Goal: Check status: Check status

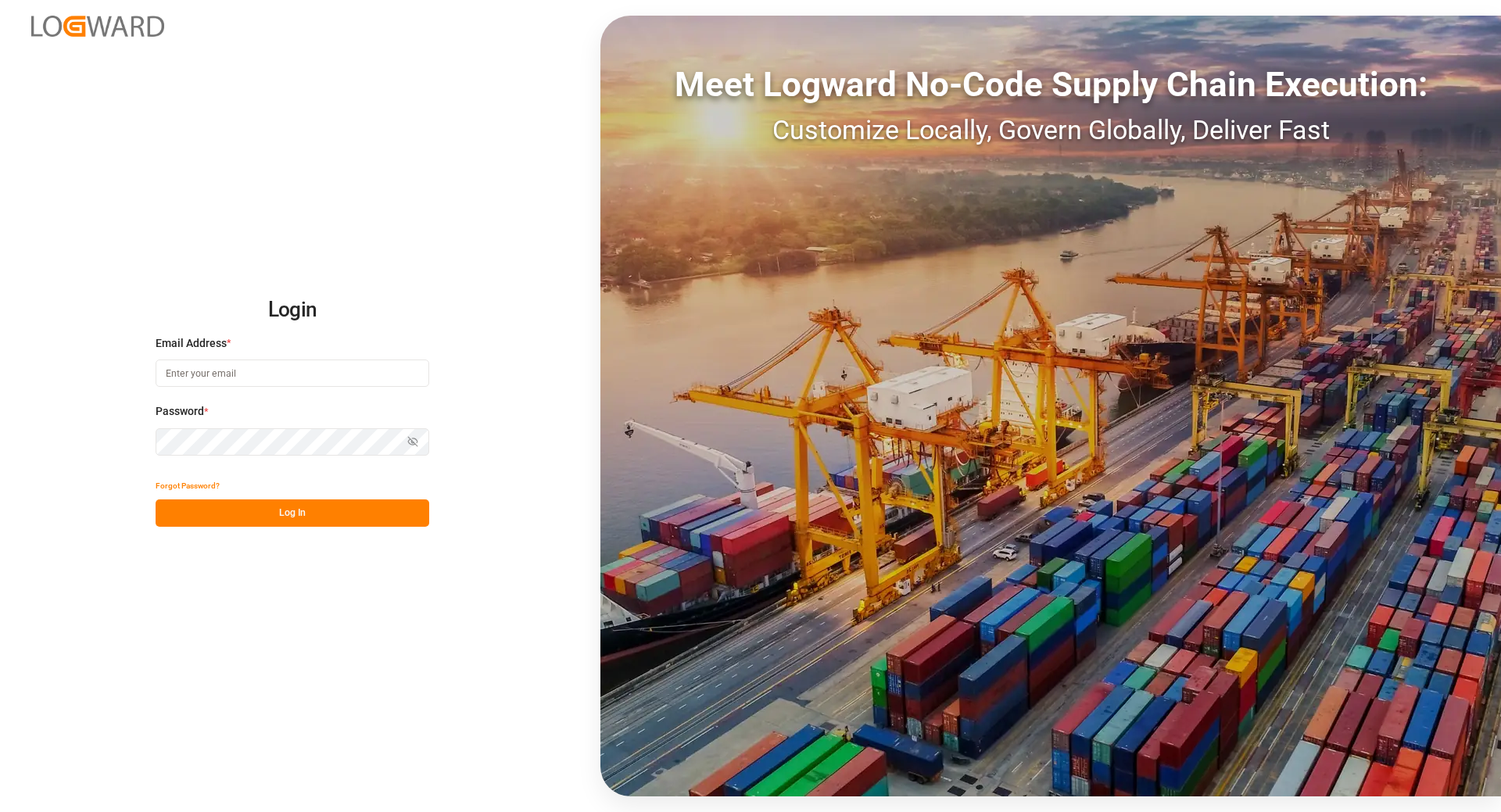
type input "tanja.schoepple@fms-logistics.com"
click at [235, 511] on button "Log In" at bounding box center [292, 512] width 274 height 27
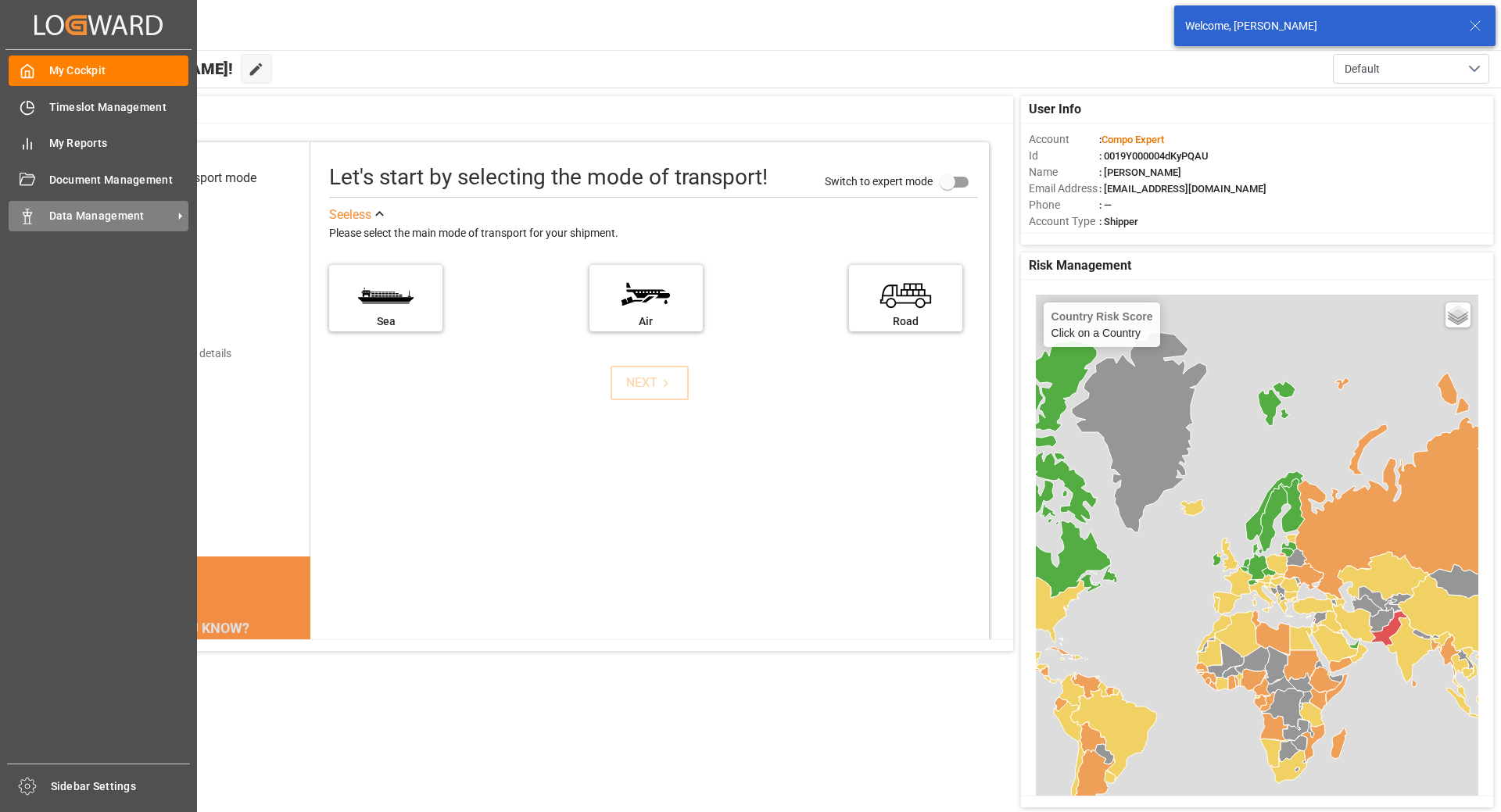
click at [92, 220] on span "Data Management" at bounding box center [111, 216] width 124 height 17
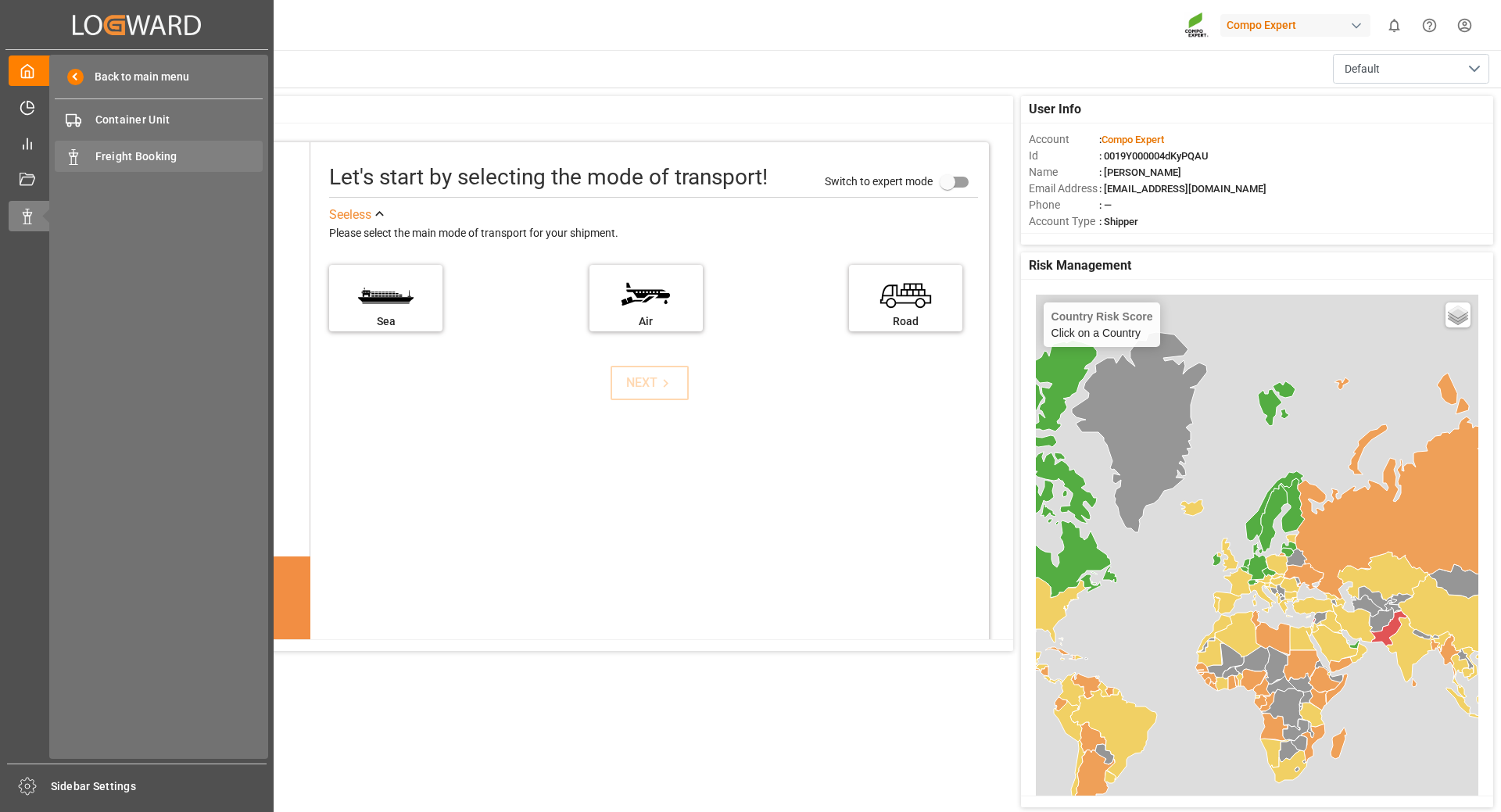
click at [125, 151] on span "Freight Booking" at bounding box center [179, 156] width 168 height 17
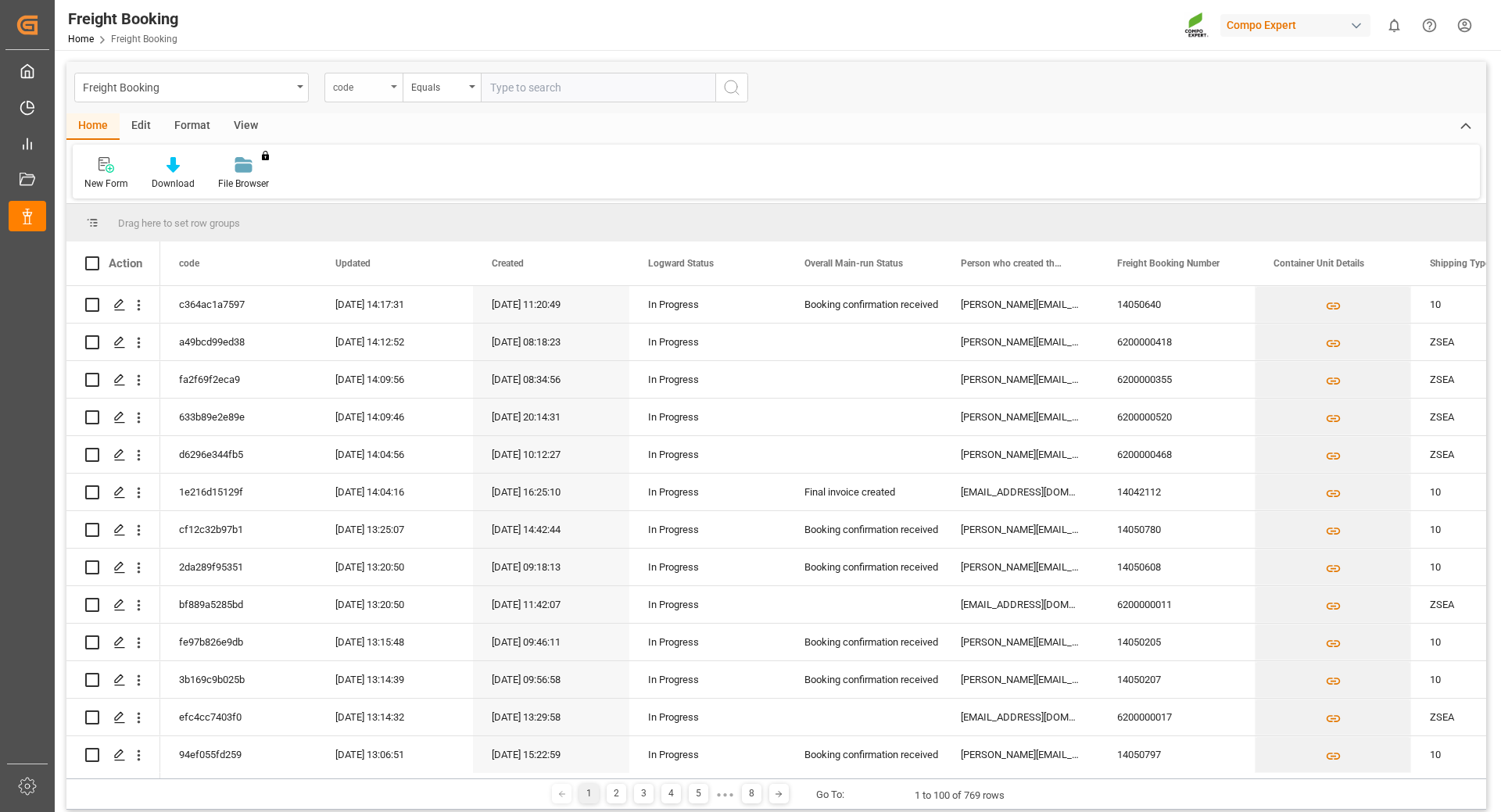
click at [391, 91] on div "code" at bounding box center [363, 87] width 78 height 30
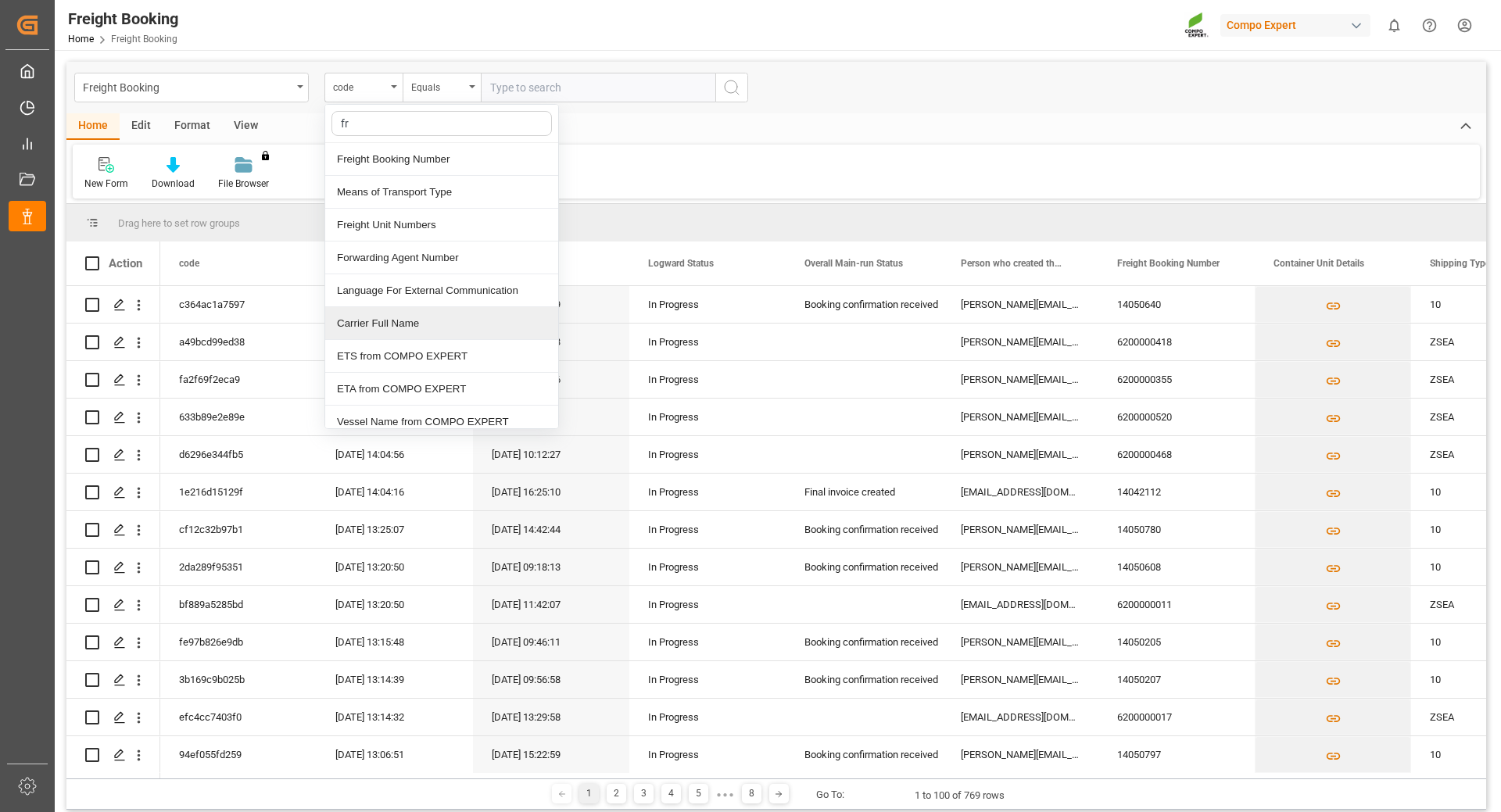
type input "fre"
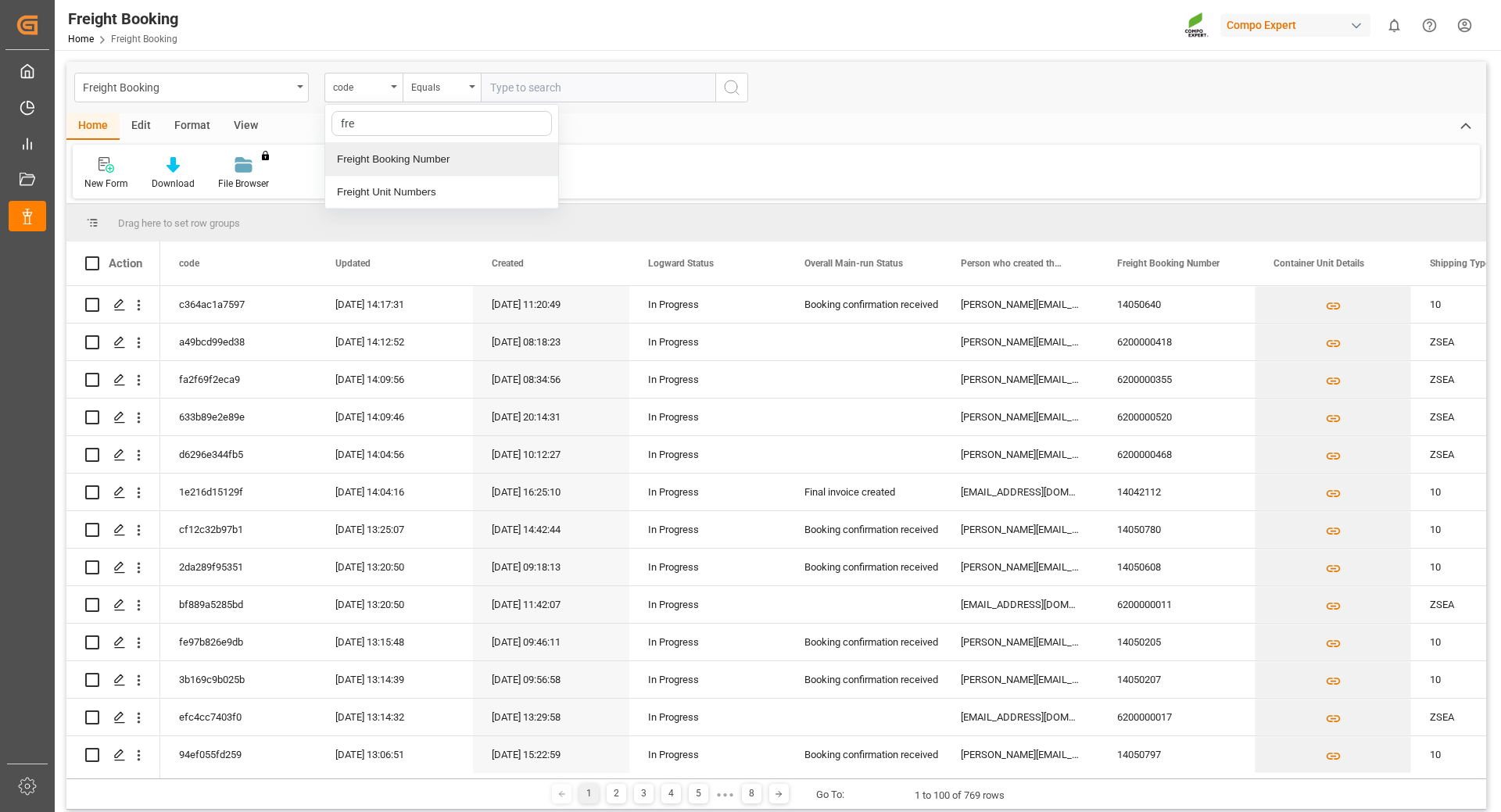
click at [391, 155] on div "Freight Booking Number" at bounding box center [441, 159] width 233 height 33
click at [524, 82] on input "text" at bounding box center [598, 87] width 234 height 30
click at [528, 90] on input "text" at bounding box center [598, 87] width 234 height 30
paste input "6200000475"
type input "6200000475"
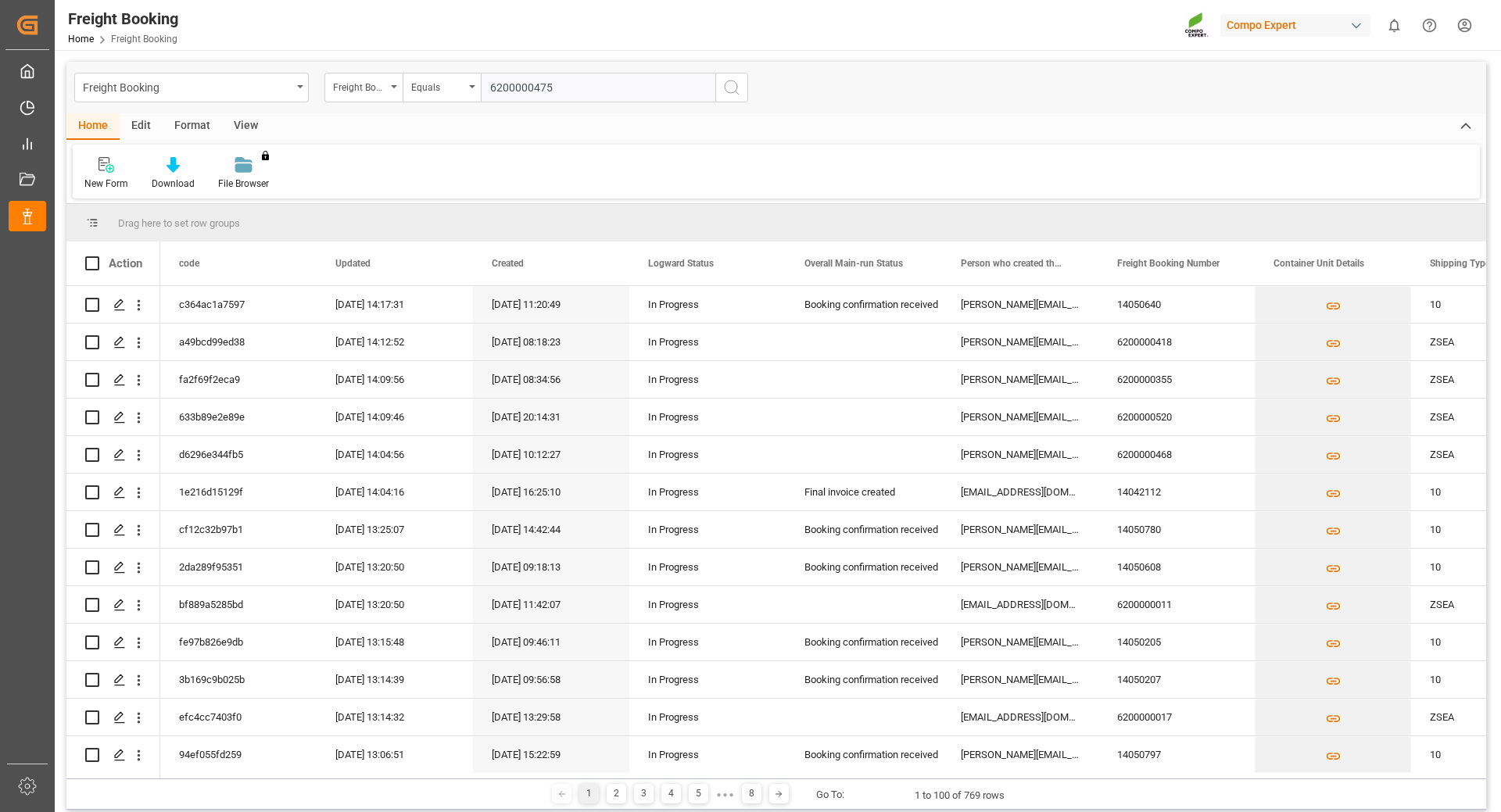
click at [735, 91] on icon "search button" at bounding box center [732, 88] width 19 height 19
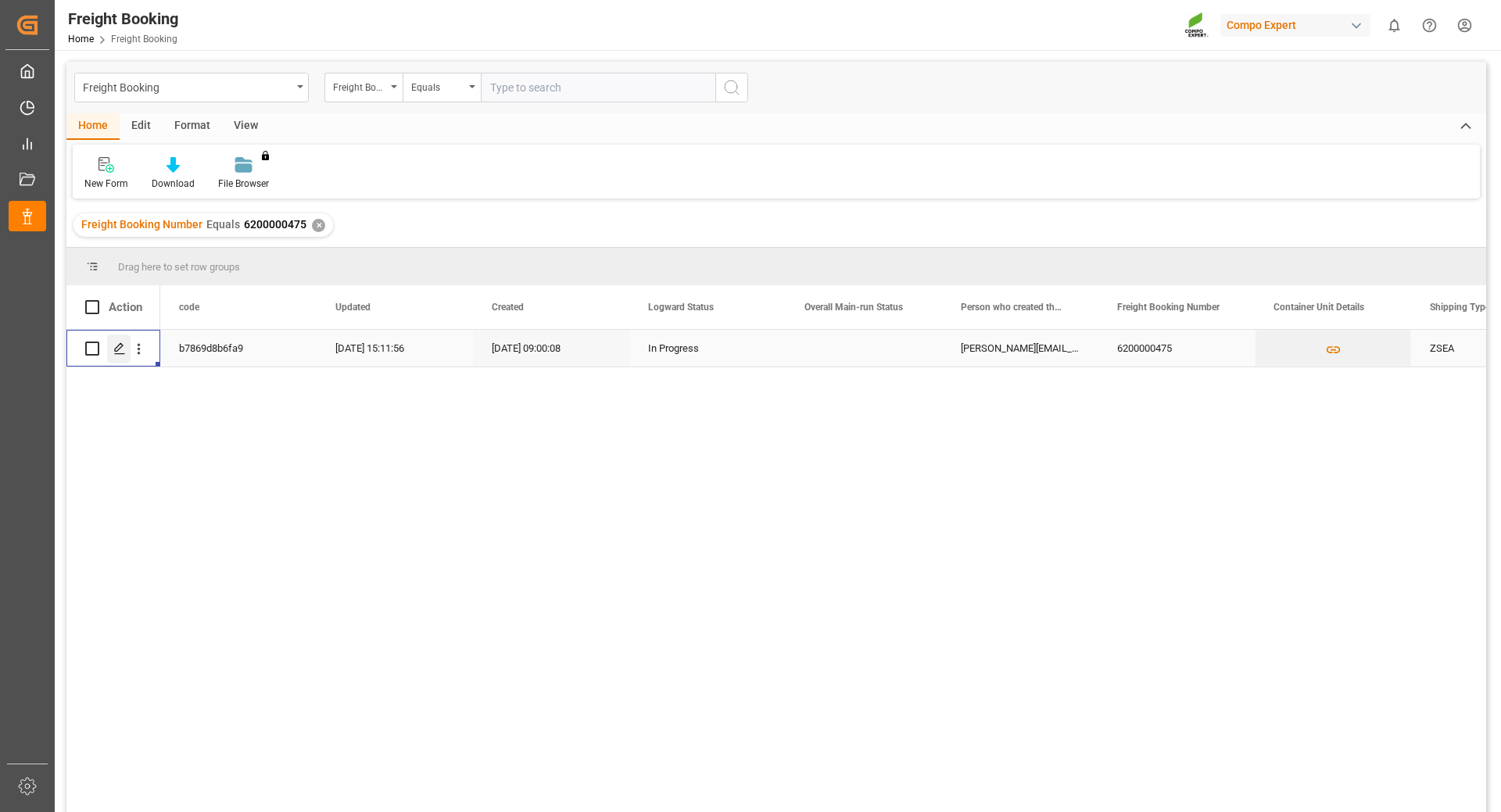
click at [111, 351] on div "Press SPACE to select this row." at bounding box center [119, 348] width 24 height 29
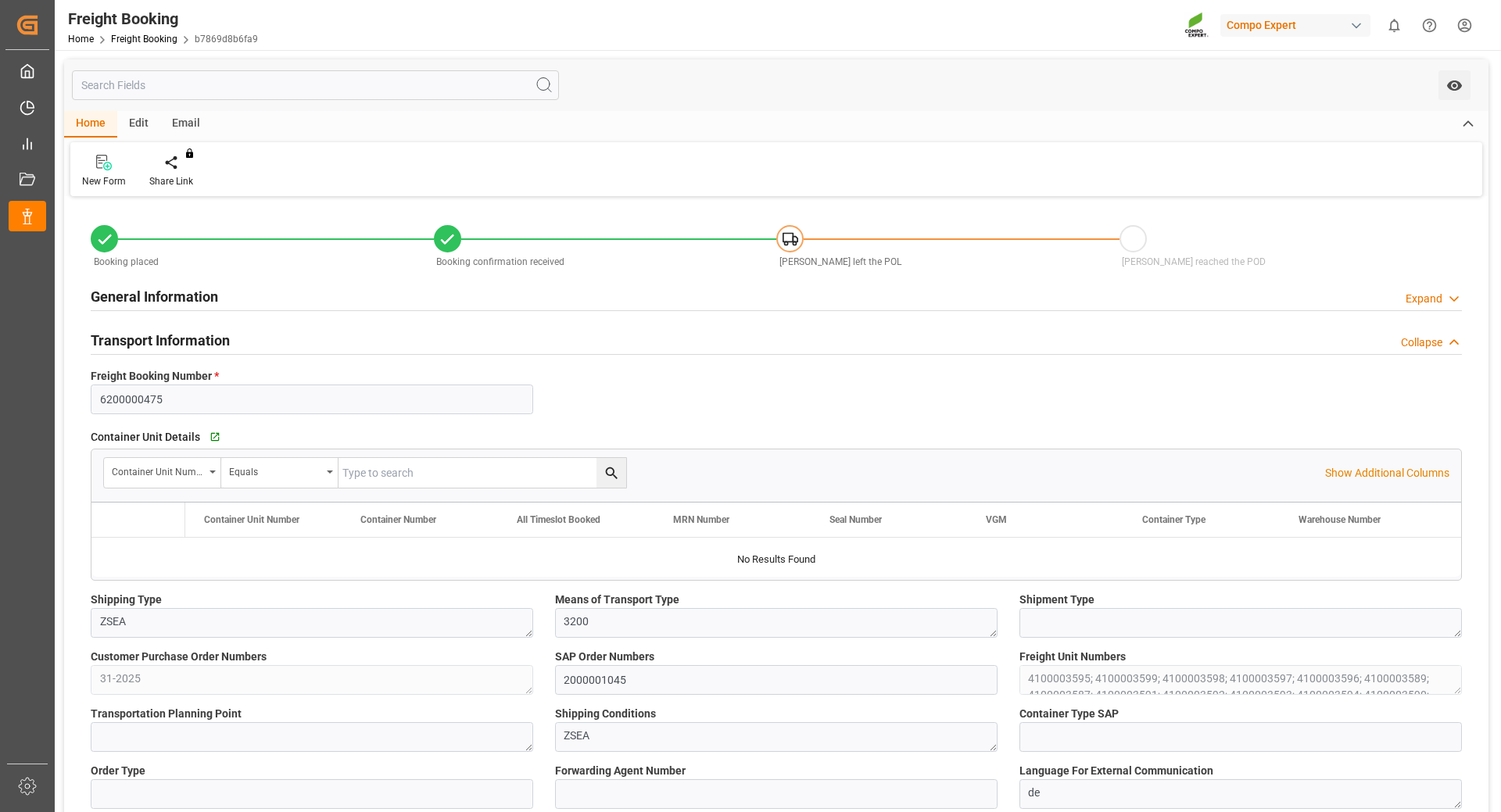
type input "Hapag [PERSON_NAME]"
type input "Hapag [PERSON_NAME] Aktiengesellschaft"
type input "9777589"
type input "BEANR"
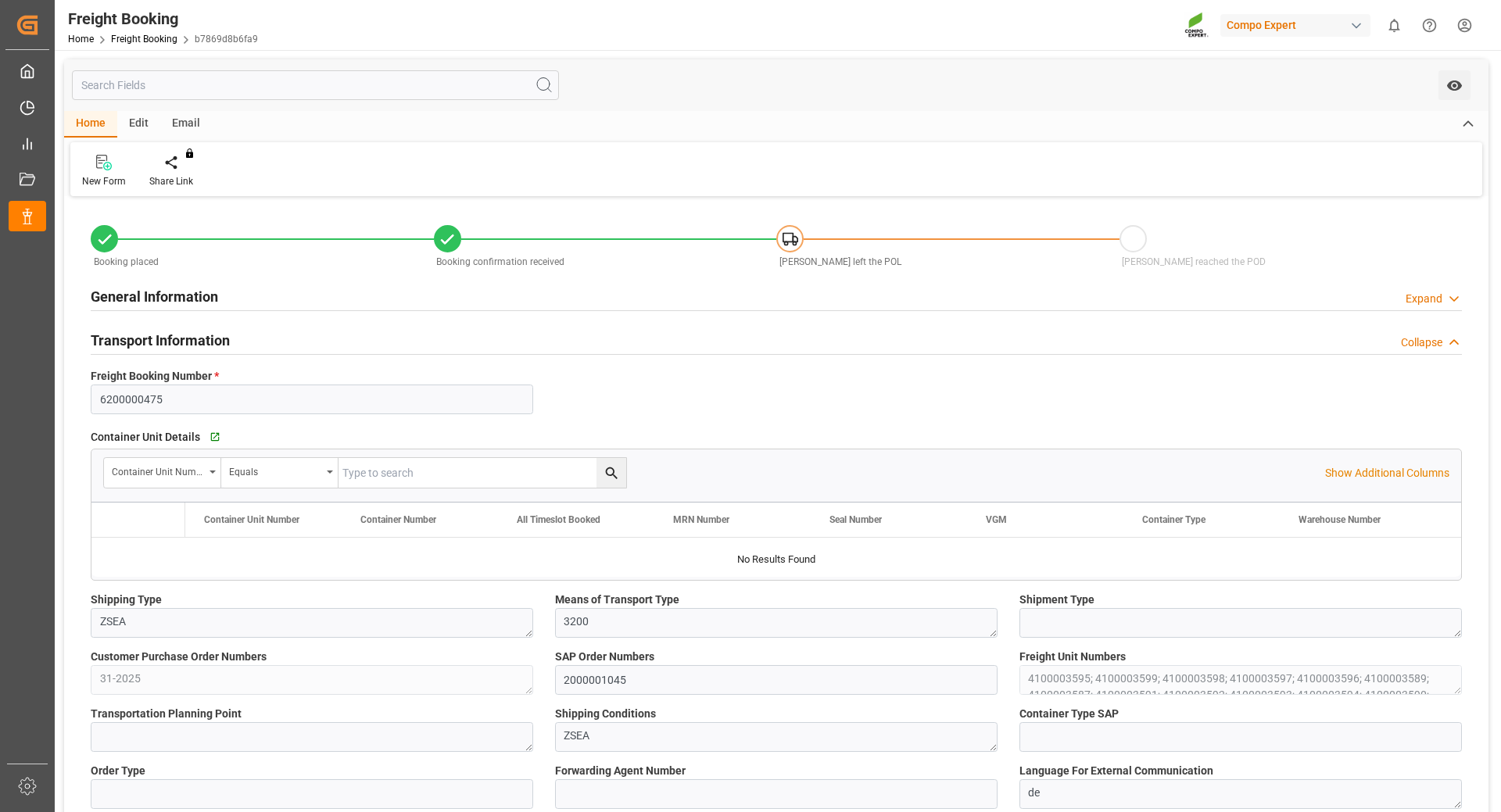
type input "ECPSJ"
type input "0"
type input "768500"
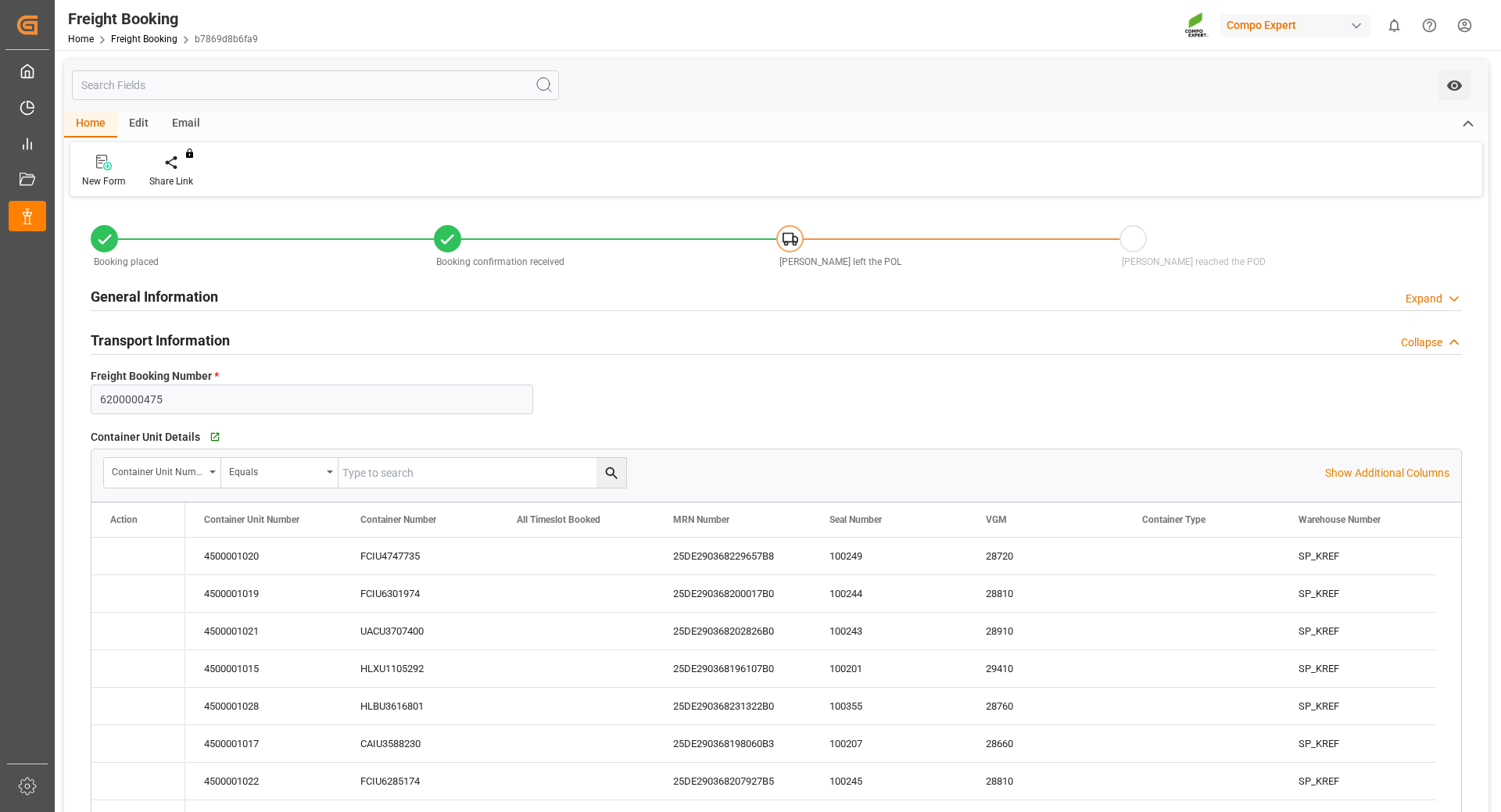
type input "05.09.2025 01:00"
type input "11.09.2025 01:00"
type input "06.10.2025 08:00"
type input "[DATE] 22:00"
type input "[DATE] 17:00"
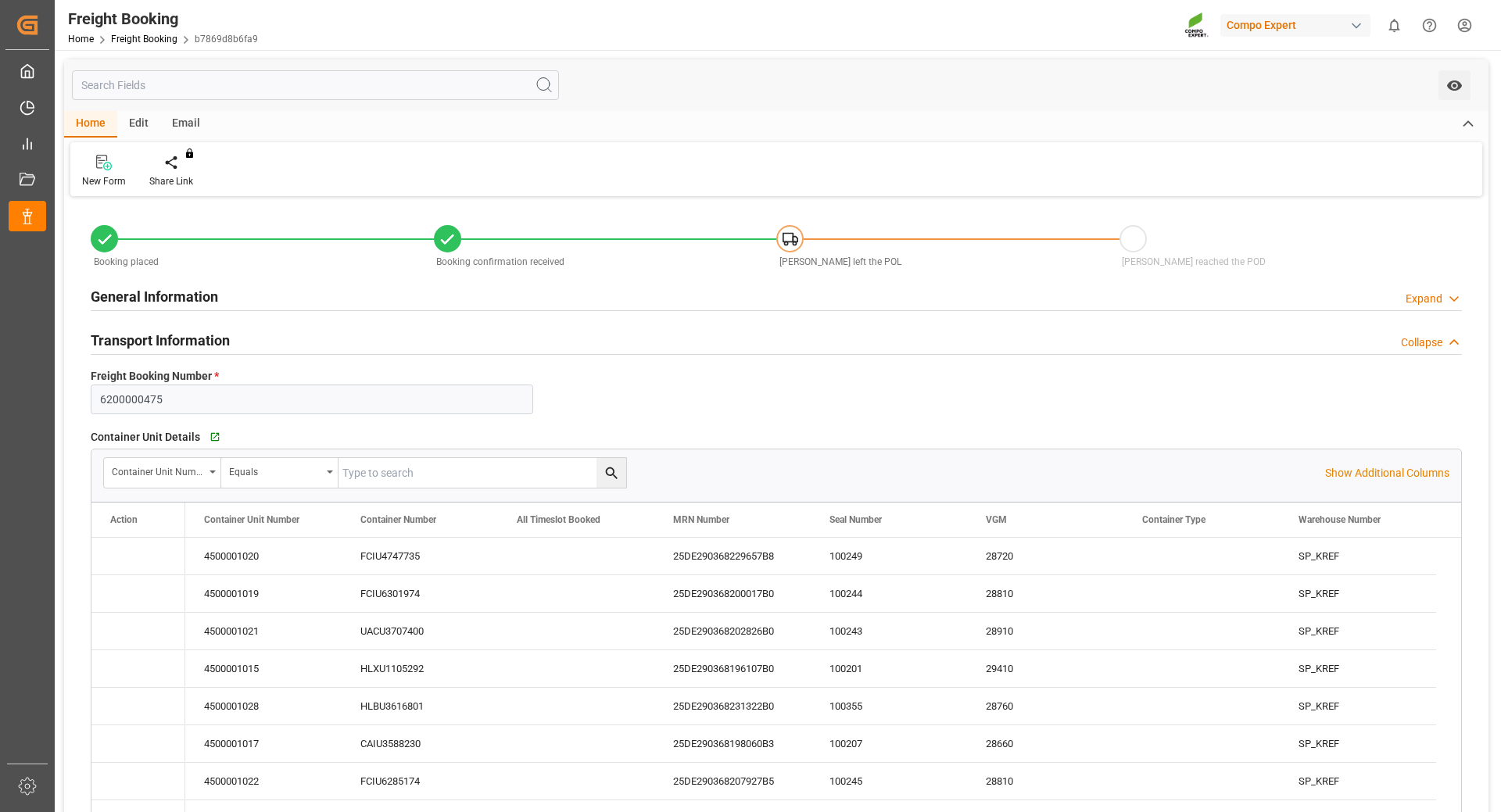
type input "14.08.2025 09:00"
type input "14.08.2025 09:01"
type input "03.09.2025 13:20"
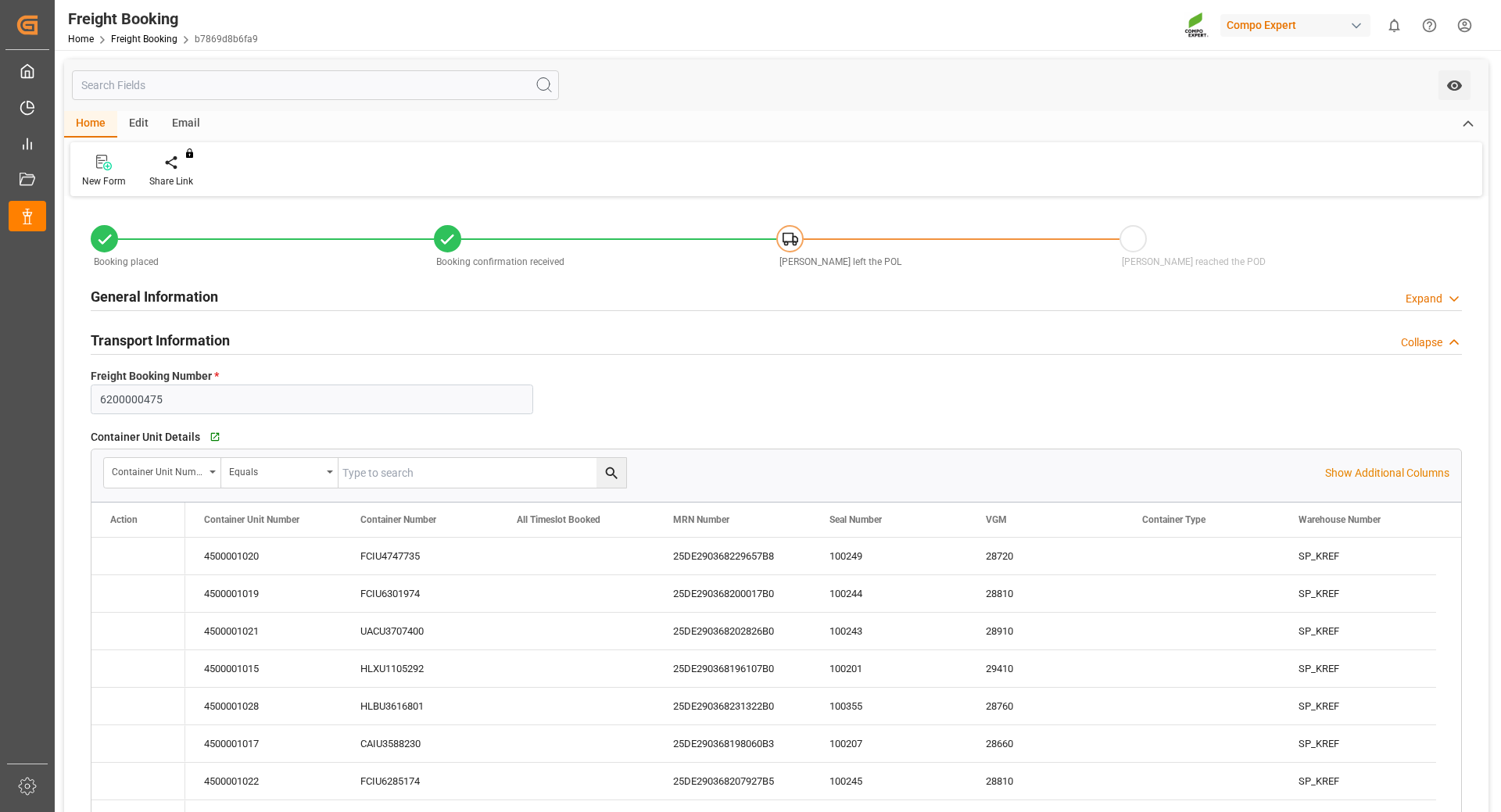
type input "05.09.2025 12:08"
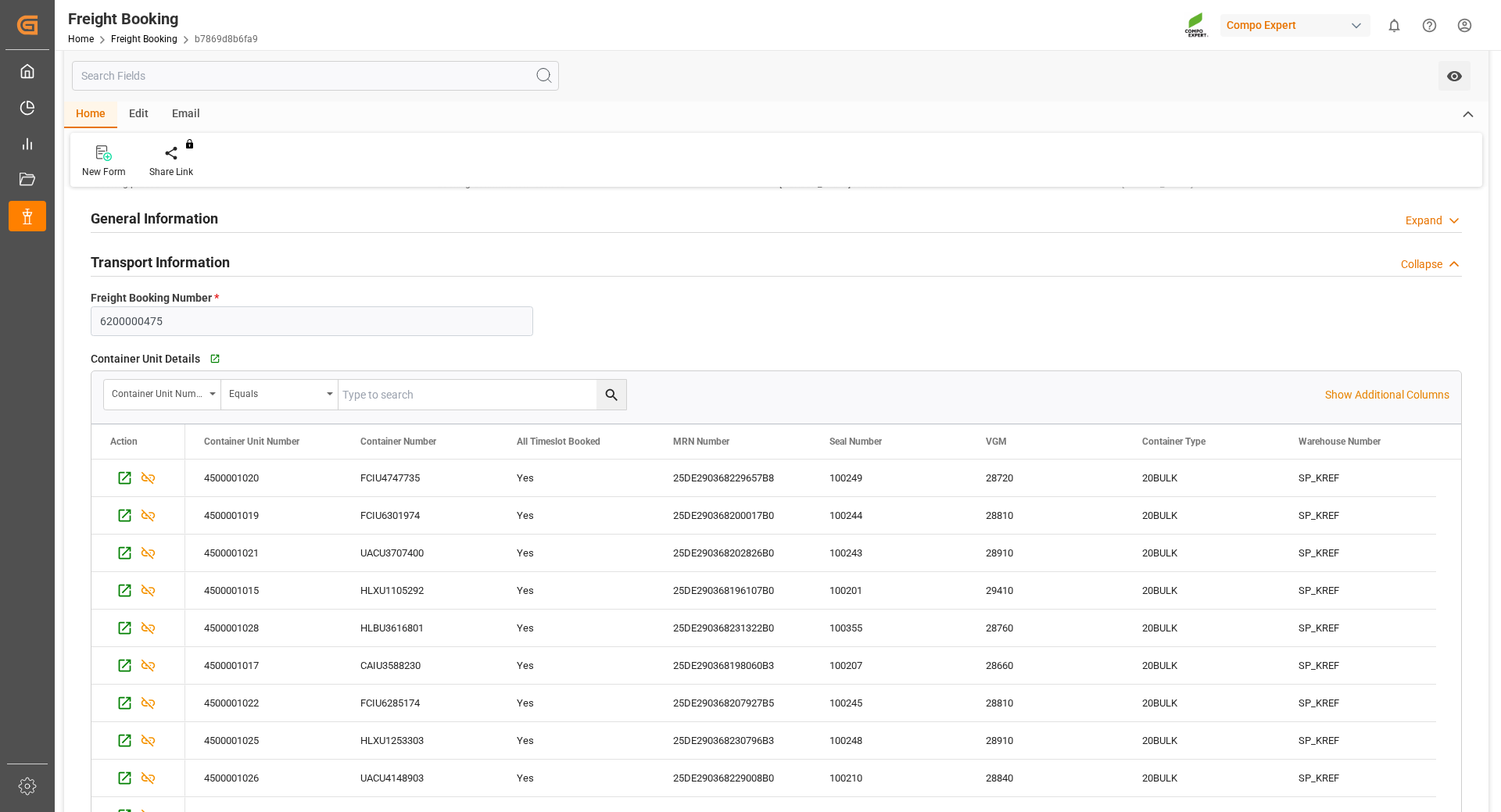
scroll to position [156, 0]
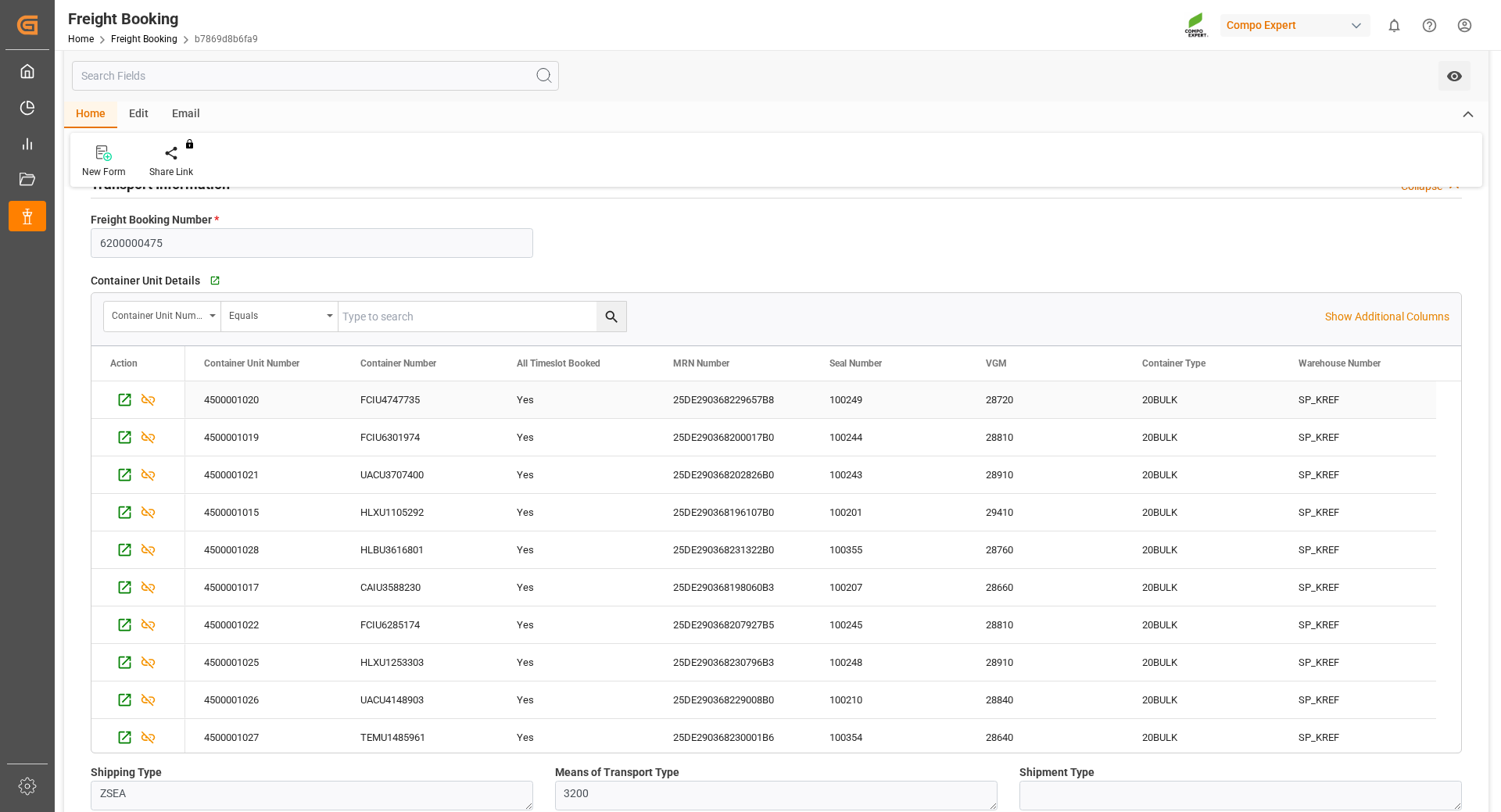
click at [865, 398] on div "100249" at bounding box center [888, 400] width 156 height 37
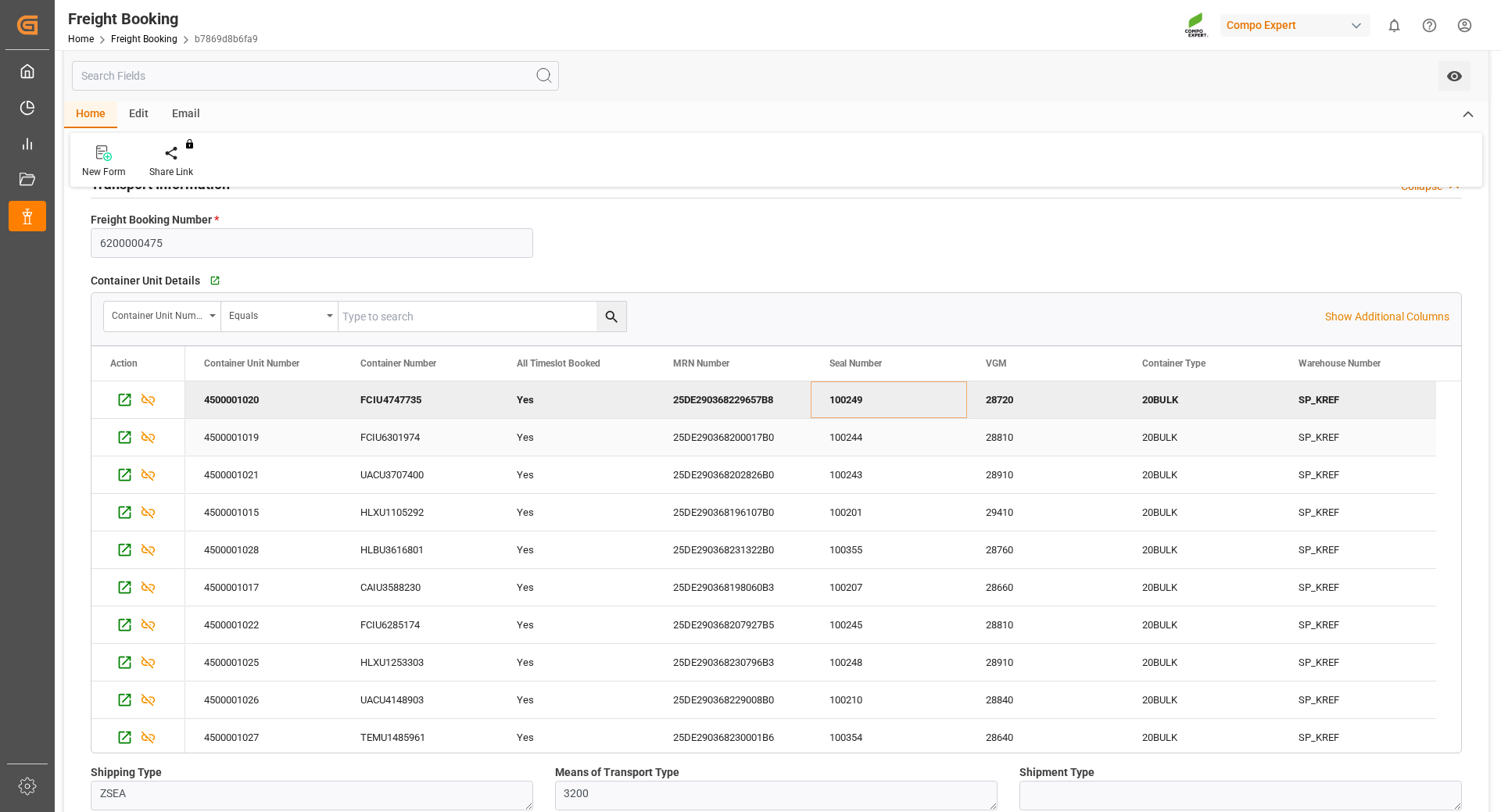
click at [373, 432] on div "FCIU6301974" at bounding box center [419, 437] width 156 height 37
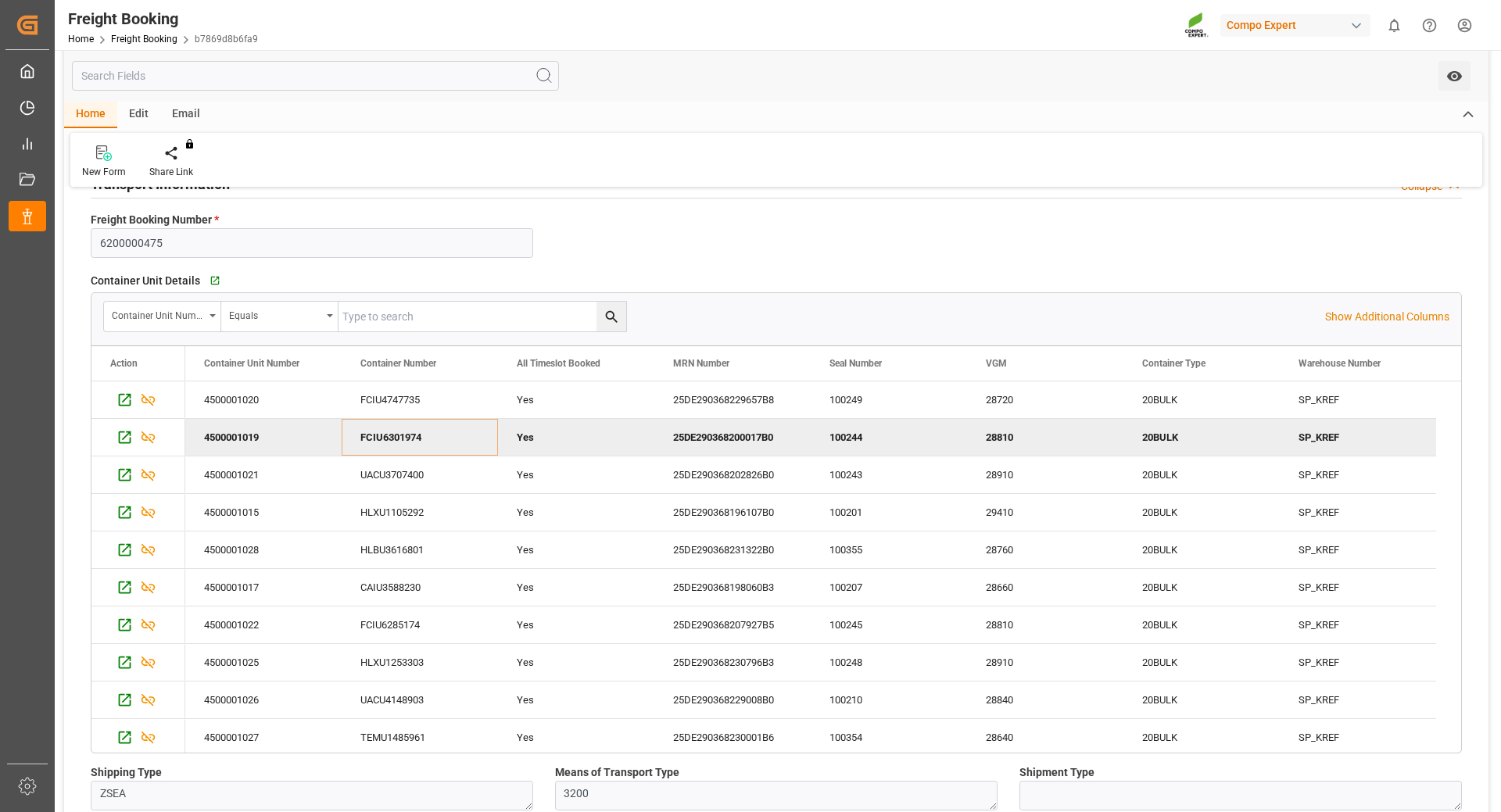
click at [845, 438] on div "100244" at bounding box center [888, 437] width 156 height 37
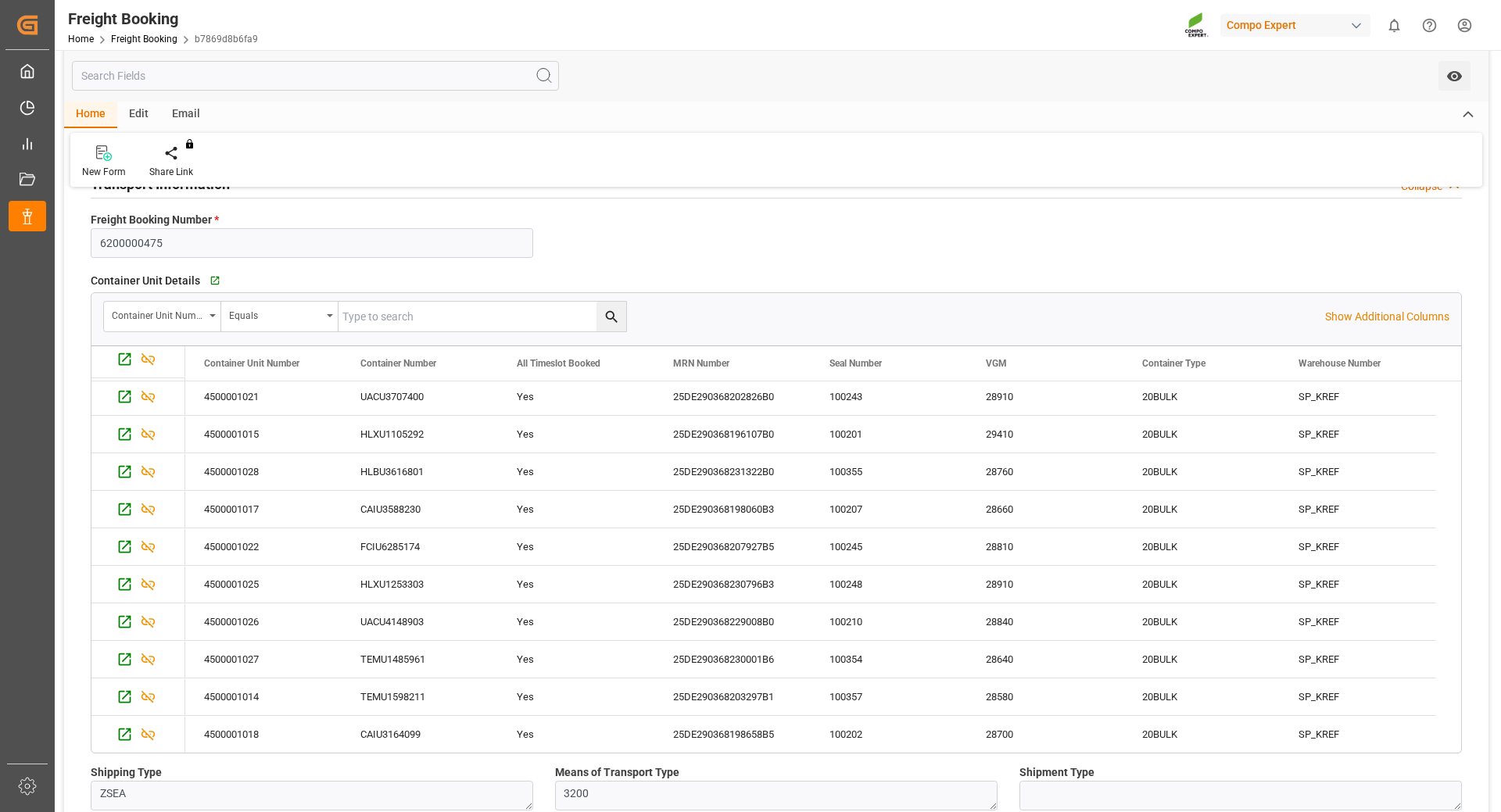
scroll to position [0, 0]
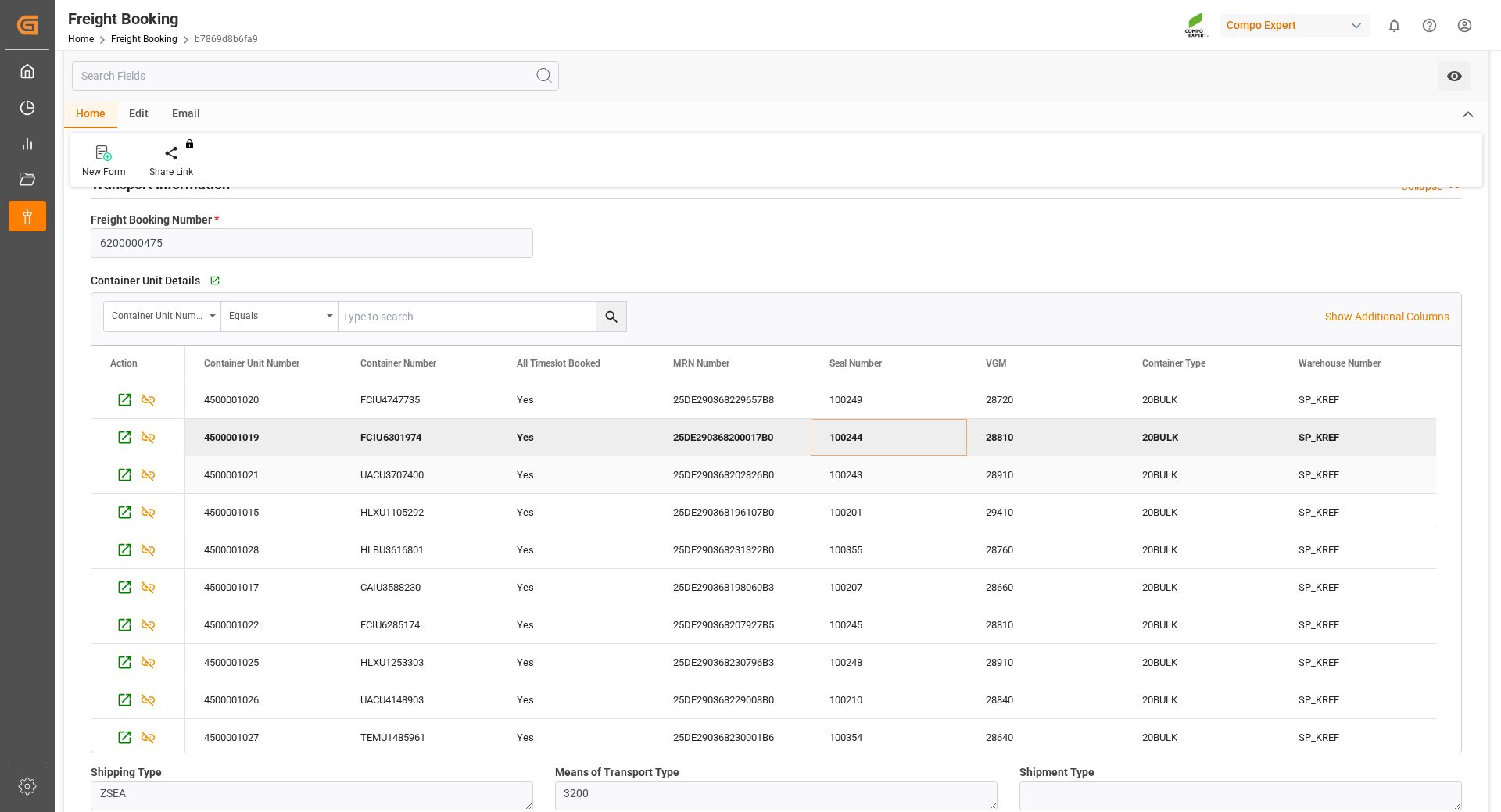
click at [378, 462] on div "UACU3707400" at bounding box center [419, 475] width 156 height 37
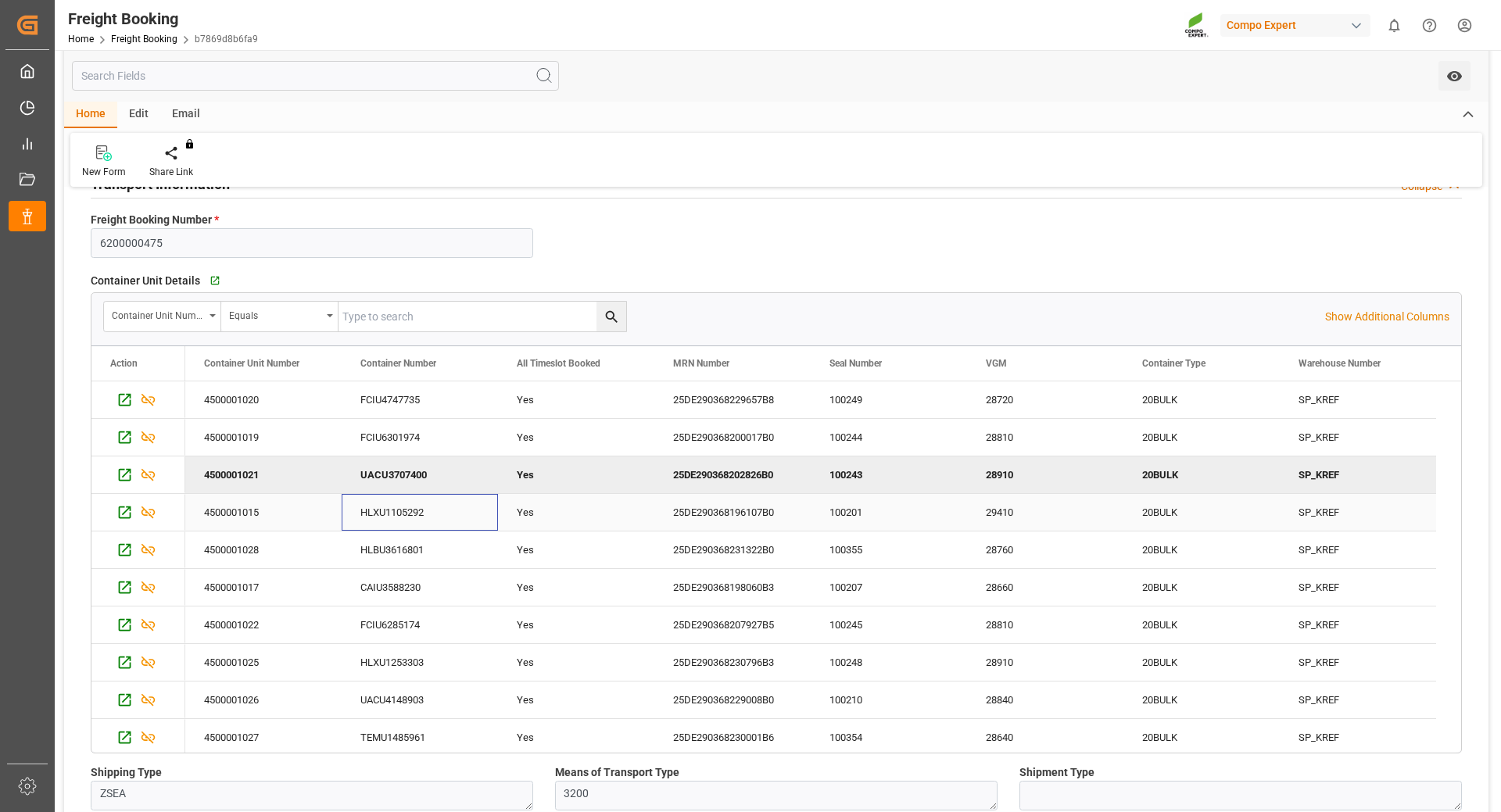
click at [391, 518] on div "HLXU1105292" at bounding box center [419, 512] width 156 height 37
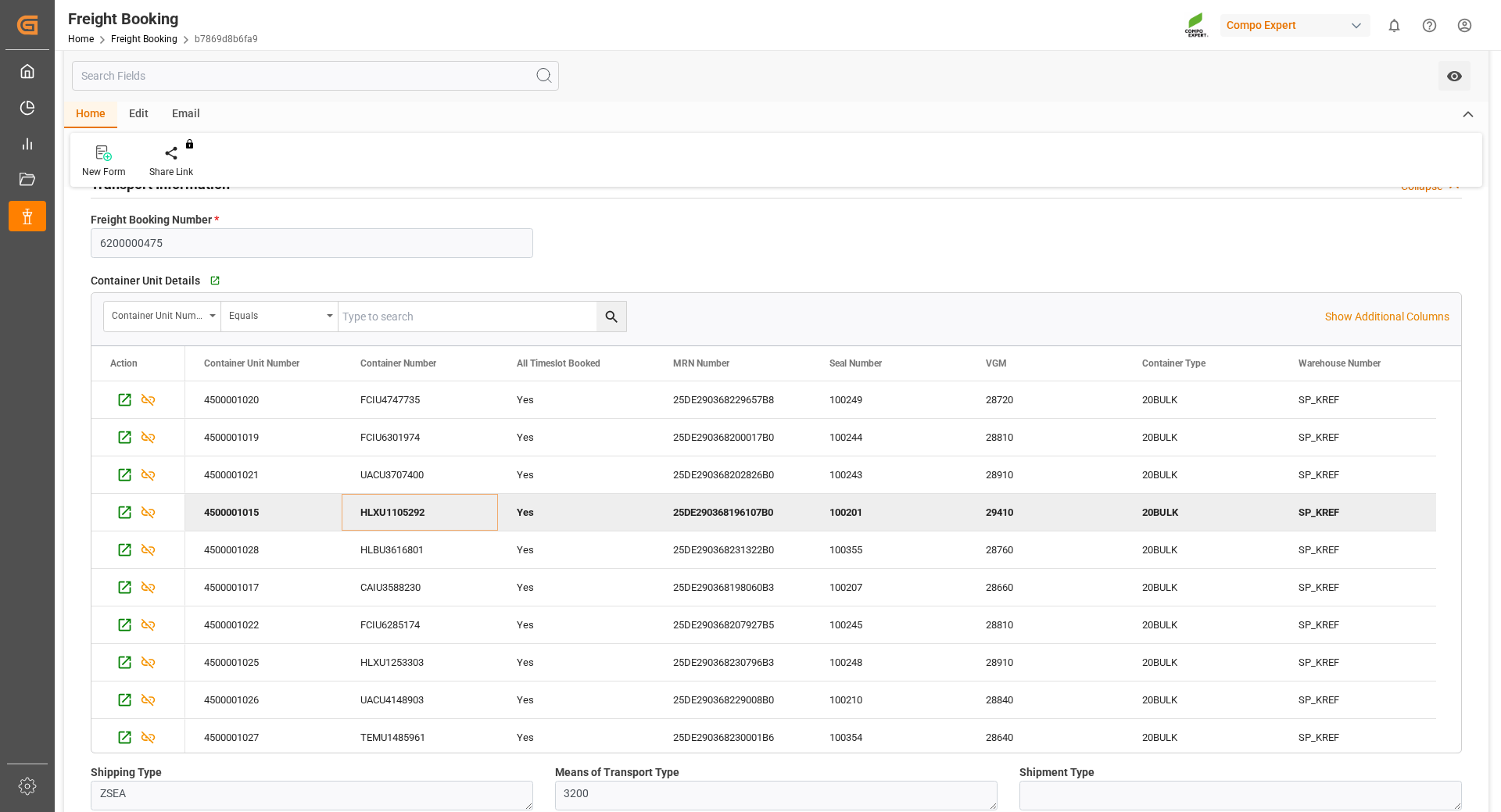
click at [836, 504] on div "100201" at bounding box center [888, 512] width 156 height 37
click at [409, 543] on div "HLBU3616801" at bounding box center [419, 550] width 156 height 37
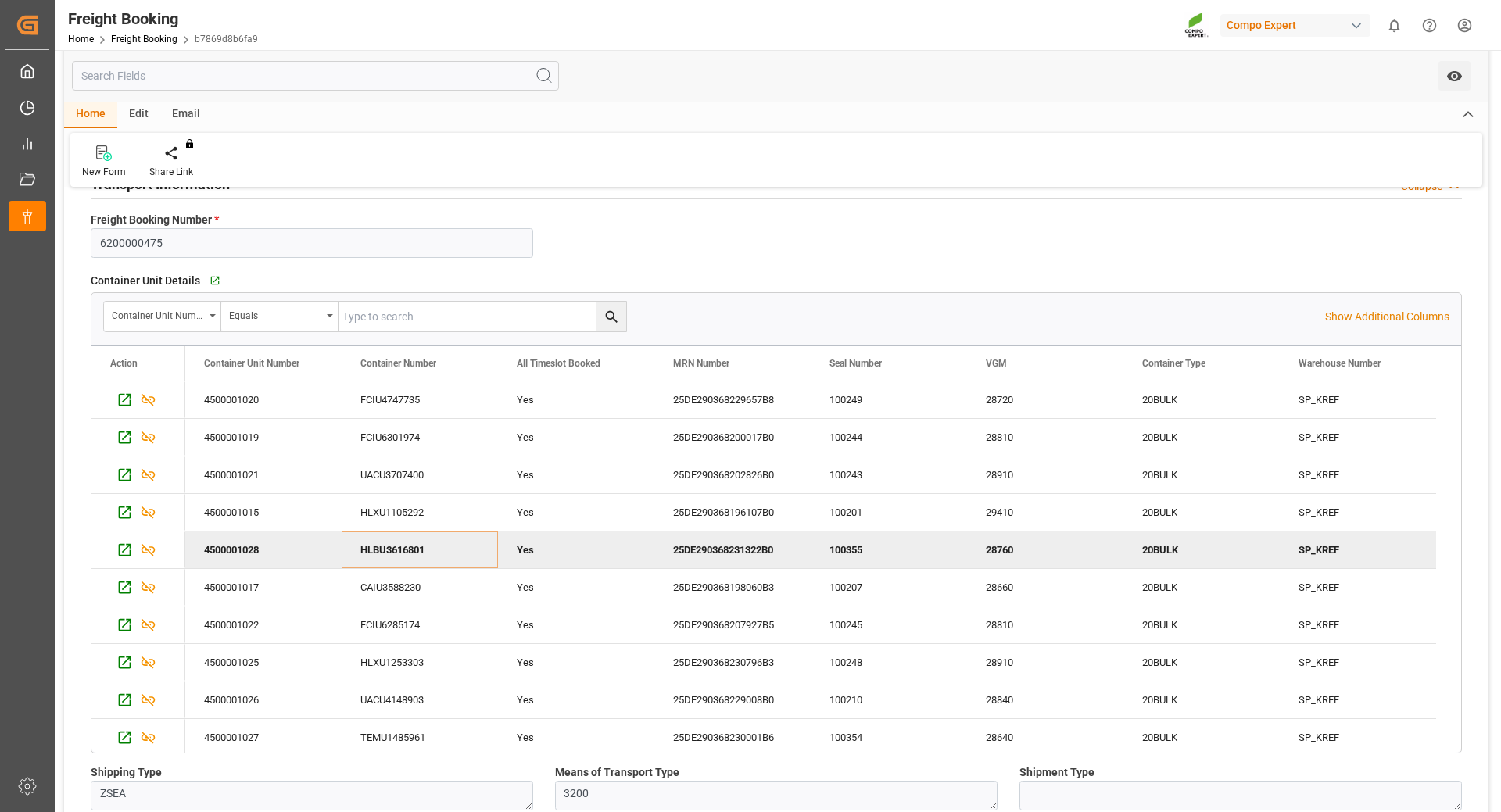
click at [842, 543] on div "100355" at bounding box center [888, 550] width 156 height 37
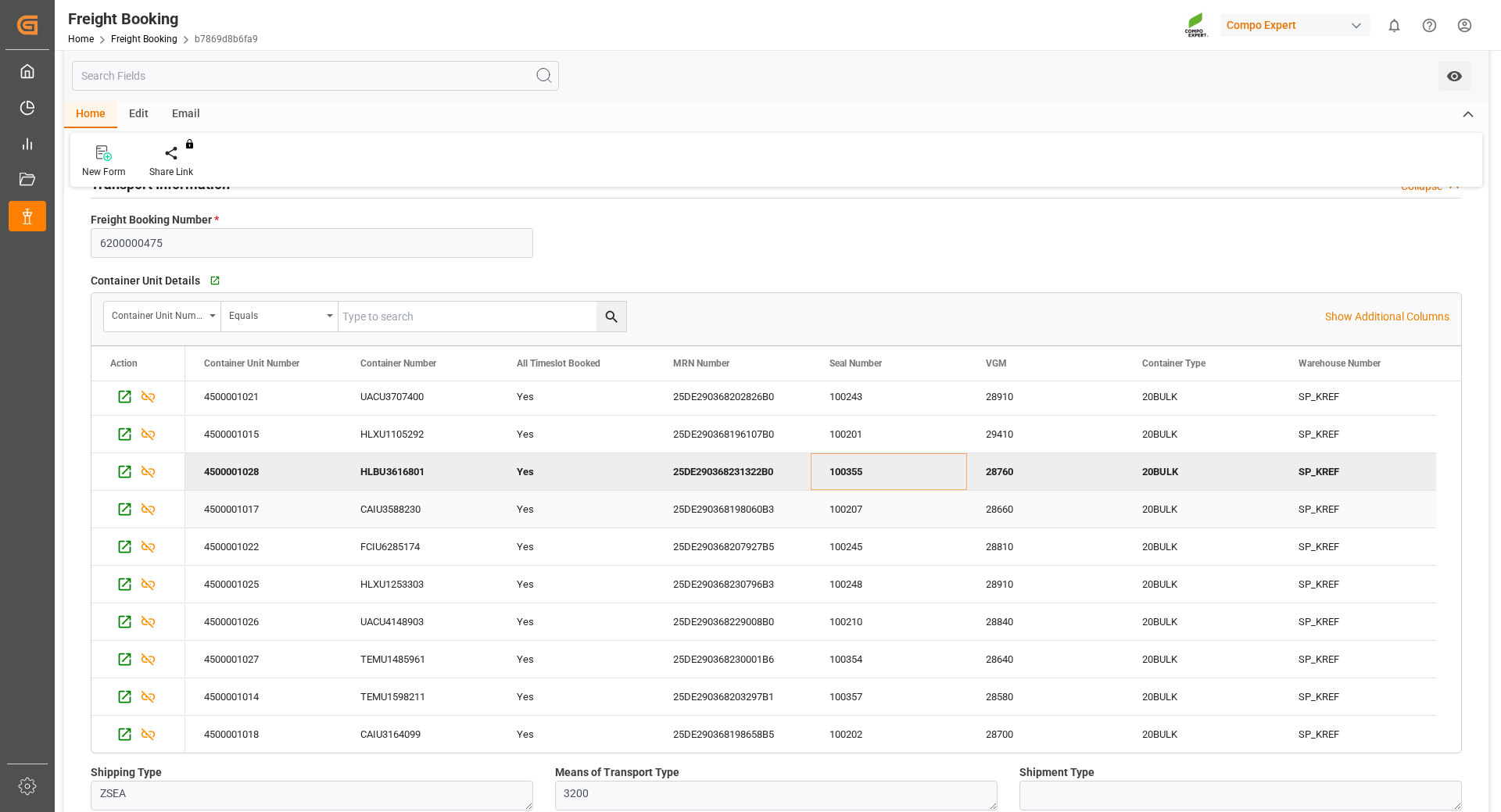
click at [375, 502] on div "CAIU3588230" at bounding box center [419, 509] width 156 height 37
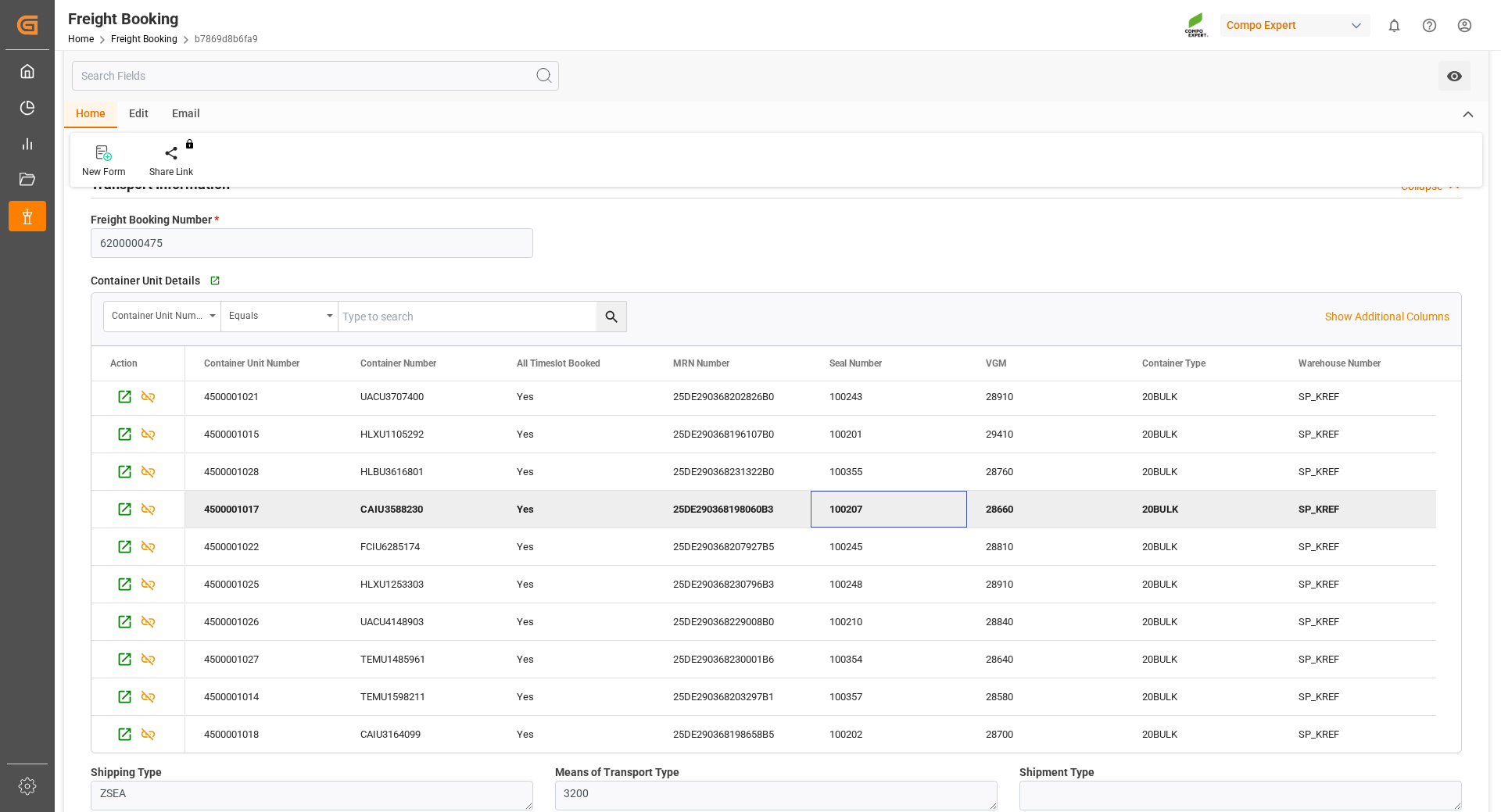
click at [852, 515] on div "100207" at bounding box center [888, 509] width 156 height 37
click at [396, 547] on div "FCIU6285174" at bounding box center [419, 546] width 156 height 37
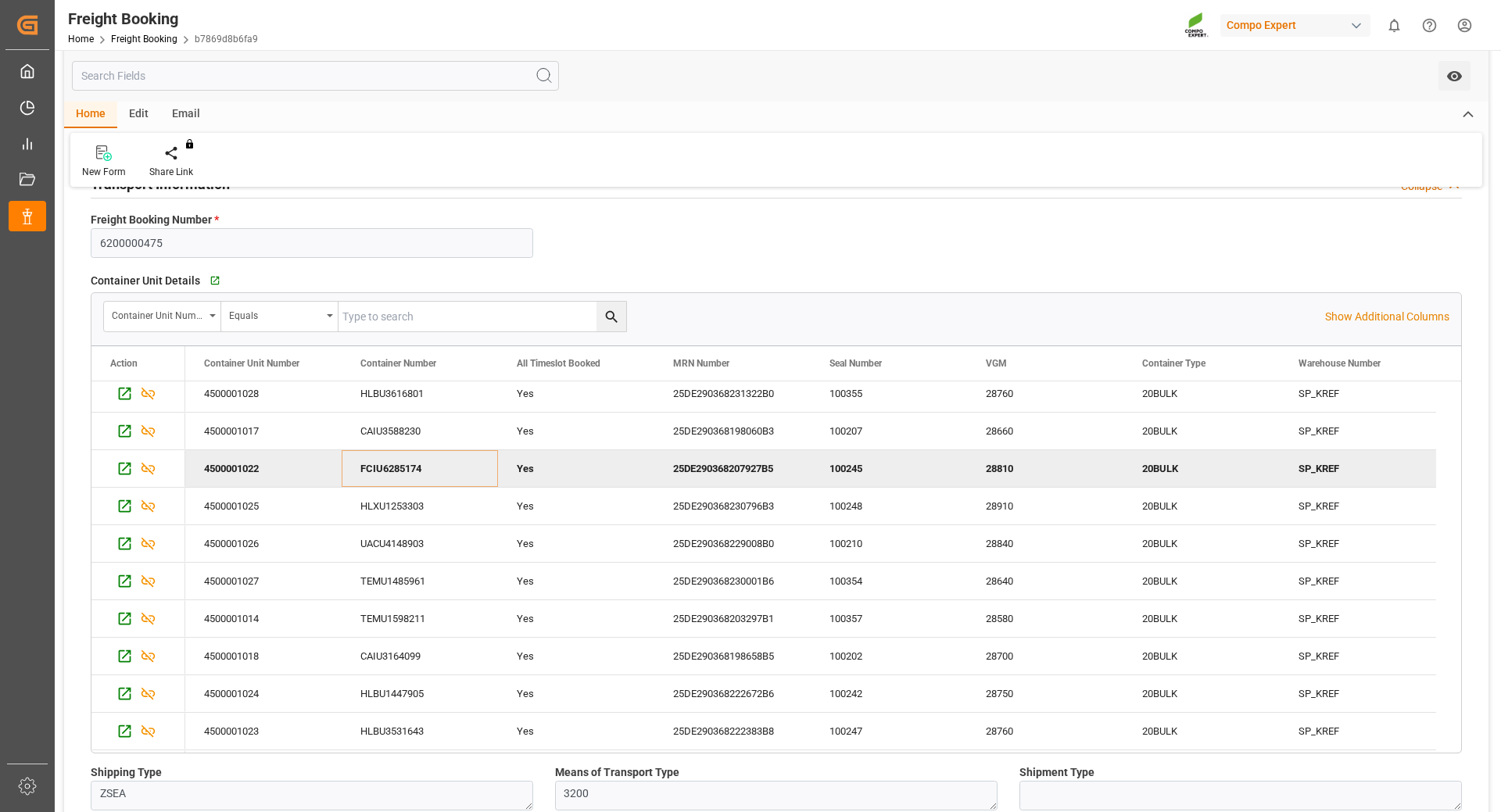
scroll to position [192, 0]
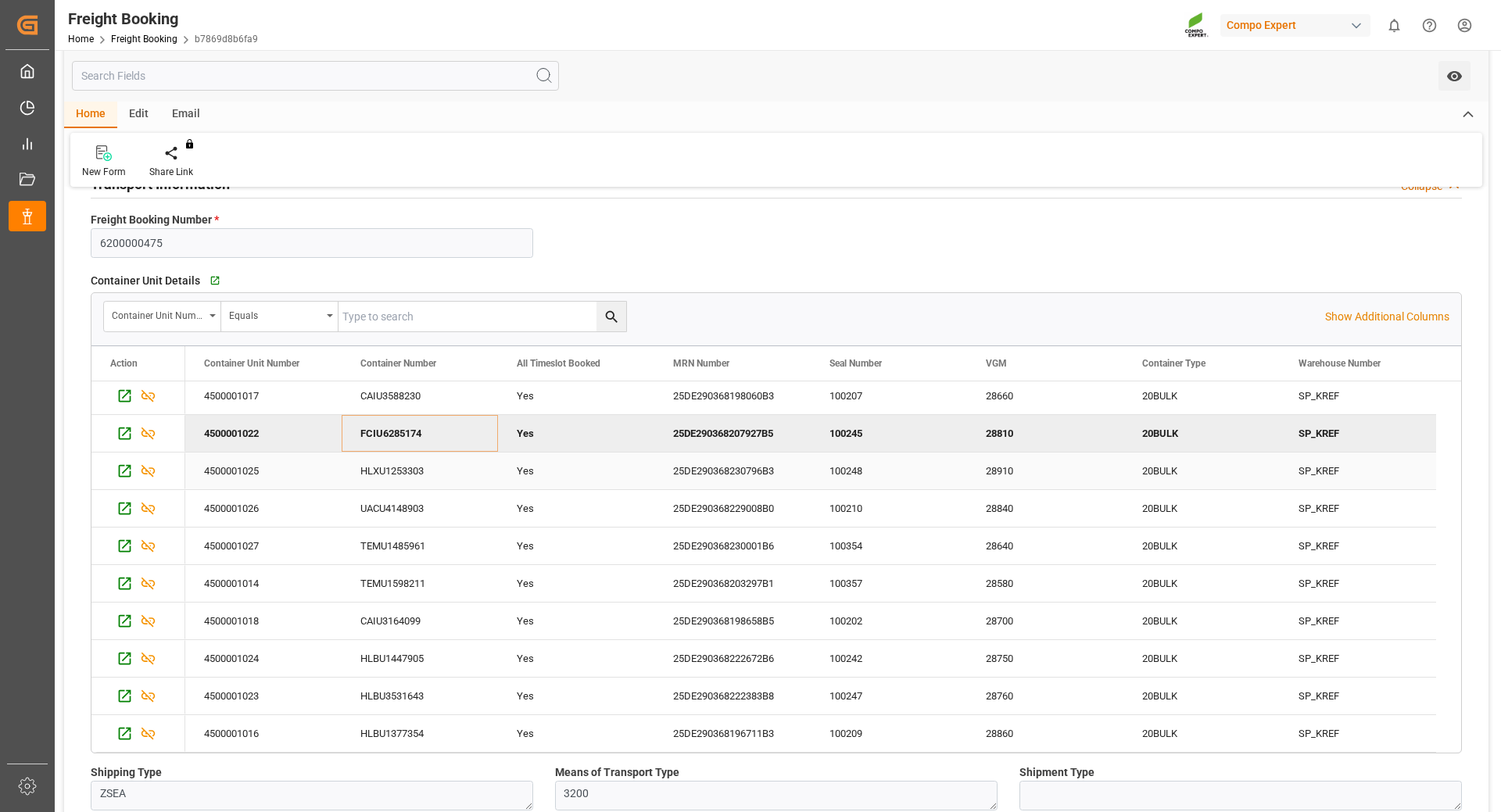
click at [380, 460] on div "HLXU1253303" at bounding box center [419, 470] width 156 height 37
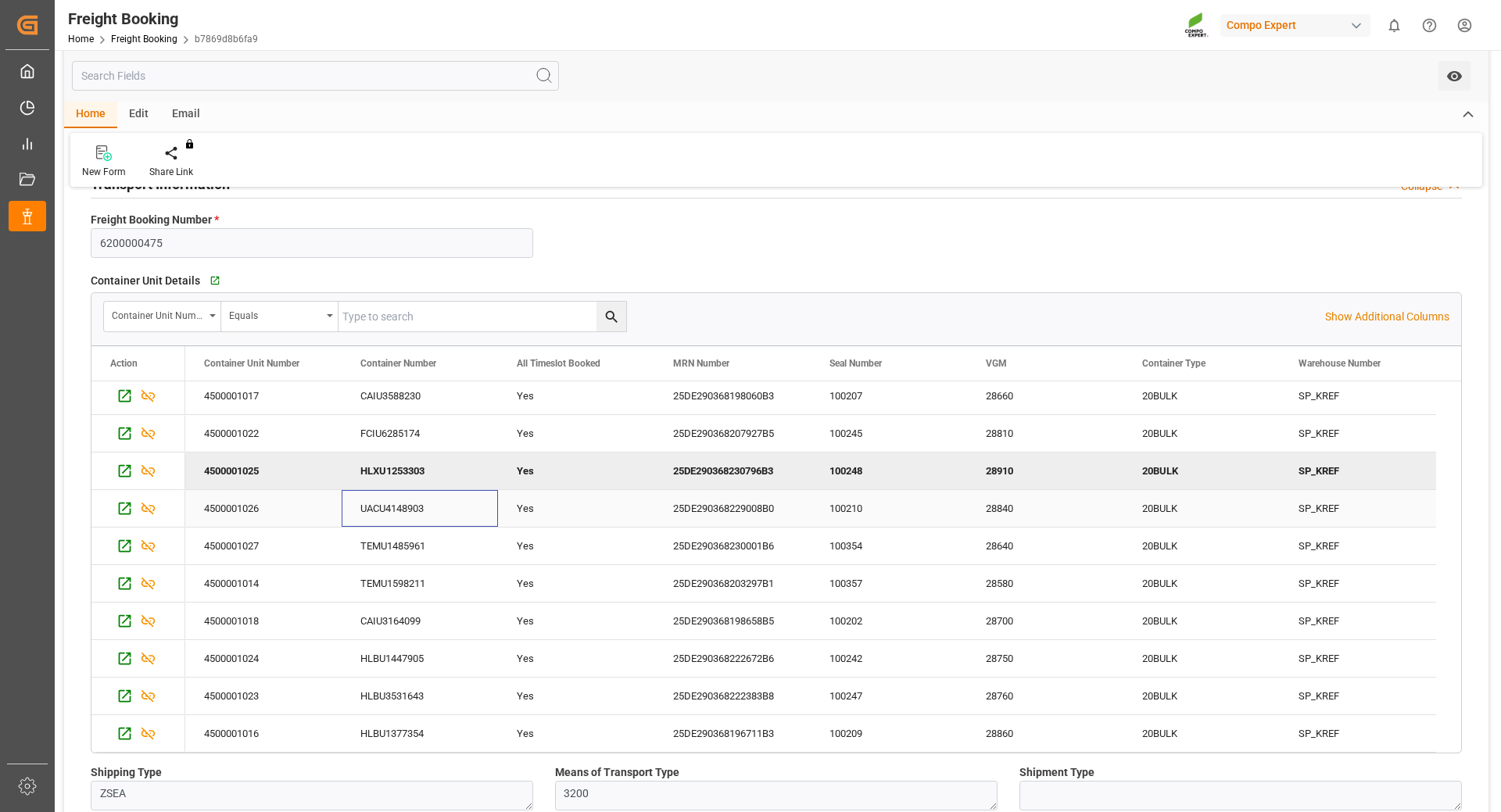
click at [393, 502] on div "UACU4148903" at bounding box center [419, 508] width 156 height 37
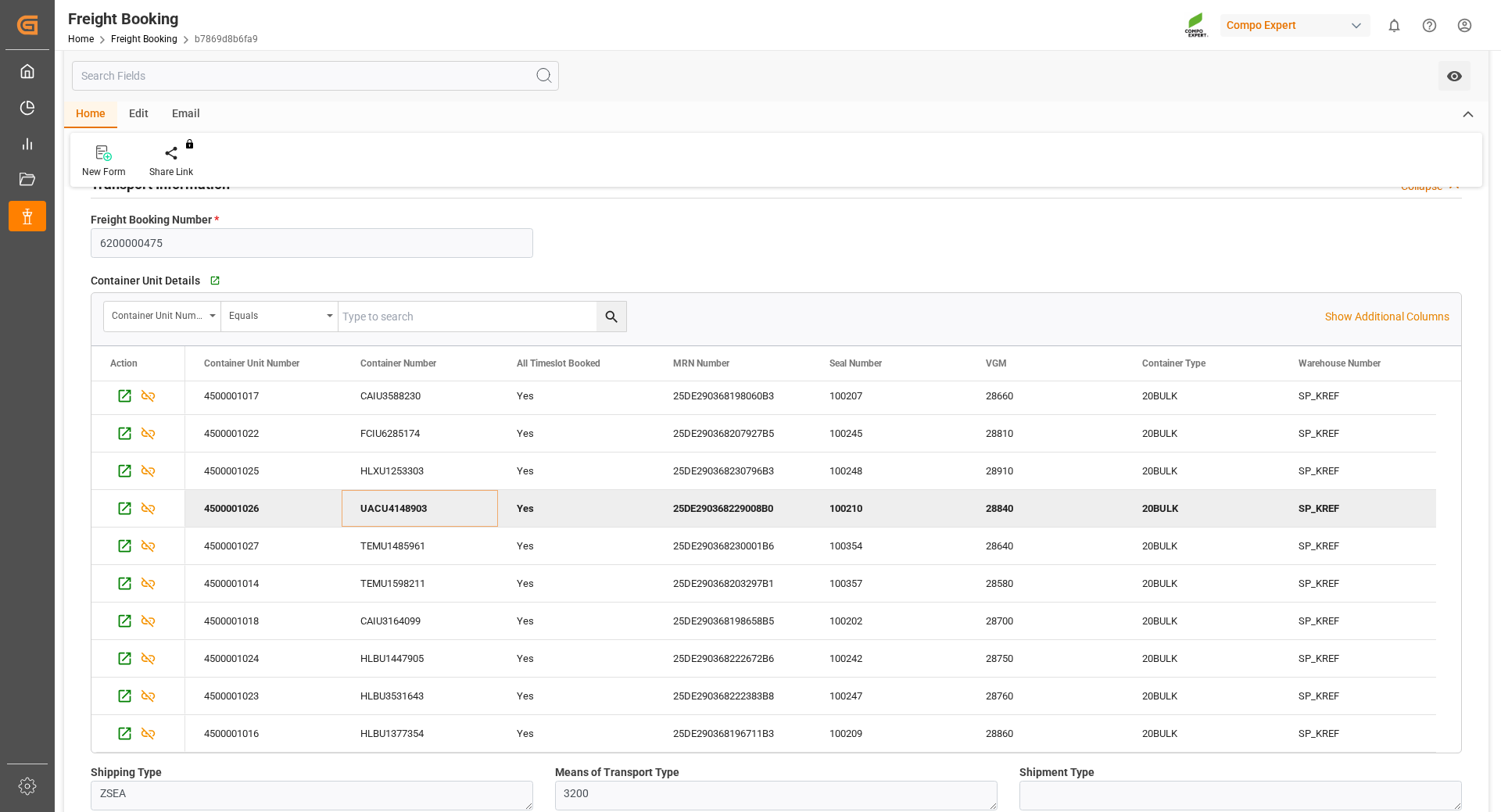
click at [859, 505] on div "100210" at bounding box center [888, 508] width 156 height 37
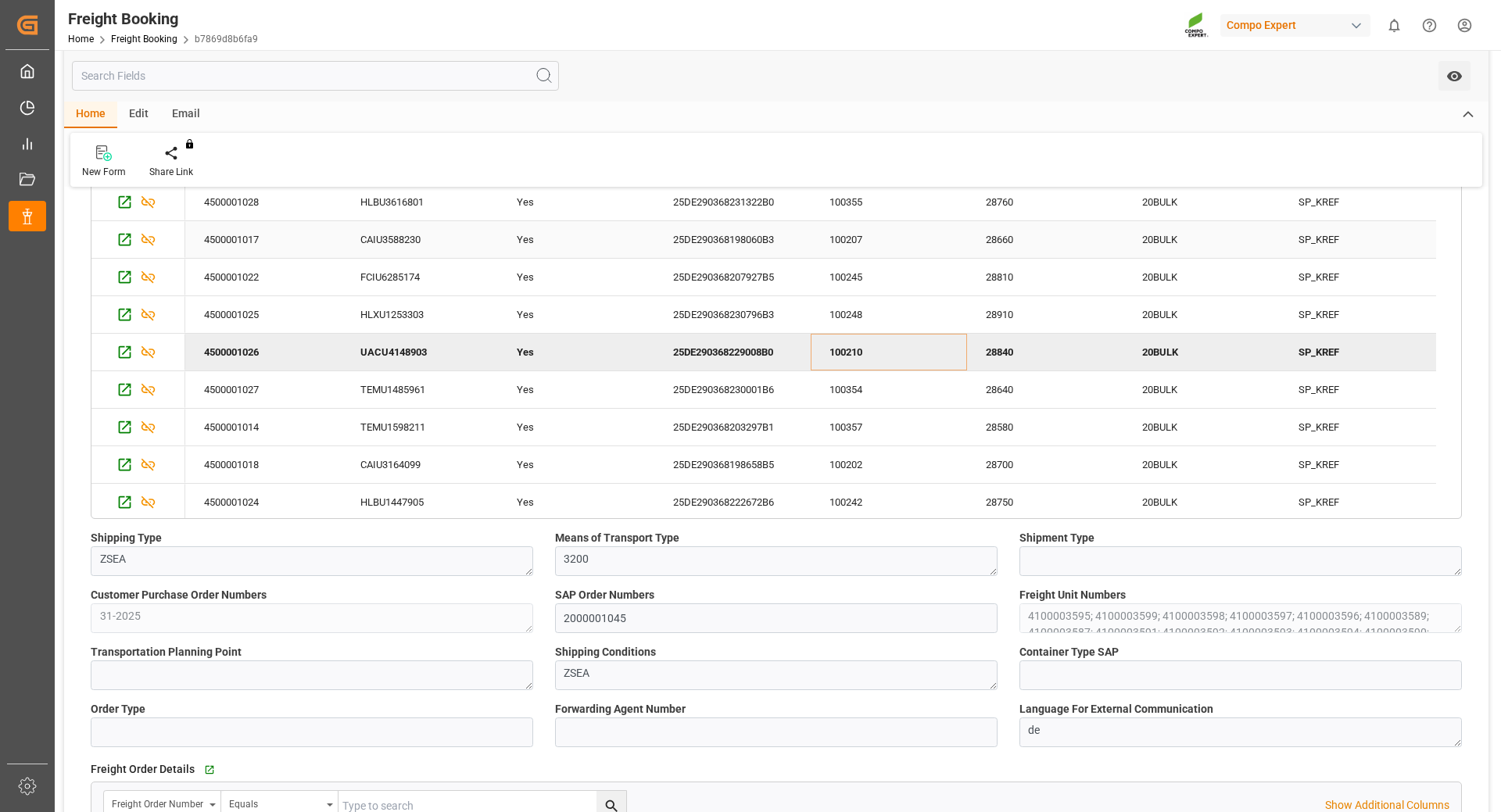
scroll to position [35, 0]
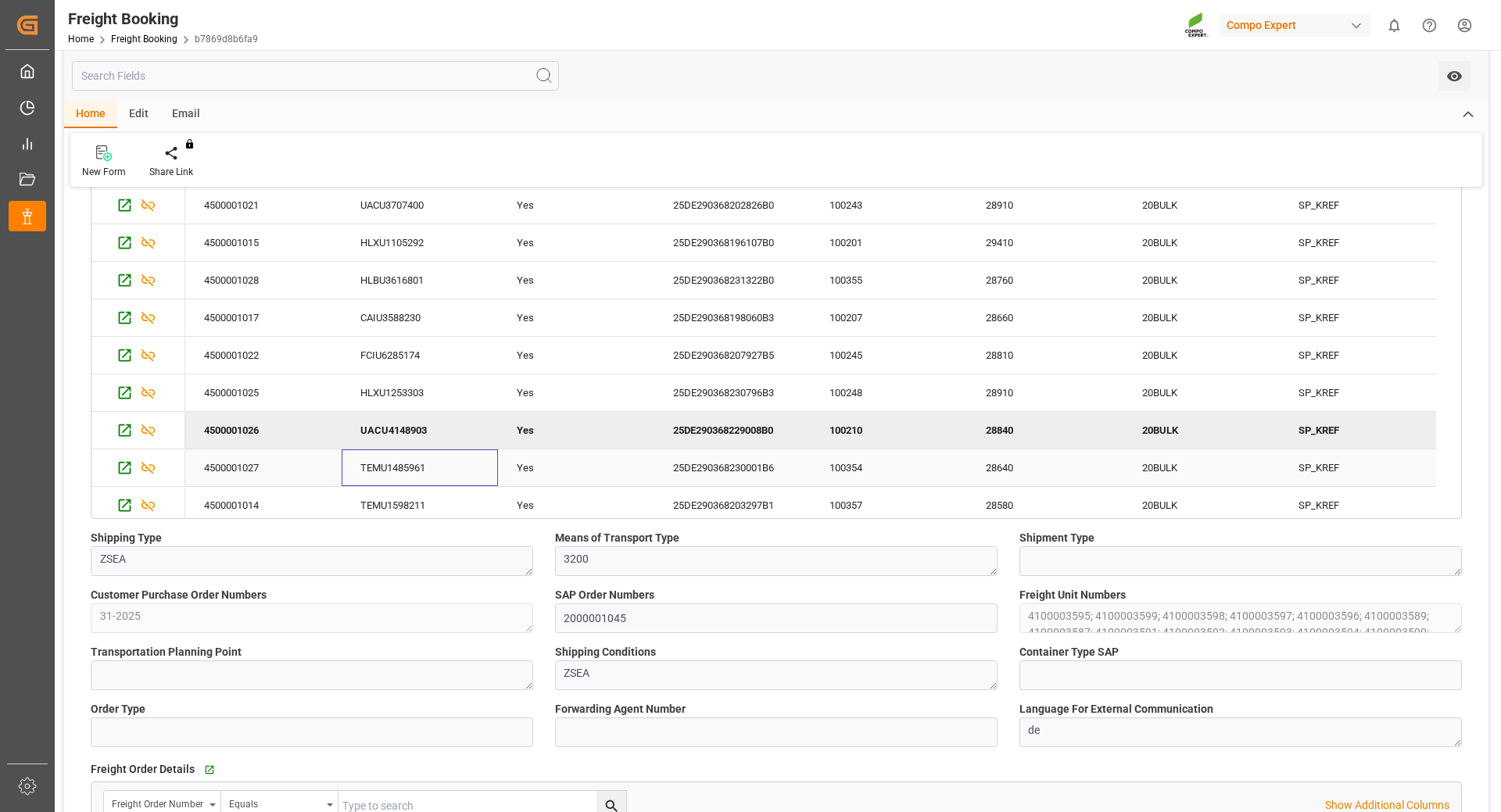
click at [384, 465] on div "TEMU1485961" at bounding box center [419, 468] width 156 height 37
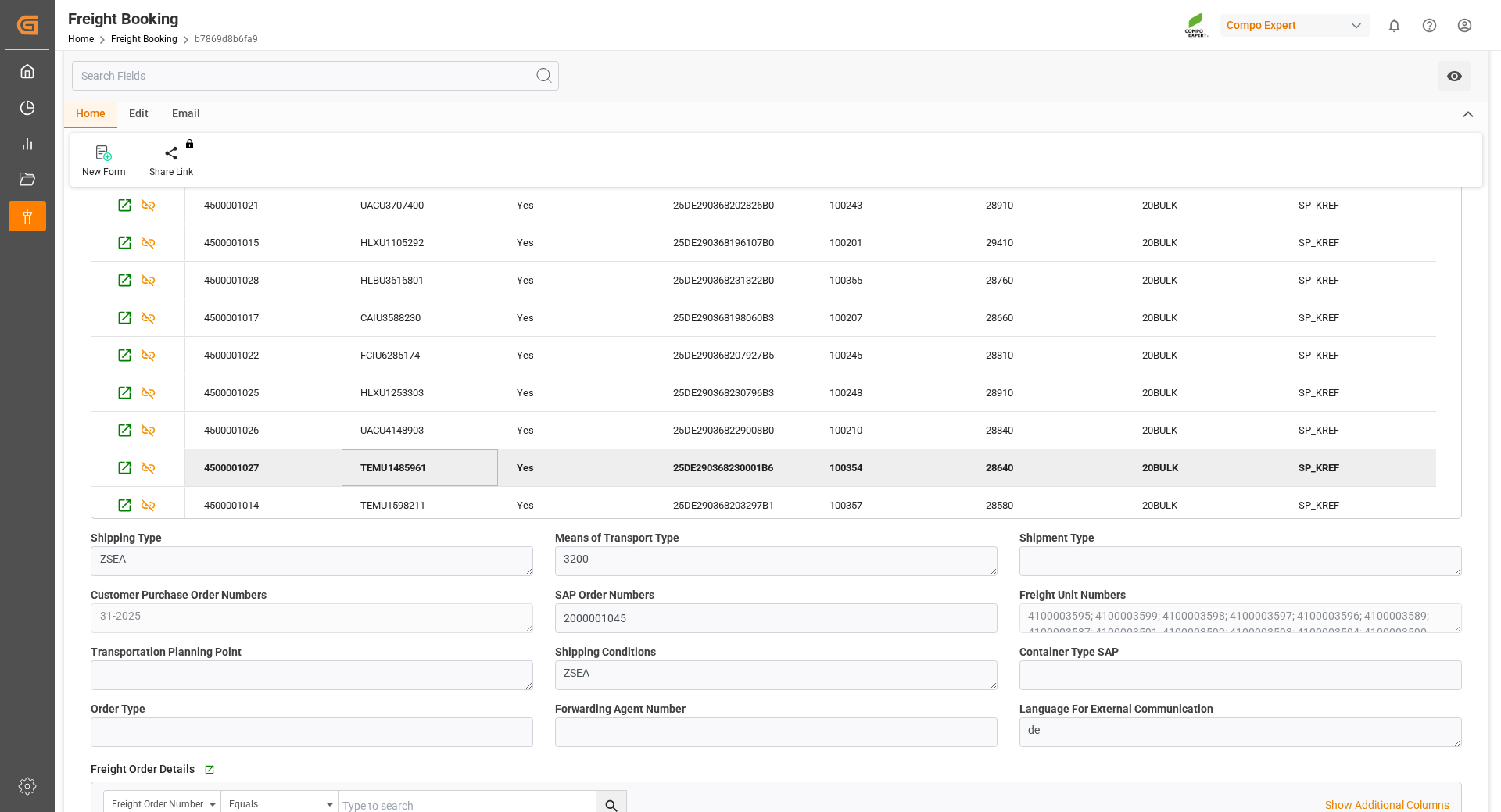
click at [843, 466] on div "100354" at bounding box center [888, 468] width 156 height 37
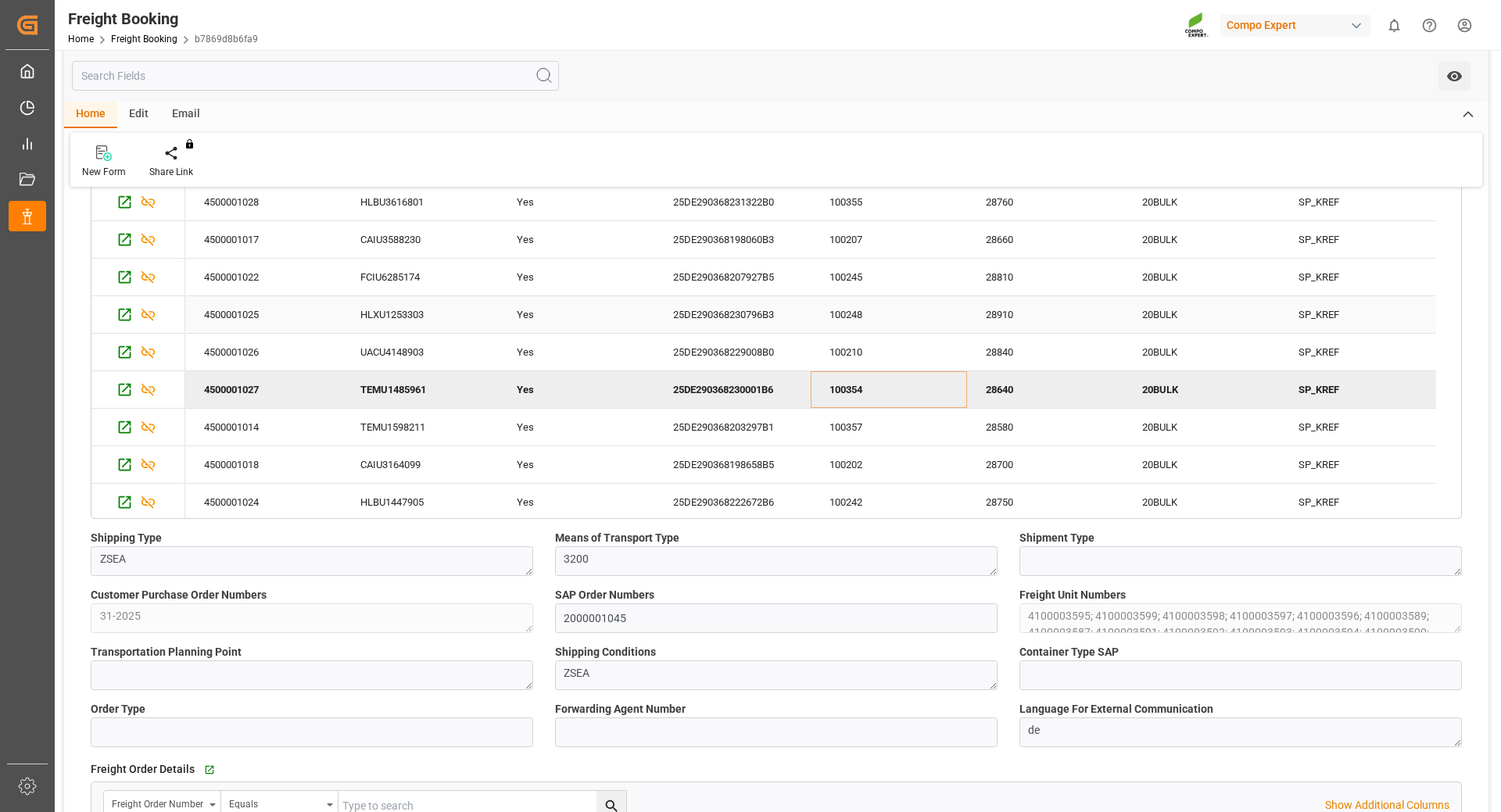
scroll to position [192, 0]
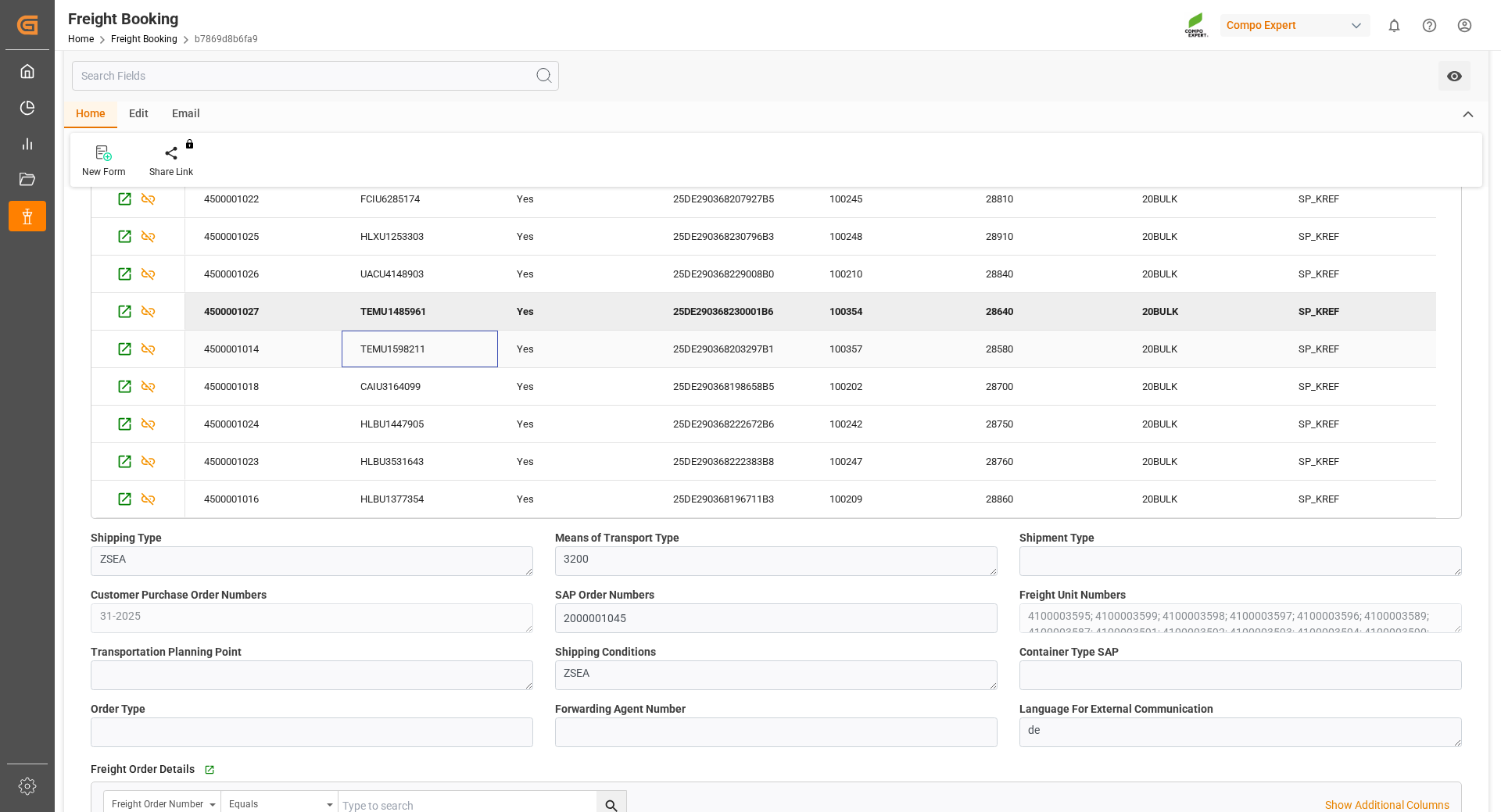
click at [420, 345] on div "TEMU1598211" at bounding box center [419, 348] width 156 height 37
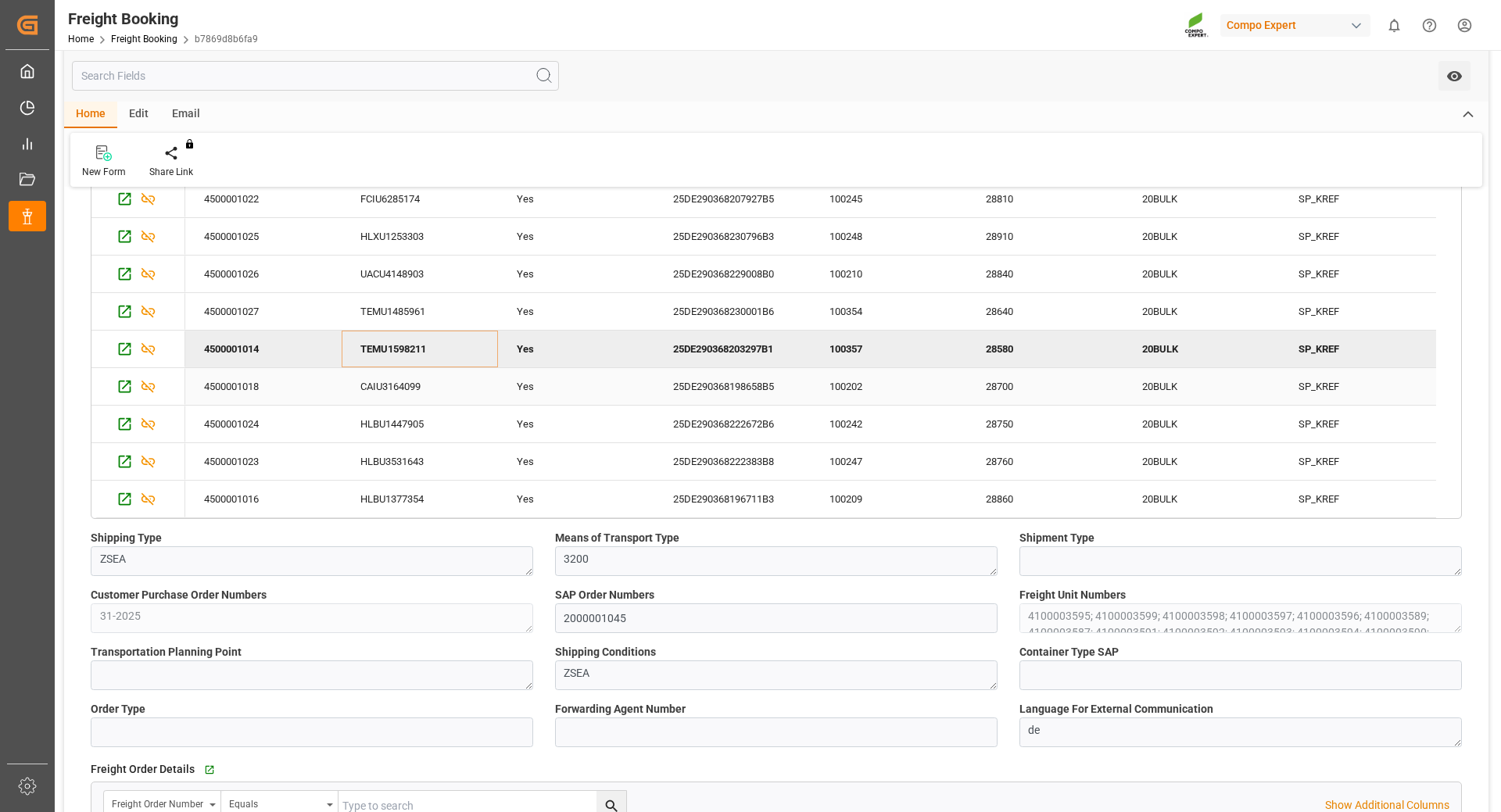
click at [413, 386] on div "CAIU3164099" at bounding box center [419, 386] width 156 height 37
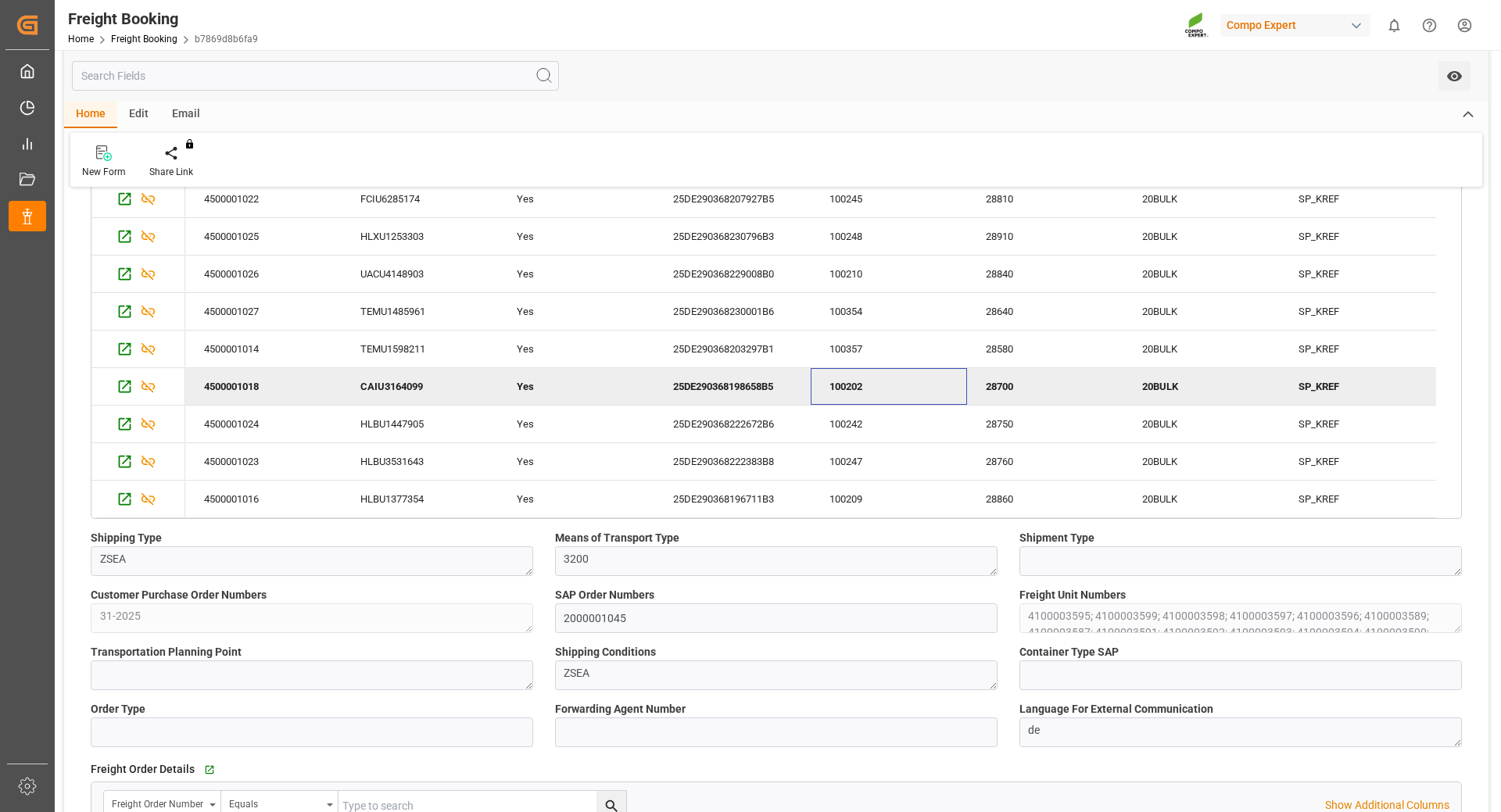
click at [845, 382] on div "100202" at bounding box center [888, 386] width 156 height 37
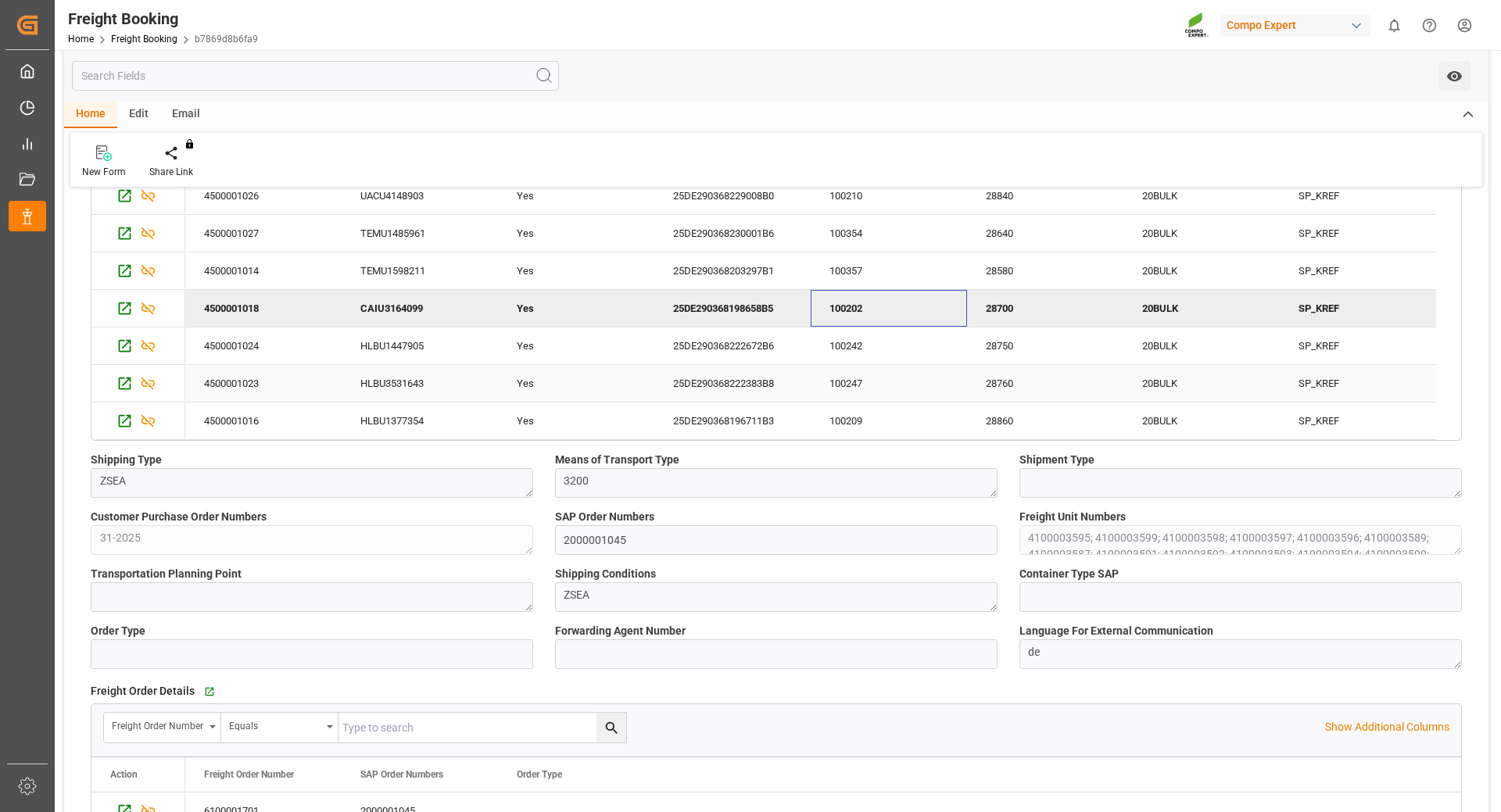
scroll to position [547, 0]
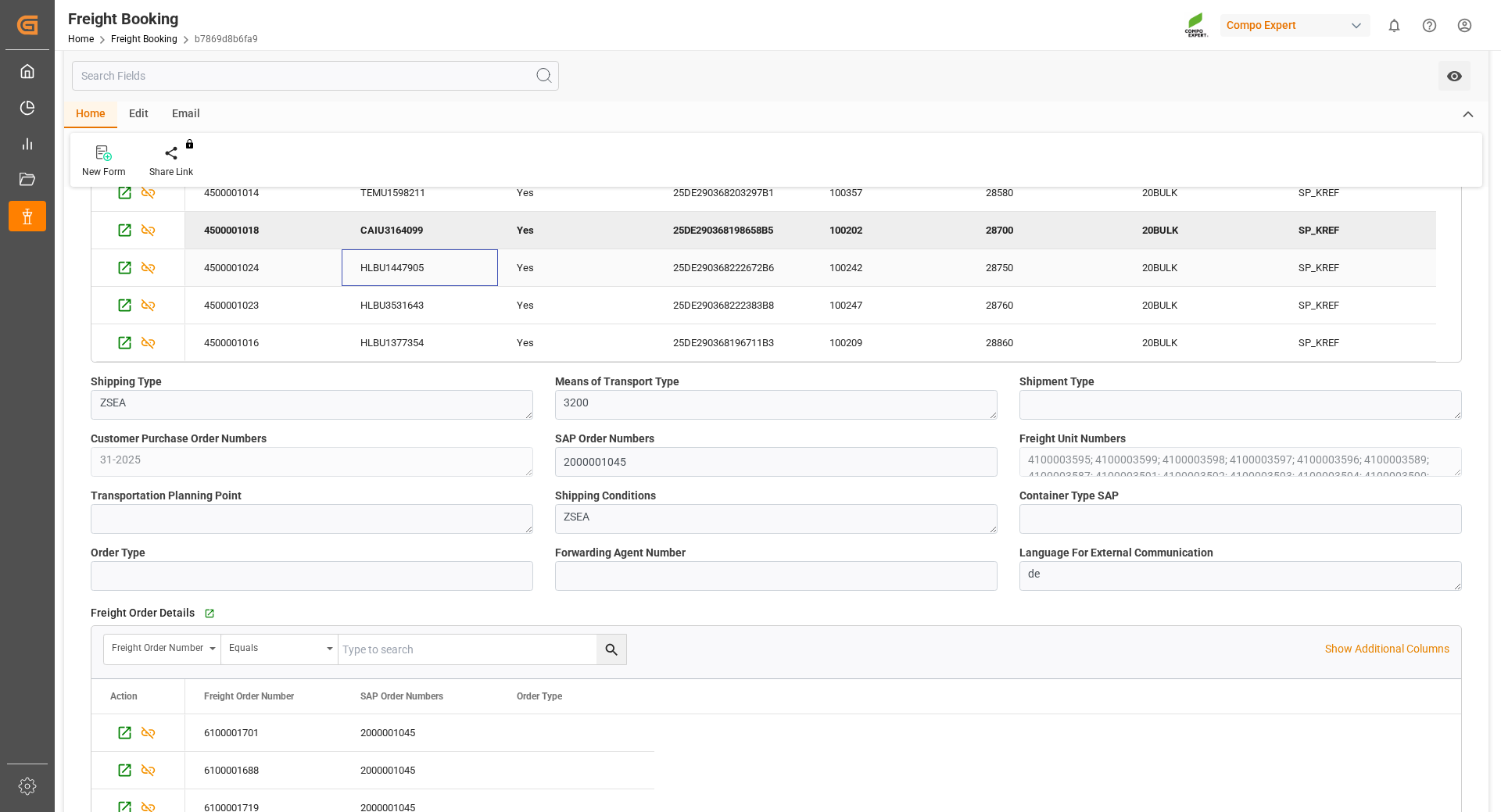
click at [381, 261] on div "HLBU1447905" at bounding box center [419, 267] width 156 height 37
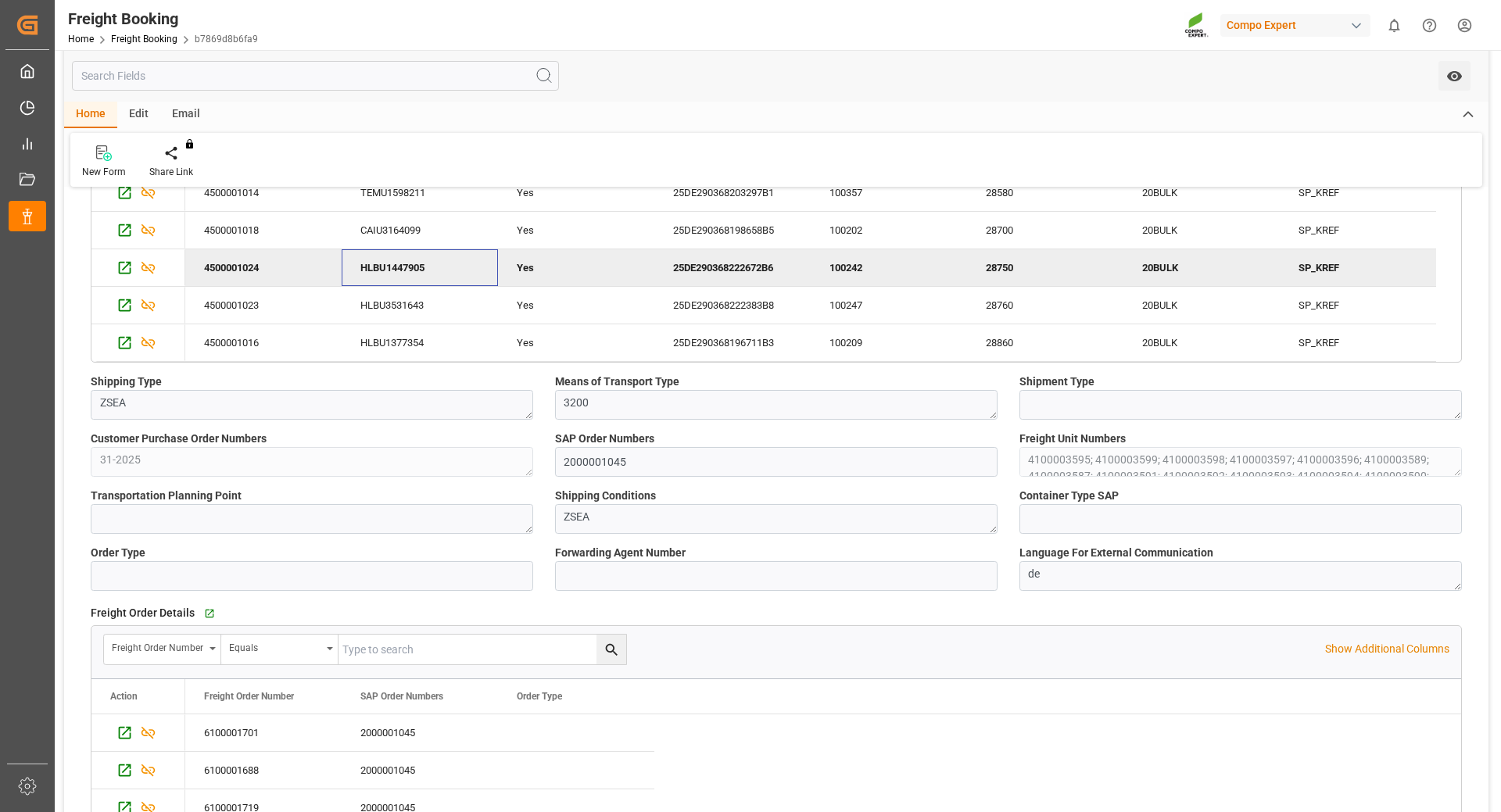
click at [857, 269] on div "100242" at bounding box center [888, 267] width 156 height 37
click at [405, 297] on div "HLBU3531643" at bounding box center [419, 305] width 156 height 37
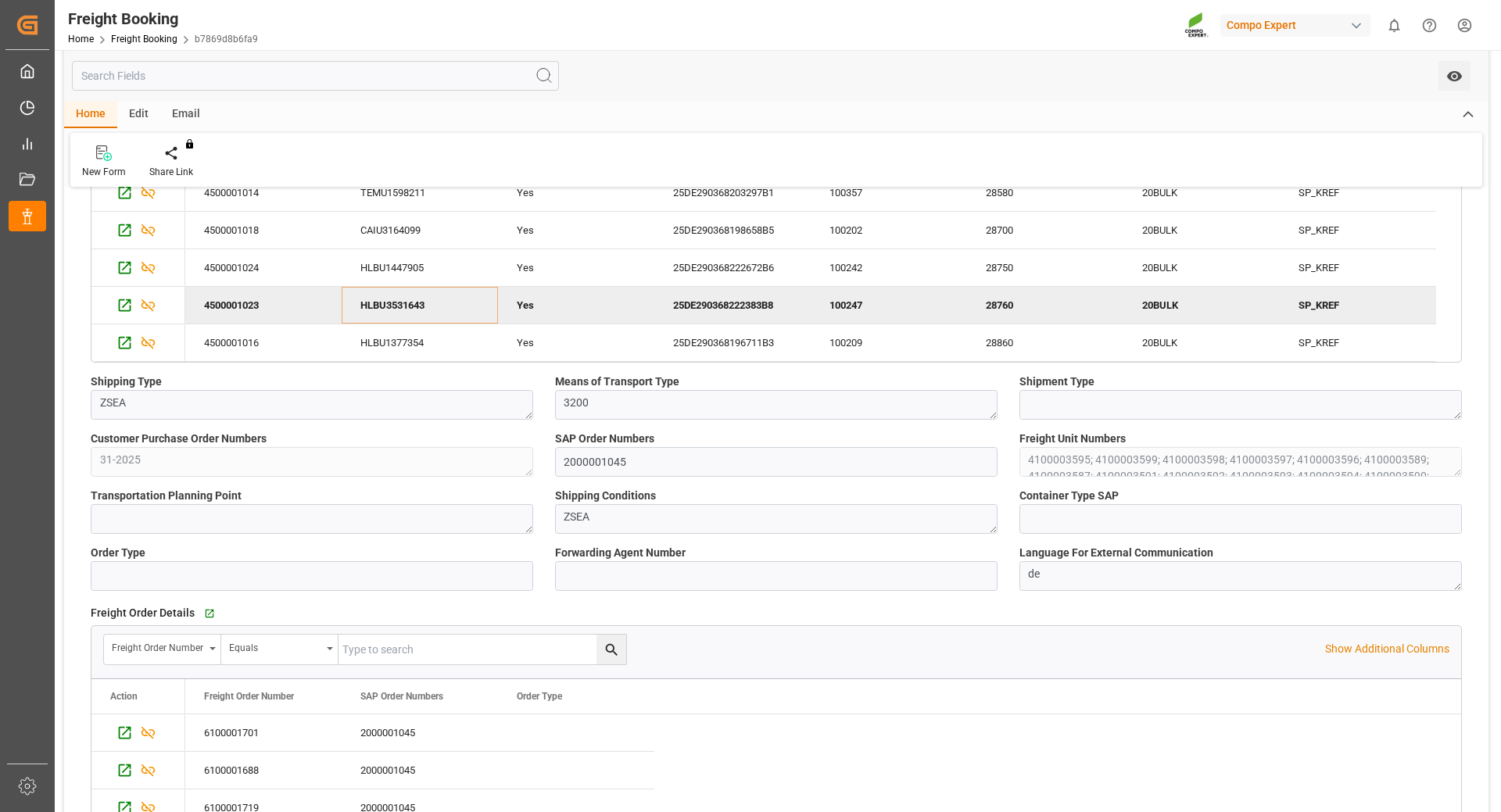
click at [832, 301] on div "100247" at bounding box center [888, 305] width 156 height 37
click at [395, 339] on div "HLBU1377354" at bounding box center [419, 342] width 156 height 37
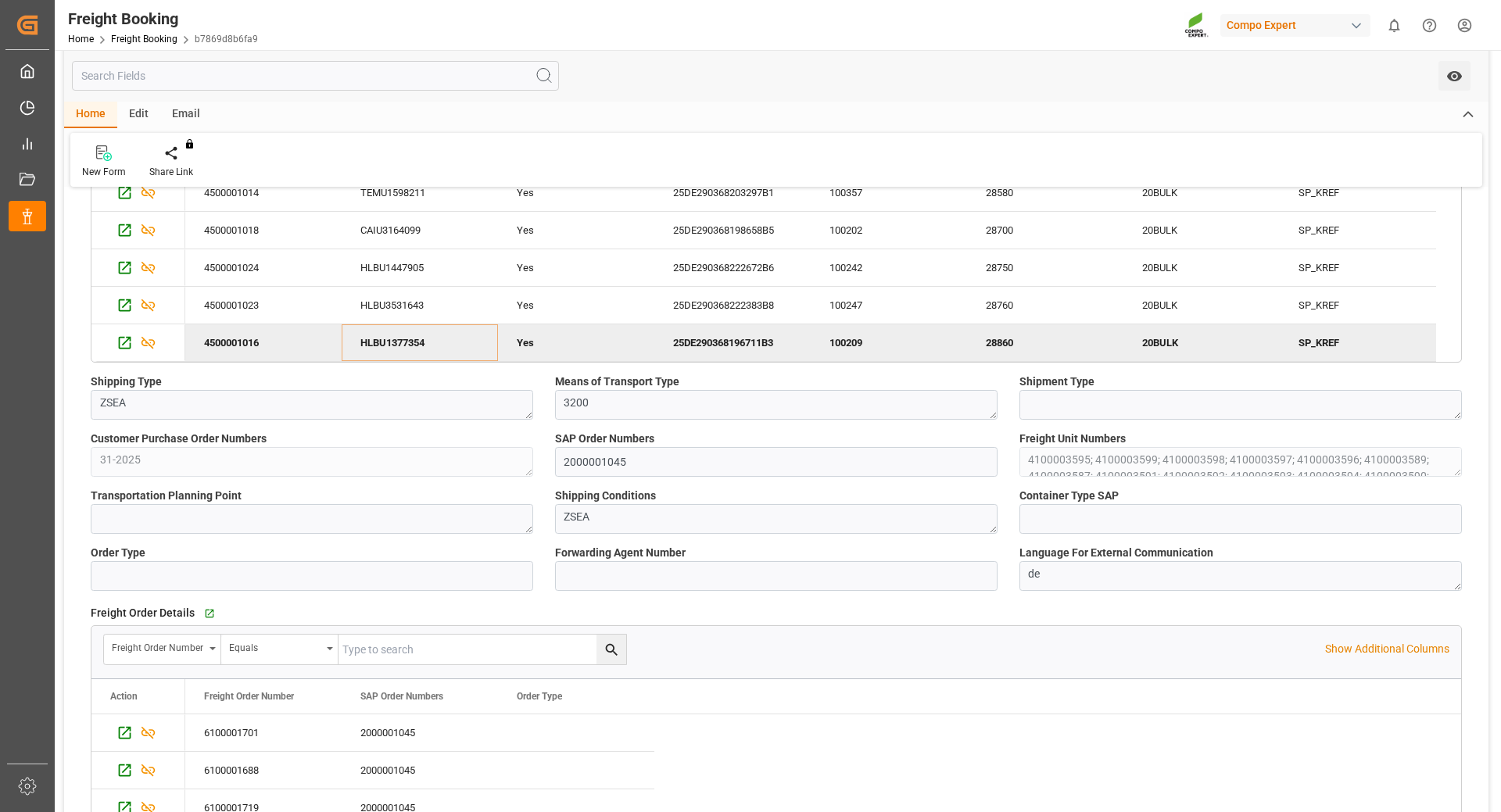
click at [839, 339] on div "100209" at bounding box center [888, 342] width 156 height 37
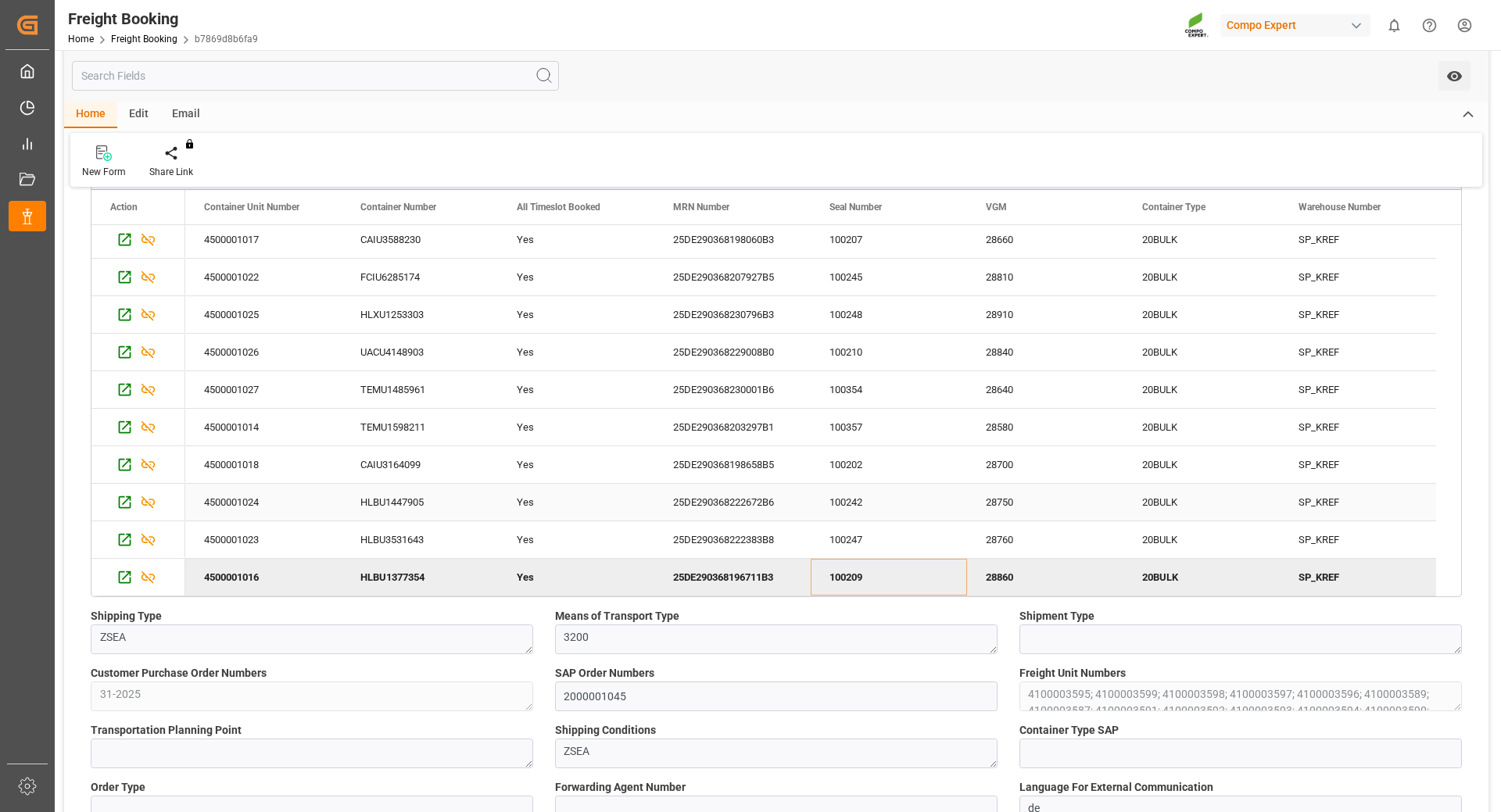
click at [394, 497] on div "HLBU1447905" at bounding box center [419, 502] width 156 height 37
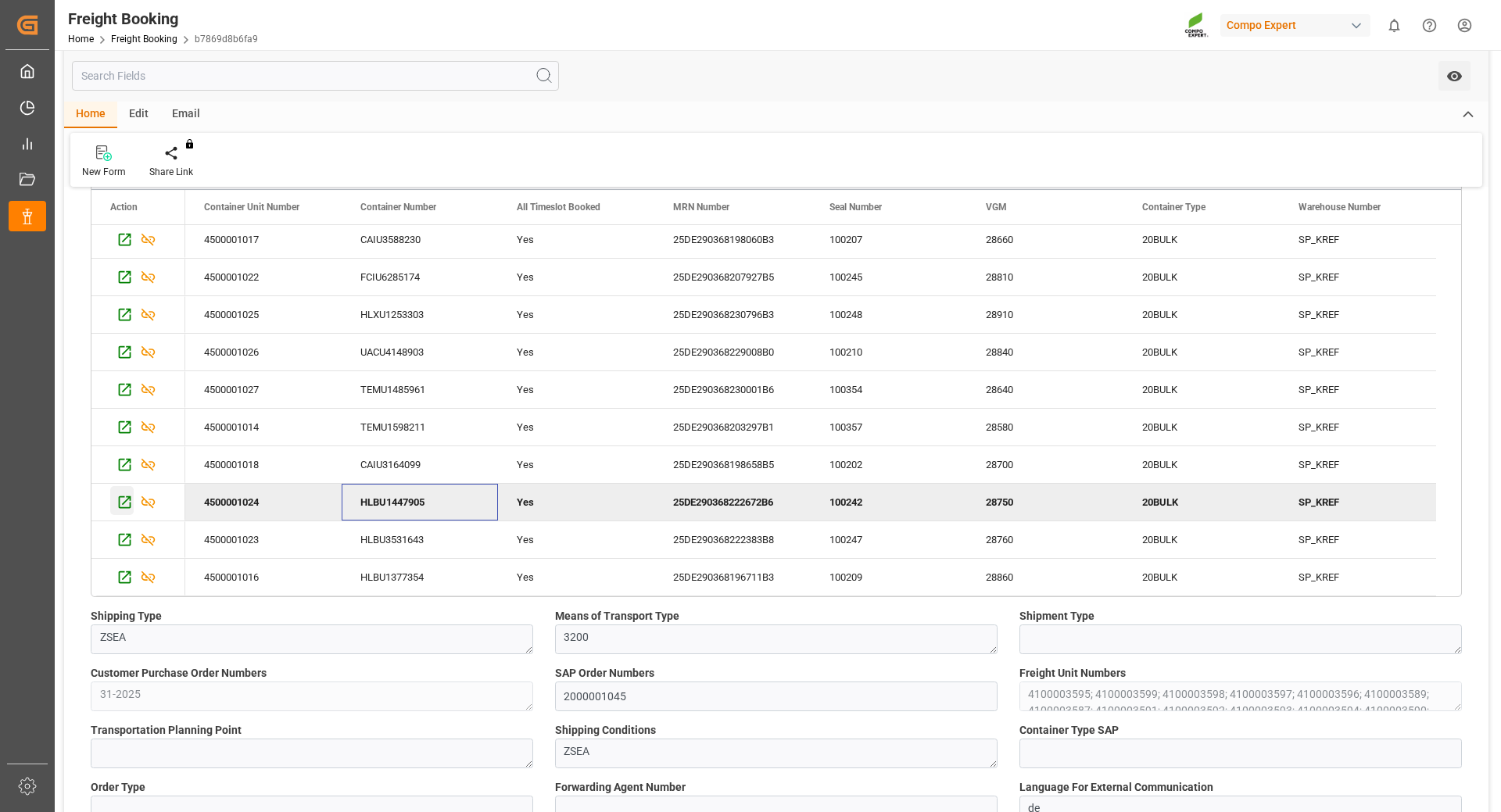
click at [120, 504] on icon "Press SPACE to deselect this row." at bounding box center [125, 502] width 17 height 17
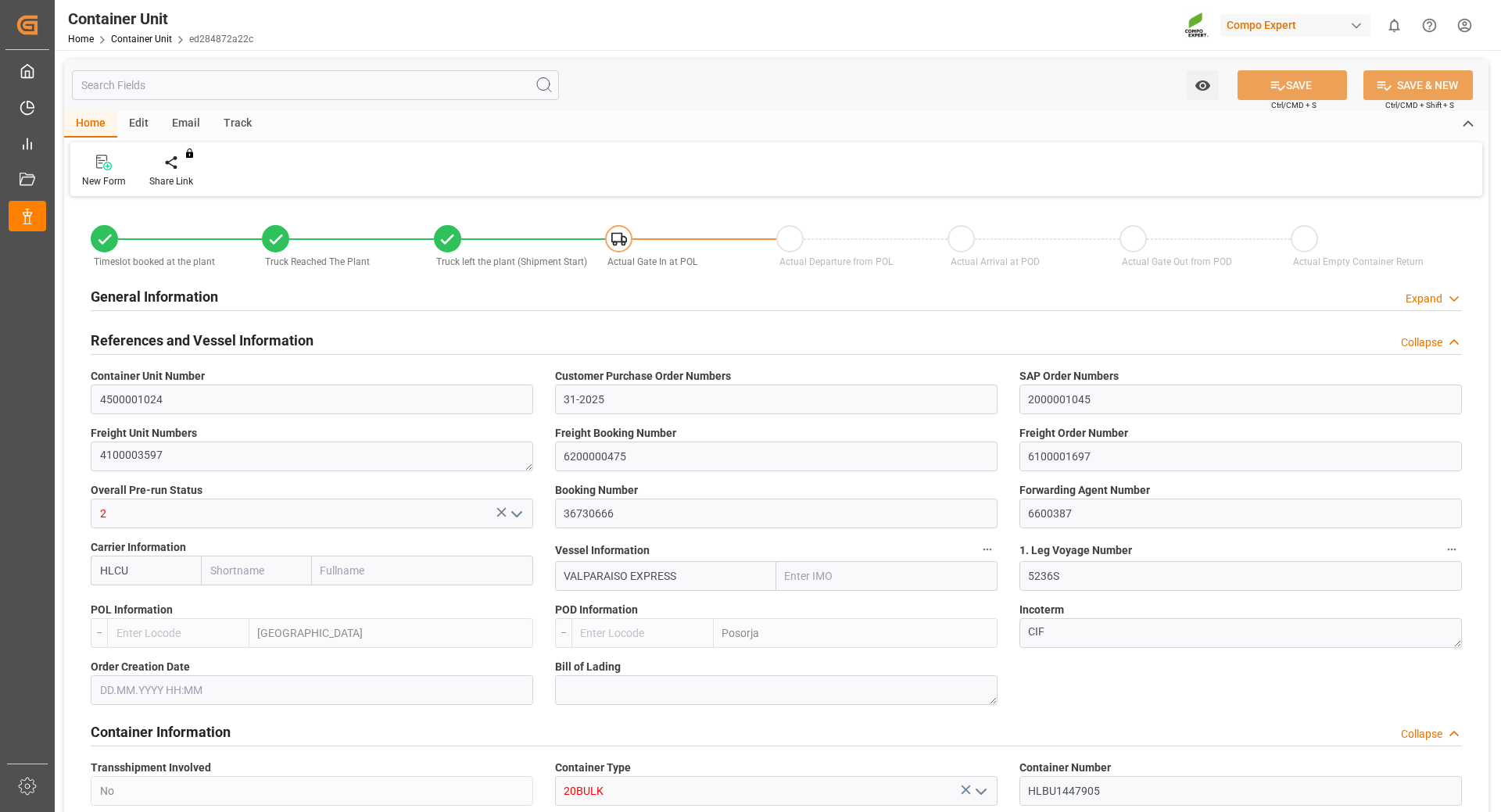
type input "Hapag [PERSON_NAME]"
type input "Hapag [PERSON_NAME] Aktiengesellschaft"
type input "9777589"
type input "BEANR"
type input "ECPSJ"
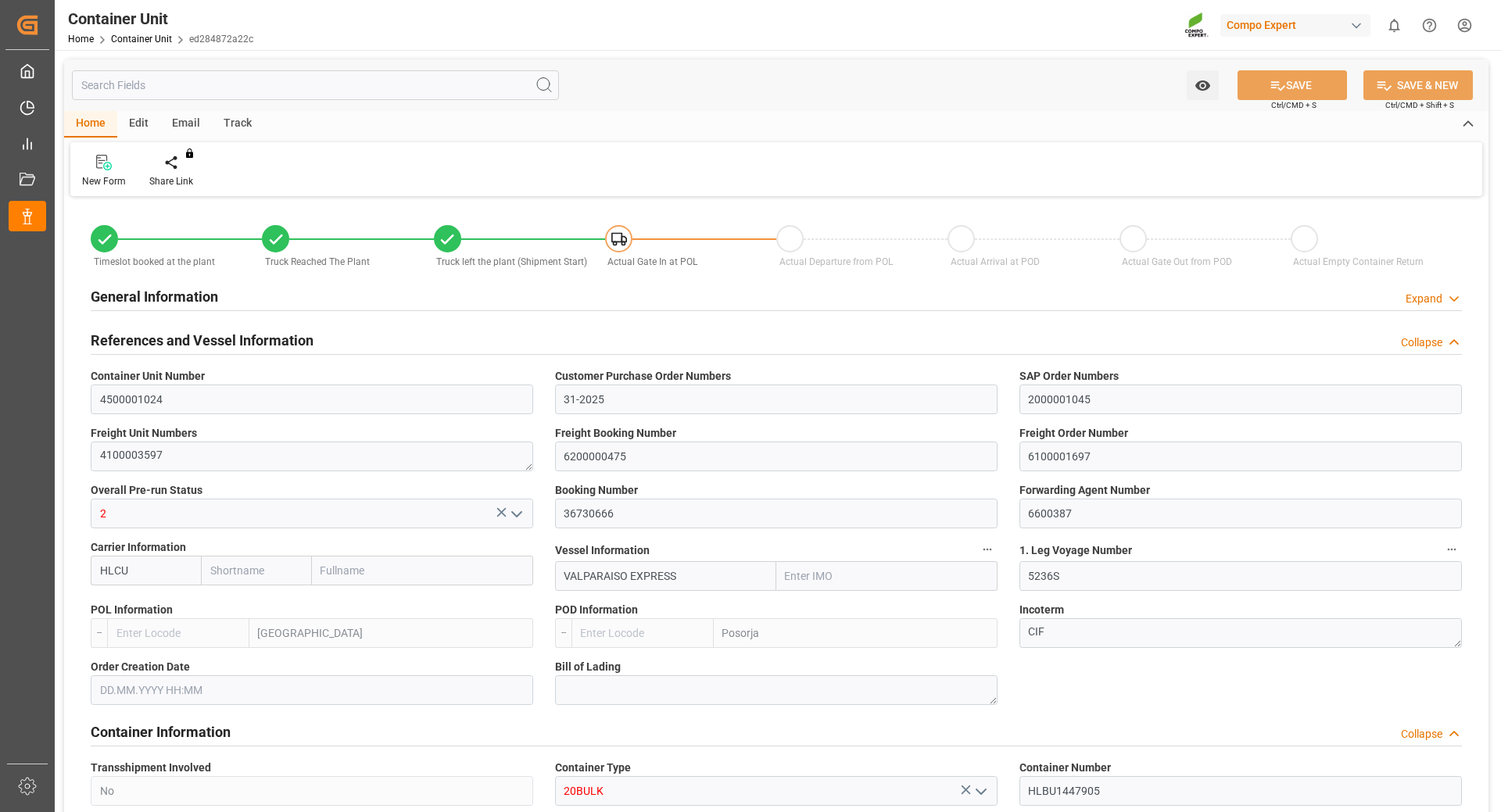
type input "28750"
type input "9"
type input "0"
type input "9"
type input "0"
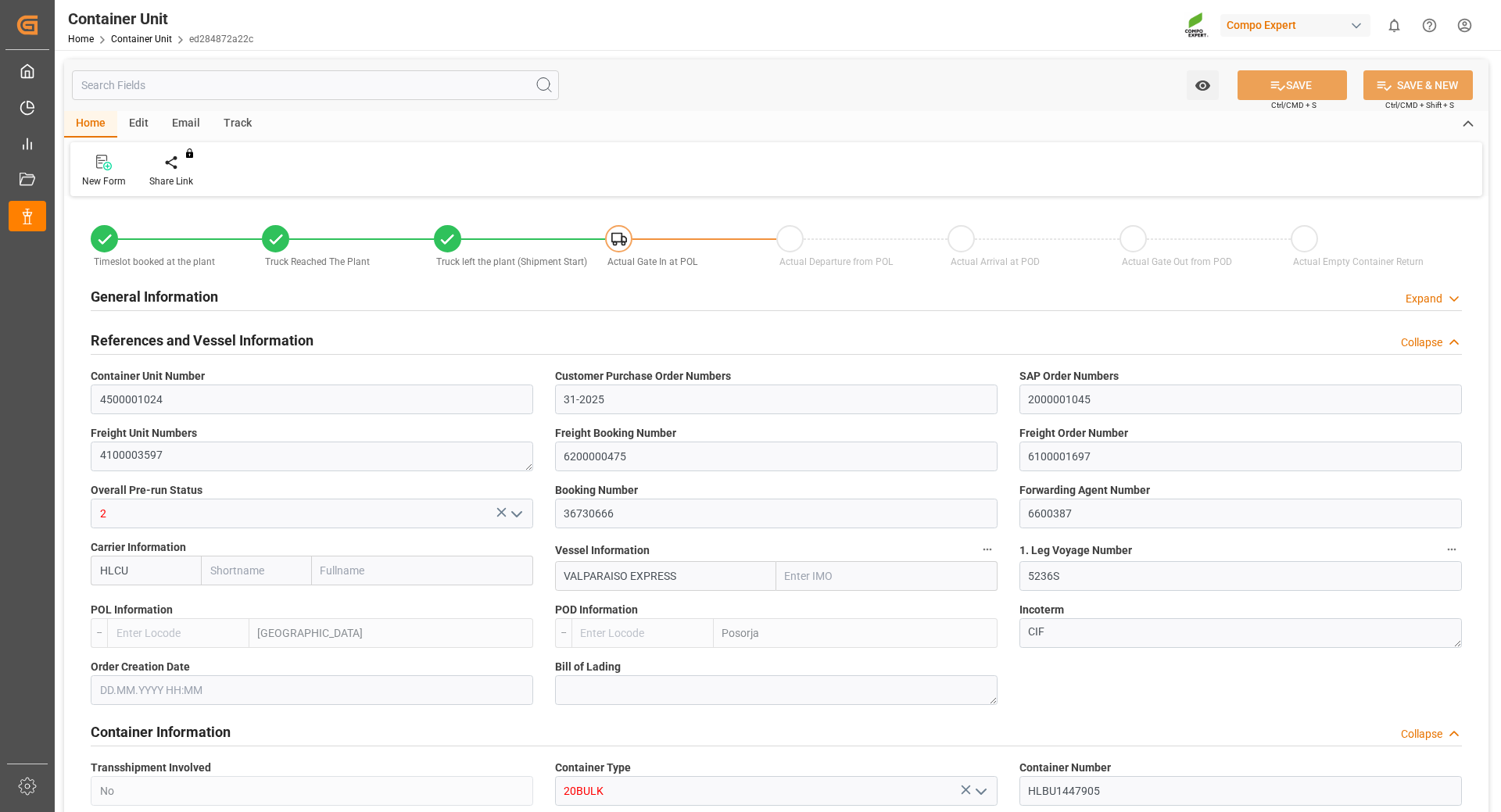
type input "0"
type input "53000"
type input "BEANR"
type input "ECPSJ"
type input "[DATE] 14:14"
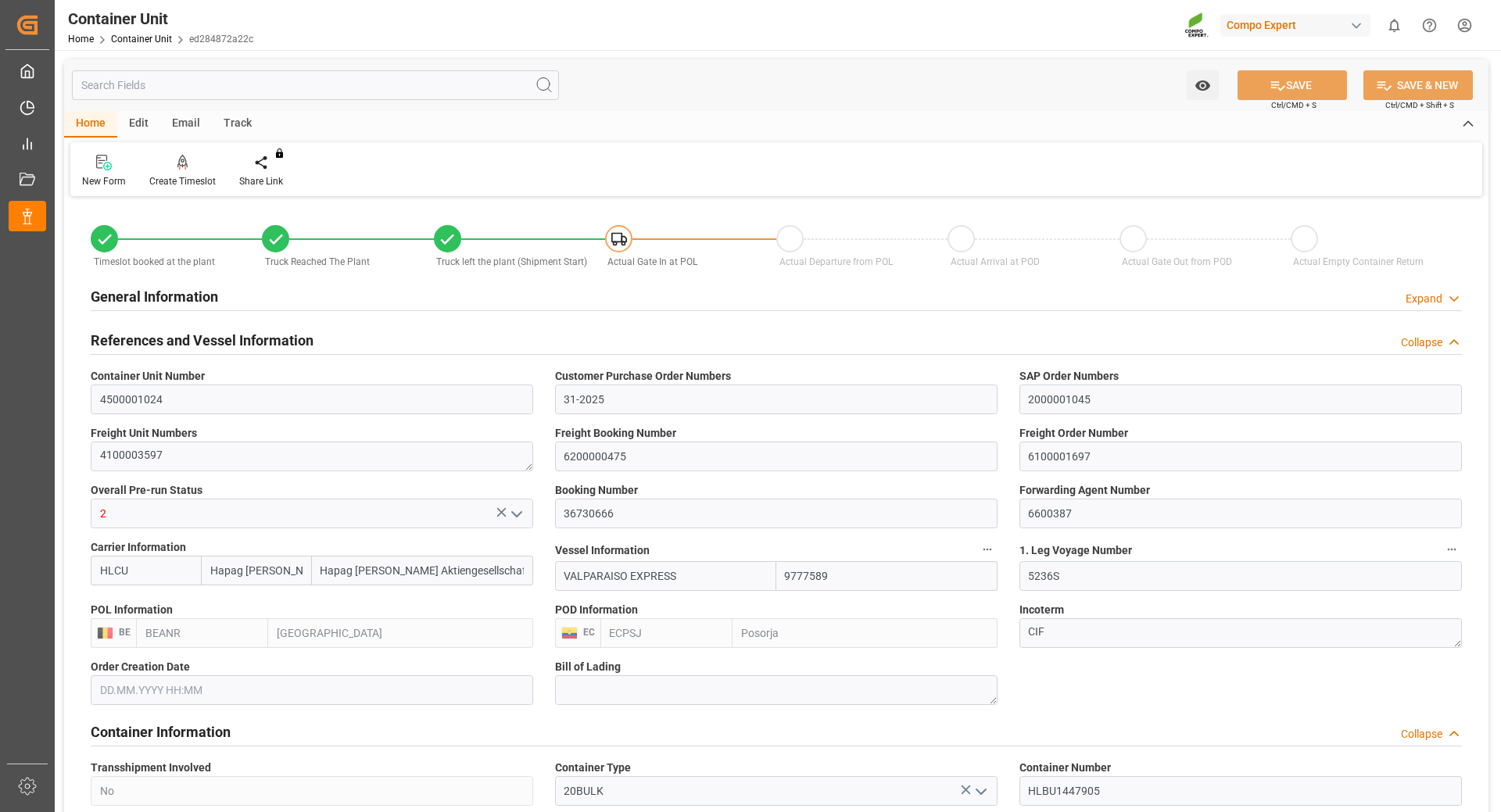
type input "[DATE] 14:14"
type input "[DATE]"
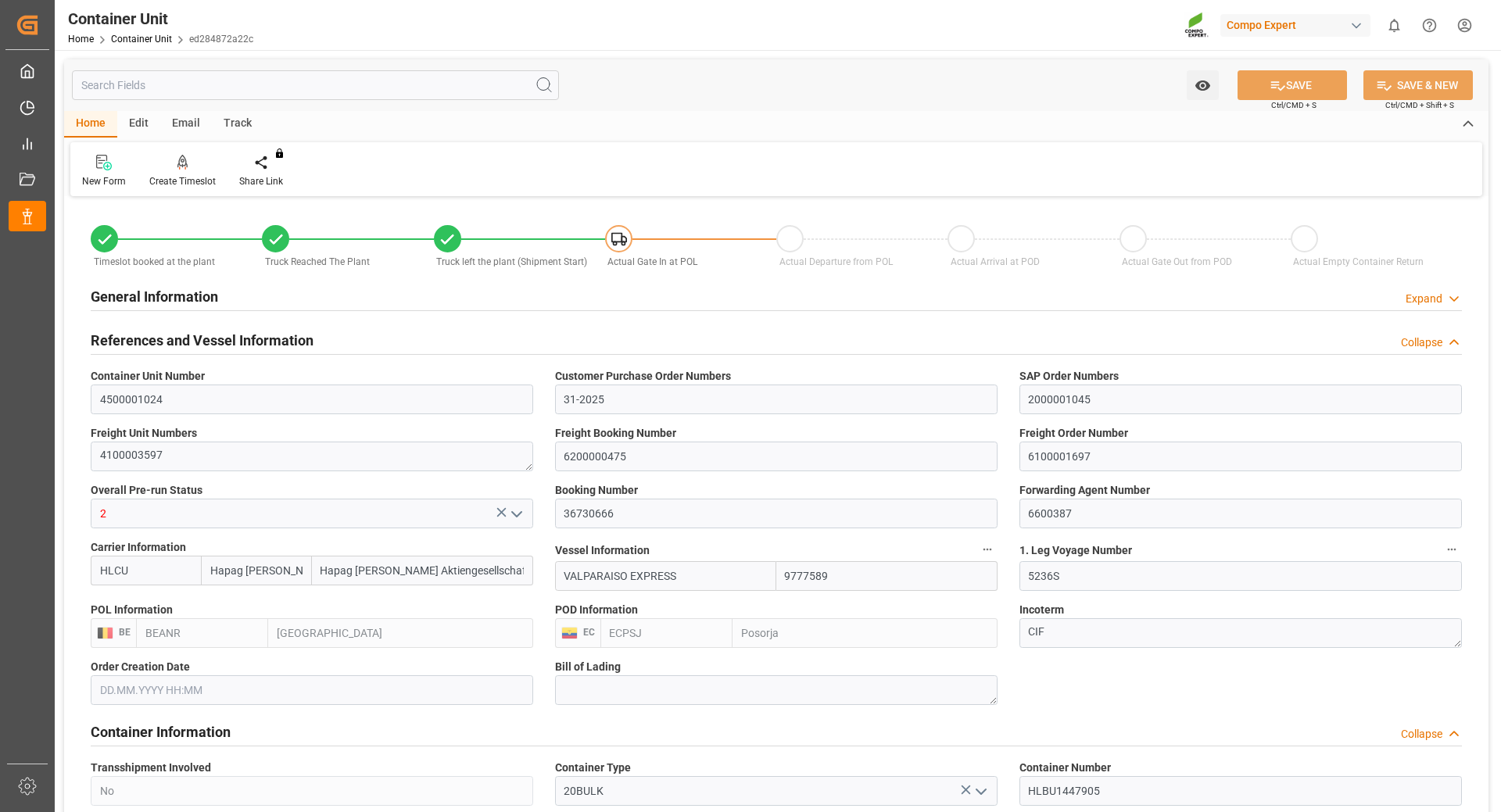
type input "[DATE]"
type input "[DATE] 22:00"
type input "[DATE] 17:00"
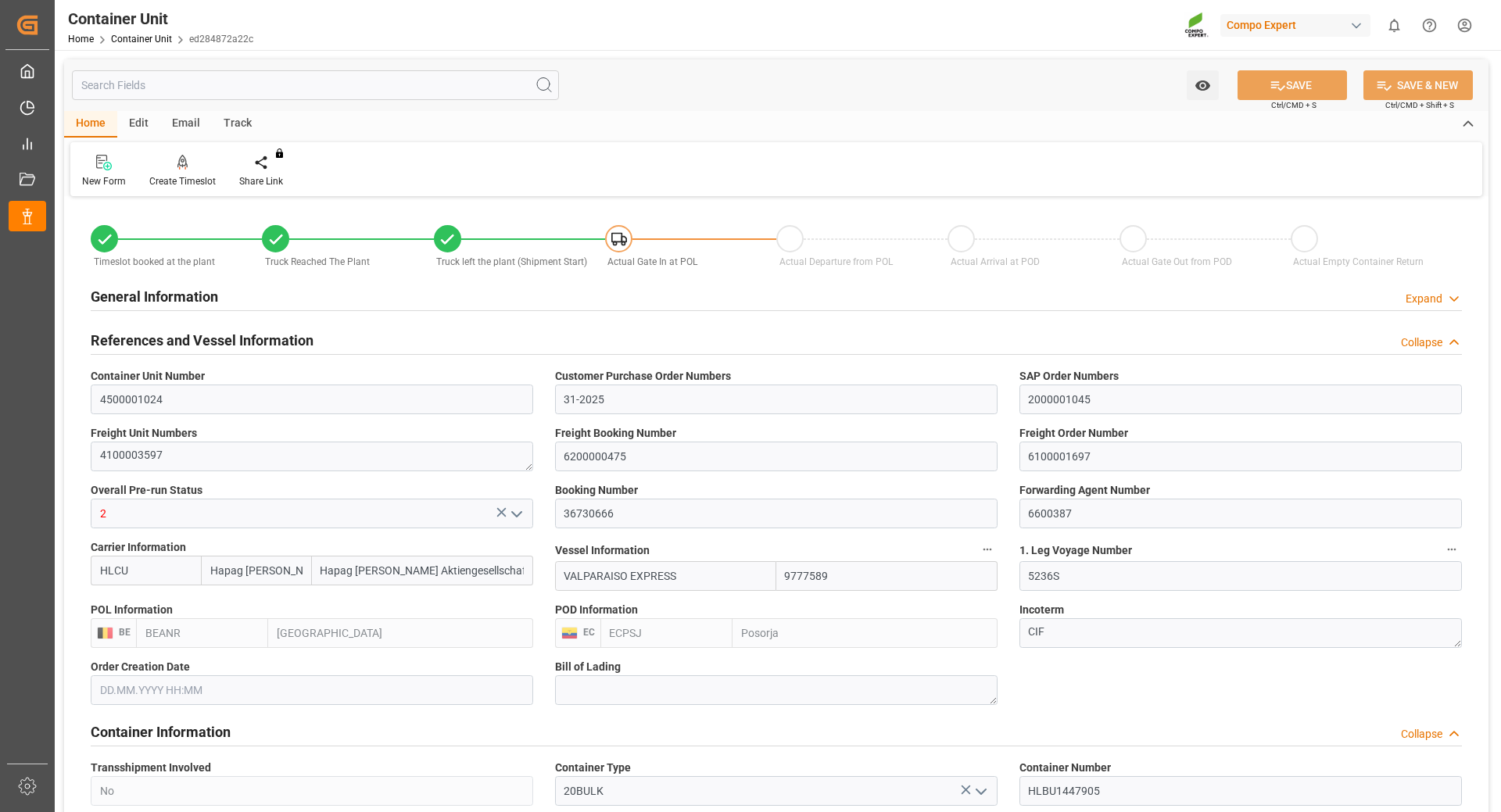
scroll to position [156, 0]
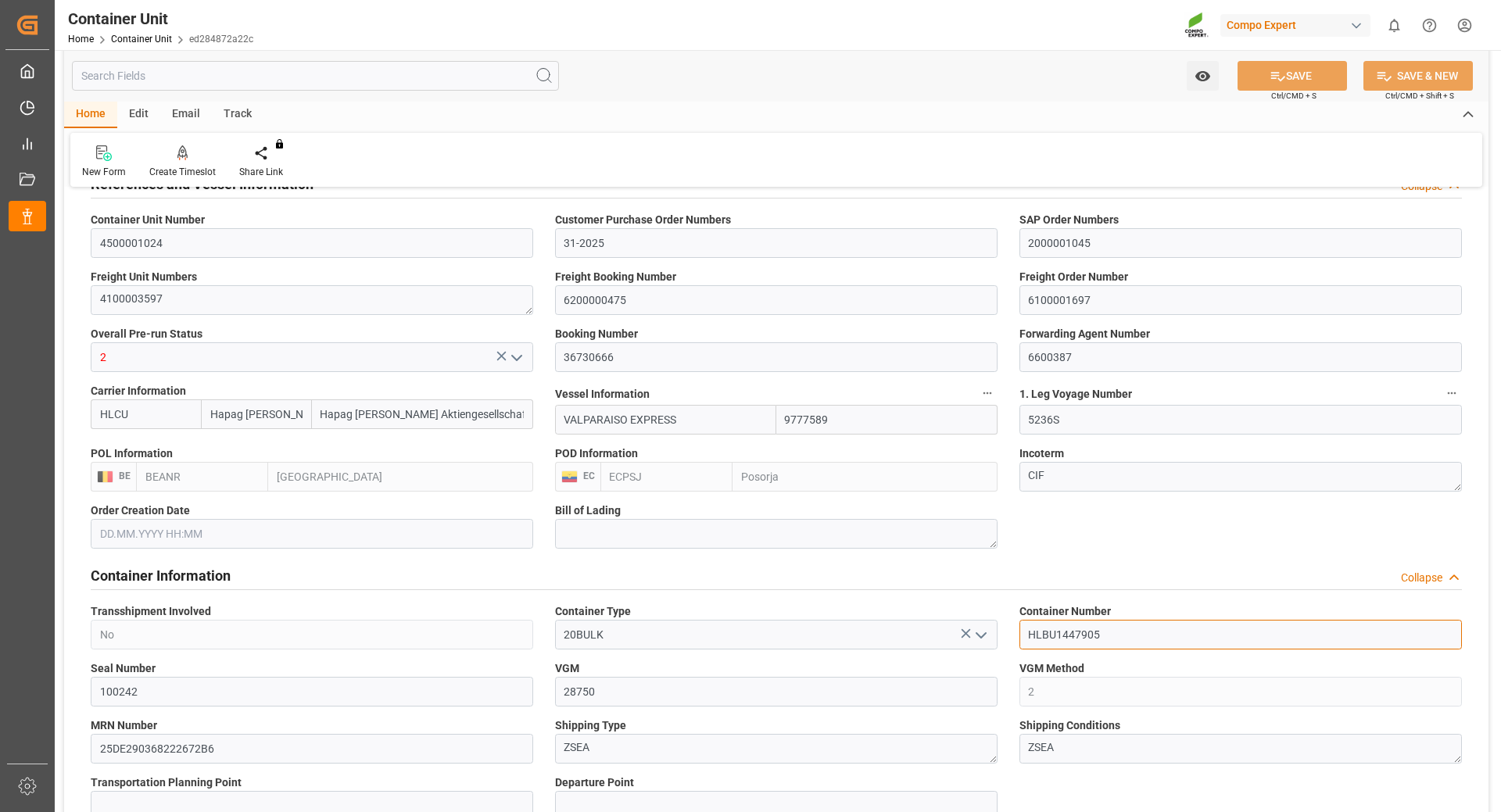
drag, startPoint x: 942, startPoint y: 628, endPoint x: 898, endPoint y: 626, distance: 44.0
paste input "7"
type input "HLBU1747905"
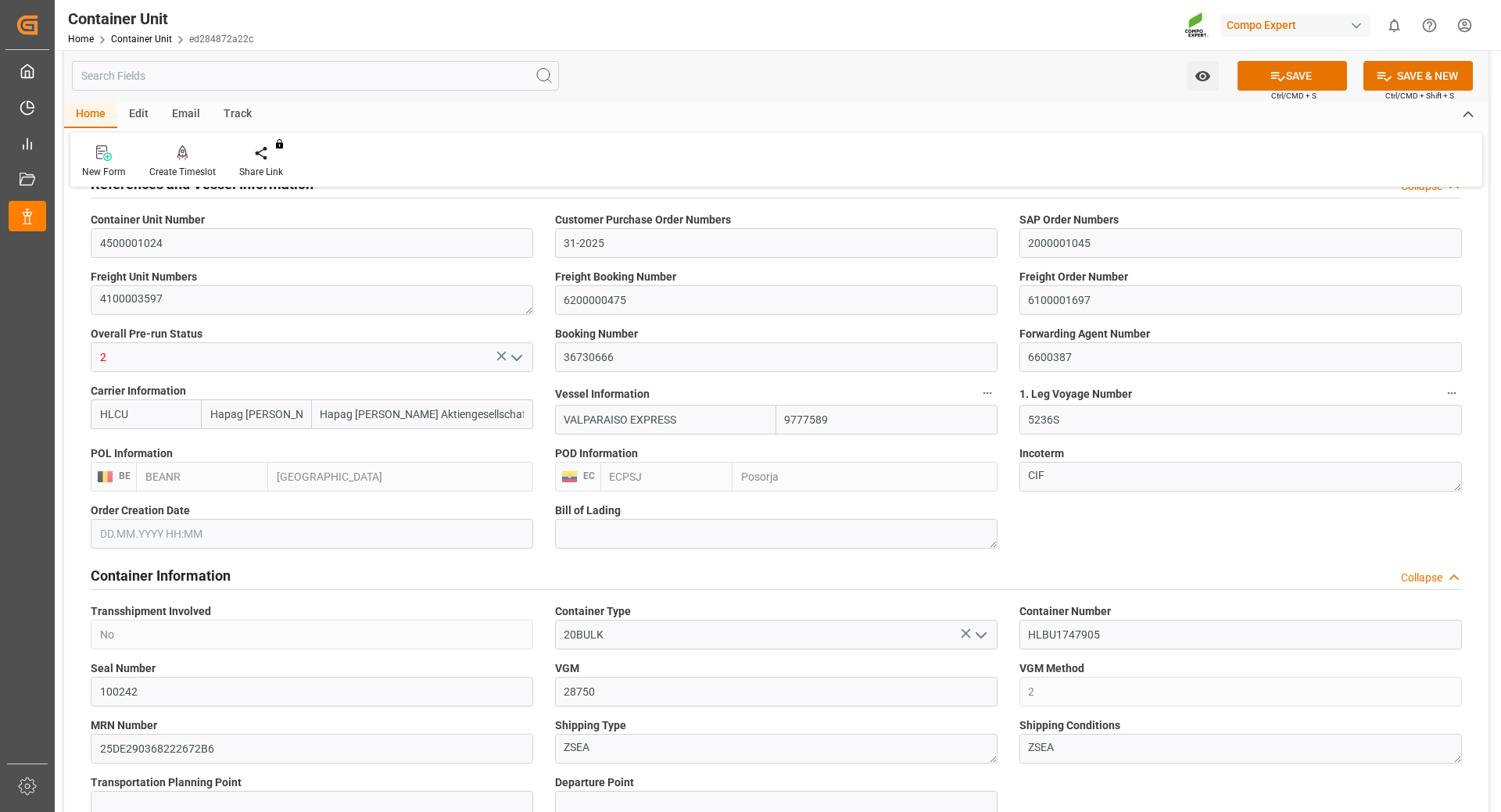
click at [1296, 78] on button "SAVE" at bounding box center [1293, 76] width 110 height 30
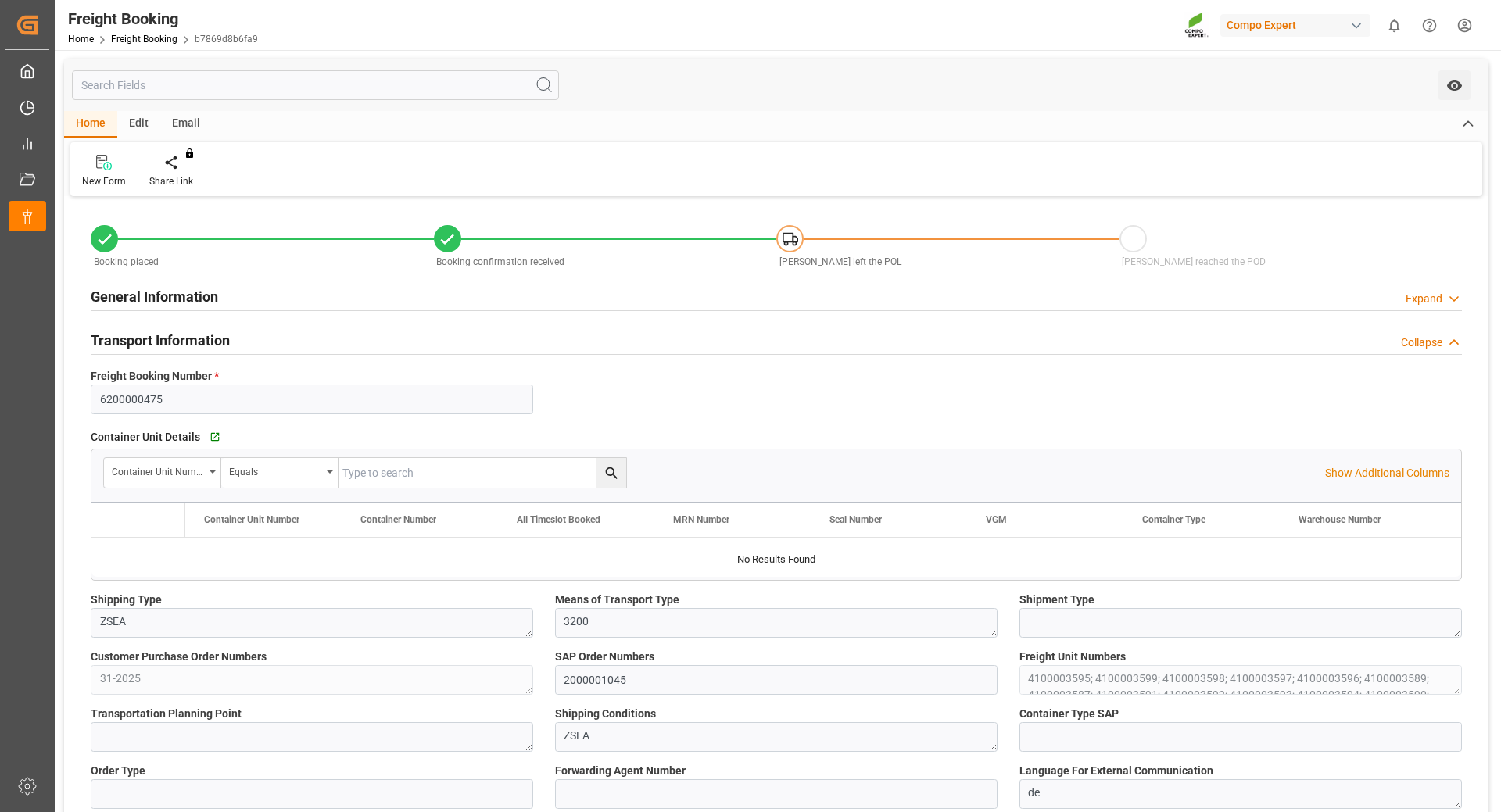
type input "Hapag [PERSON_NAME]"
type input "Hapag [PERSON_NAME] Aktiengesellschaft"
type input "9777589"
type input "BEANR"
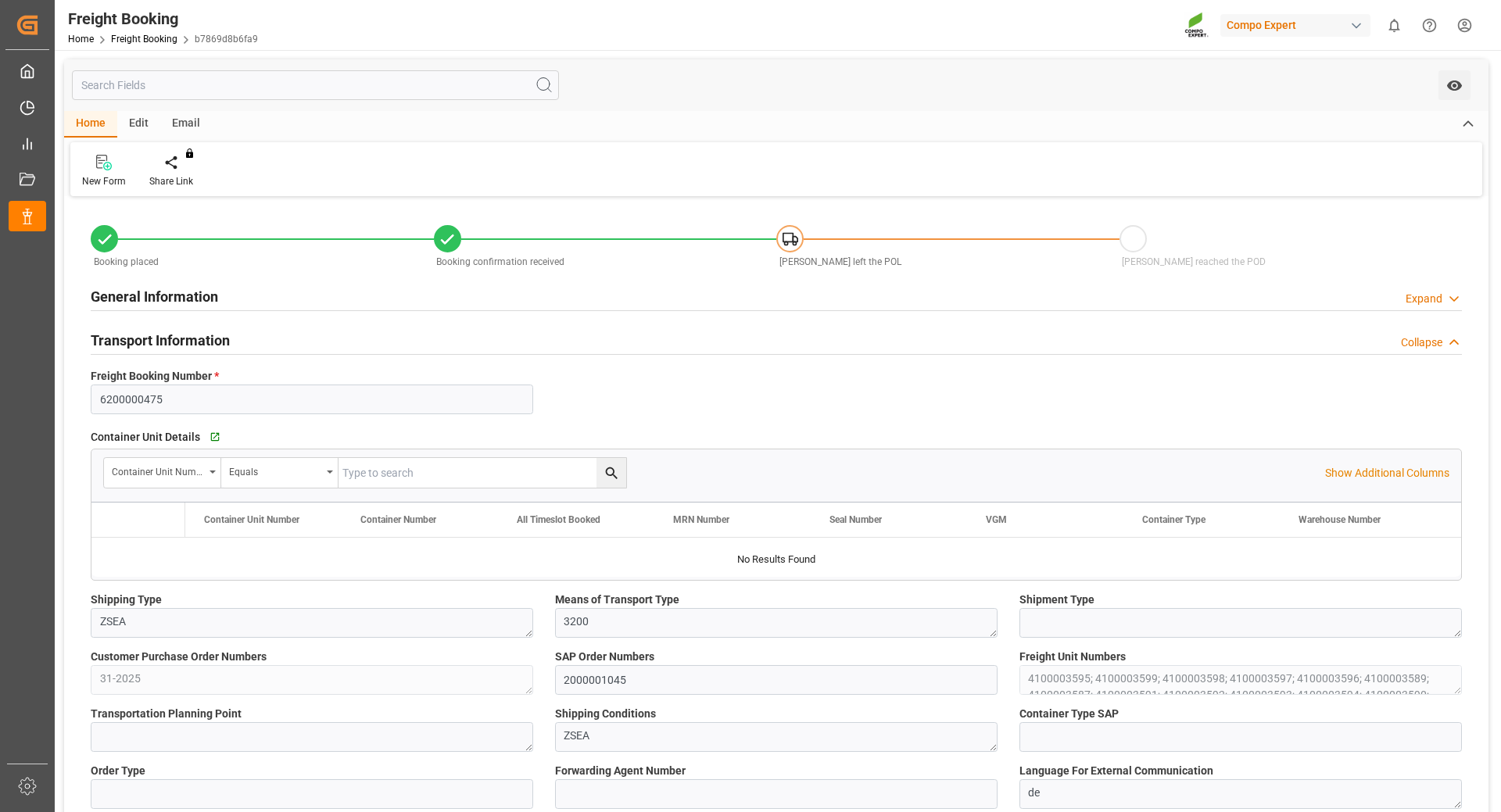
type input "ECPSJ"
type input "0"
type input "768500"
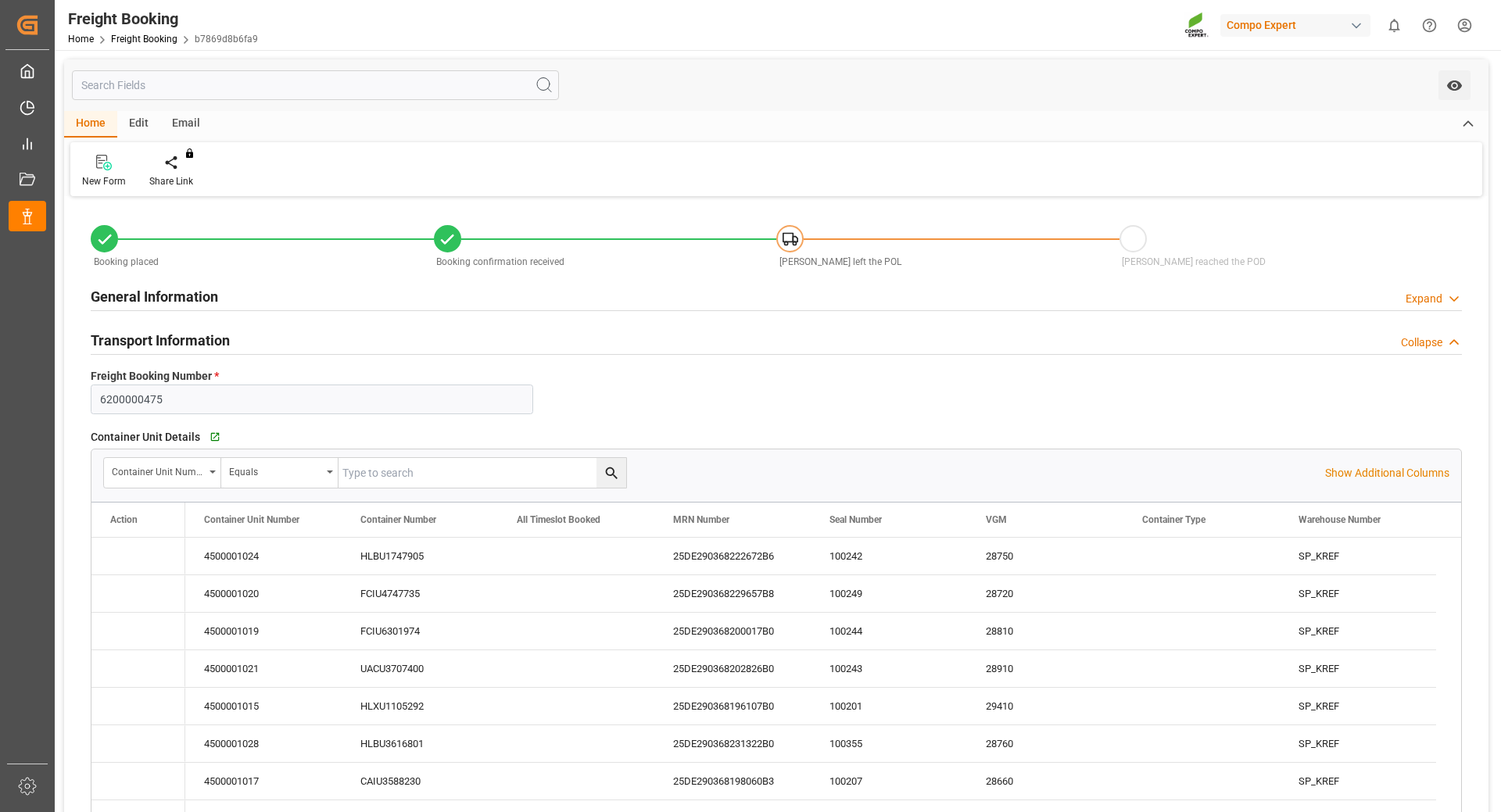
type input "05.09.2025 01:00"
type input "11.09.2025 01:00"
type input "06.10.2025 08:00"
type input "[DATE] 22:00"
type input "[DATE] 17:00"
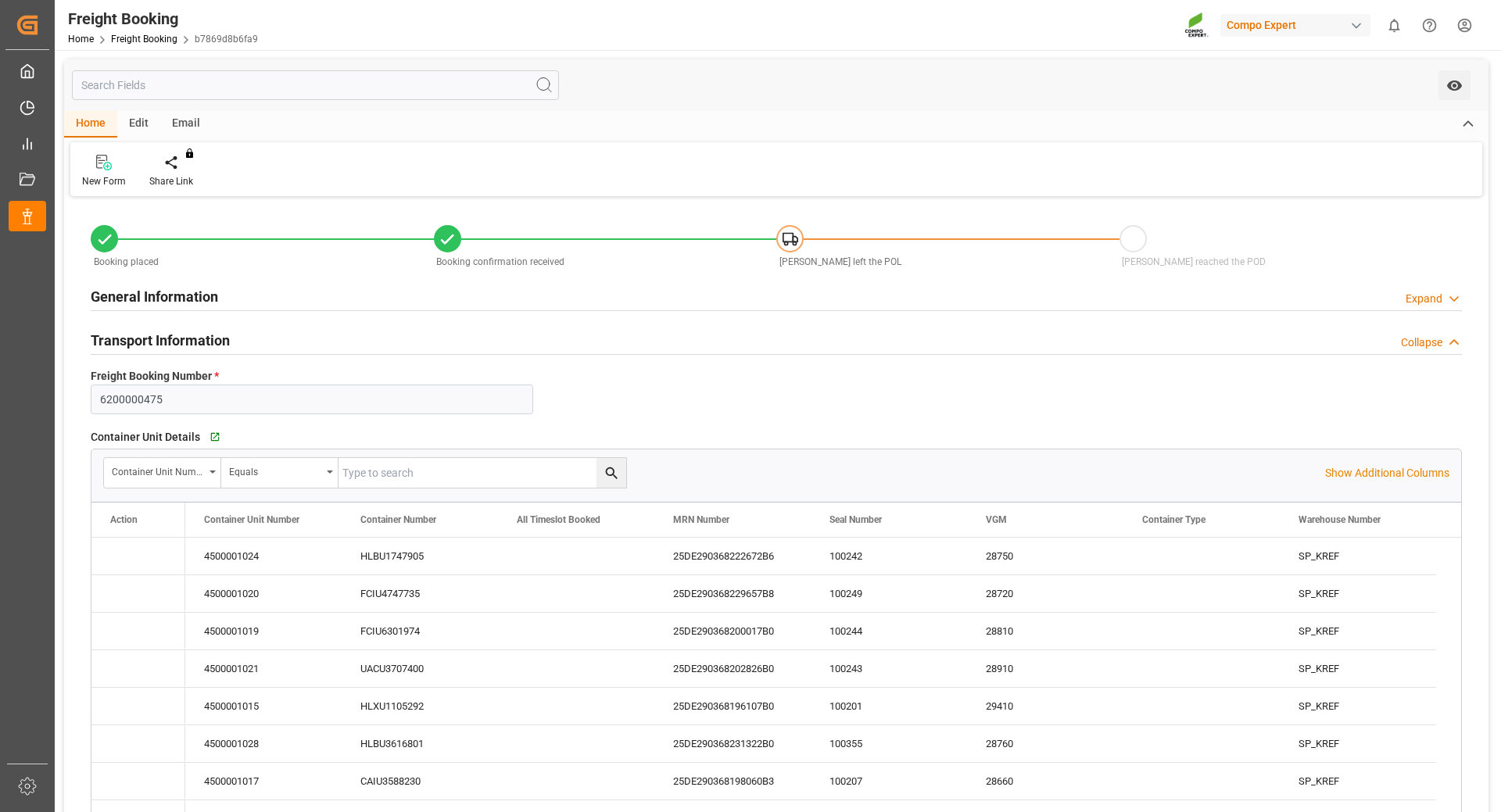
type input "14.08.2025 09:00"
type input "14.08.2025 09:01"
type input "03.09.2025 13:20"
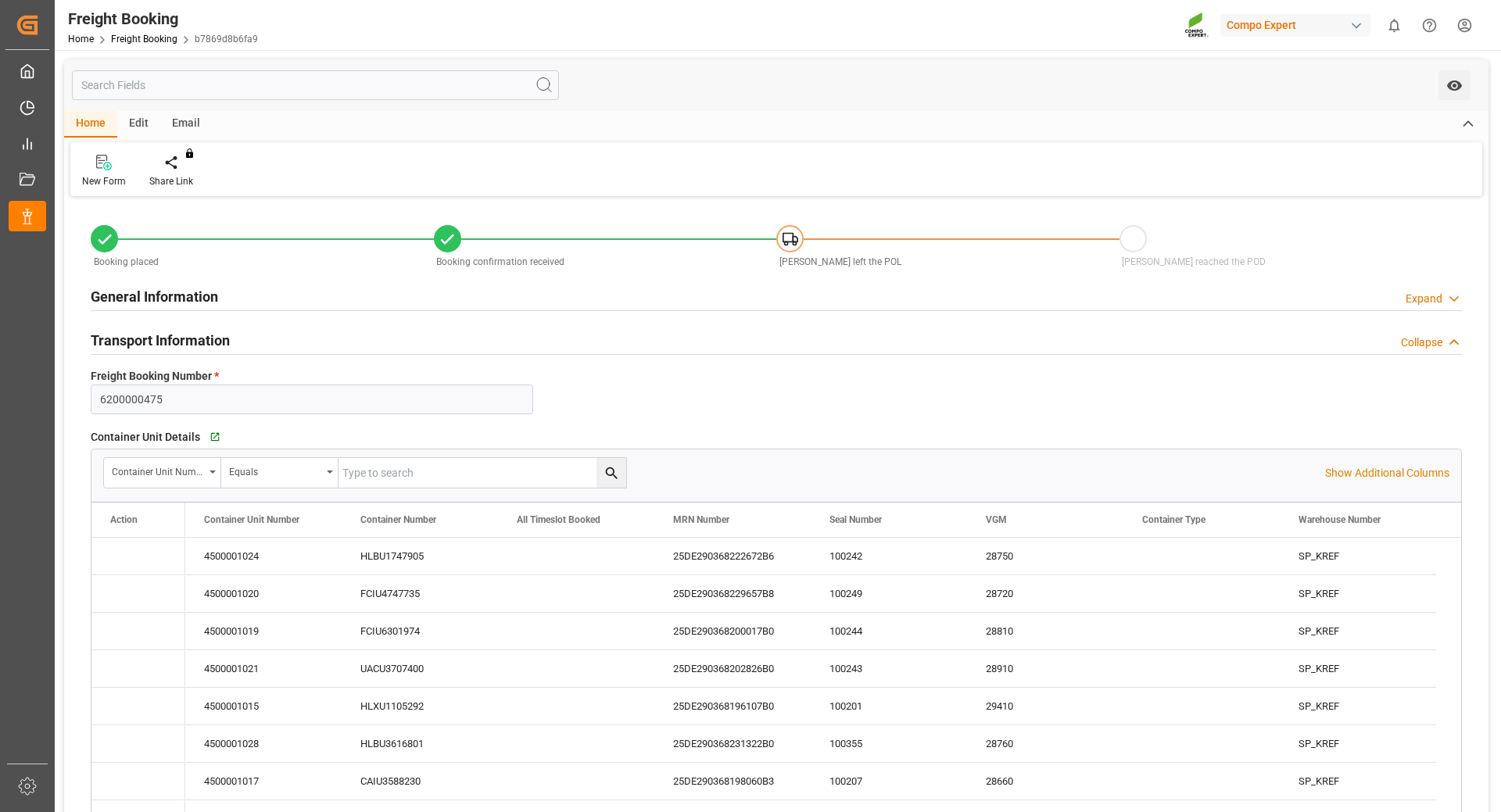
type input "05.09.2025 12:08"
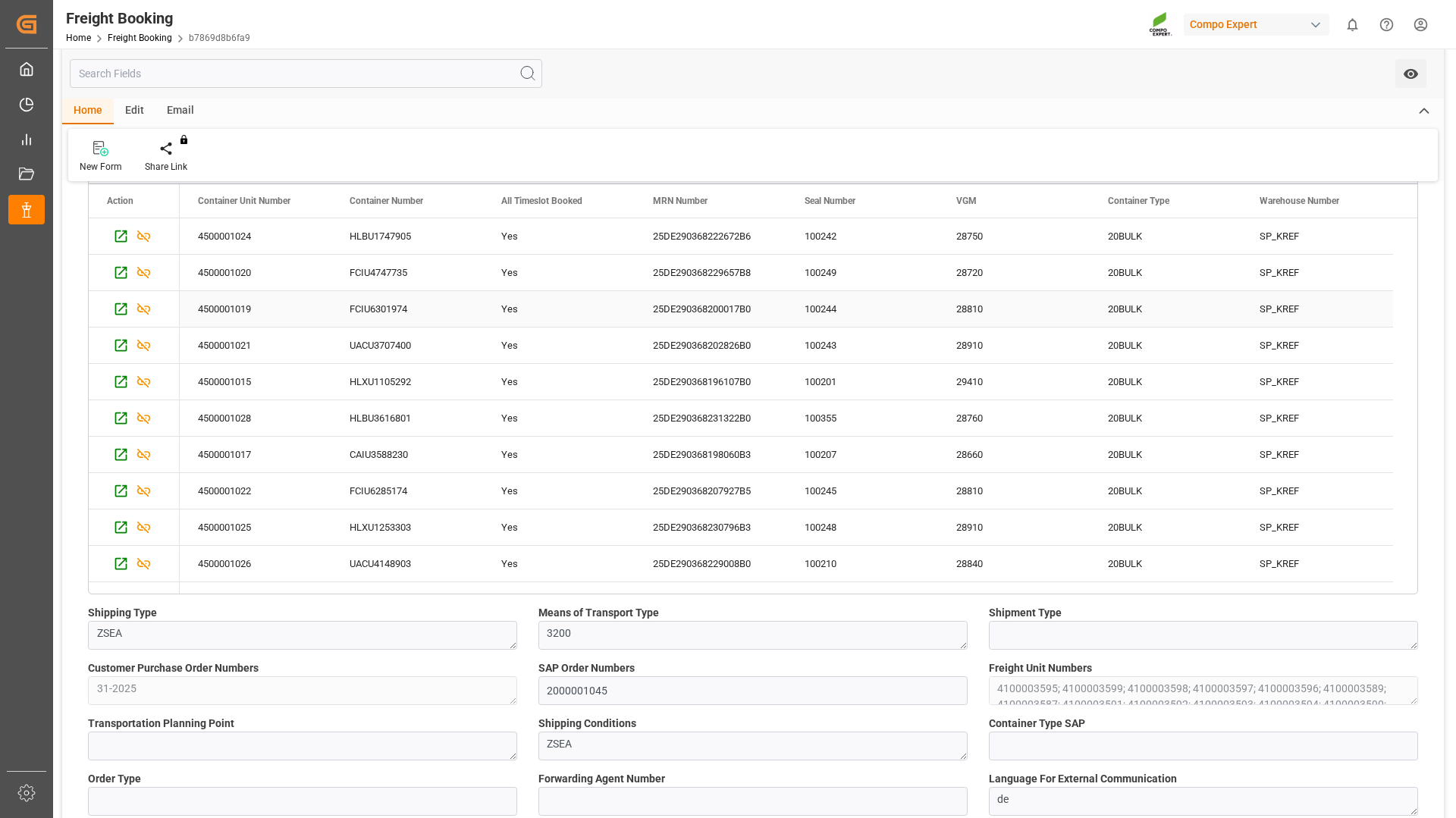
scroll to position [227, 0]
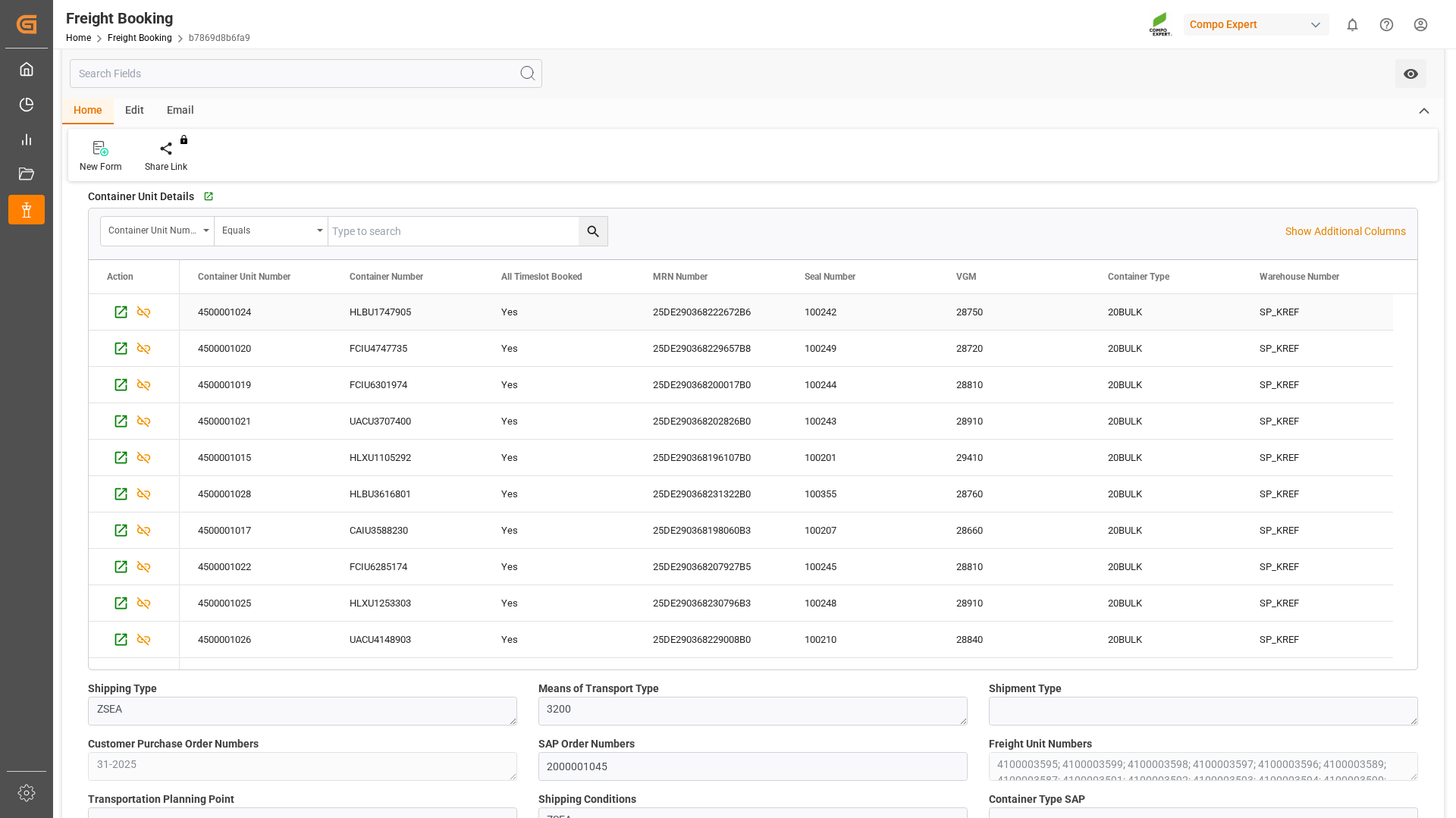
click at [375, 305] on div "HLBU1747905" at bounding box center [407, 312] width 151 height 35
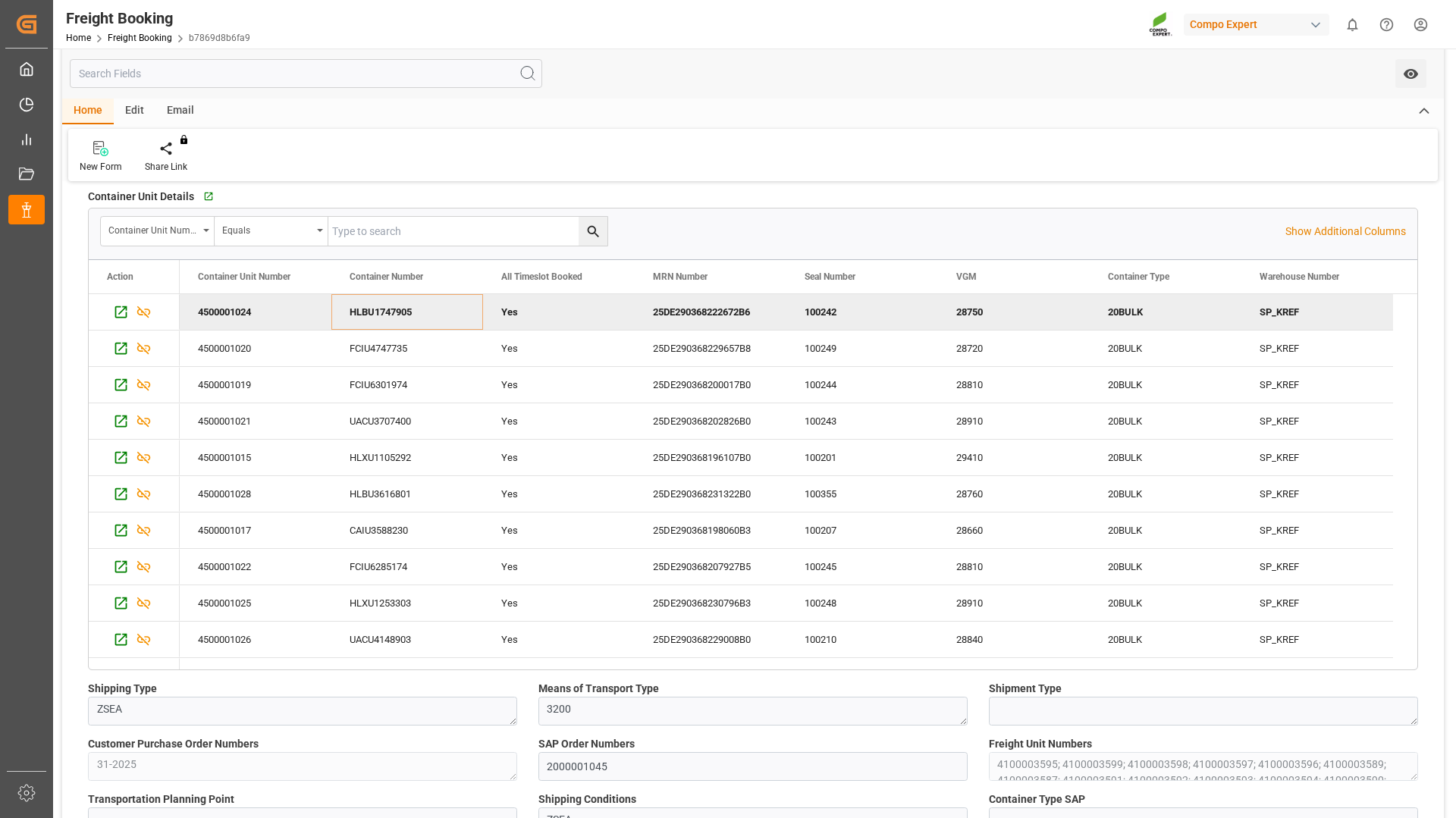
click at [721, 317] on div "25DE290368222672B6" at bounding box center [710, 312] width 151 height 35
click at [367, 345] on div "FCIU4747735" at bounding box center [407, 348] width 151 height 35
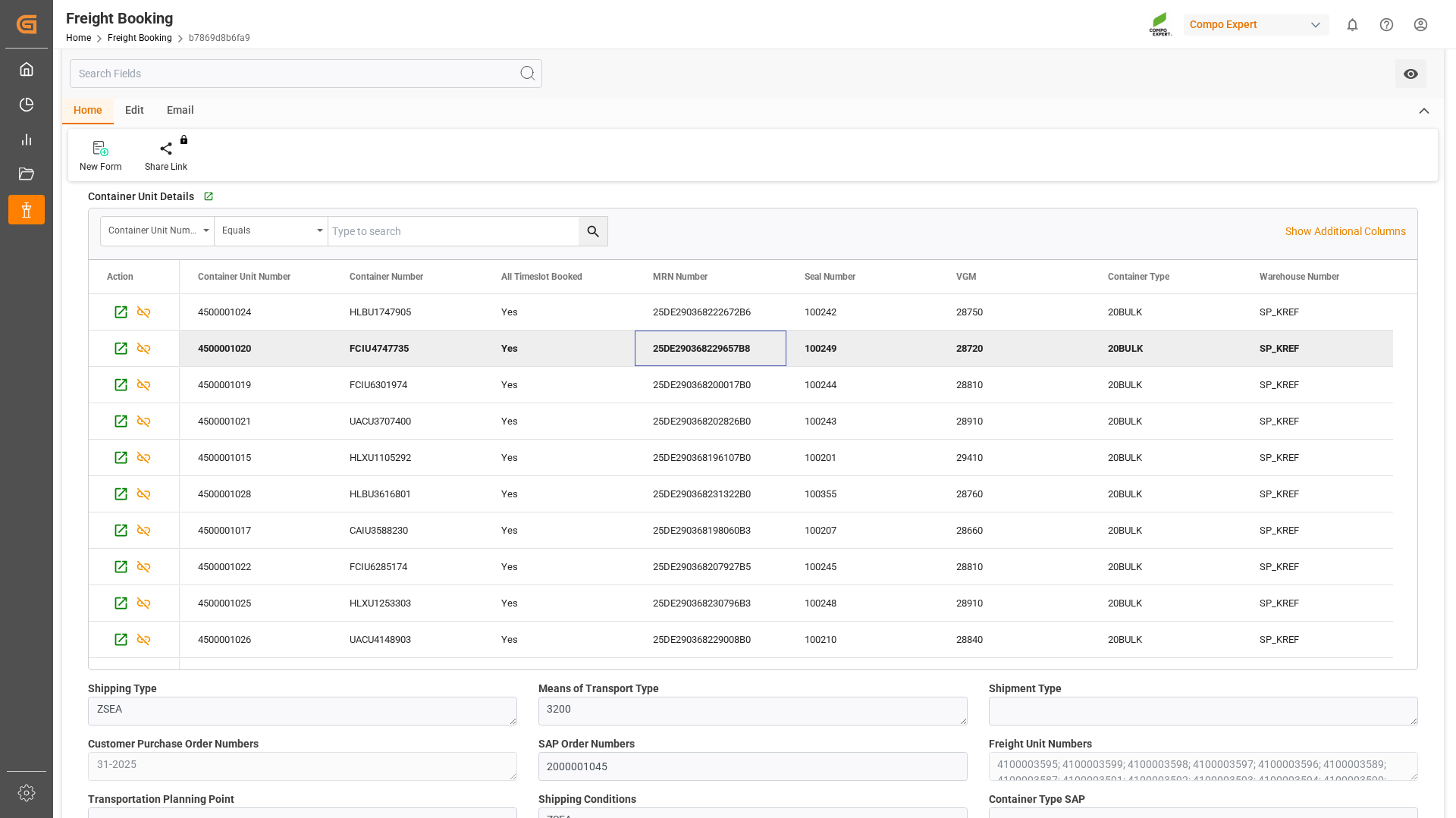
click at [707, 345] on div "25DE290368229657B8" at bounding box center [710, 348] width 151 height 35
click at [377, 379] on div "FCIU6301974" at bounding box center [407, 384] width 151 height 35
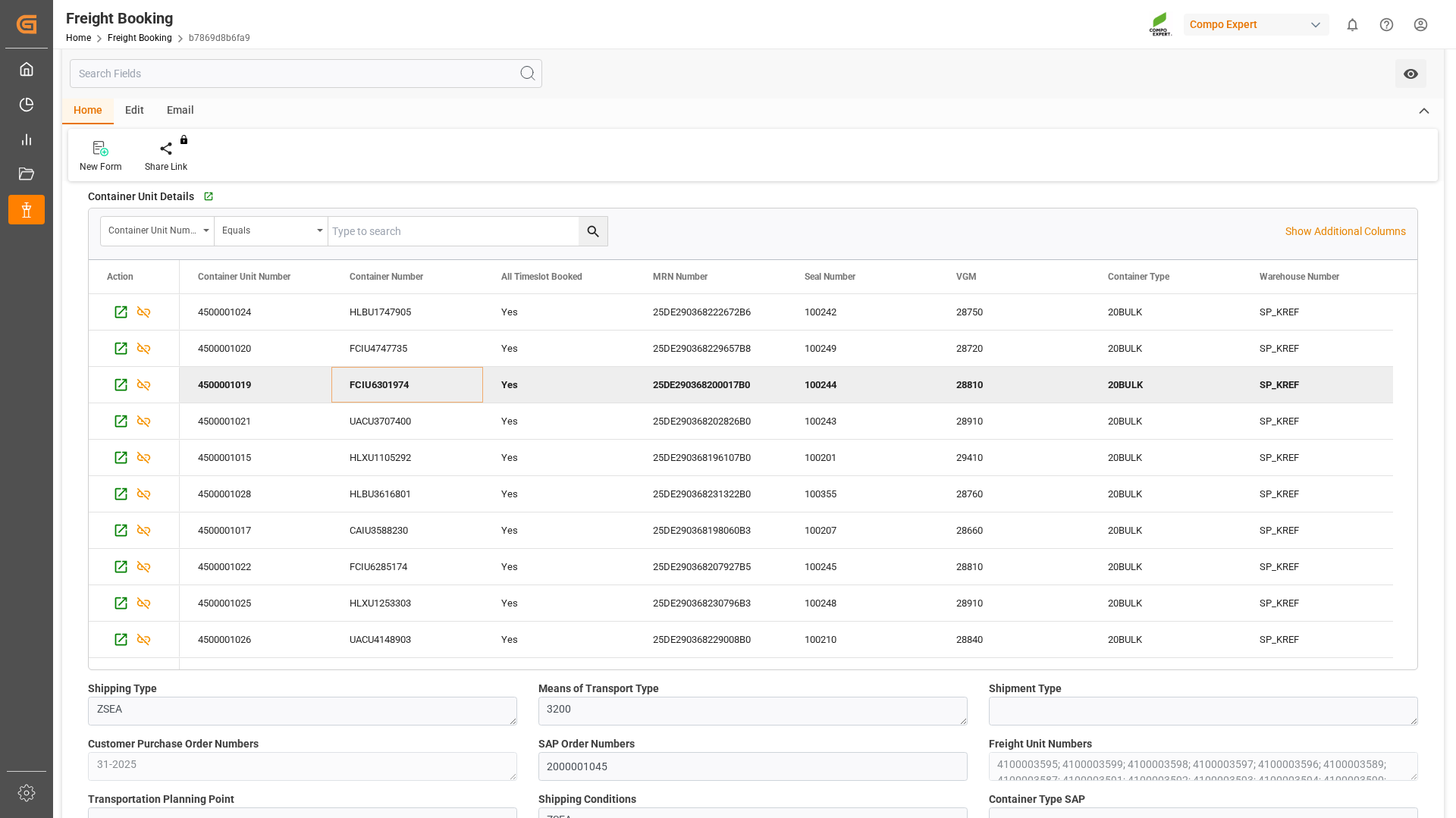
click at [688, 389] on div "25DE290368200017B0" at bounding box center [710, 384] width 151 height 35
click at [376, 420] on div "UACU3707400" at bounding box center [407, 421] width 151 height 35
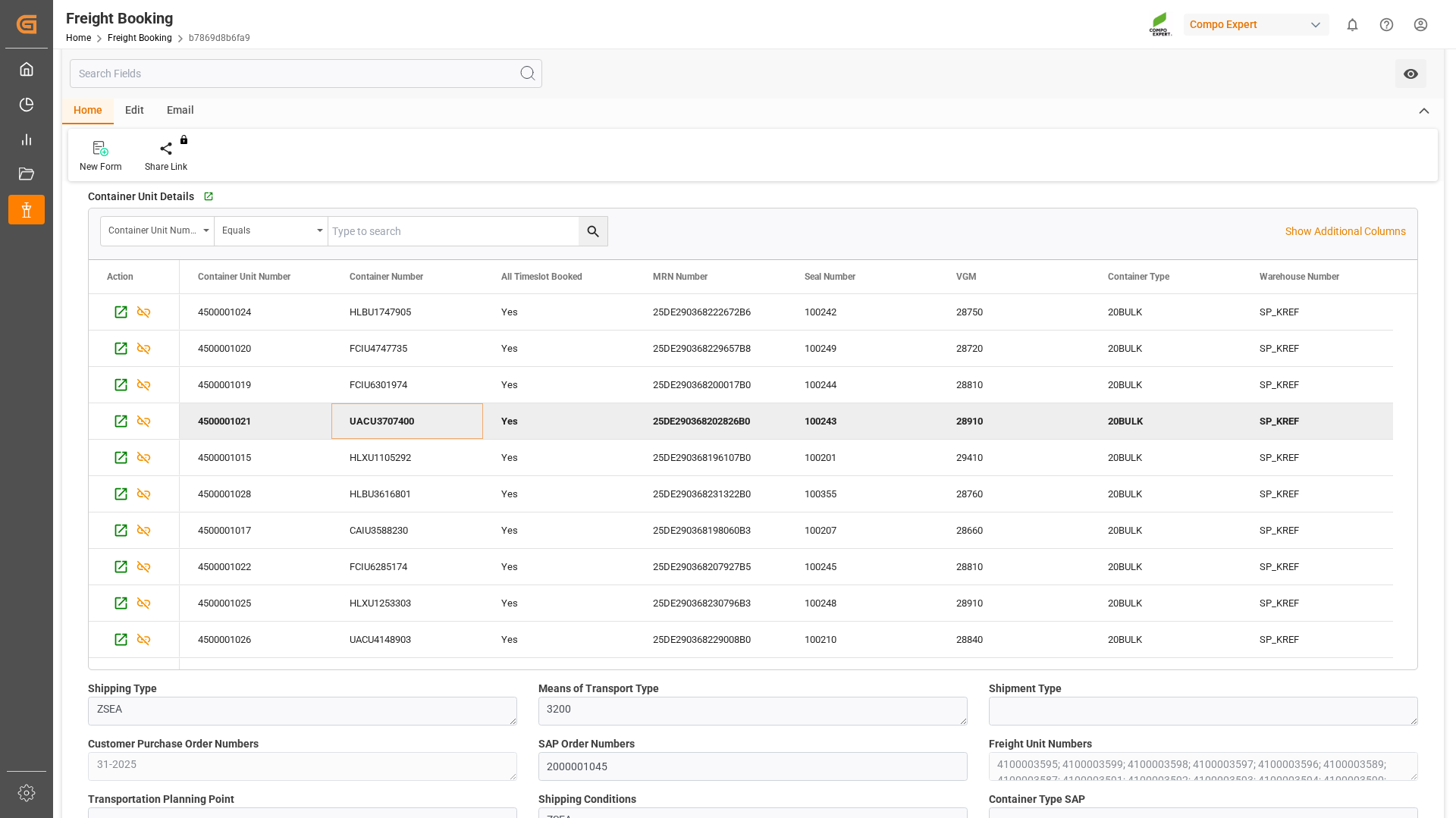
click at [691, 415] on div "25DE290368202826B0" at bounding box center [710, 421] width 151 height 35
click at [395, 460] on div "HLXU1105292" at bounding box center [407, 457] width 151 height 35
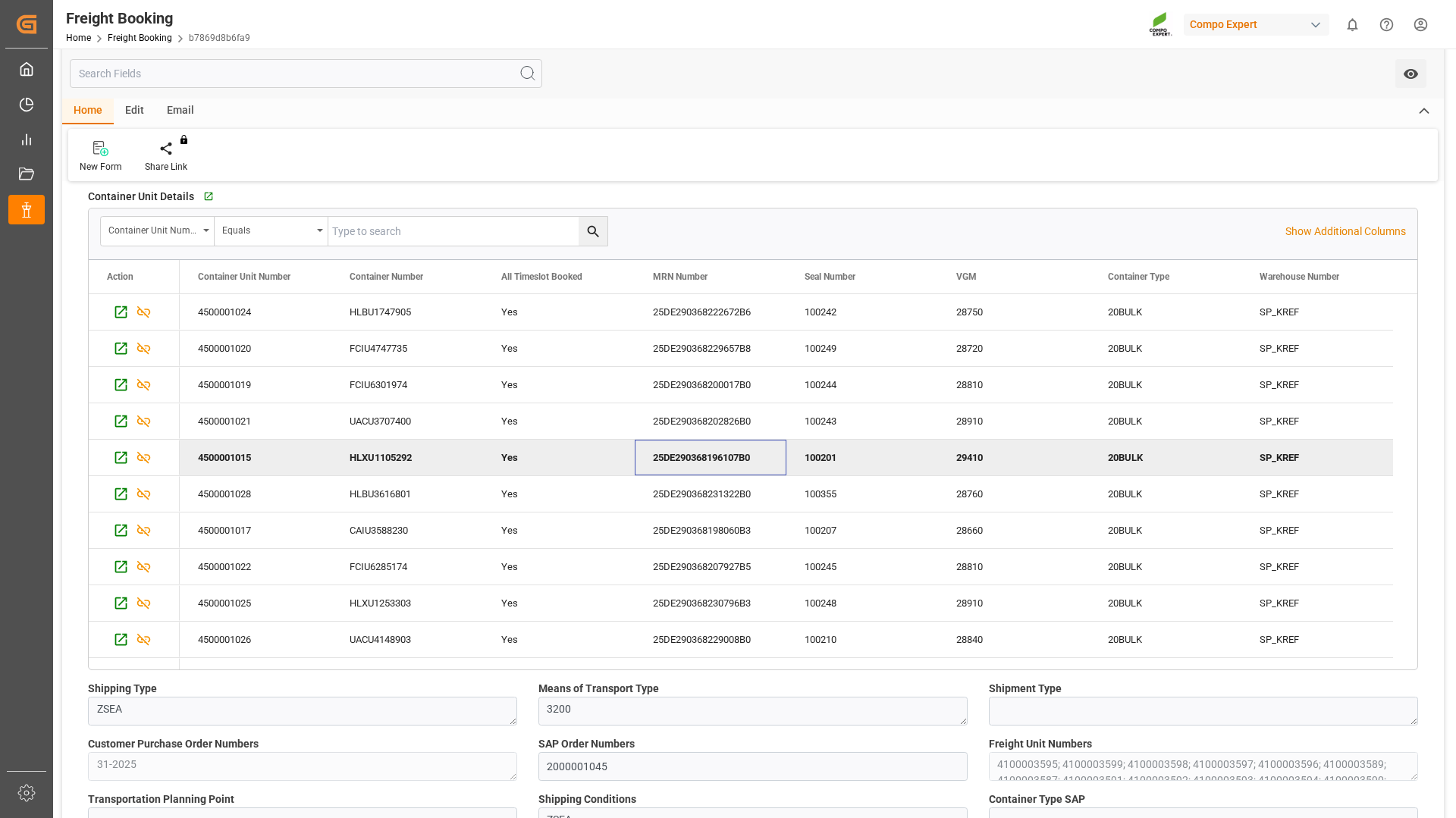
click at [717, 450] on div "25DE290368196107B0" at bounding box center [710, 457] width 151 height 35
click at [380, 480] on div "HLBU3616801" at bounding box center [407, 494] width 151 height 35
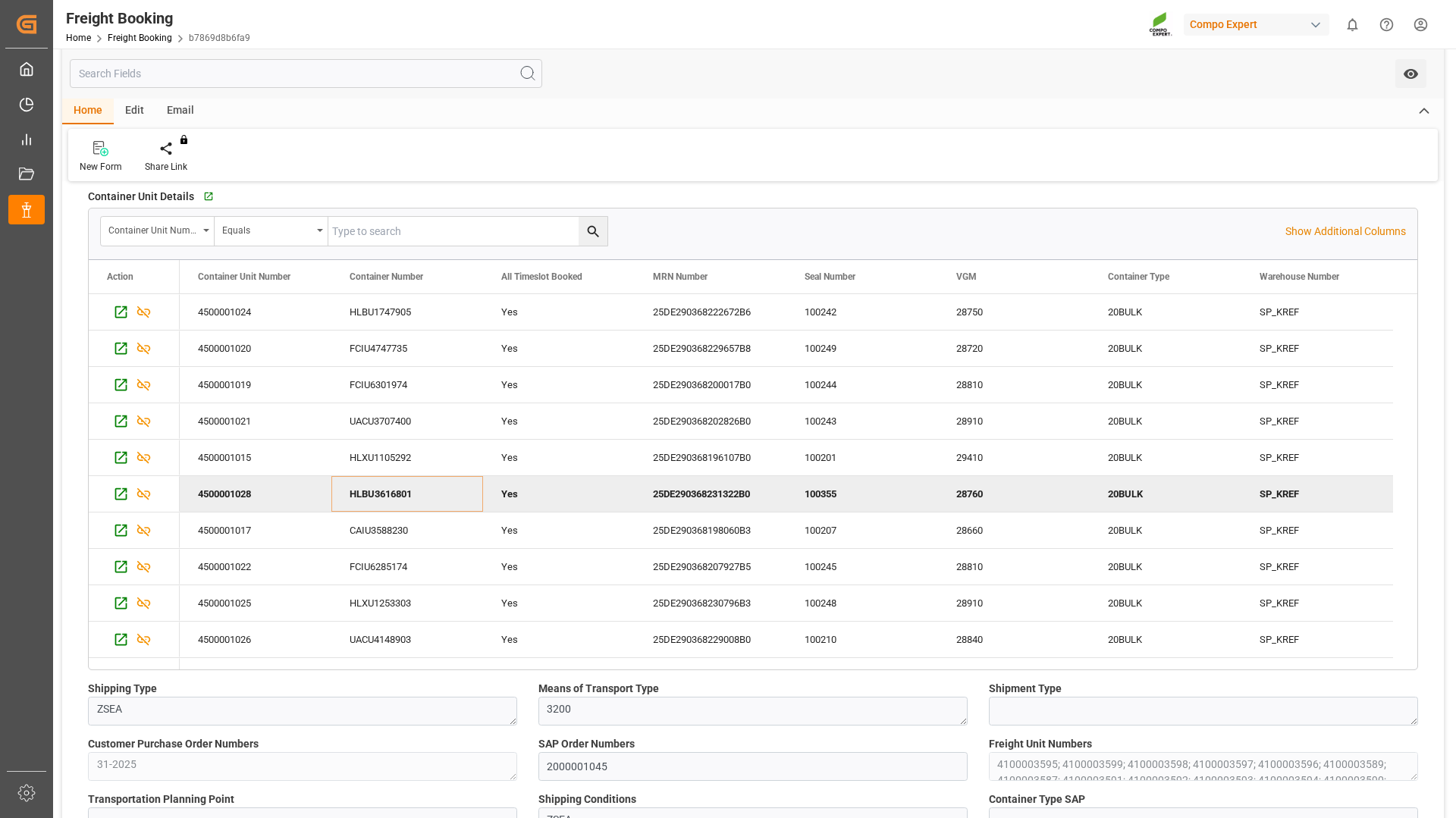
click at [683, 489] on div "25DE290368231322B0" at bounding box center [710, 494] width 151 height 35
click at [386, 521] on div "CAIU3588230" at bounding box center [407, 530] width 151 height 35
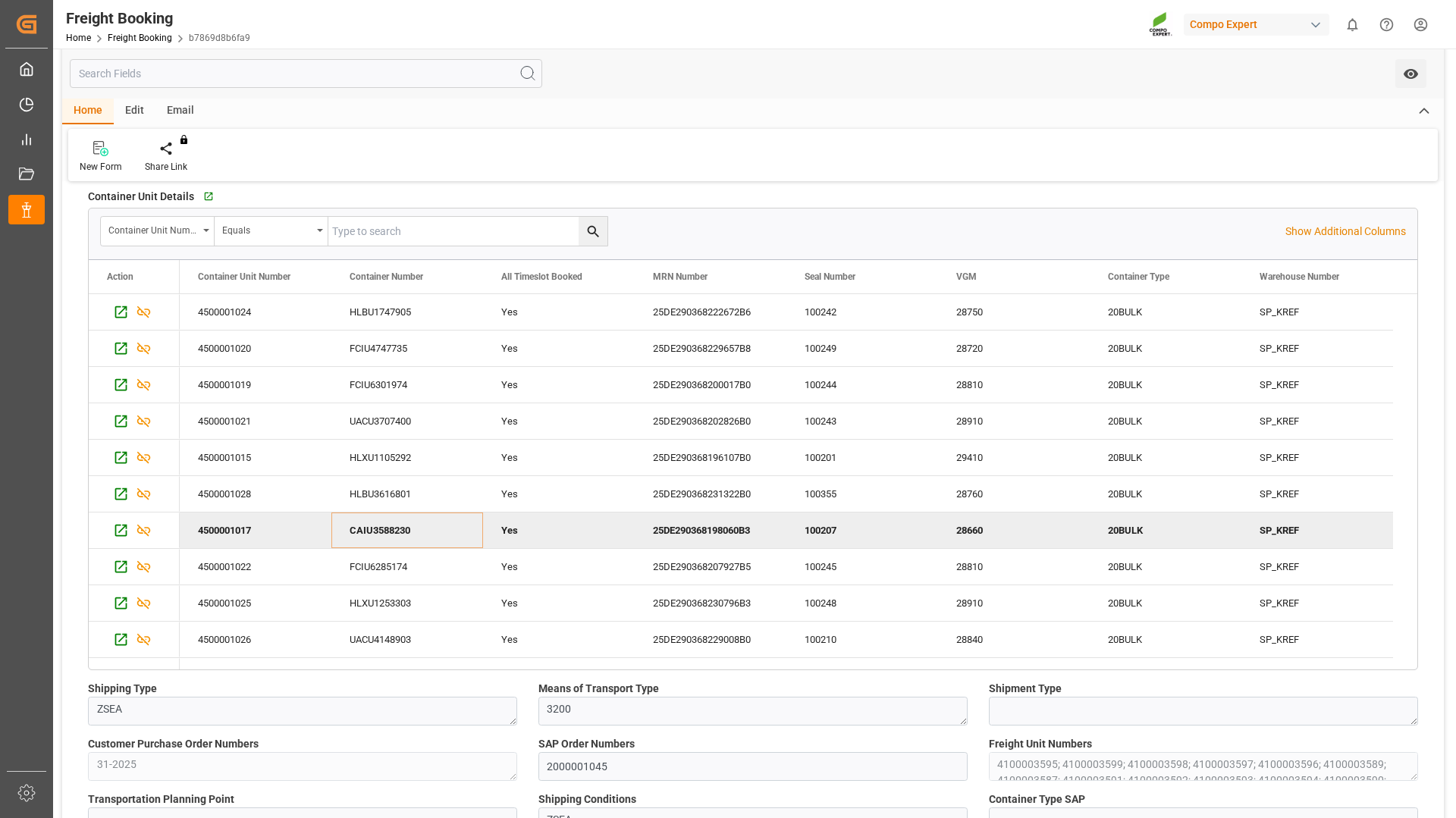
click at [703, 529] on div "25DE290368198060B3" at bounding box center [710, 530] width 151 height 35
click at [372, 564] on div "FCIU6285174" at bounding box center [407, 566] width 151 height 35
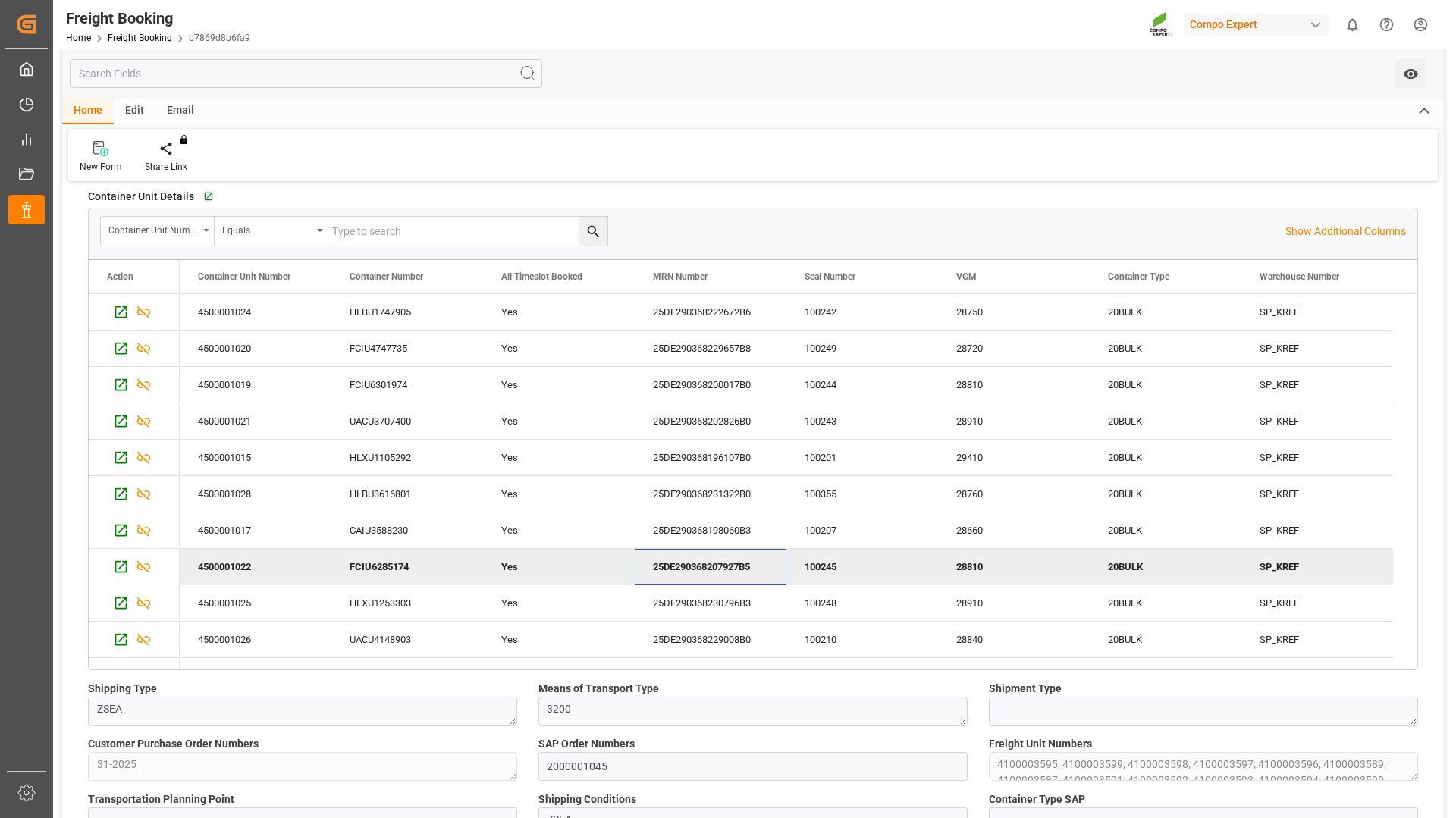
click at [742, 565] on div "25DE290368207927B5" at bounding box center [710, 566] width 151 height 35
click at [375, 597] on div "HLXU1253303" at bounding box center [407, 603] width 151 height 35
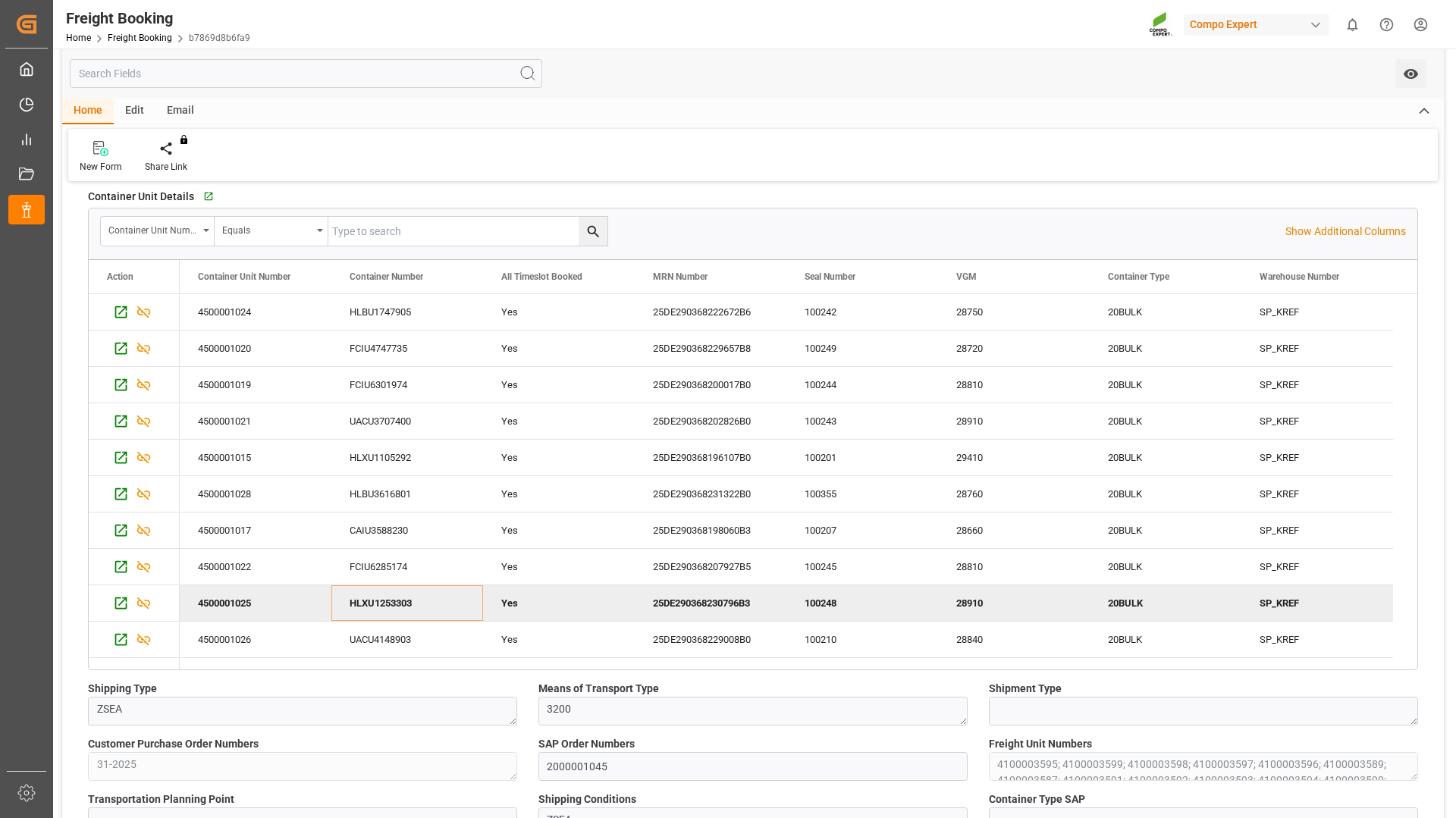
click at [709, 601] on div "25DE290368230796B3" at bounding box center [710, 603] width 151 height 35
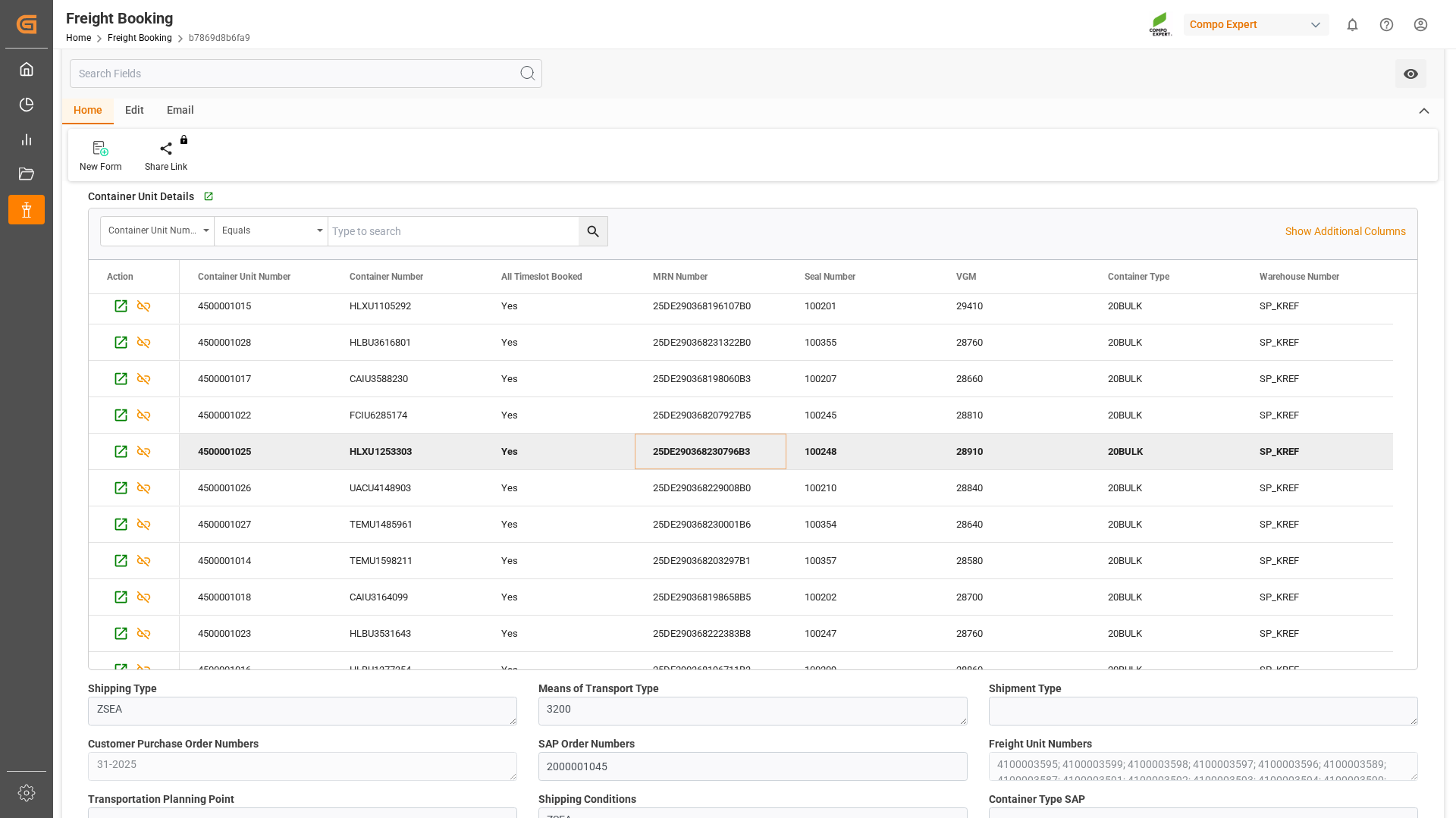
scroll to position [171, 0]
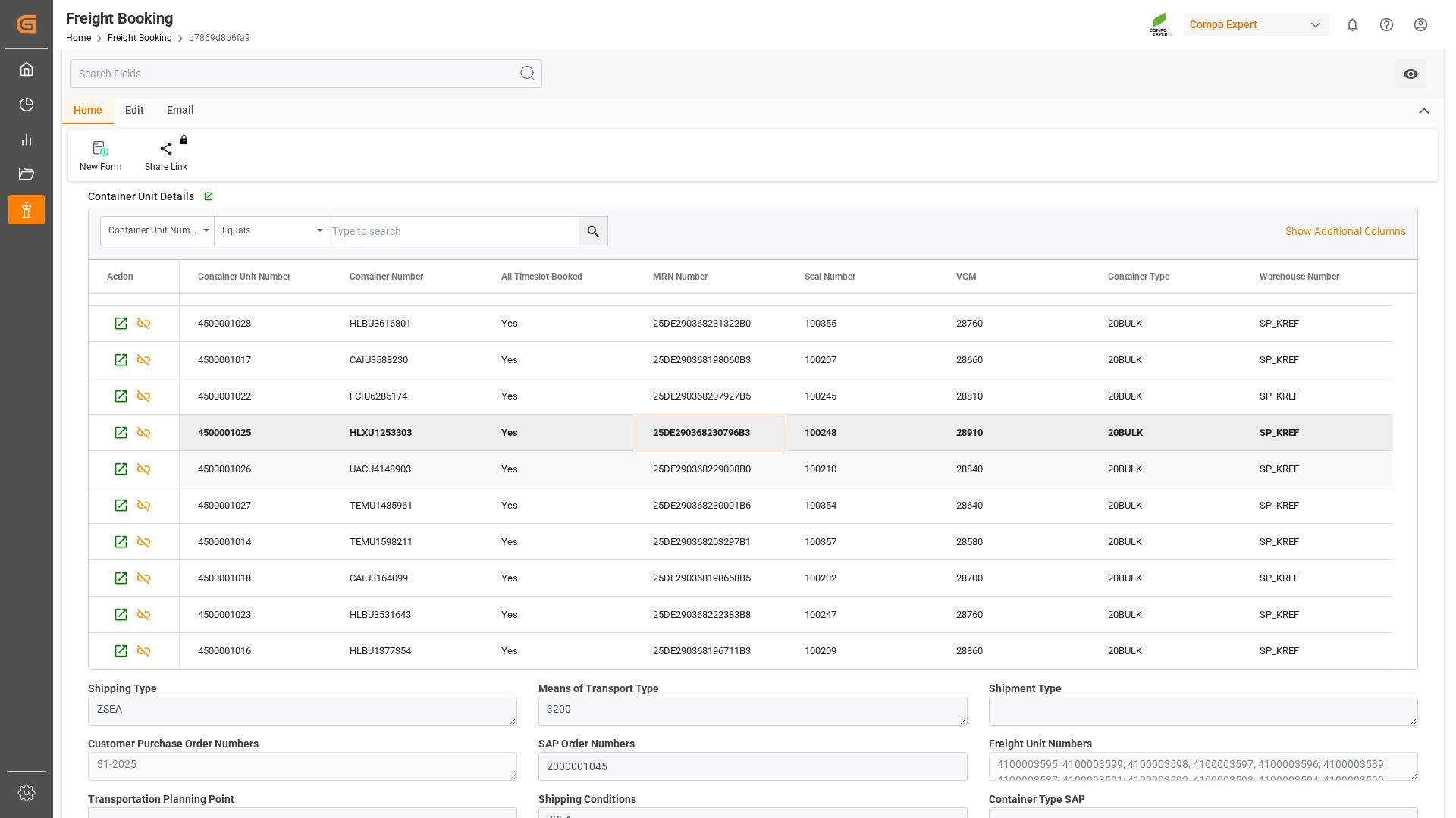
click at [374, 466] on div "UACU4148903" at bounding box center [407, 469] width 151 height 35
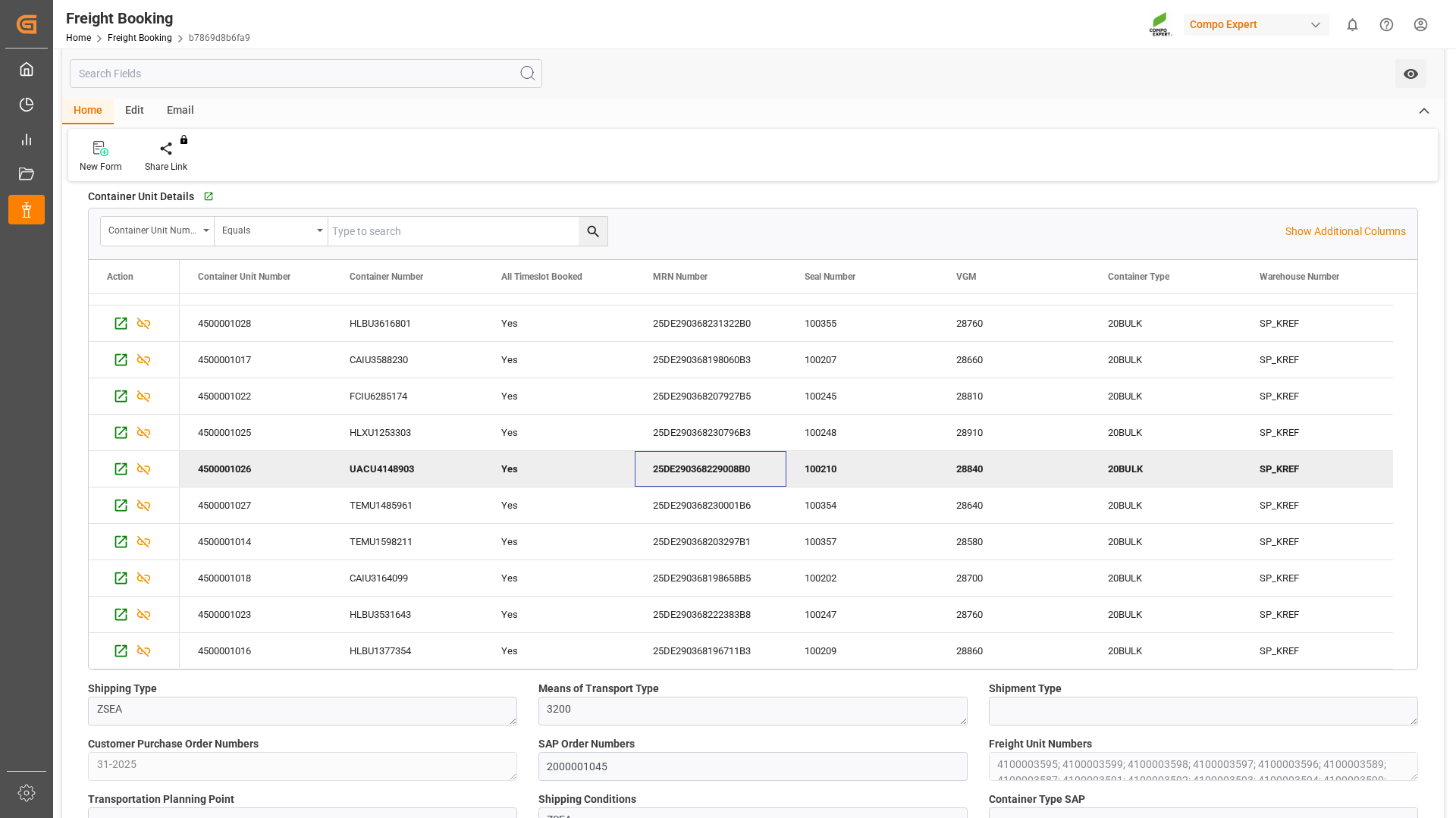
click at [731, 458] on div "25DE290368229008B0" at bounding box center [710, 469] width 151 height 35
click at [389, 507] on div "TEMU1485961" at bounding box center [407, 505] width 151 height 35
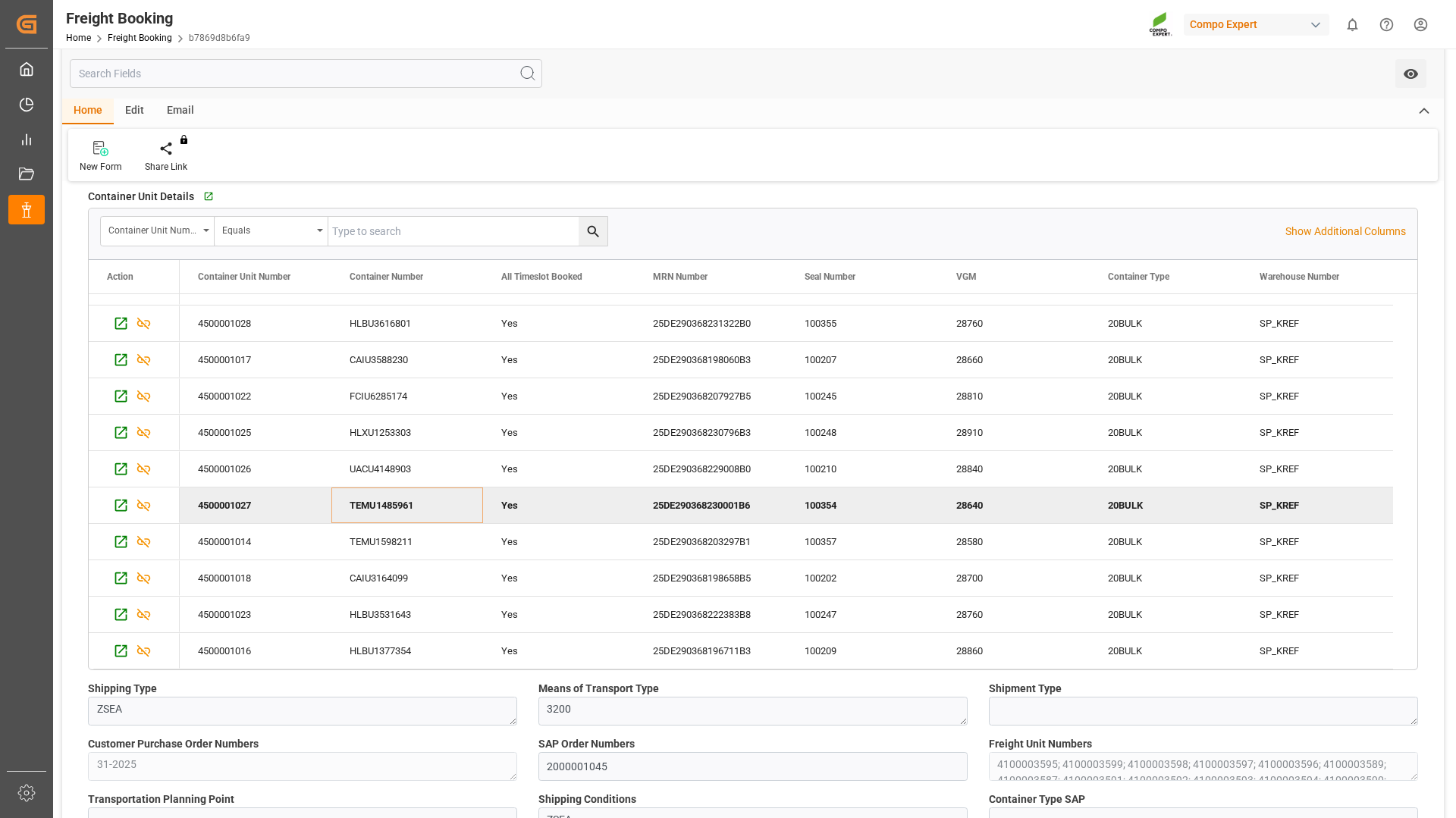
click at [737, 509] on div "25DE290368230001B6" at bounding box center [710, 505] width 151 height 35
click at [376, 534] on div "TEMU1598211" at bounding box center [407, 542] width 151 height 35
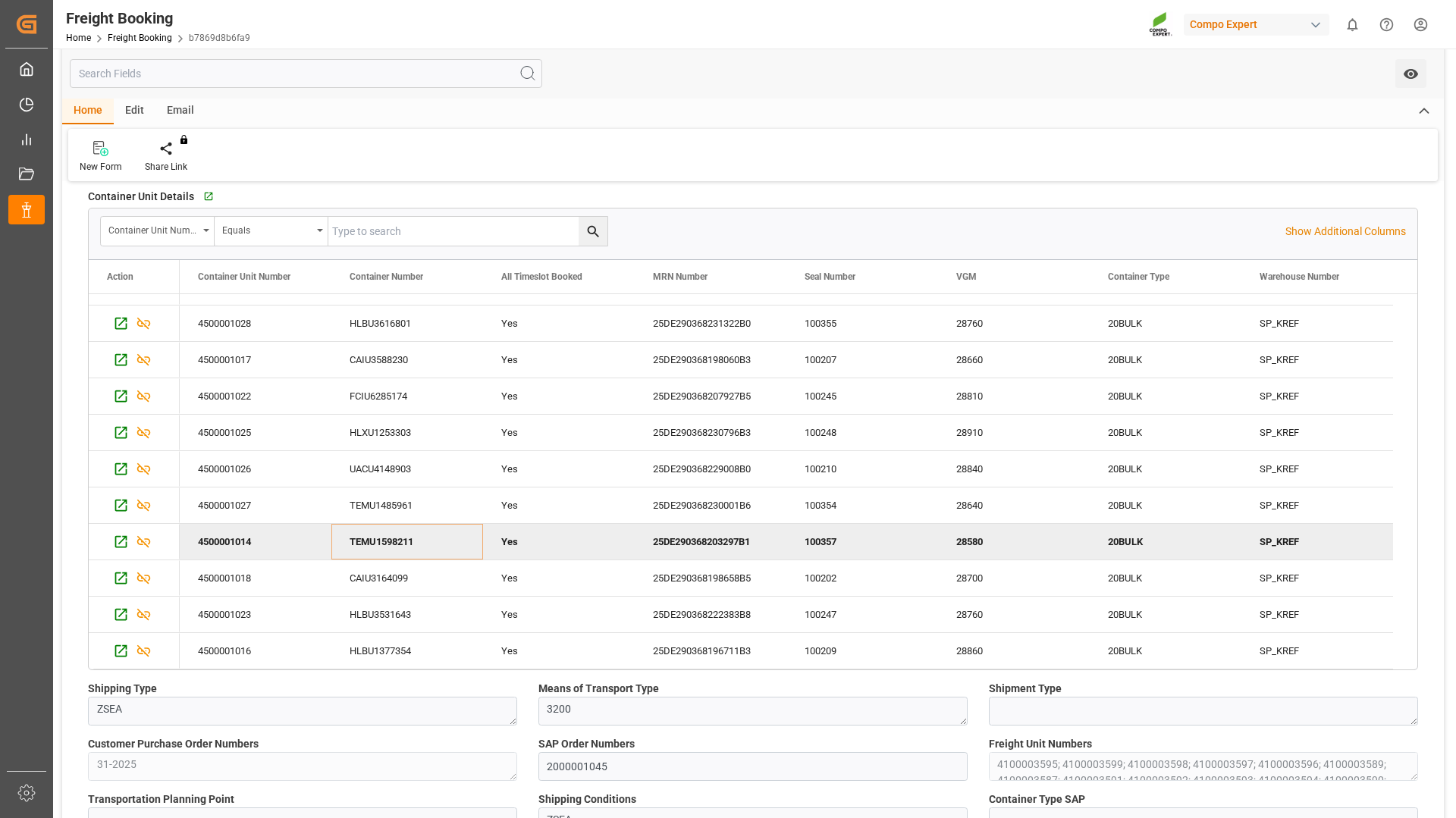
click at [708, 539] on div "25DE290368203297B1" at bounding box center [710, 542] width 151 height 35
click at [371, 578] on div "CAIU3164099" at bounding box center [407, 578] width 151 height 35
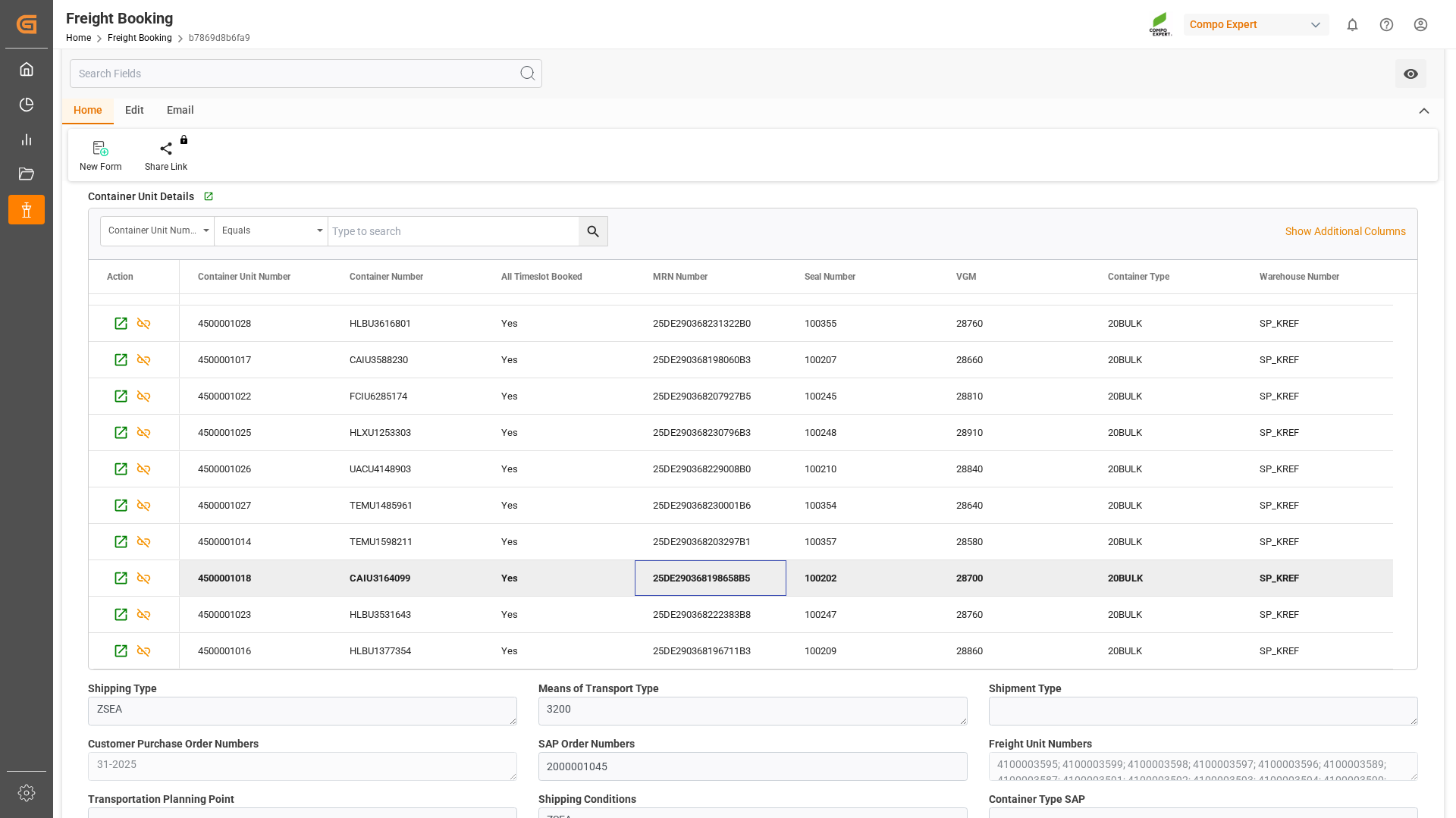
click at [697, 574] on div "25DE290368198658B5" at bounding box center [710, 578] width 151 height 35
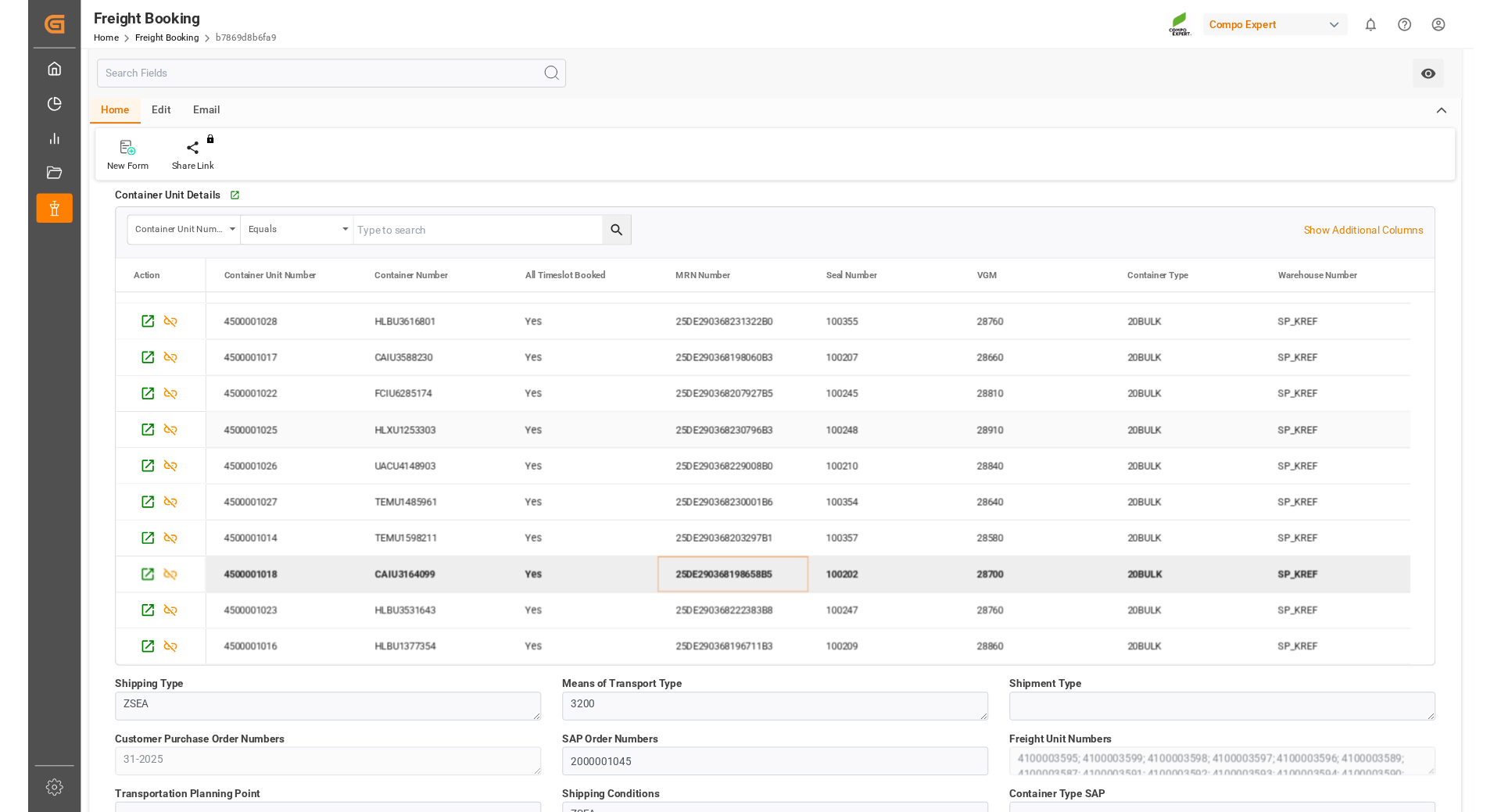
scroll to position [469, 0]
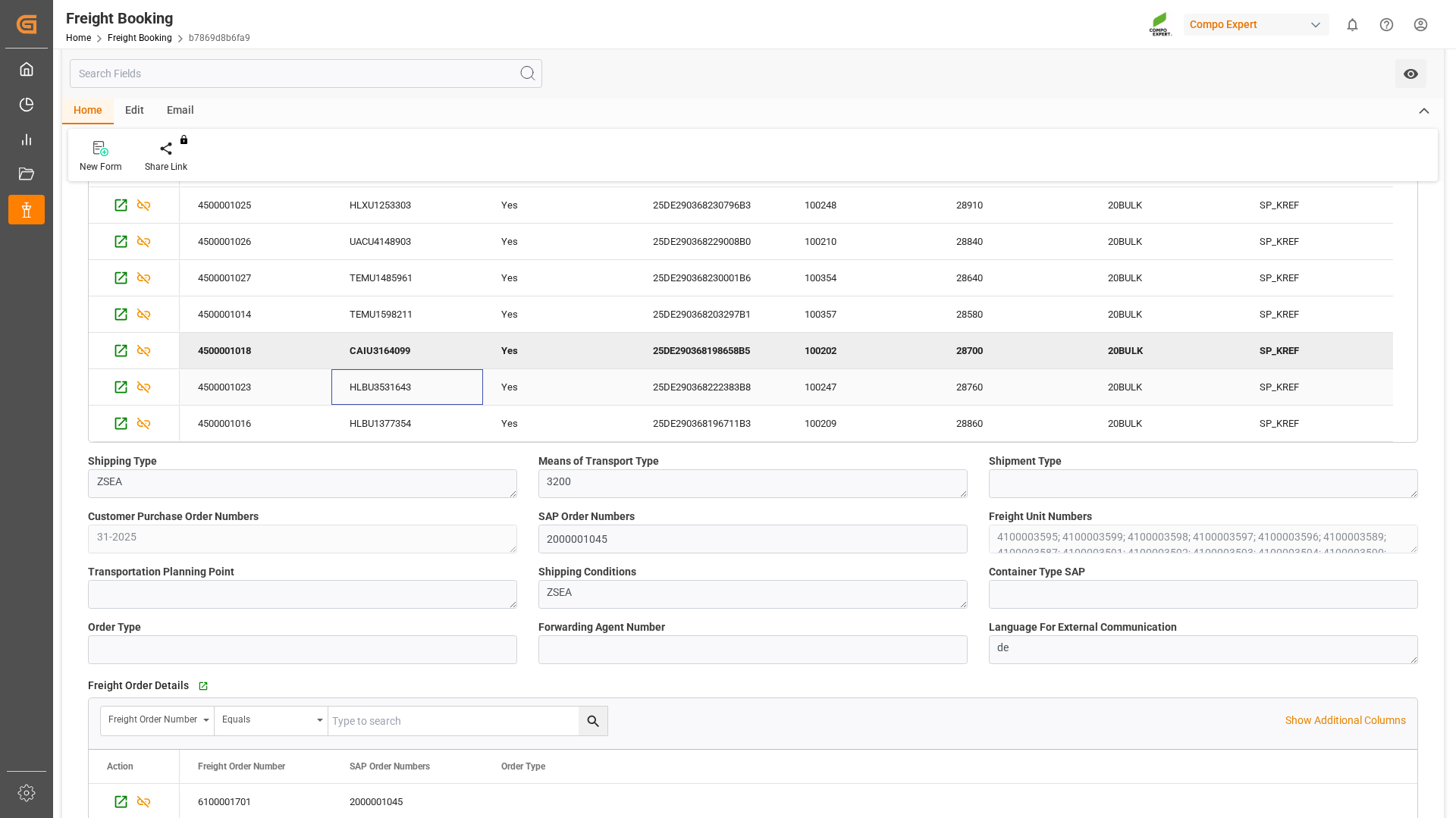
click at [372, 380] on div "HLBU3531643" at bounding box center [407, 387] width 151 height 35
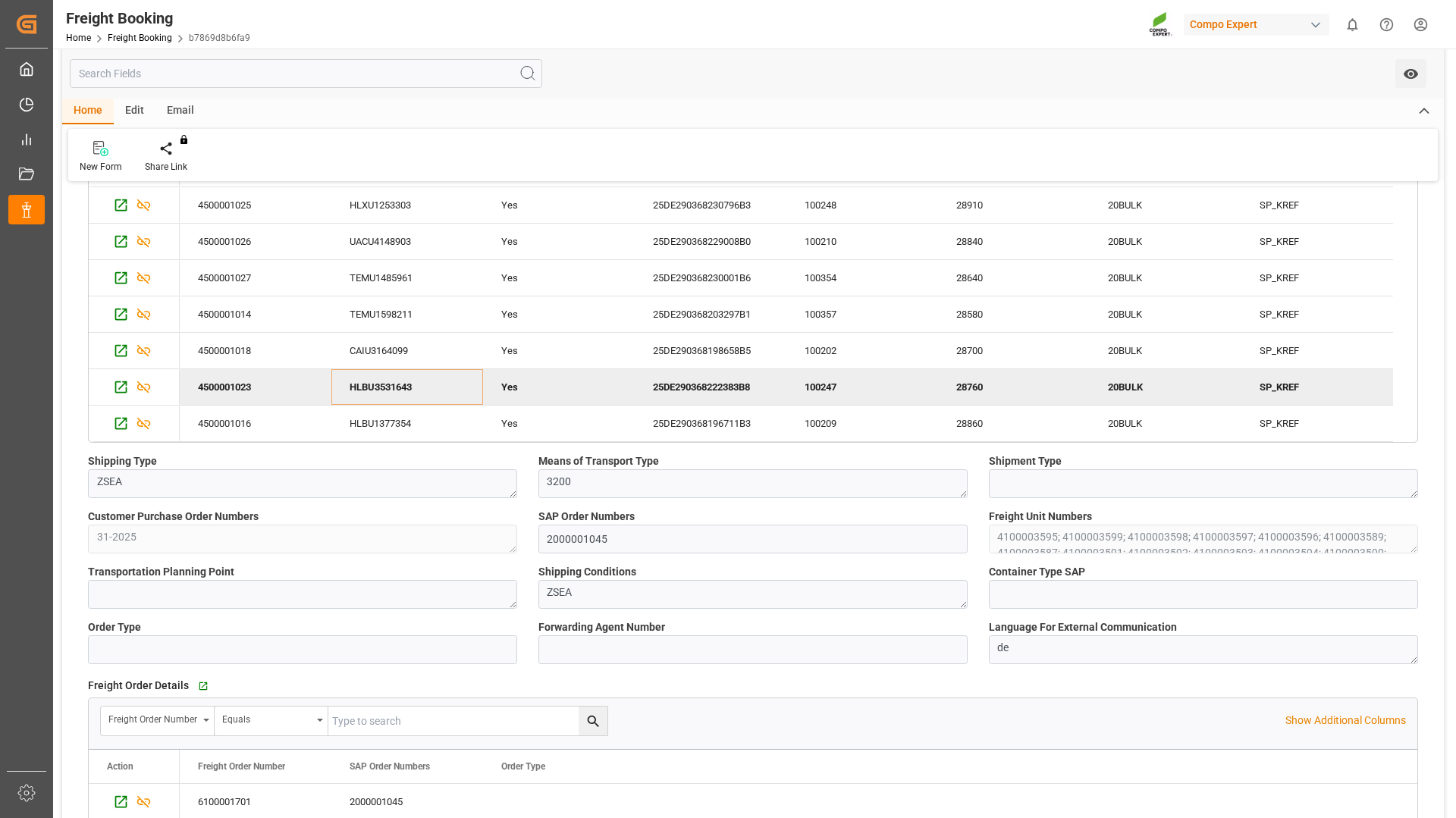
click at [736, 390] on div "25DE290368222383B8" at bounding box center [710, 387] width 151 height 35
click at [369, 416] on div "HLBU1377354" at bounding box center [407, 423] width 151 height 35
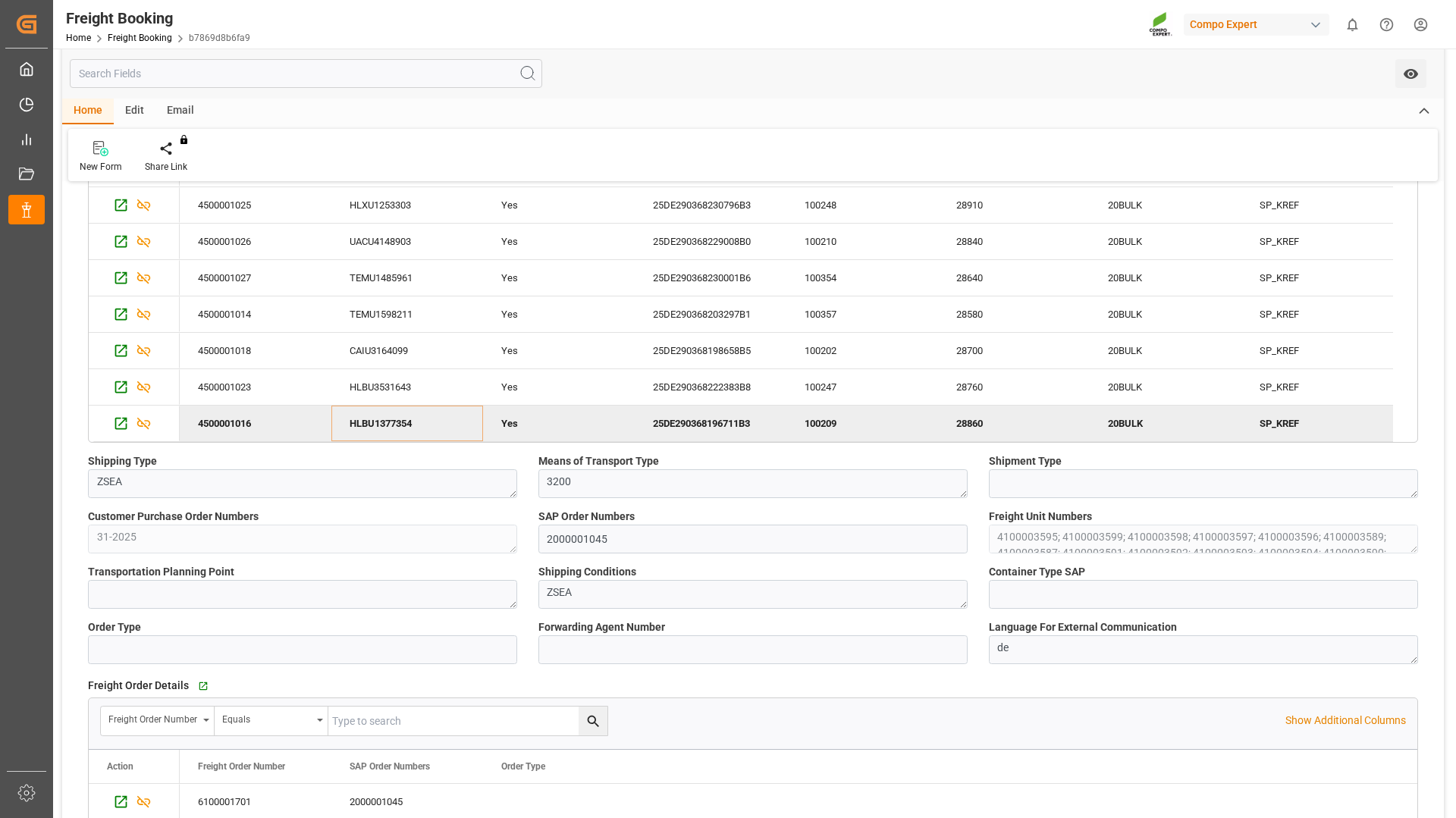
click at [715, 423] on div "25DE290368196711B3" at bounding box center [710, 423] width 151 height 35
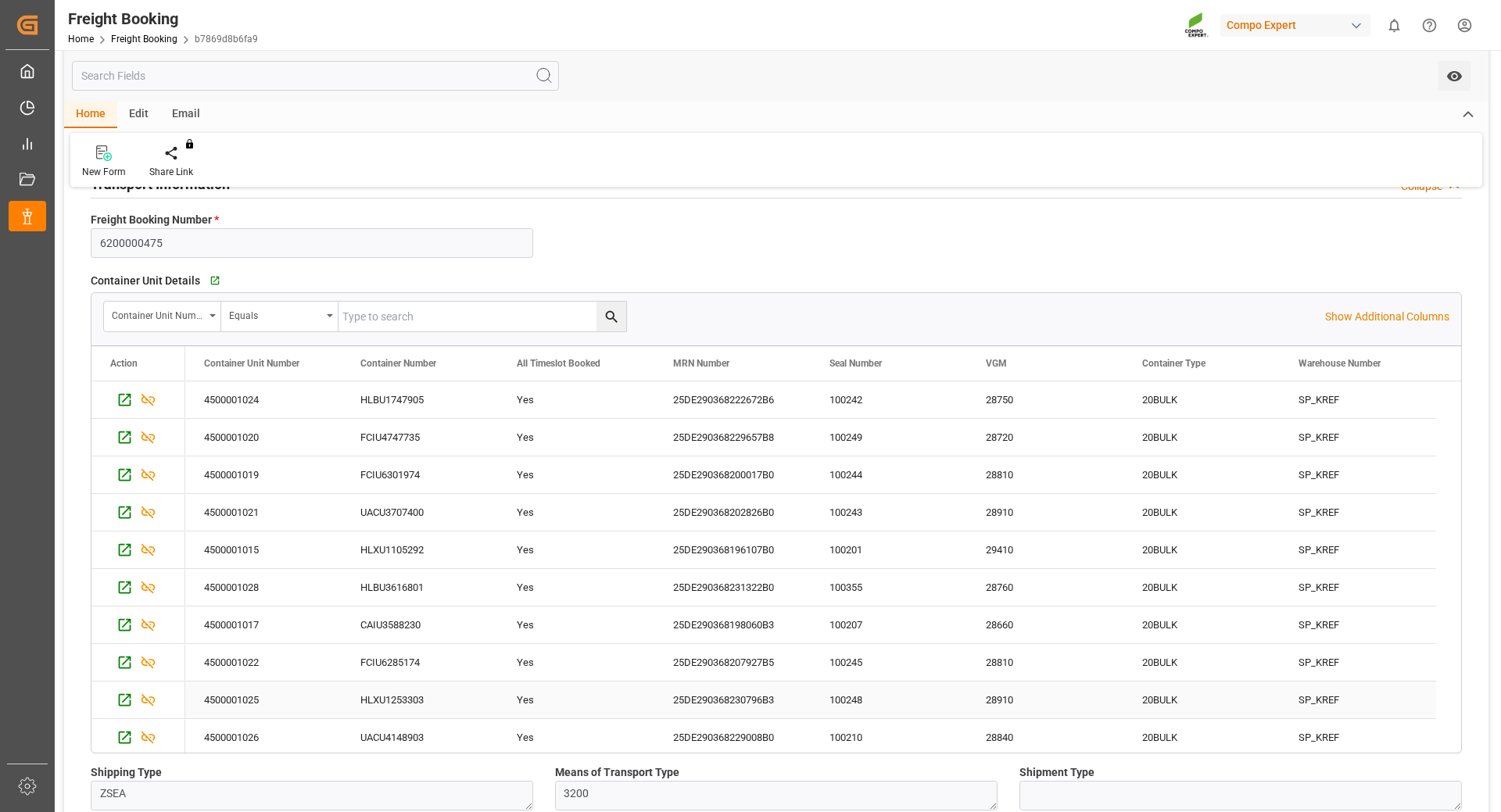
scroll to position [78, 0]
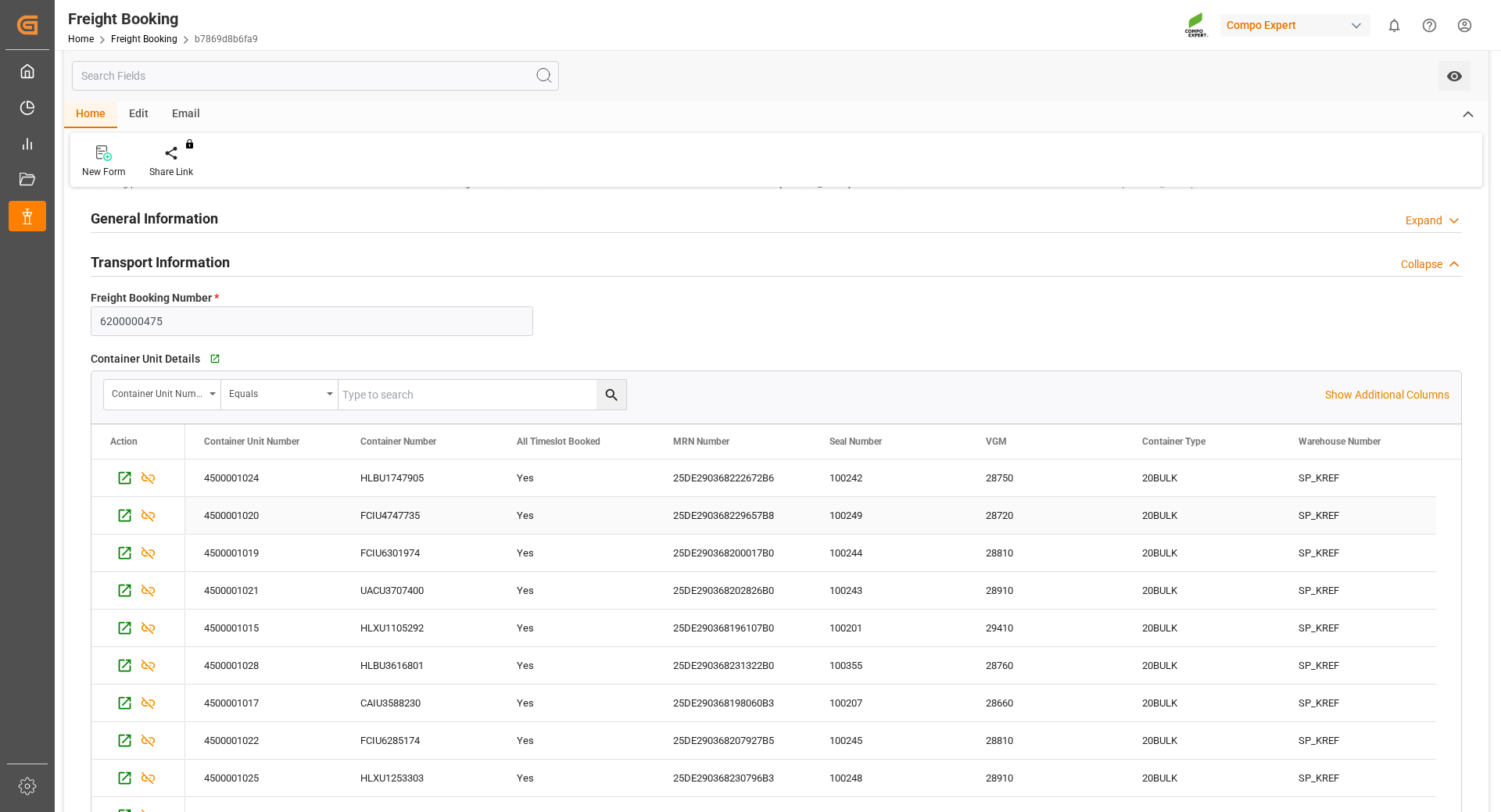
click at [419, 518] on div "FCIU4747735" at bounding box center [419, 515] width 156 height 37
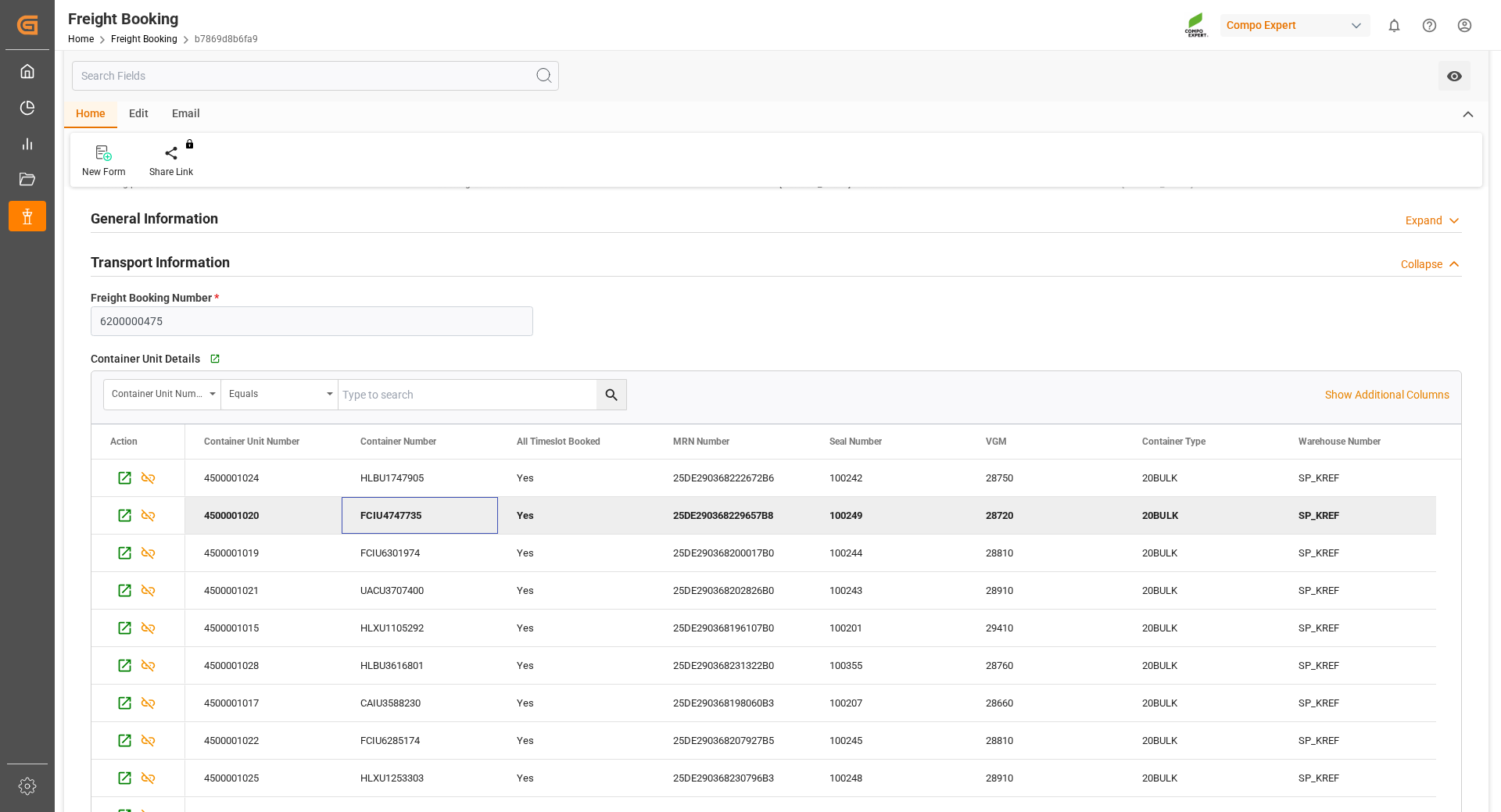
click at [1011, 511] on div "28720" at bounding box center [1044, 515] width 156 height 37
click at [999, 548] on div "28810" at bounding box center [1044, 552] width 156 height 37
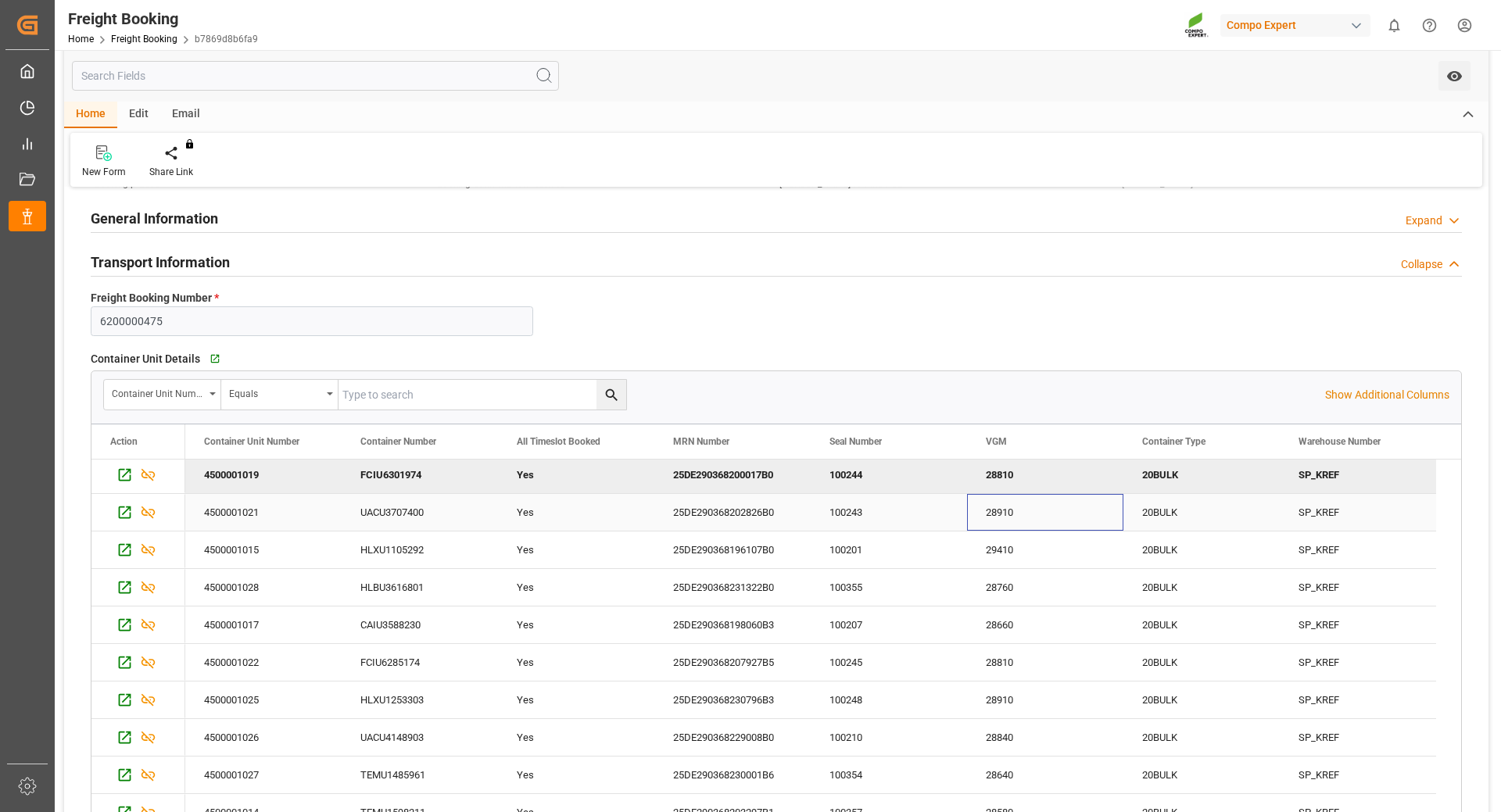
click at [982, 514] on div "28910" at bounding box center [1044, 512] width 156 height 37
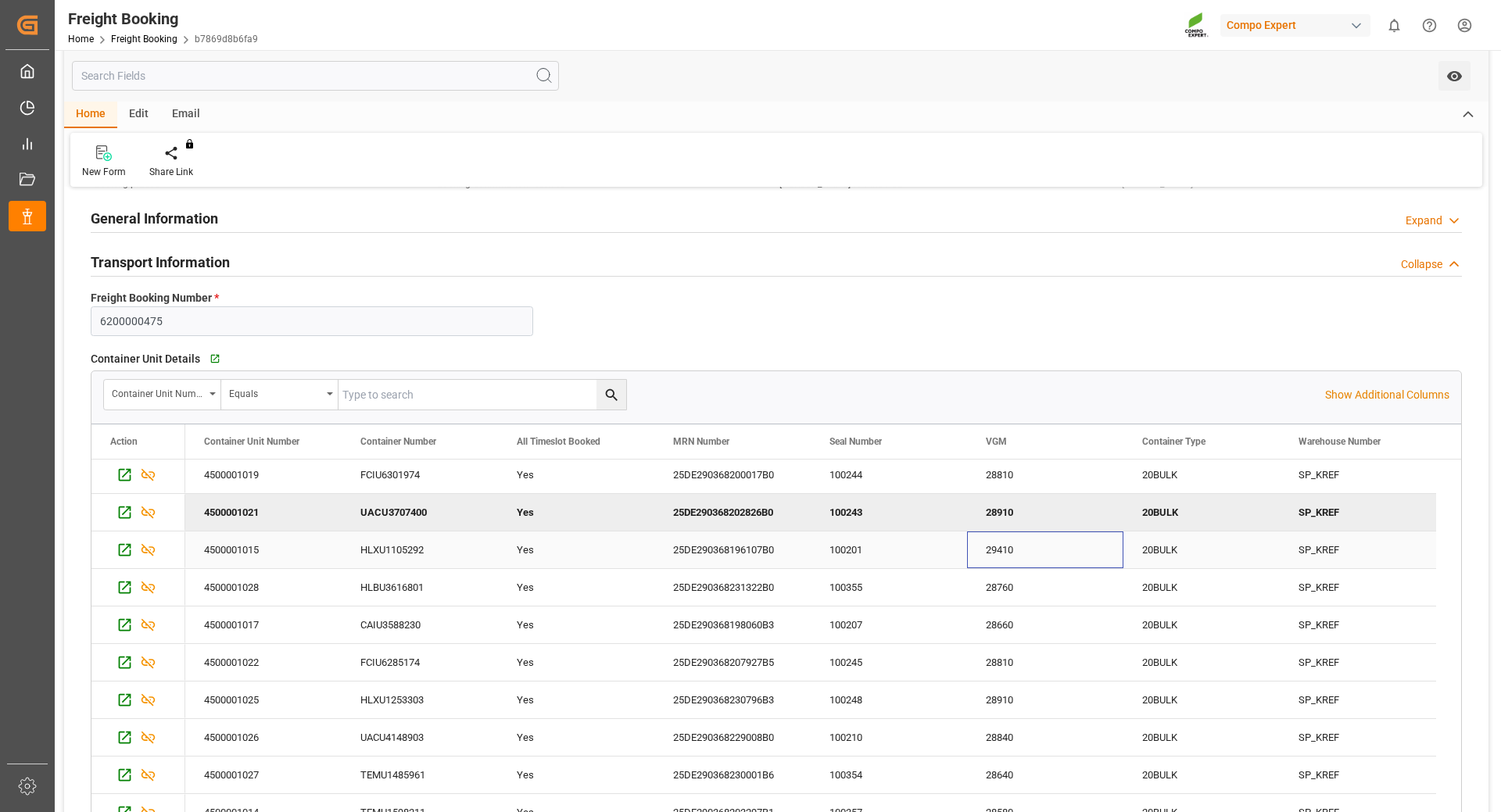
click at [1008, 547] on div "29410" at bounding box center [1044, 550] width 156 height 37
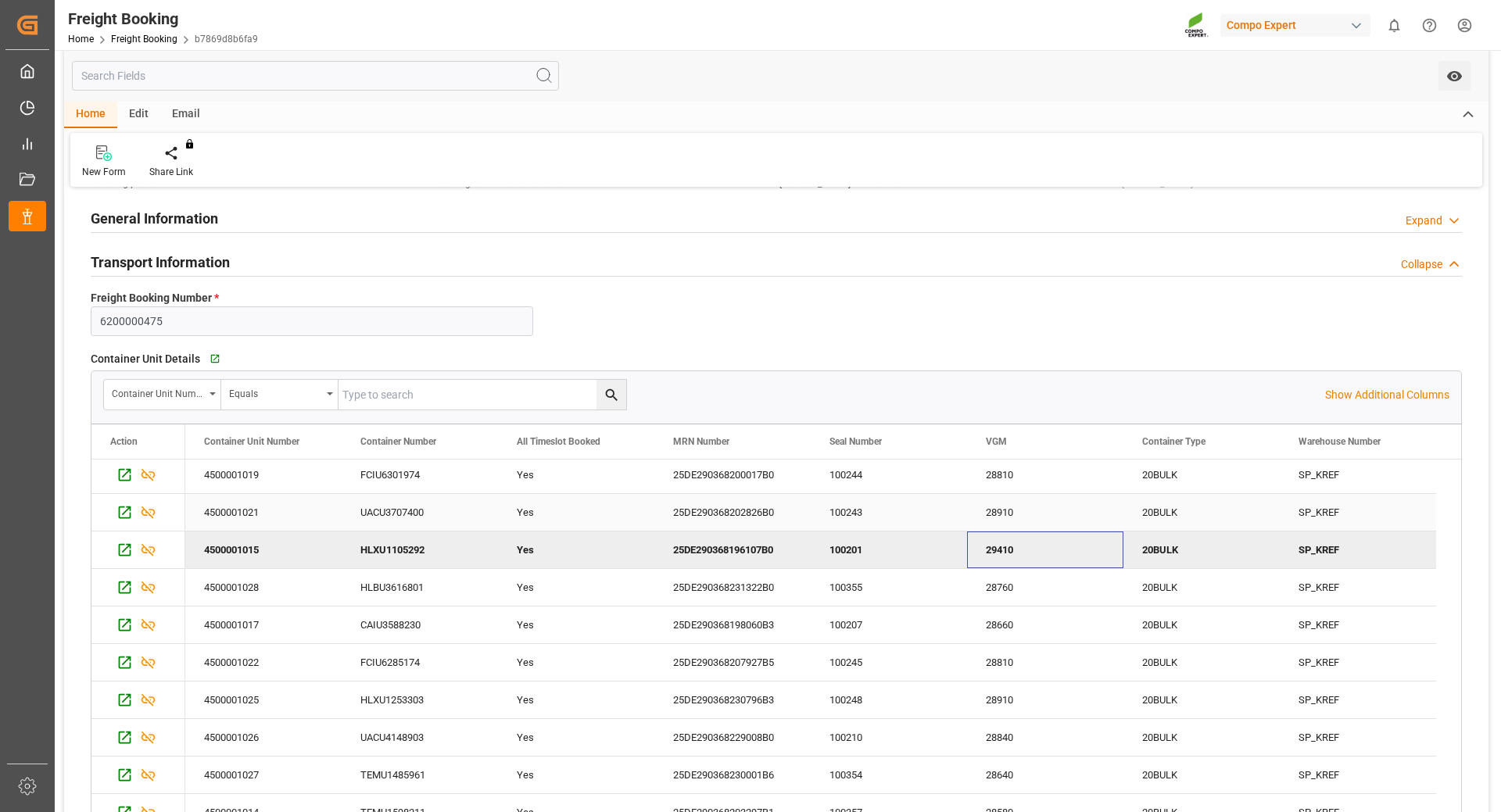
scroll to position [156, 0]
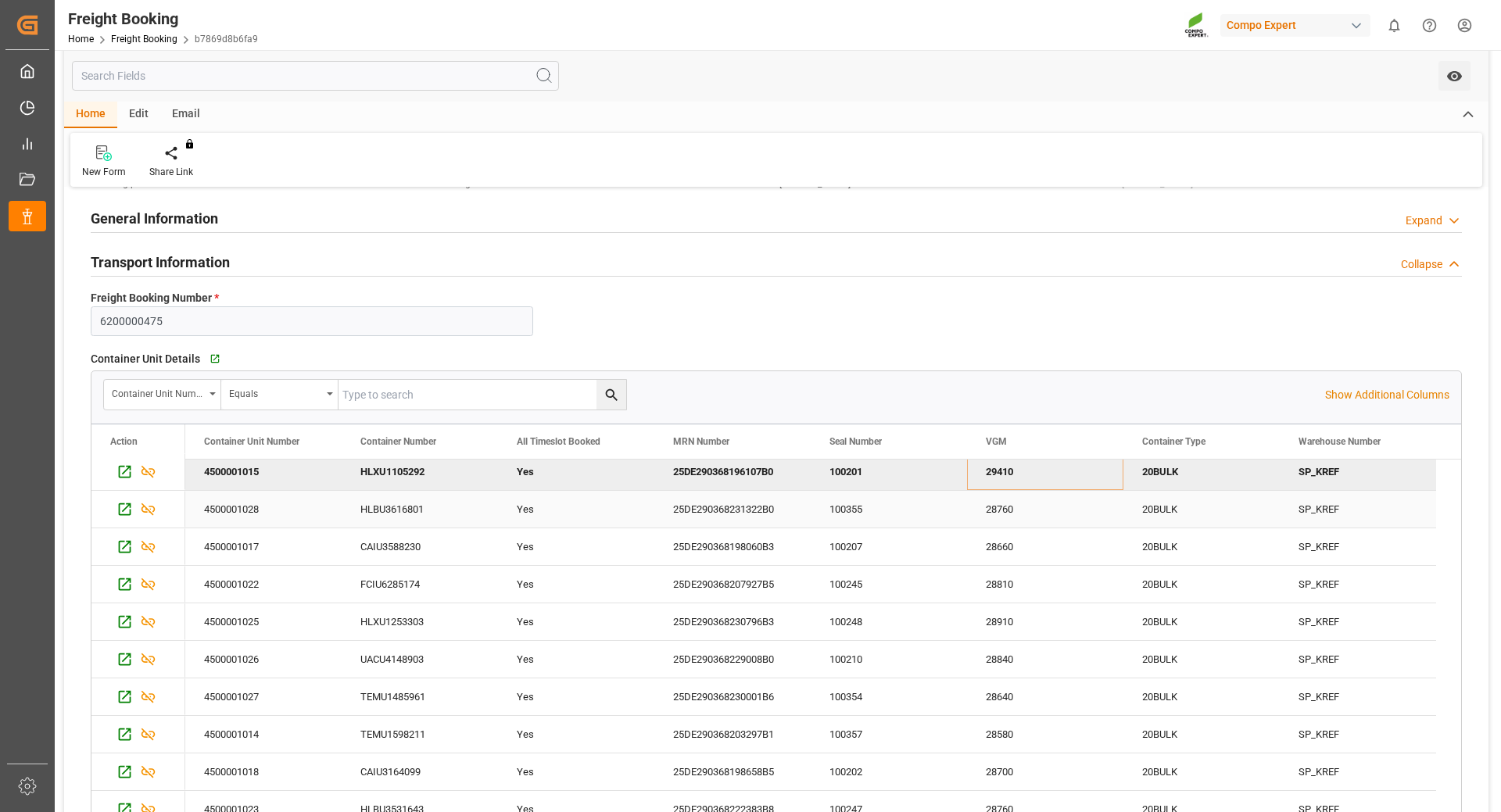
click at [1035, 511] on div "28760" at bounding box center [1044, 509] width 156 height 37
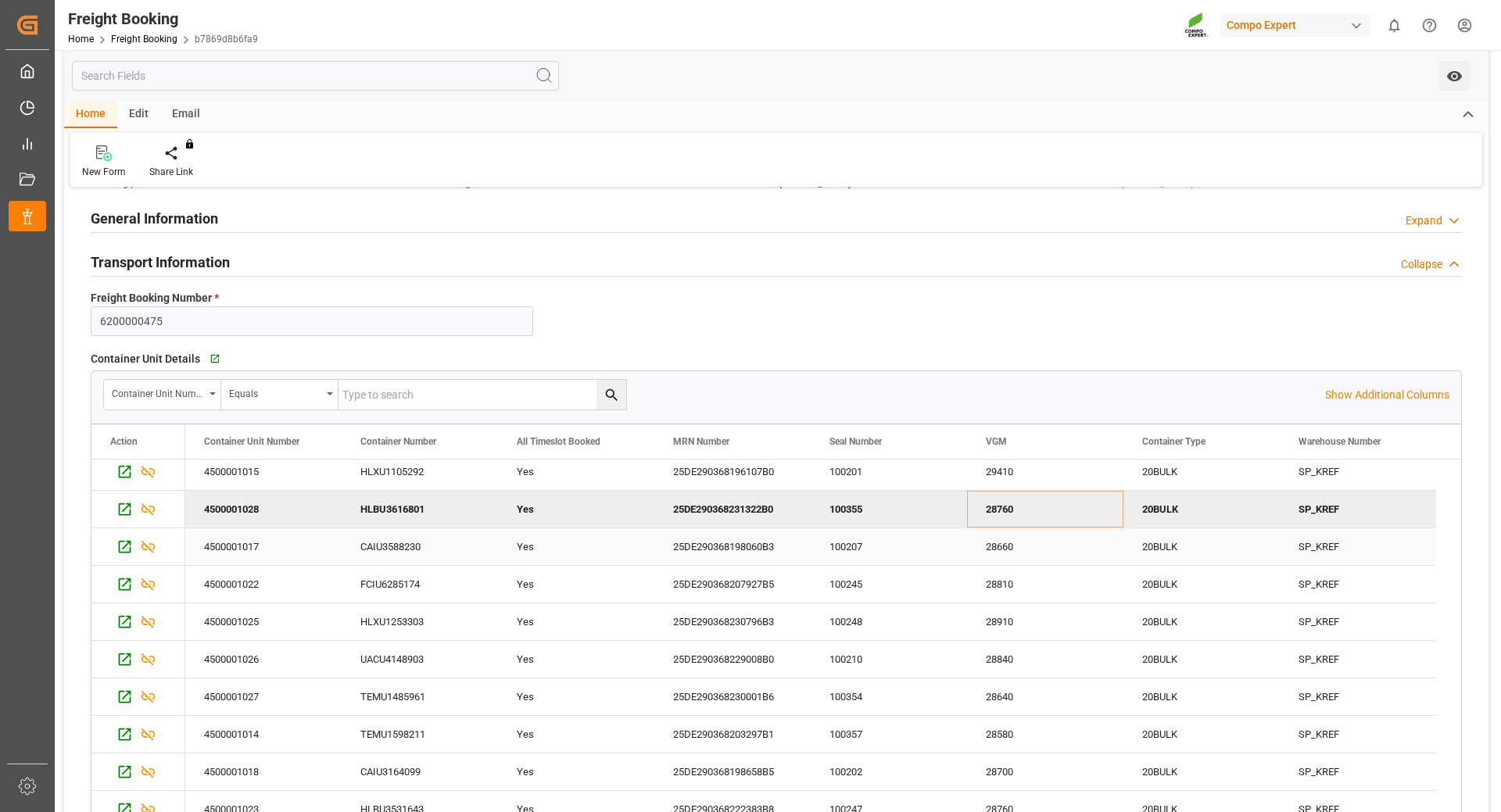
click at [1000, 543] on div "28660" at bounding box center [1044, 546] width 156 height 37
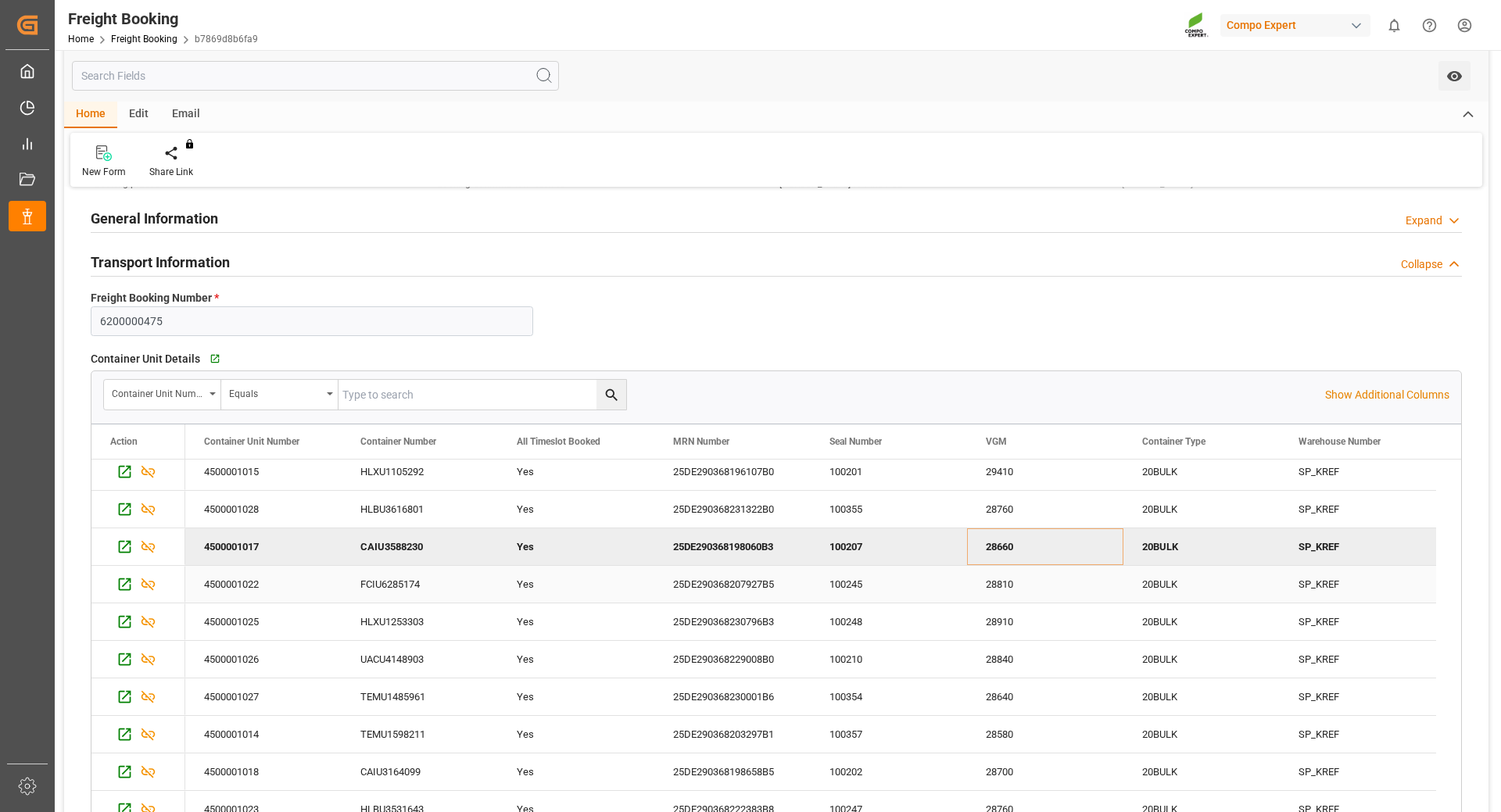
click at [988, 579] on div "28810" at bounding box center [1044, 584] width 156 height 37
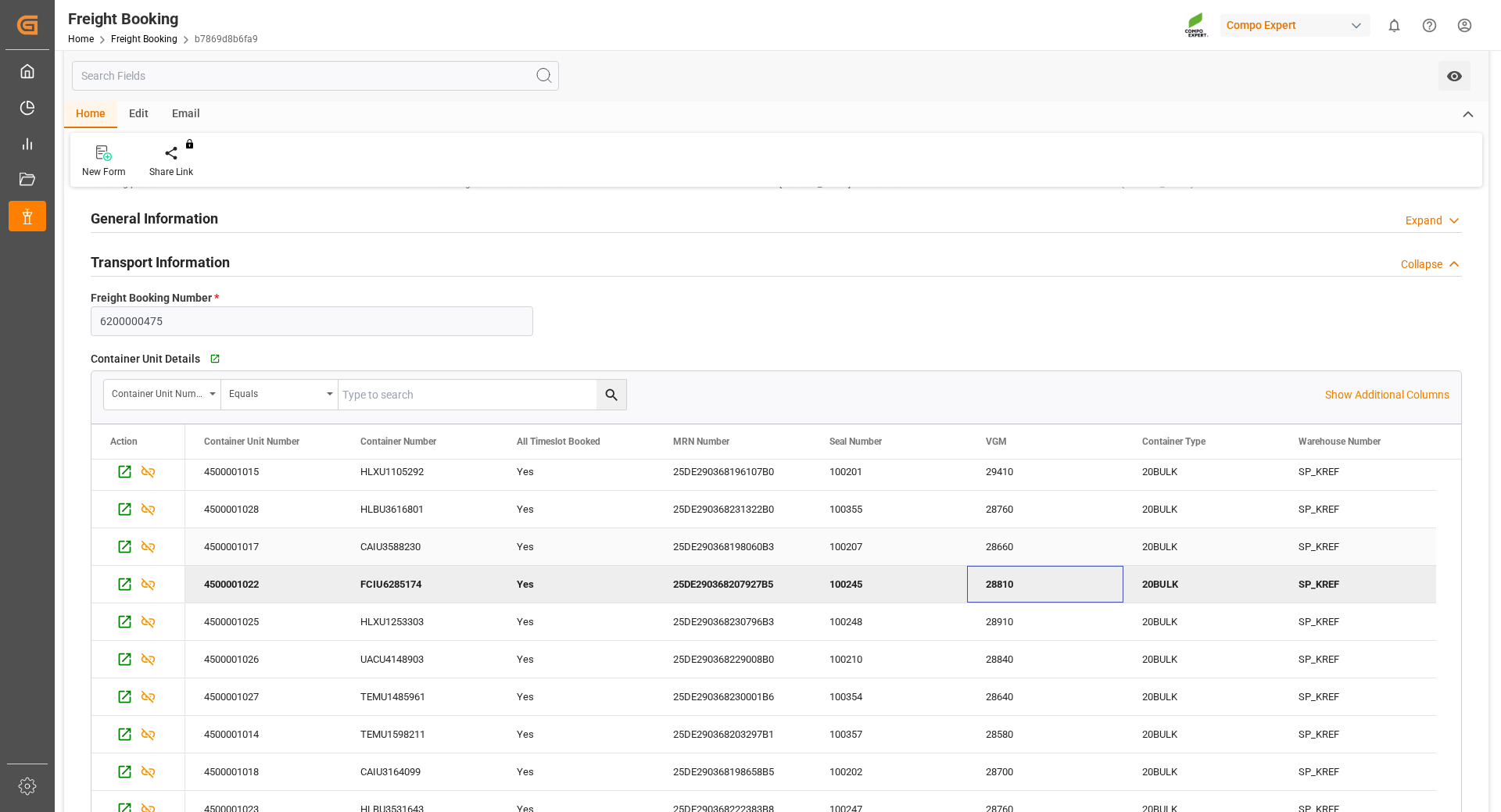
scroll to position [192, 0]
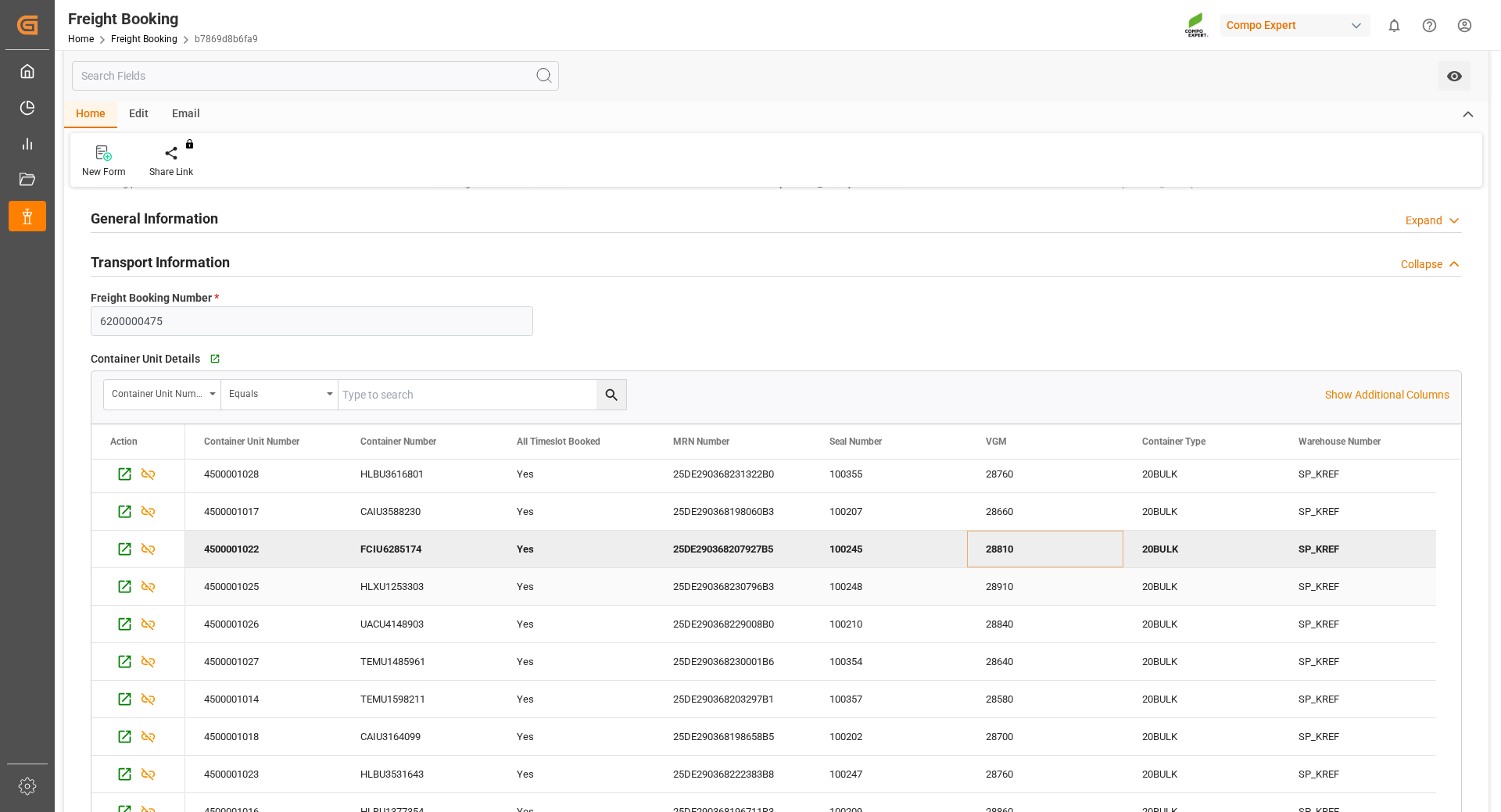
click at [1009, 583] on div "28910" at bounding box center [1044, 586] width 156 height 37
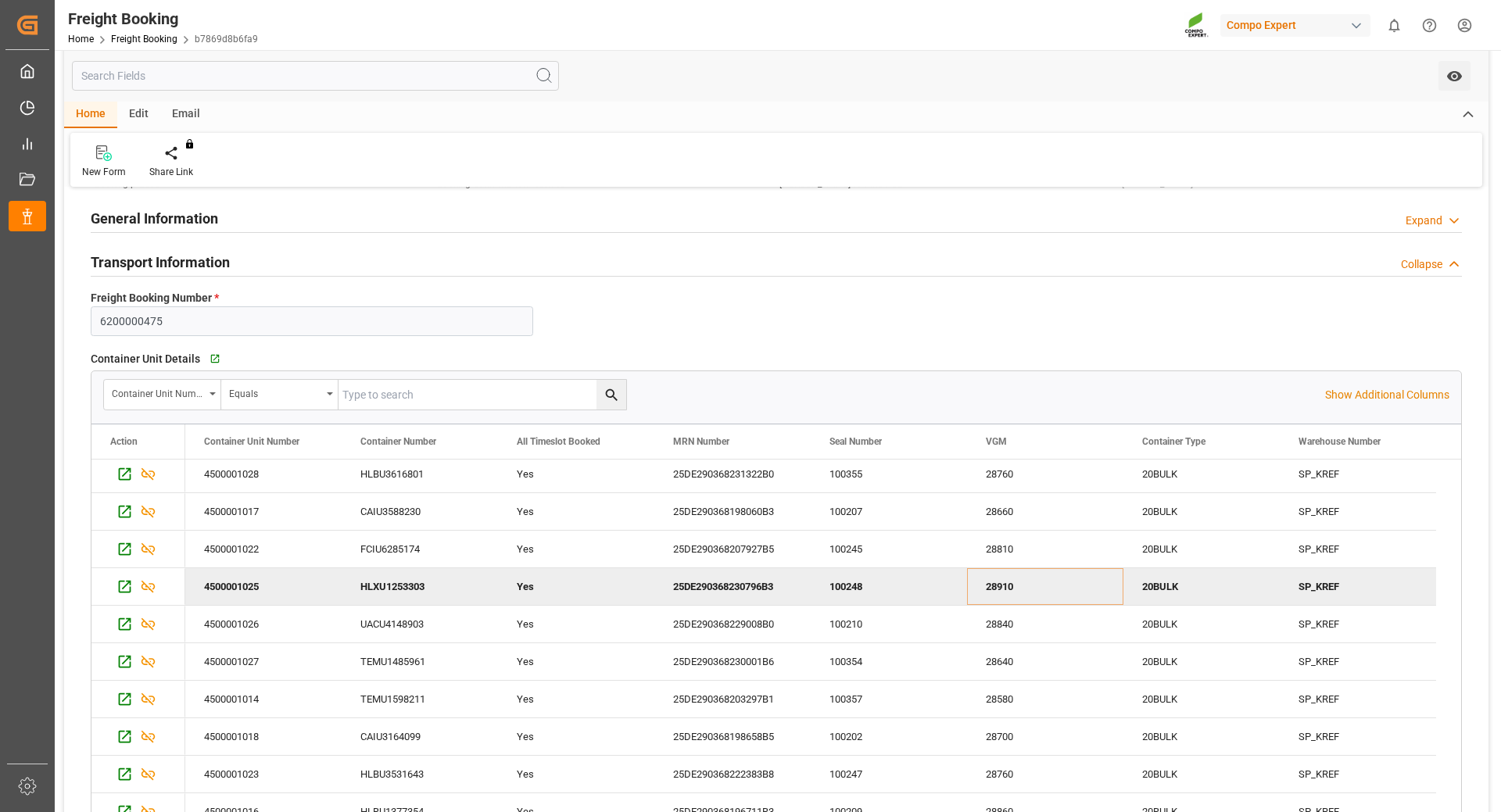
click at [991, 585] on div "28910" at bounding box center [1044, 586] width 156 height 37
click at [1003, 610] on div "28840" at bounding box center [1044, 624] width 156 height 37
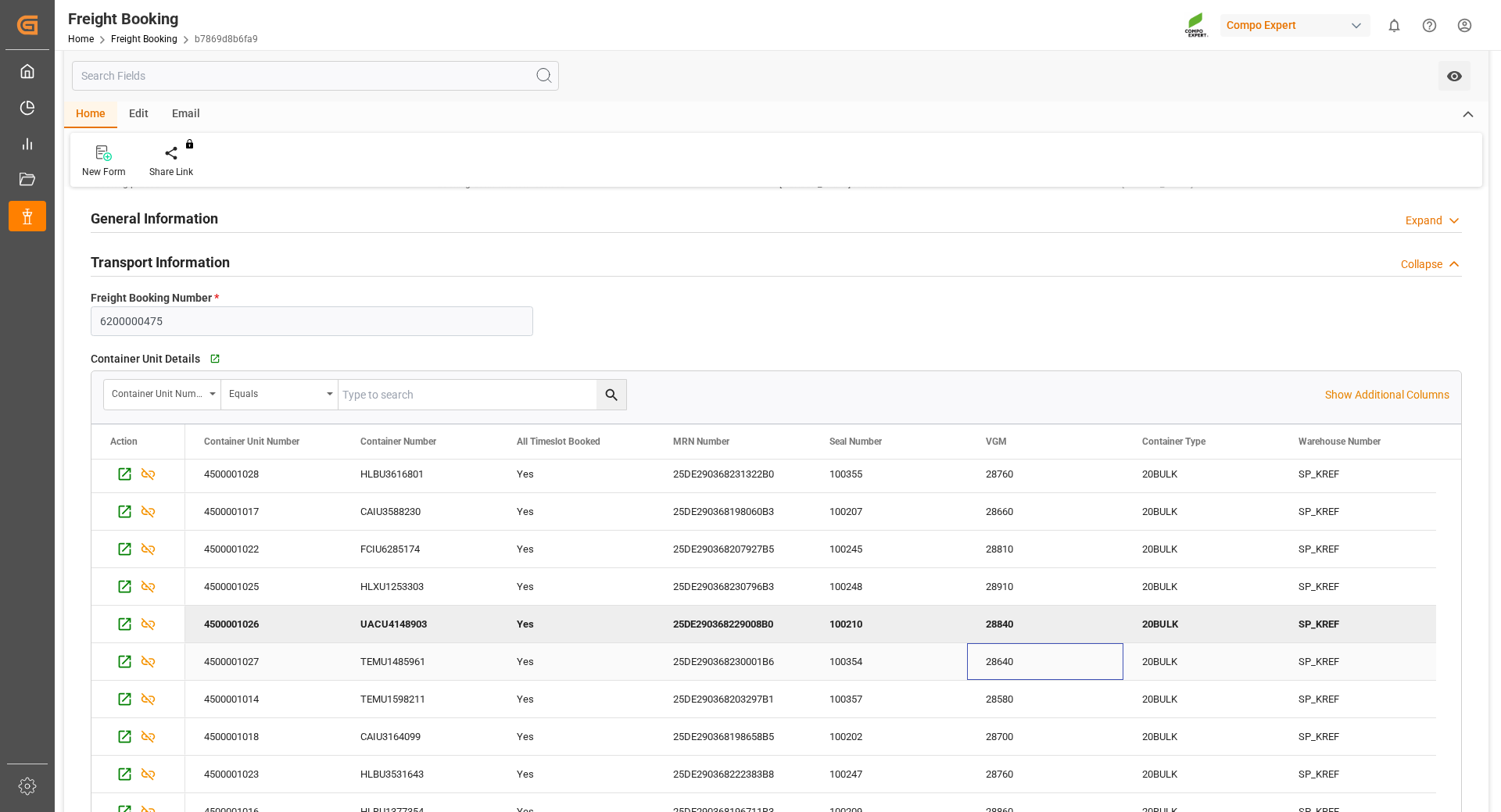
click at [1009, 662] on div "28640" at bounding box center [1044, 661] width 156 height 37
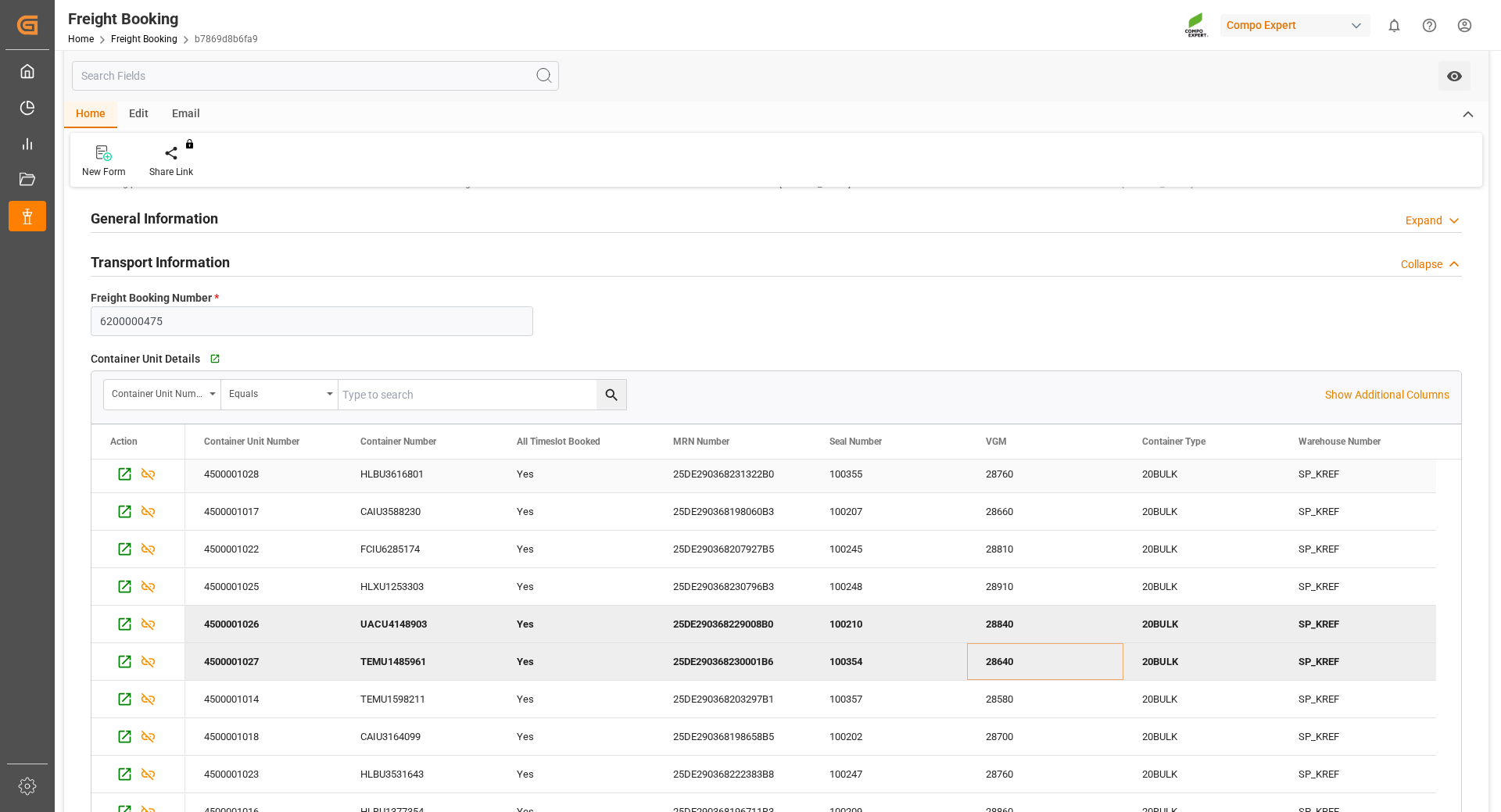
scroll to position [234, 0]
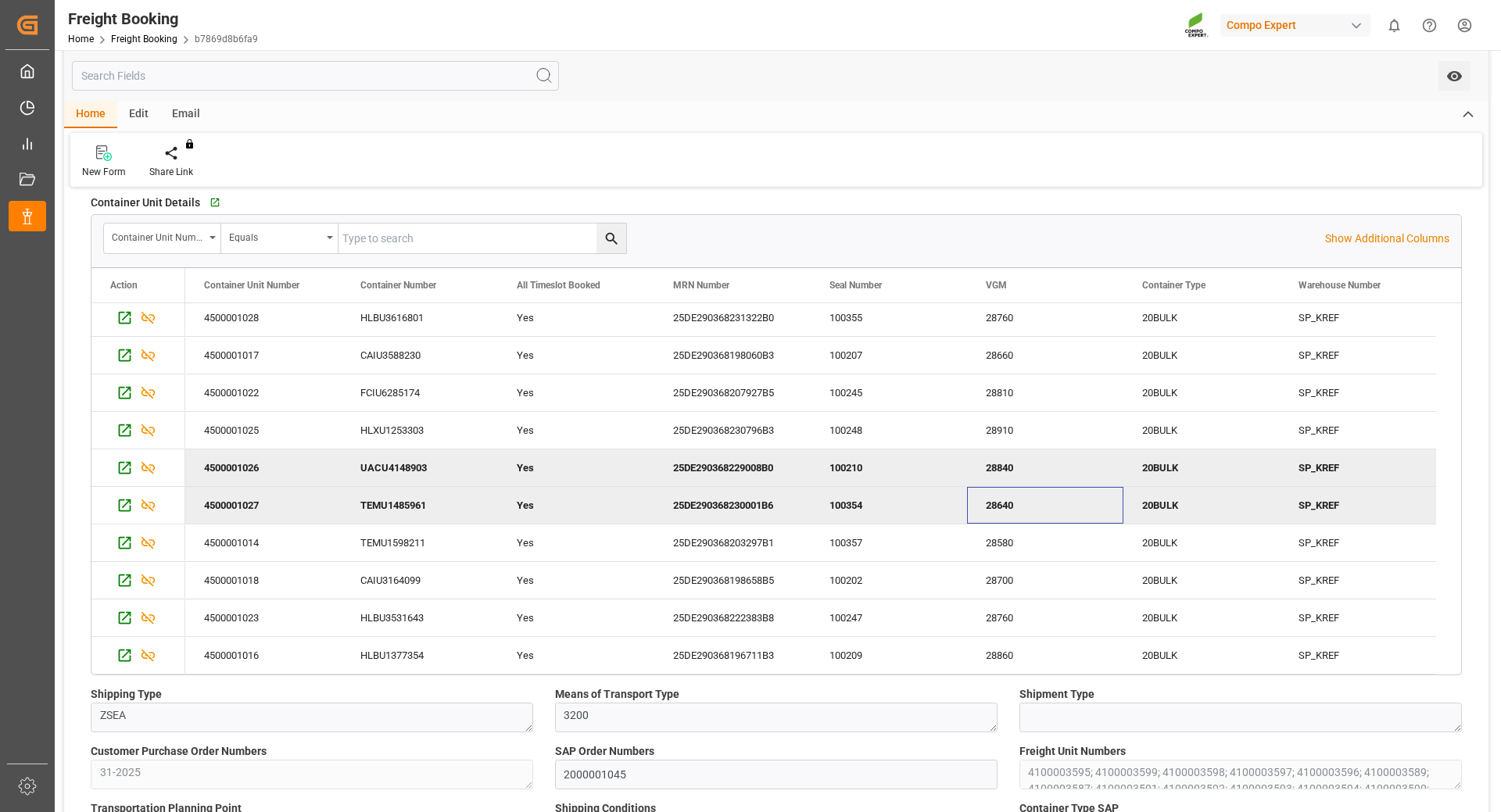
click at [1011, 472] on div "28840" at bounding box center [1044, 468] width 156 height 37
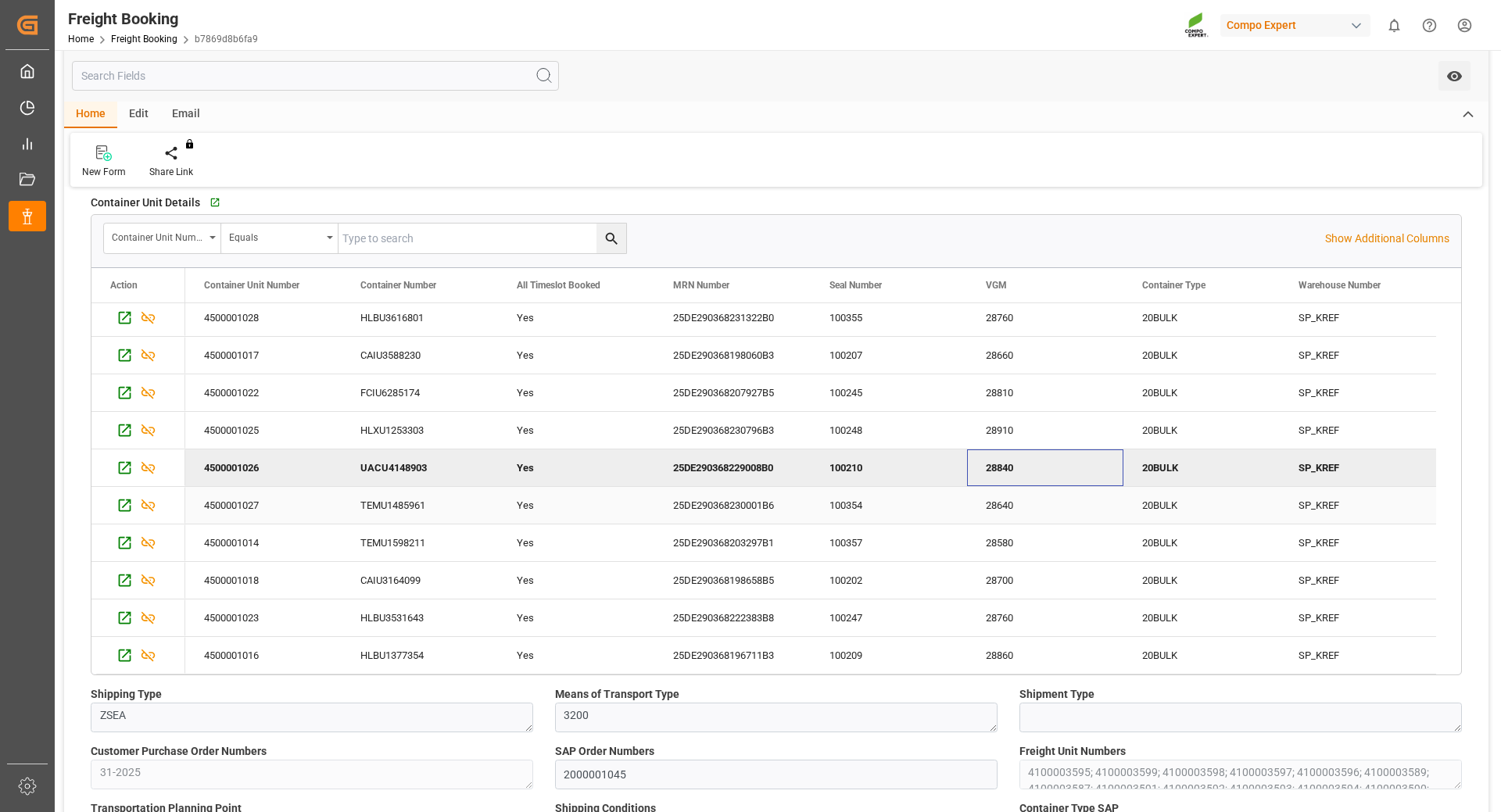
click at [1009, 497] on div "28640" at bounding box center [1044, 505] width 156 height 37
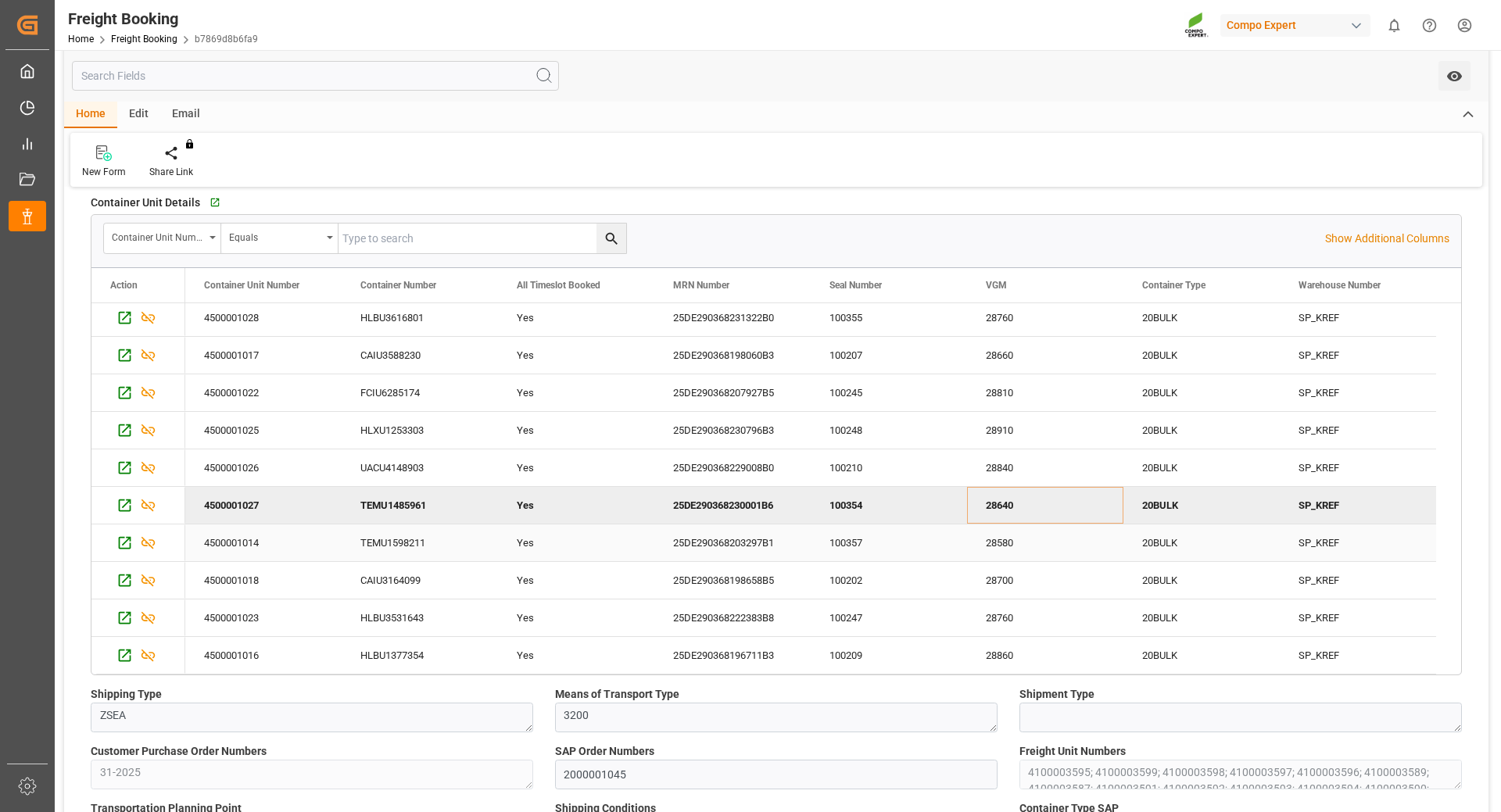
click at [1008, 551] on div "28580" at bounding box center [1044, 543] width 156 height 37
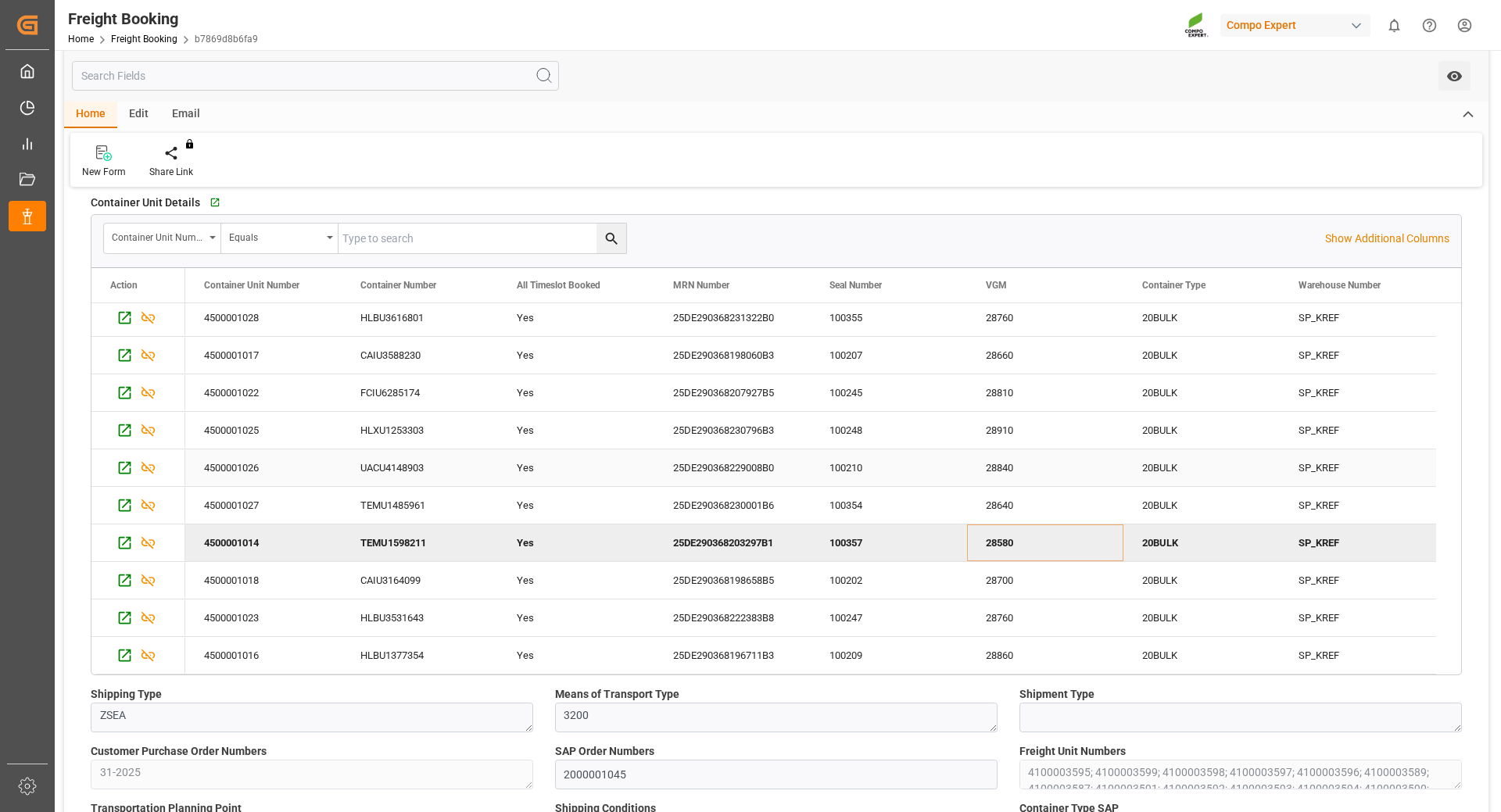
scroll to position [313, 0]
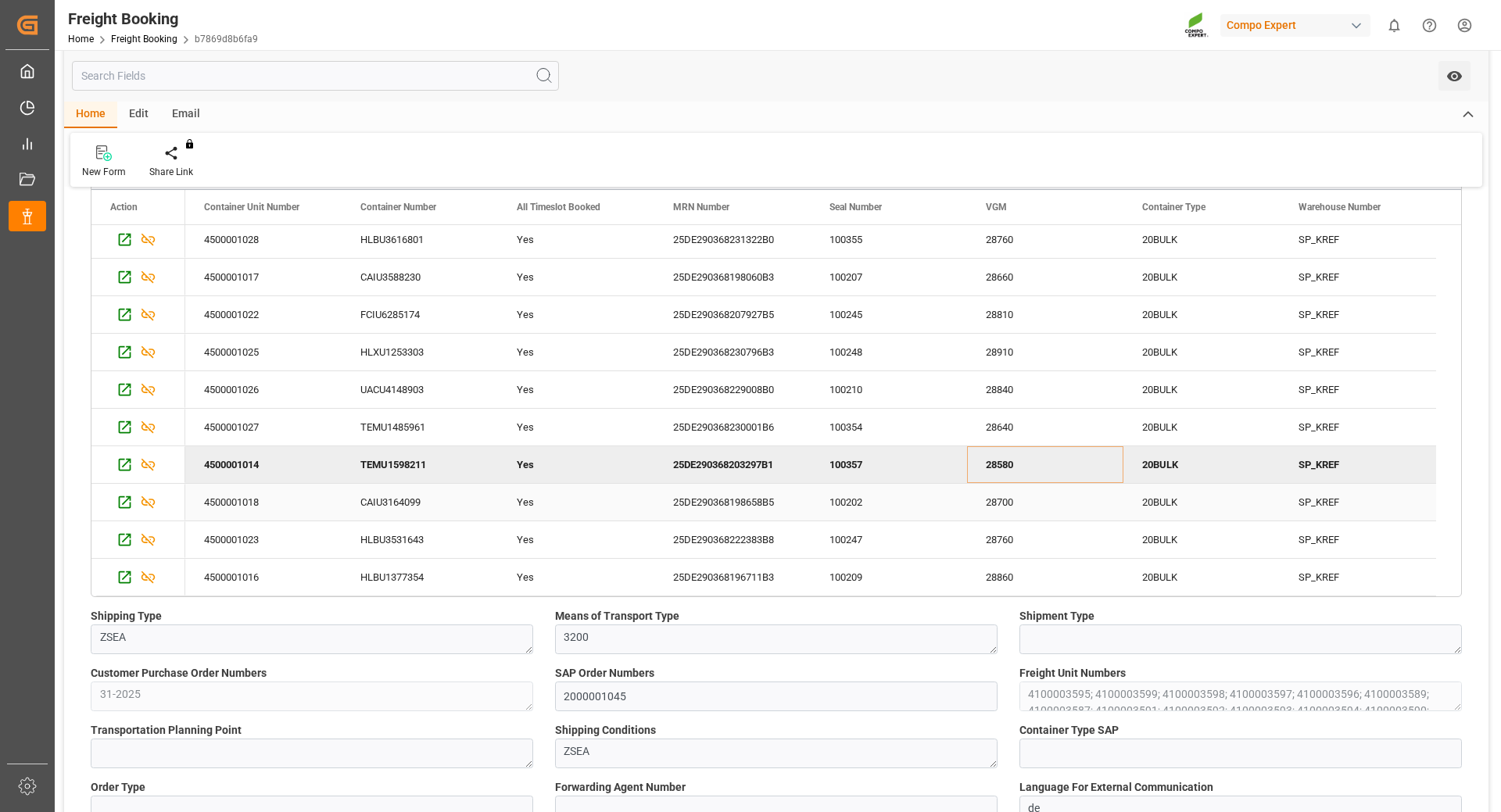
click at [1027, 496] on div "28700" at bounding box center [1044, 502] width 156 height 37
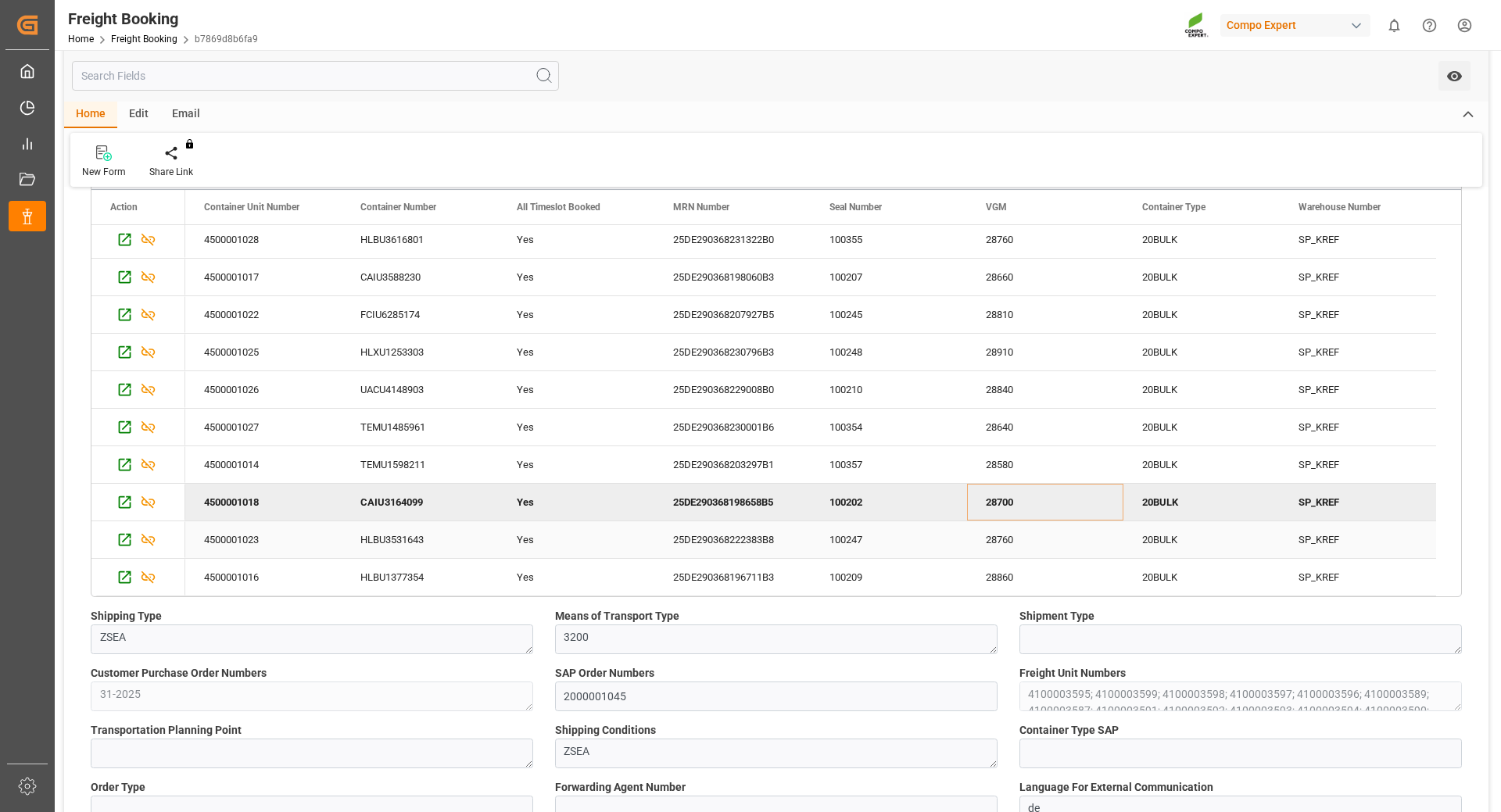
click at [988, 538] on div "28760" at bounding box center [1044, 539] width 156 height 37
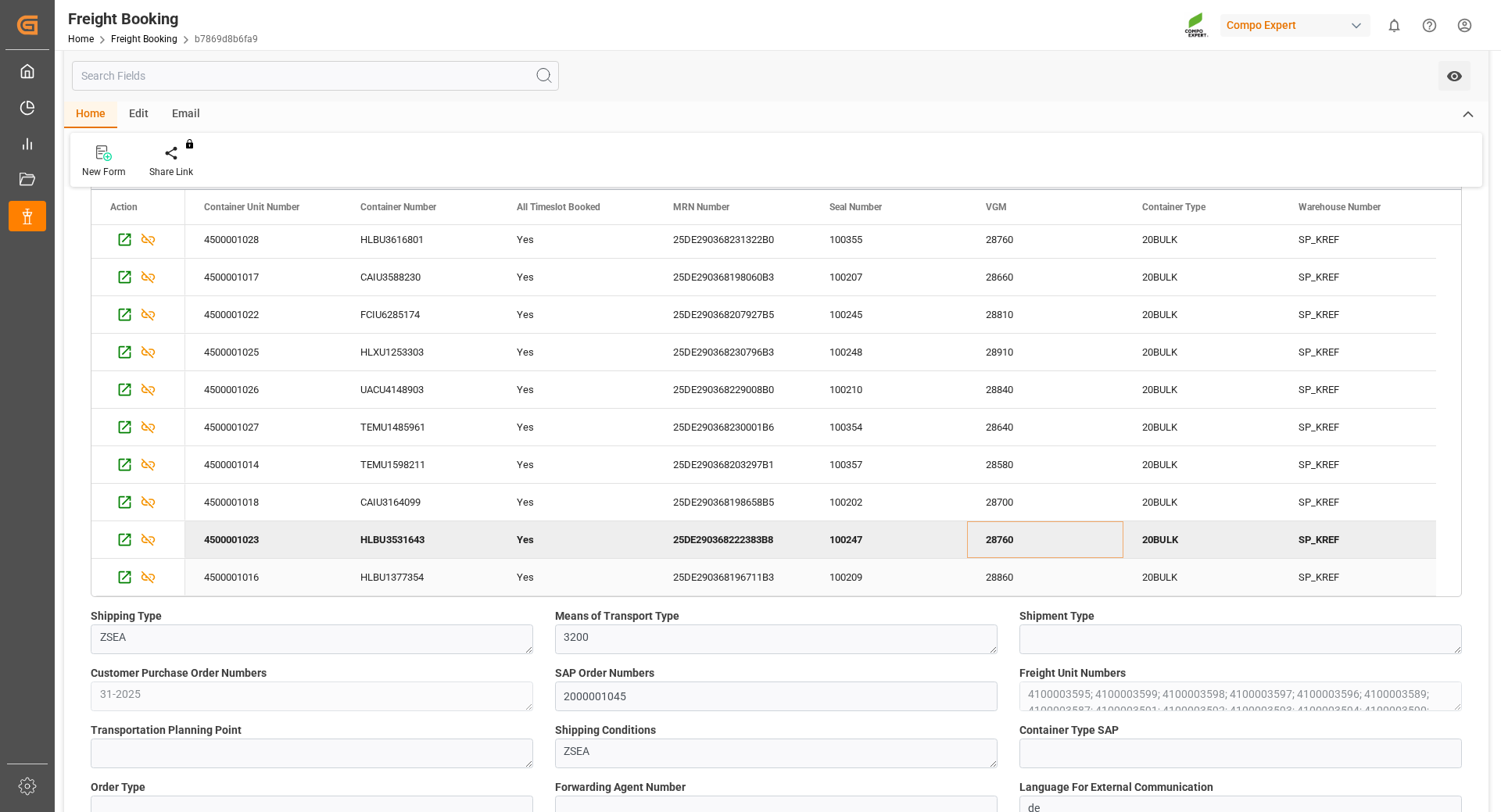
click at [990, 572] on div "28860" at bounding box center [1044, 577] width 156 height 37
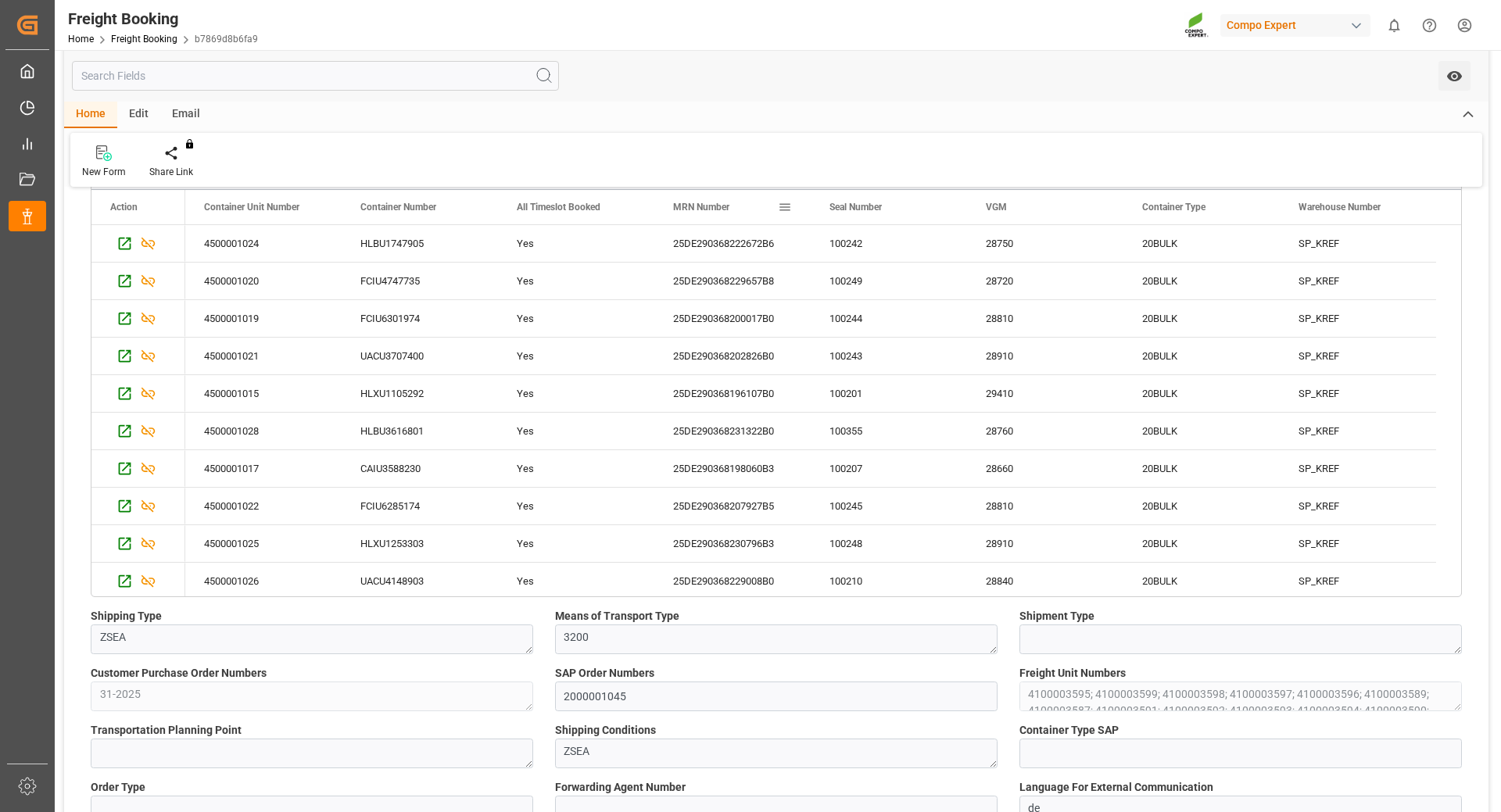
scroll to position [234, 0]
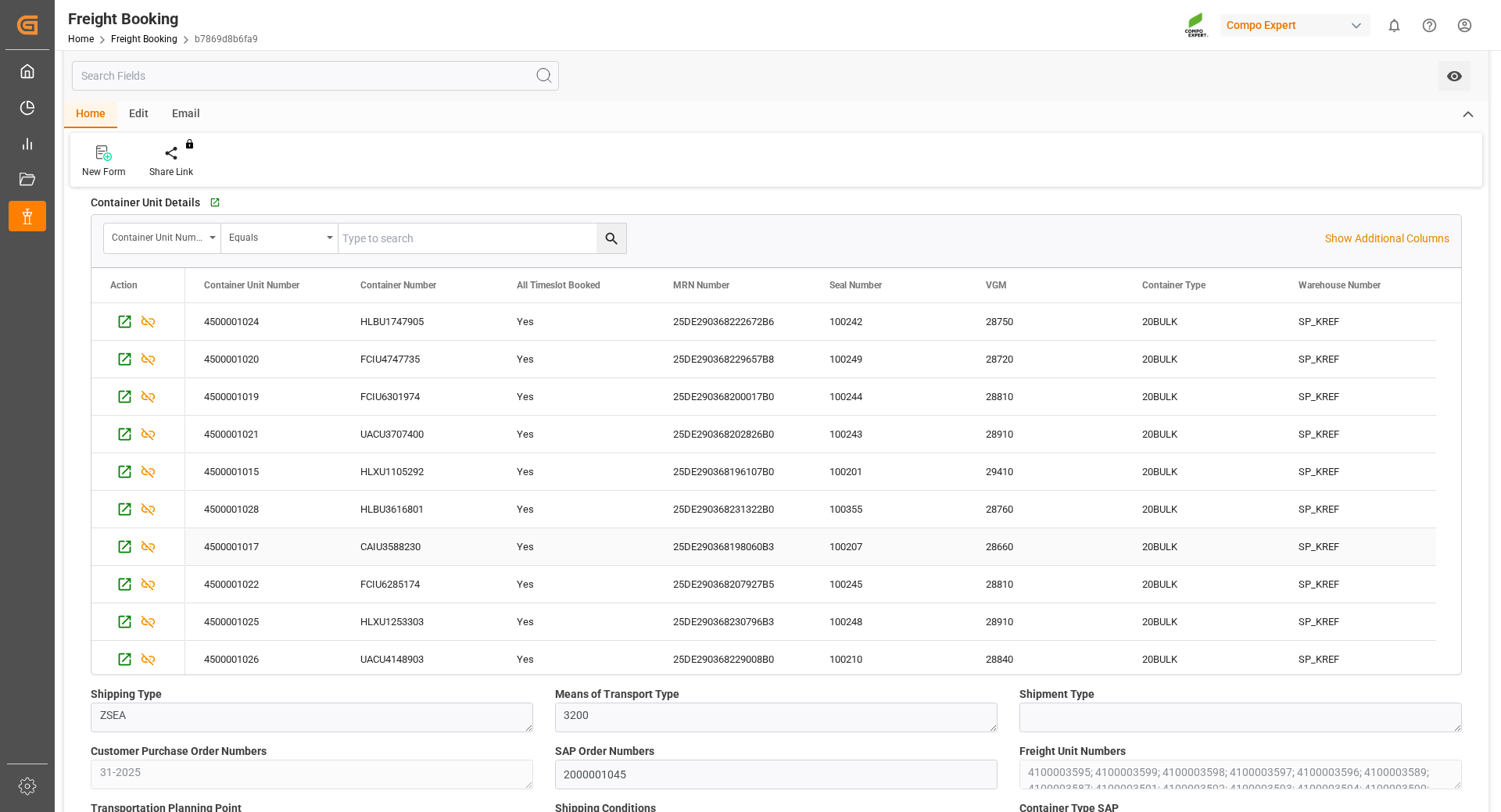
click at [720, 541] on div "25DE290368198060B3" at bounding box center [732, 546] width 156 height 37
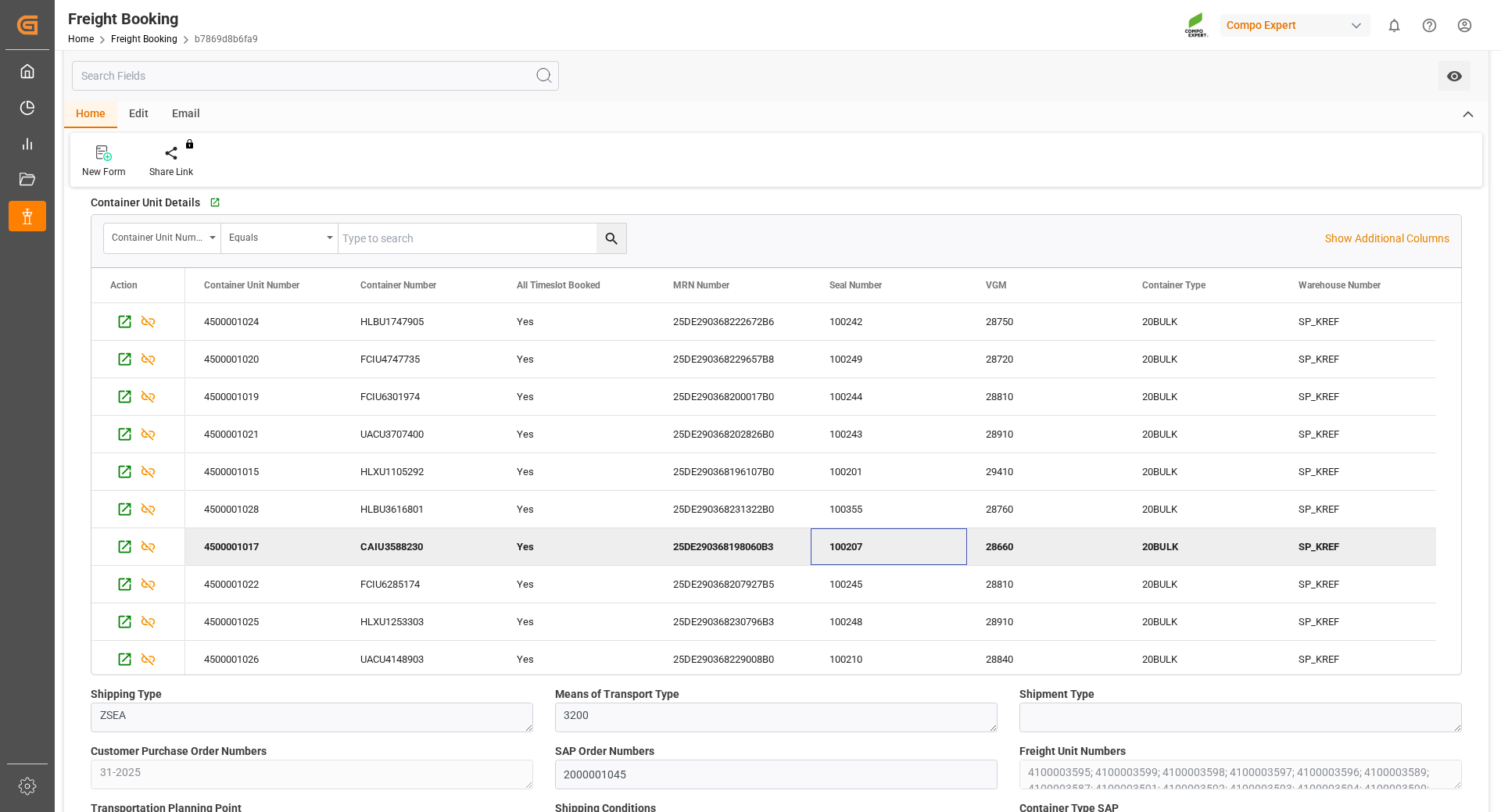
click at [852, 536] on div "100207" at bounding box center [888, 546] width 156 height 37
click at [998, 540] on div "28660" at bounding box center [1044, 546] width 156 height 37
click at [732, 394] on div "25DE290368200017B0" at bounding box center [732, 396] width 156 height 37
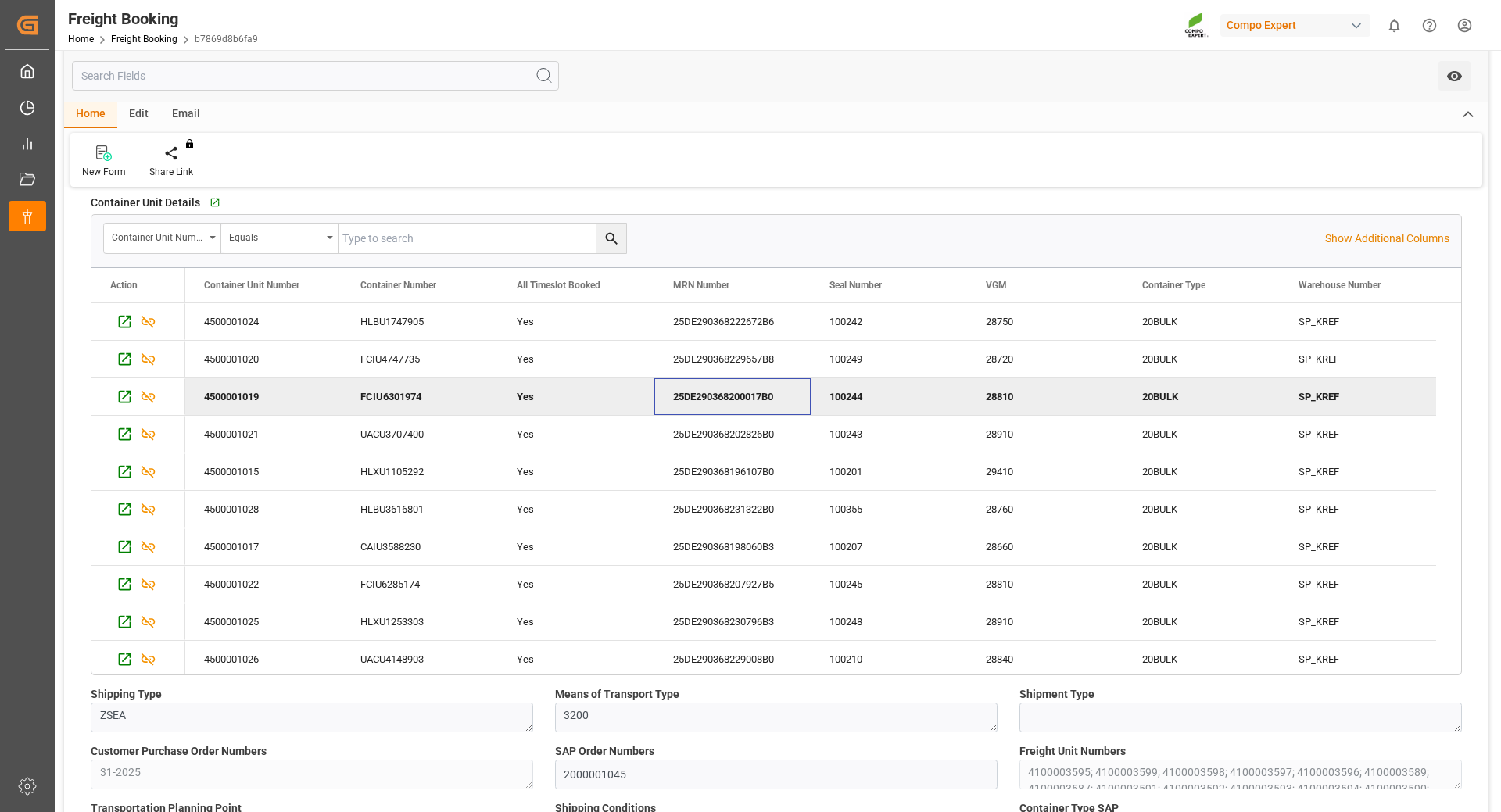
click at [850, 394] on div "100244" at bounding box center [888, 396] width 156 height 37
click at [971, 394] on div "28810" at bounding box center [1044, 396] width 156 height 37
click at [413, 321] on div "HLBU1747905" at bounding box center [419, 321] width 156 height 37
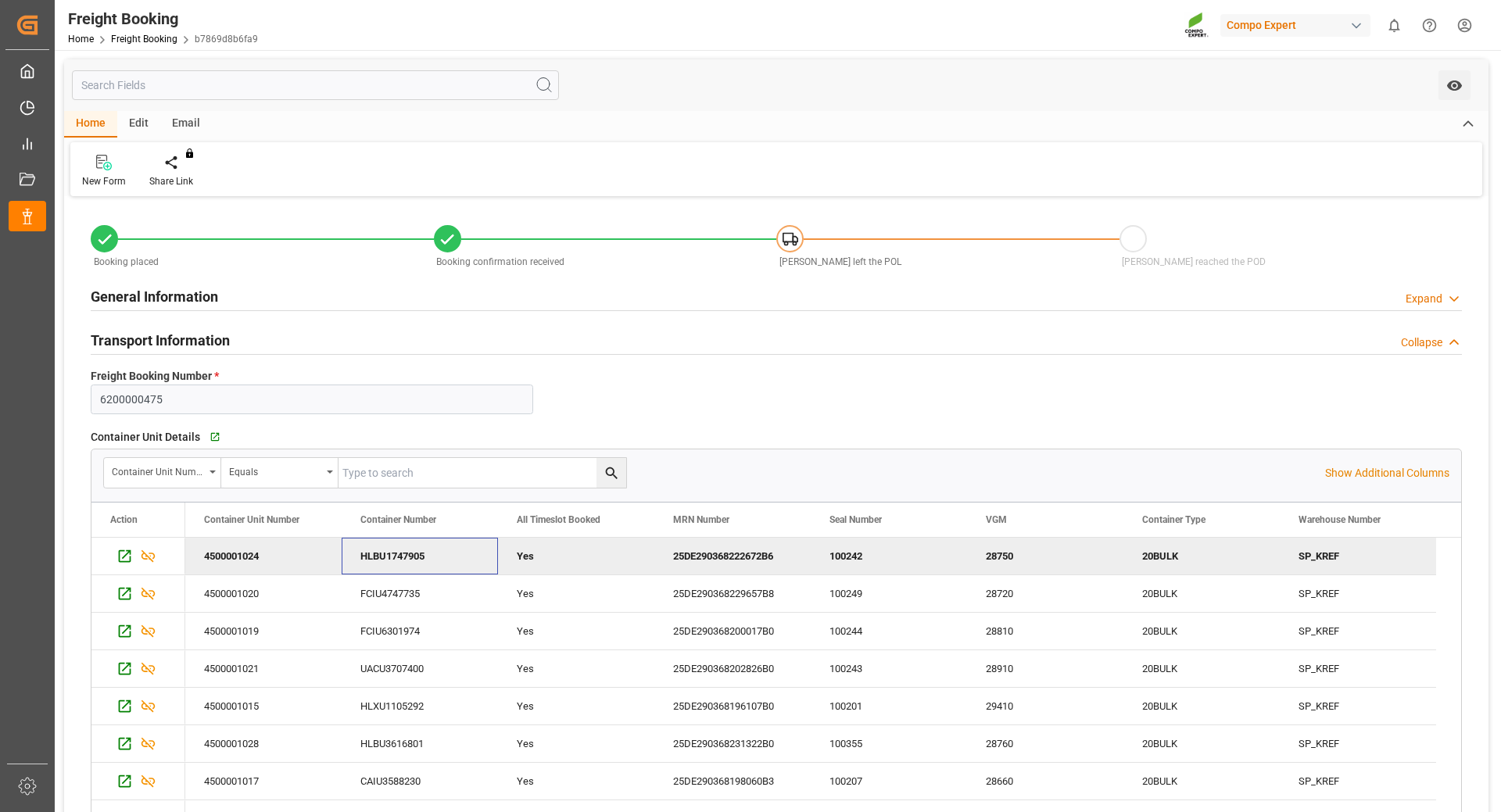
scroll to position [313, 0]
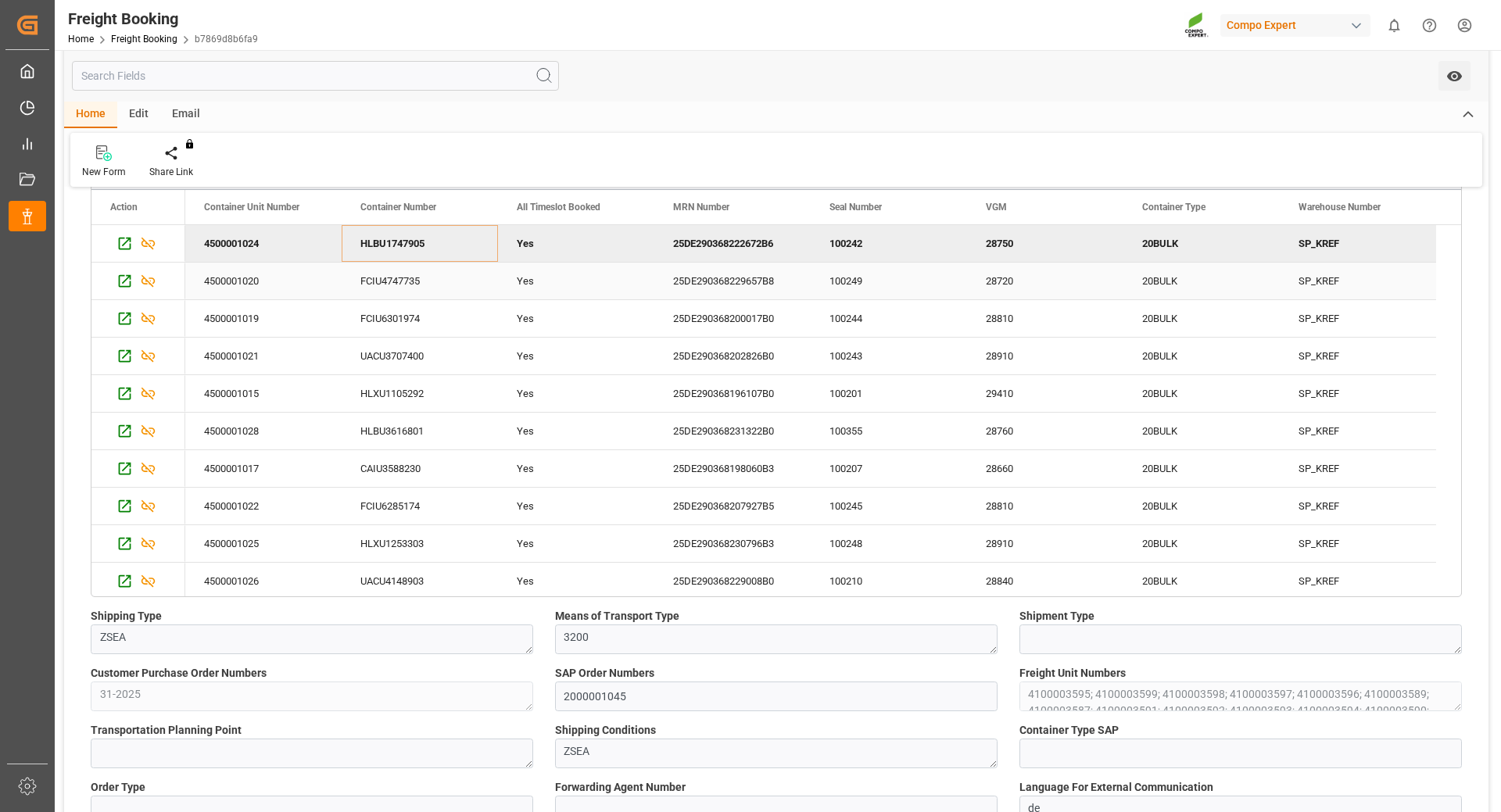
click at [668, 277] on div "25DE290368229657B8" at bounding box center [732, 281] width 156 height 37
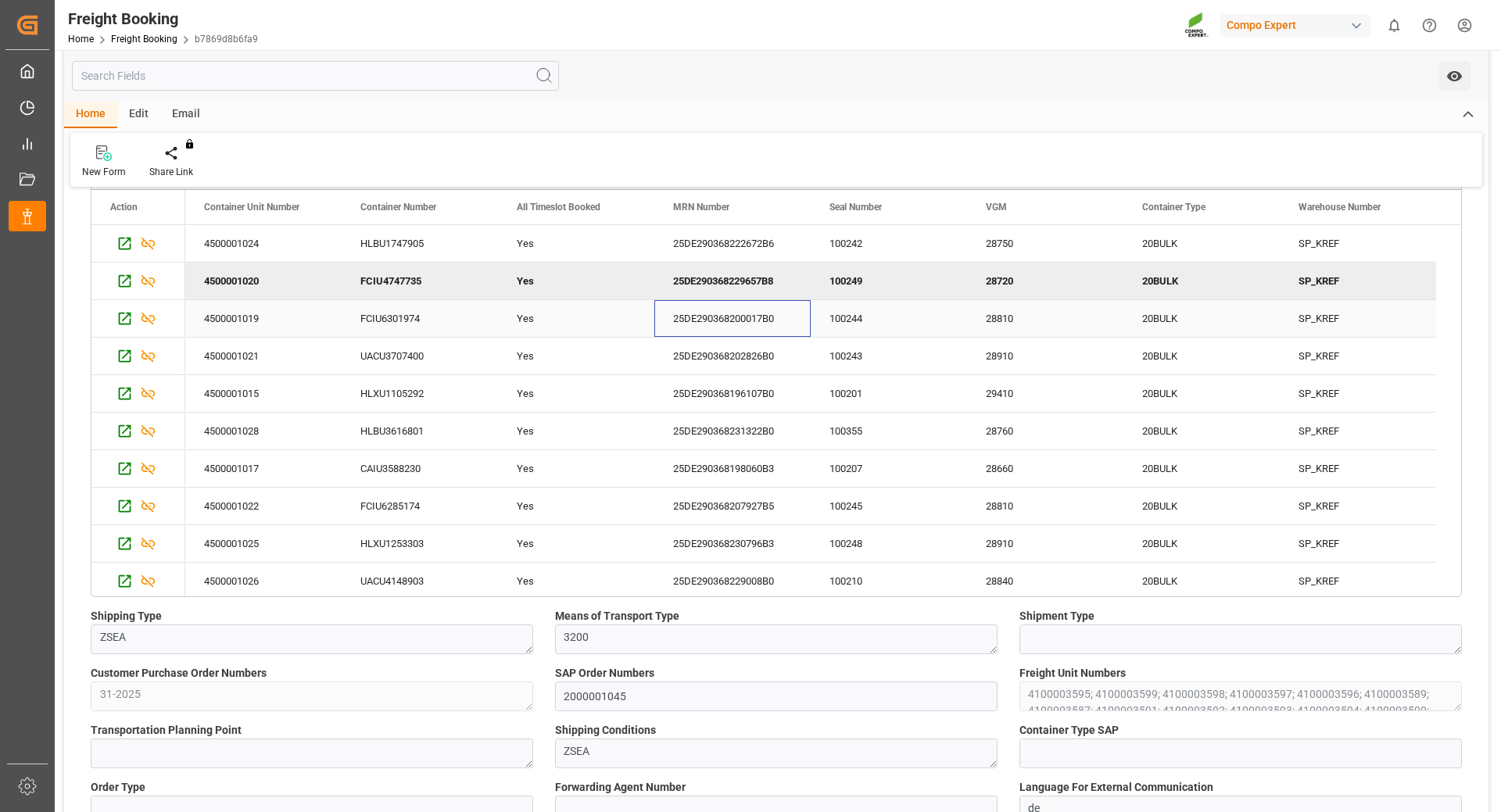
click at [731, 320] on div "25DE290368200017B0" at bounding box center [732, 318] width 156 height 37
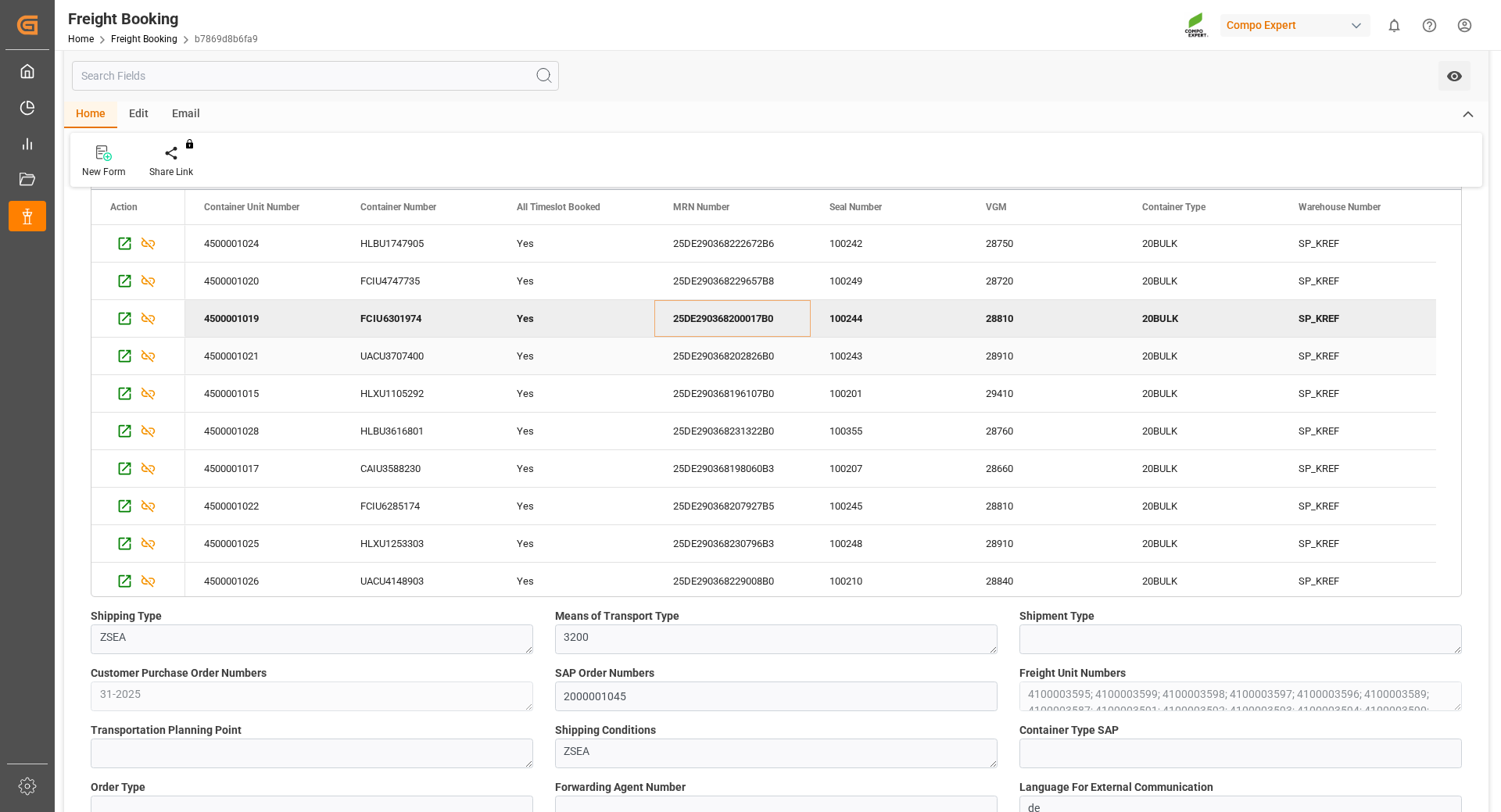
click at [693, 360] on div "25DE290368202826B0" at bounding box center [732, 355] width 156 height 37
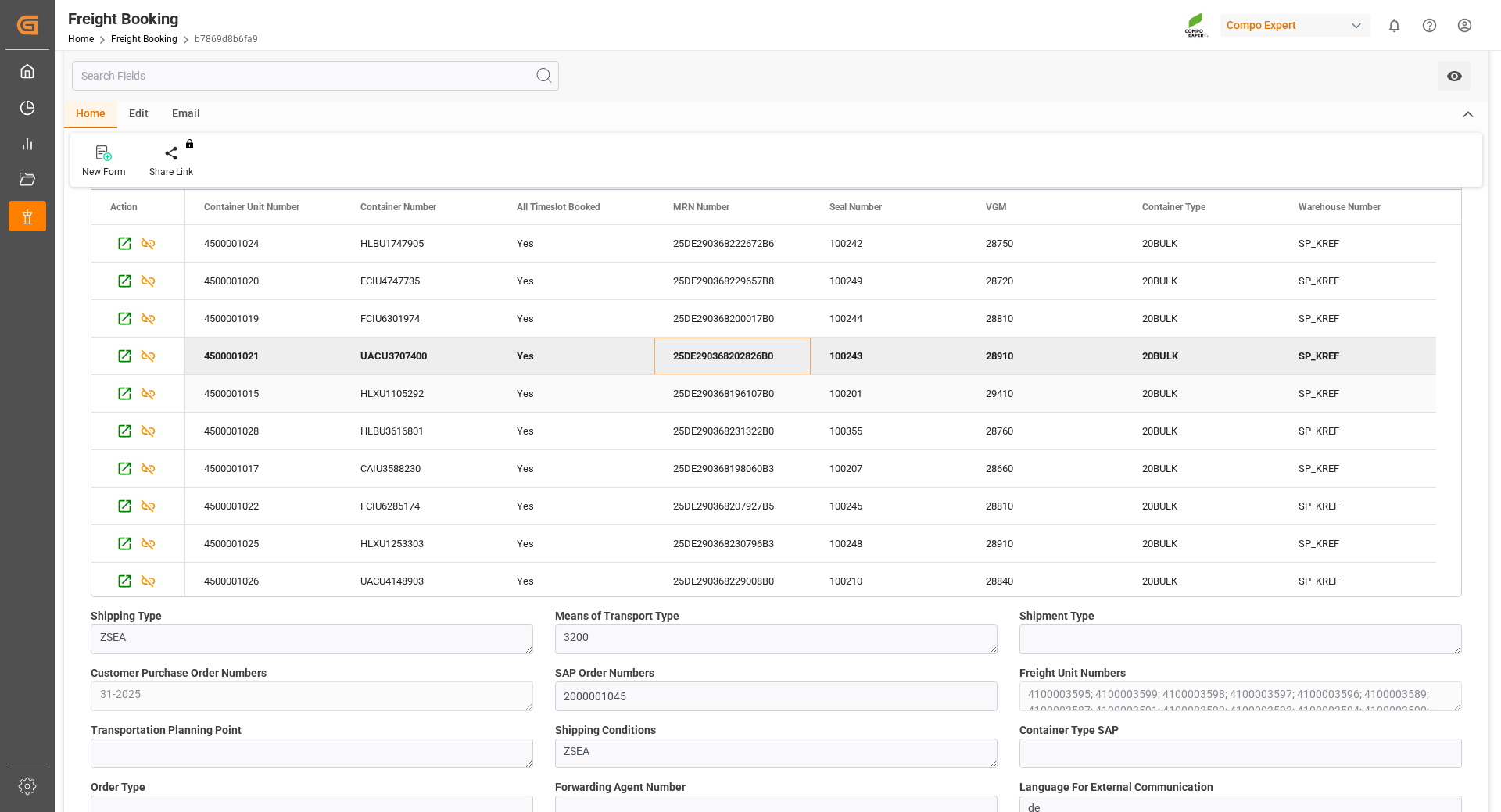
click at [692, 383] on div "25DE290368196107B0" at bounding box center [732, 393] width 156 height 37
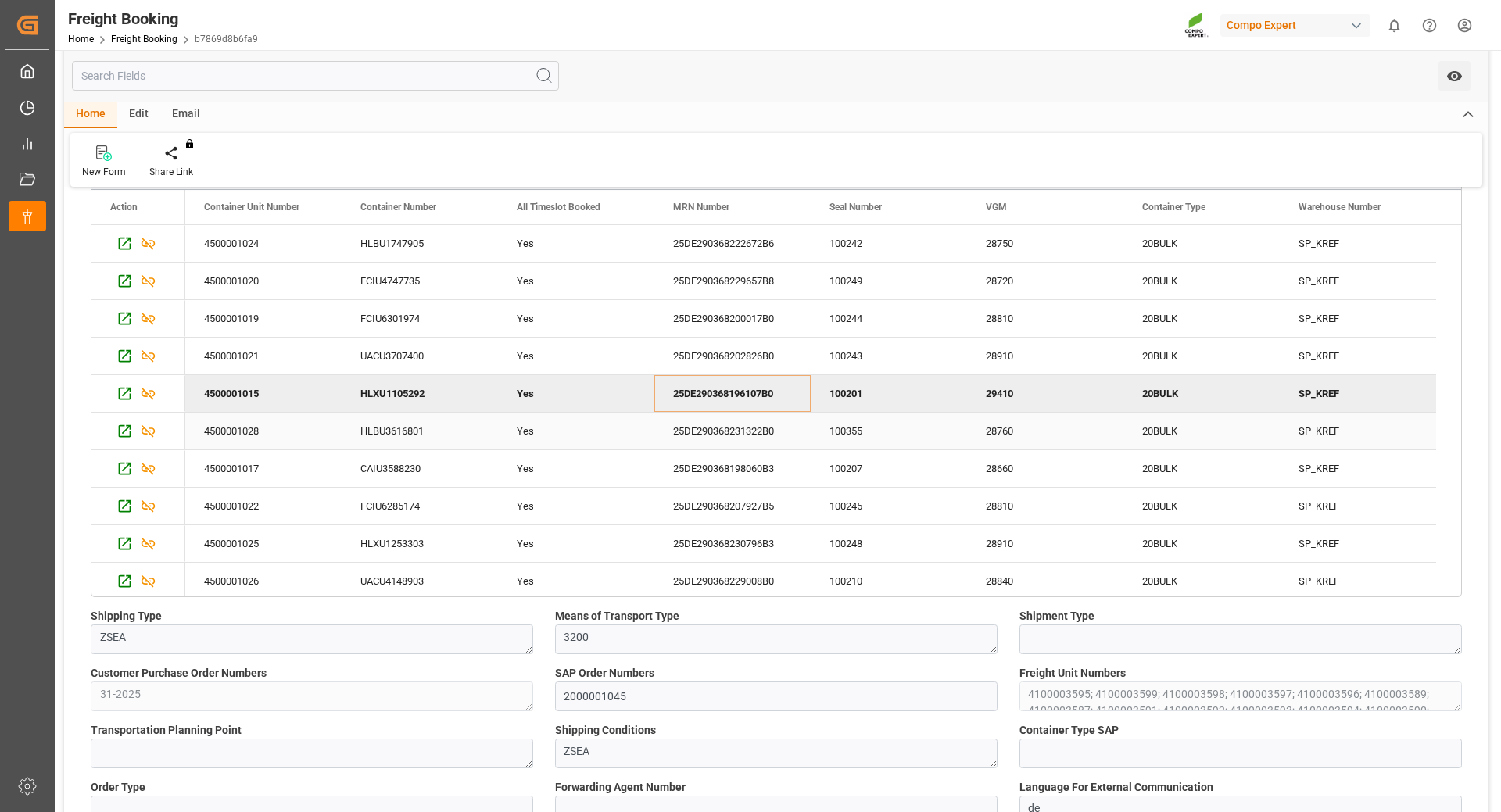
click at [709, 423] on div "25DE290368231322B0" at bounding box center [732, 431] width 156 height 37
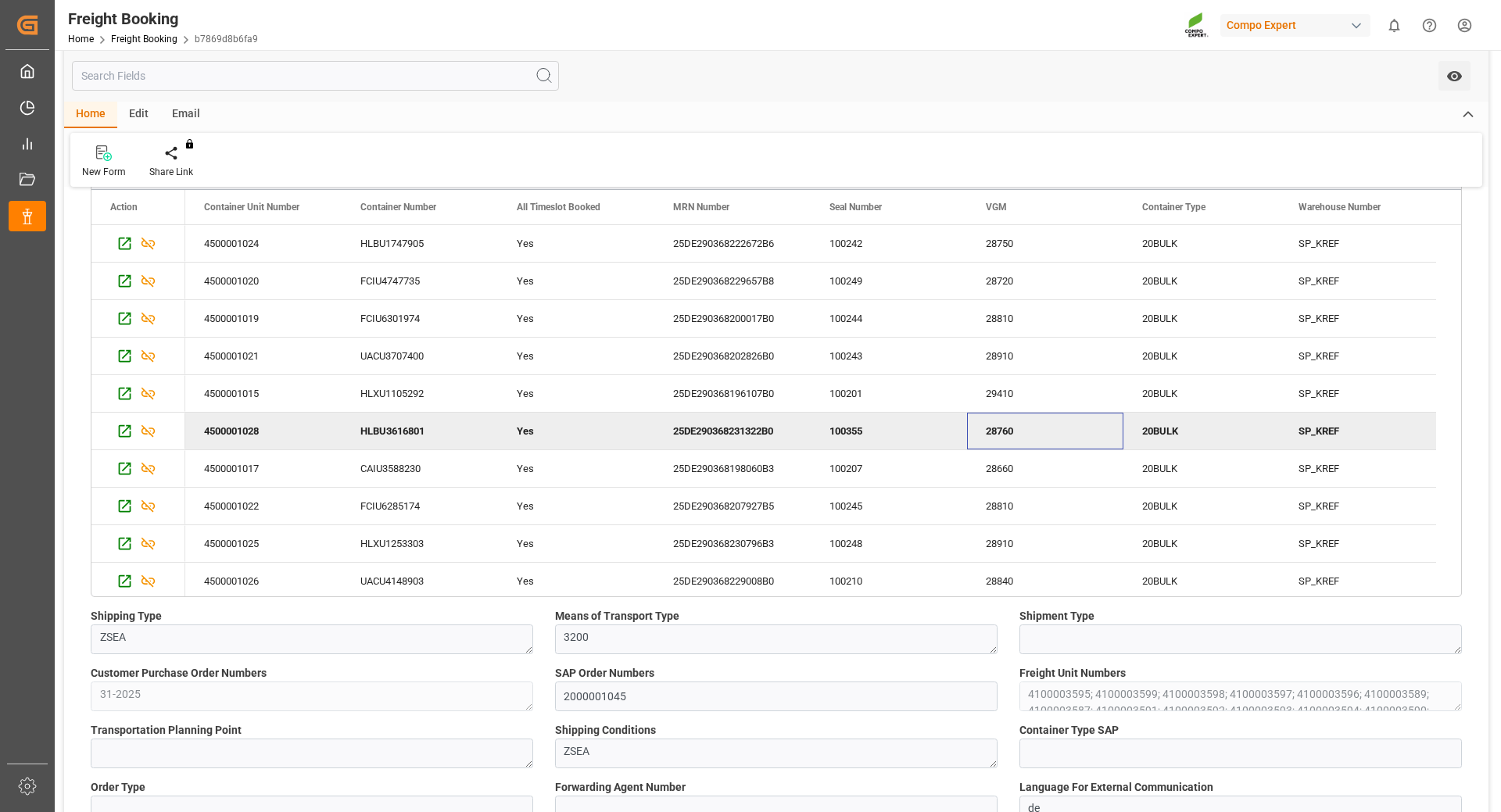
click at [996, 424] on div "28760" at bounding box center [1044, 431] width 156 height 37
click at [1001, 471] on div "28660" at bounding box center [1044, 469] width 156 height 37
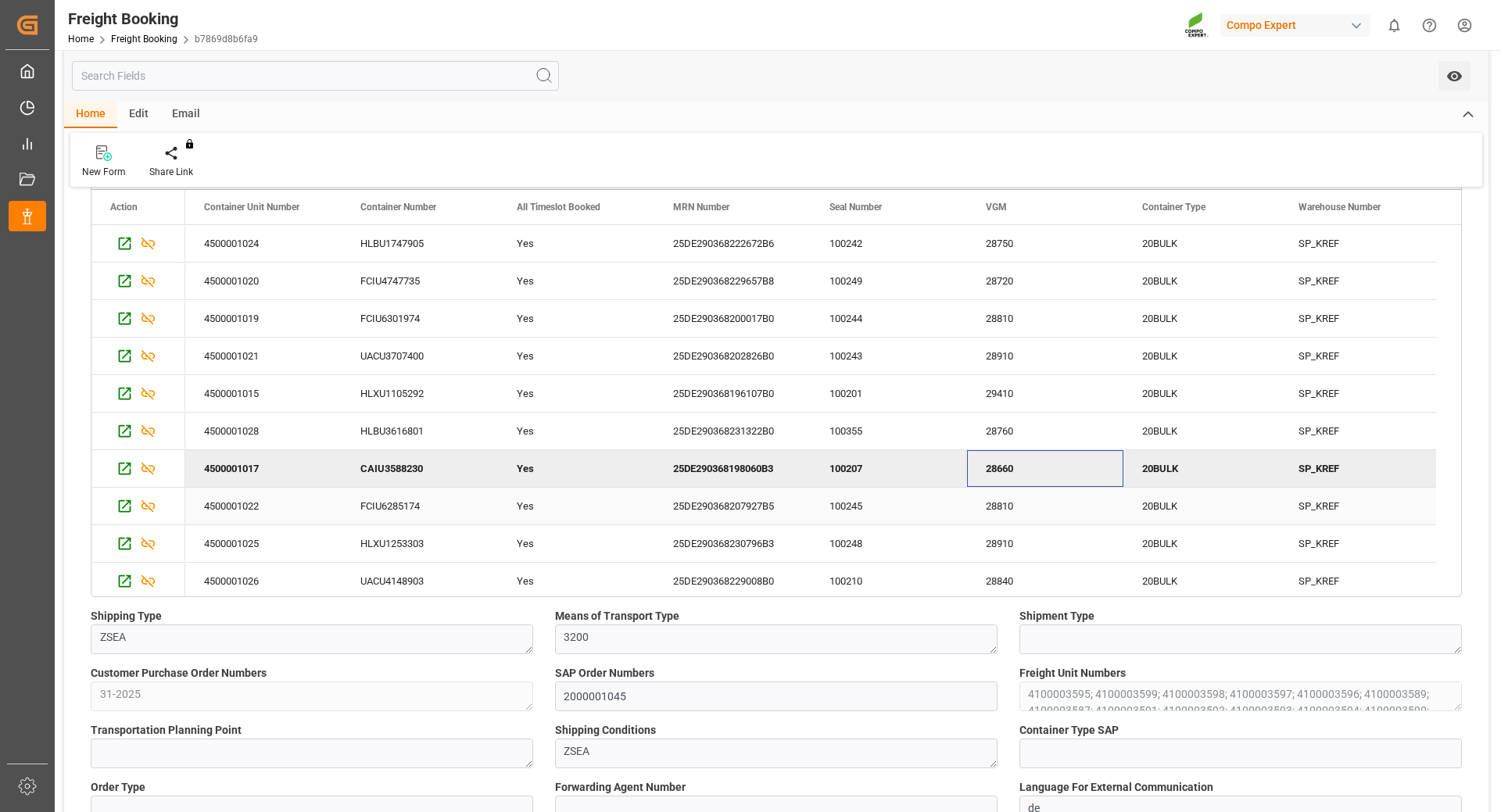
click at [995, 504] on div "28810" at bounding box center [1044, 506] width 156 height 37
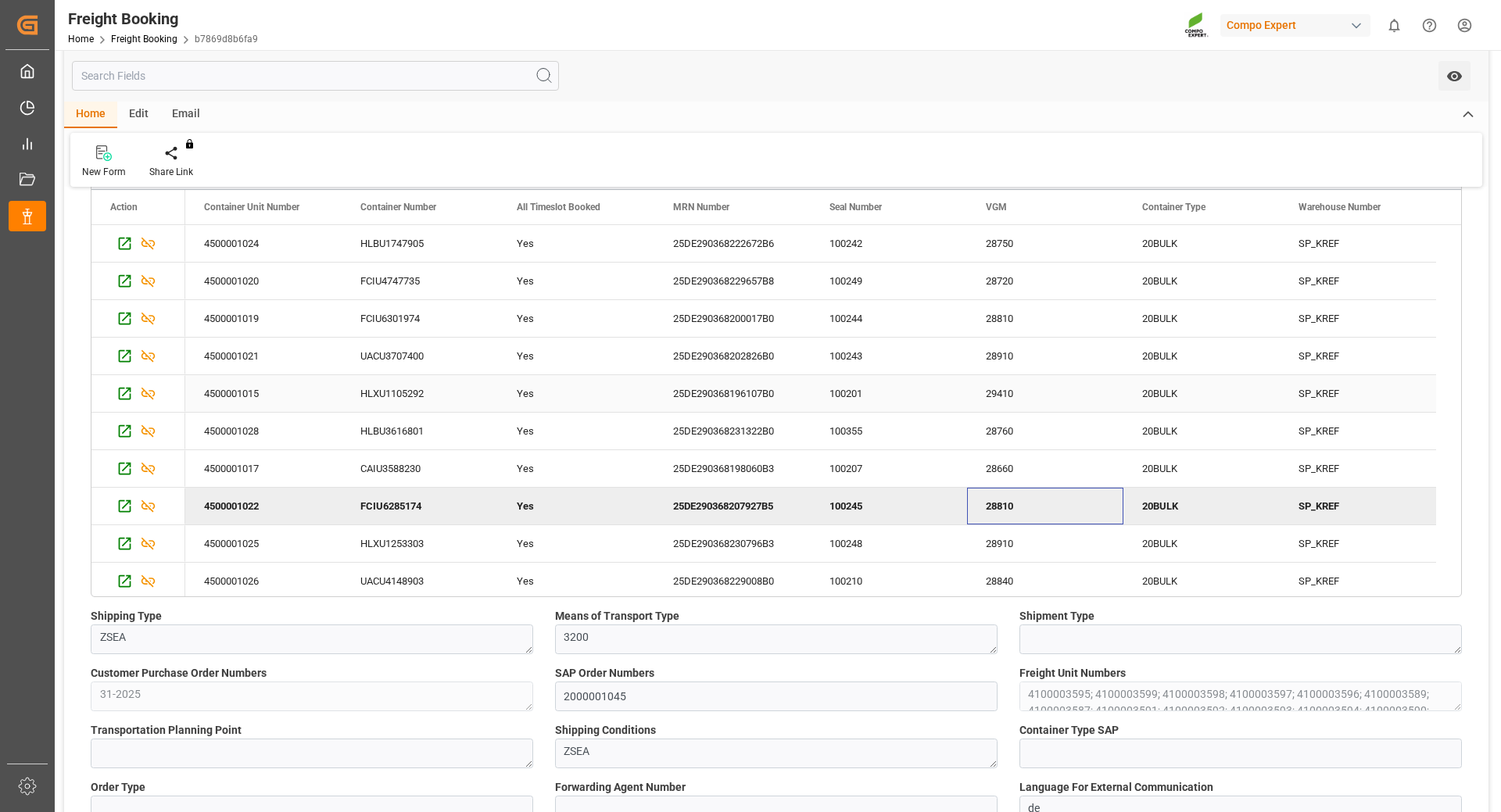
scroll to position [156, 0]
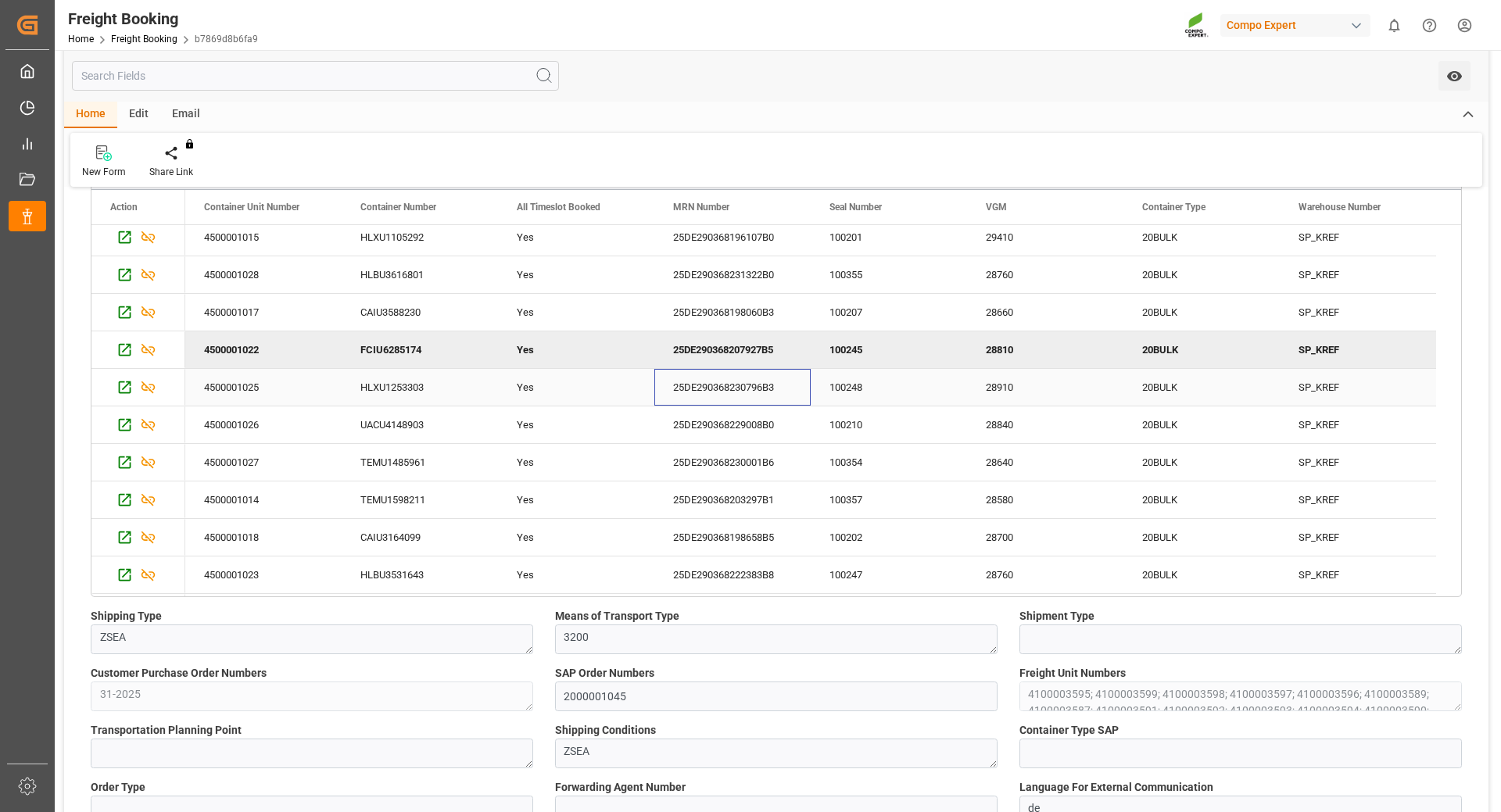
click at [704, 375] on div "25DE290368230796B3" at bounding box center [732, 387] width 156 height 37
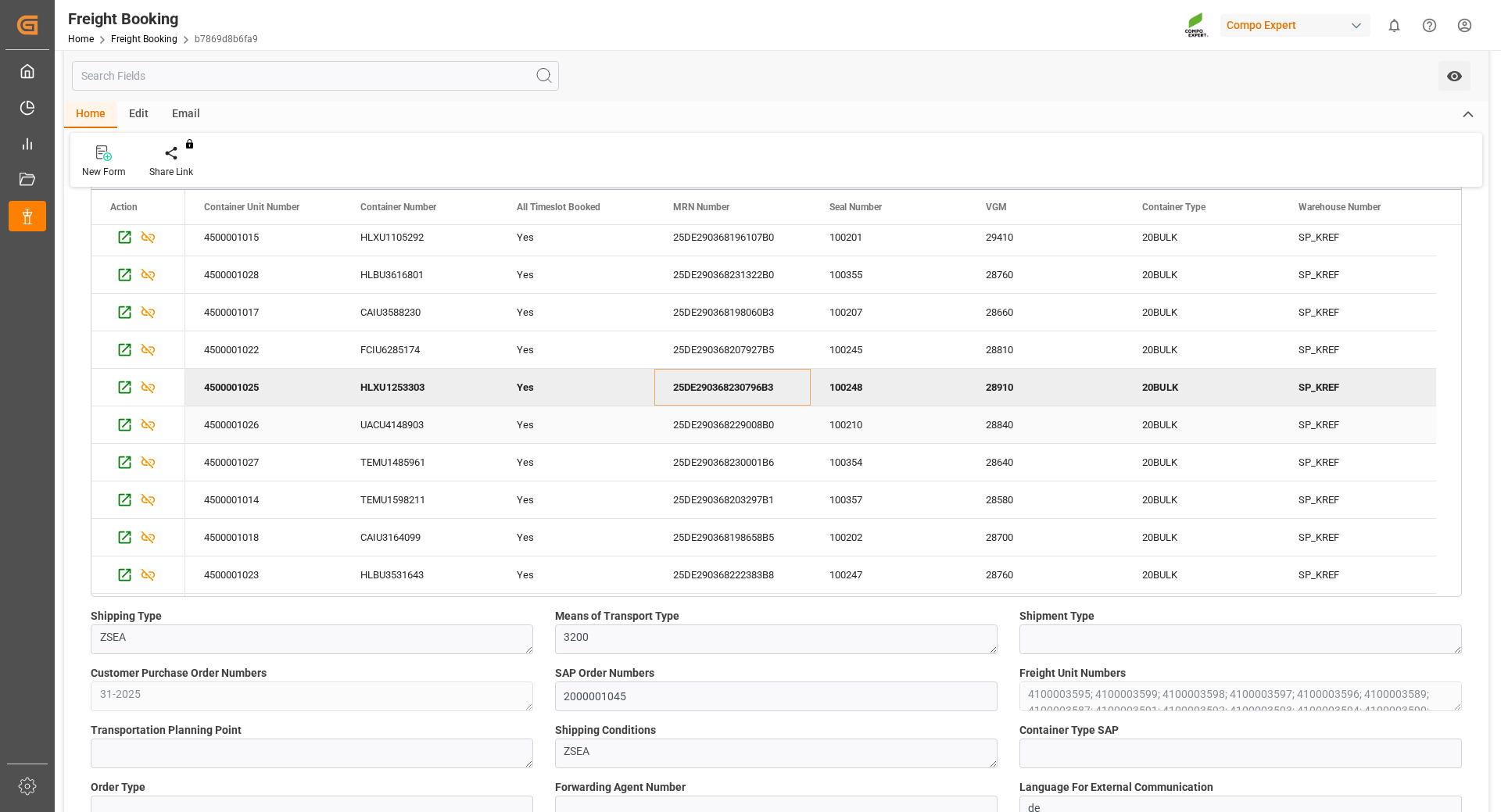
click at [752, 421] on div "25DE290368229008B0" at bounding box center [732, 424] width 156 height 37
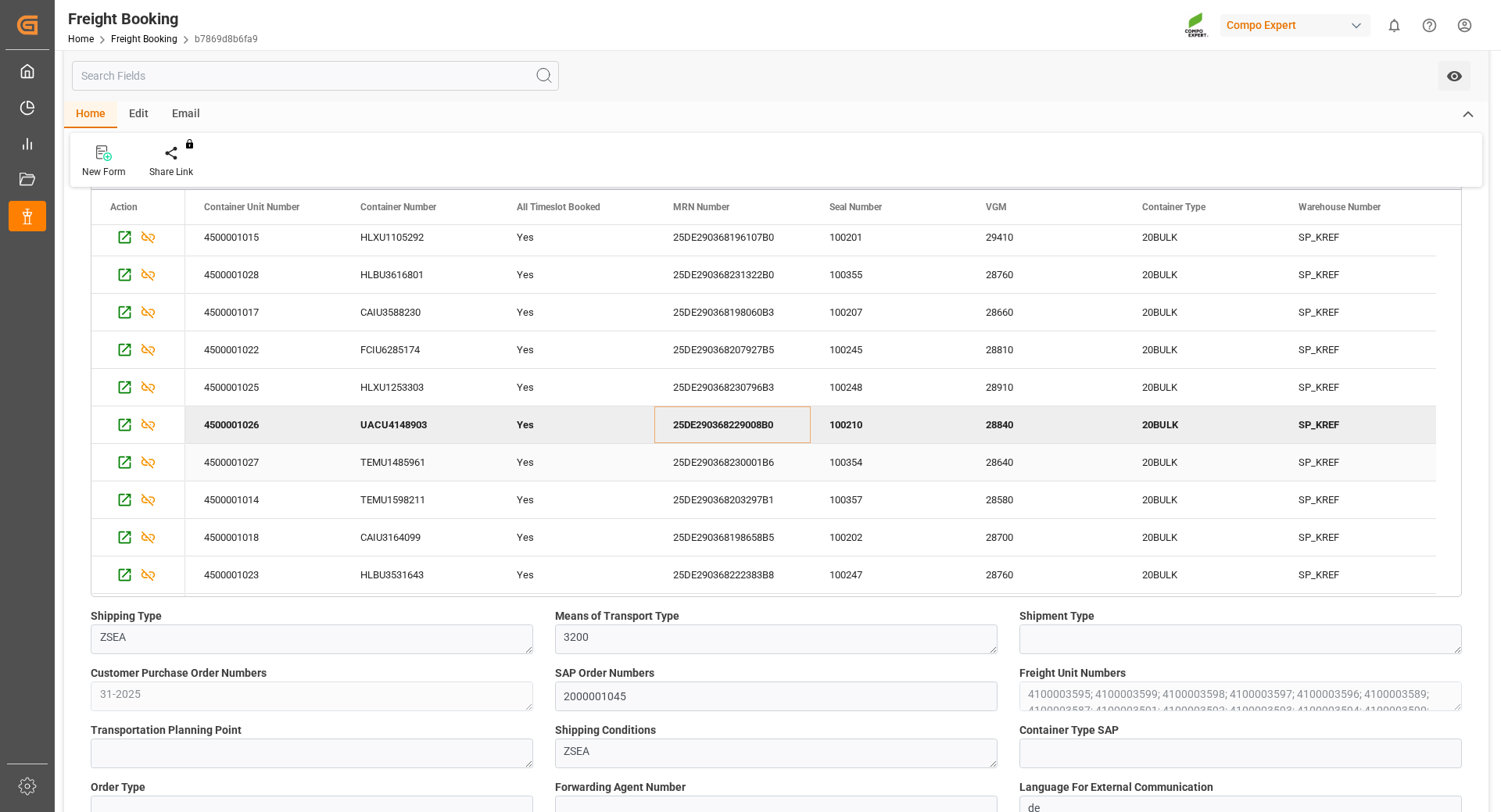
click at [762, 457] on div "25DE290368230001B6" at bounding box center [732, 462] width 156 height 37
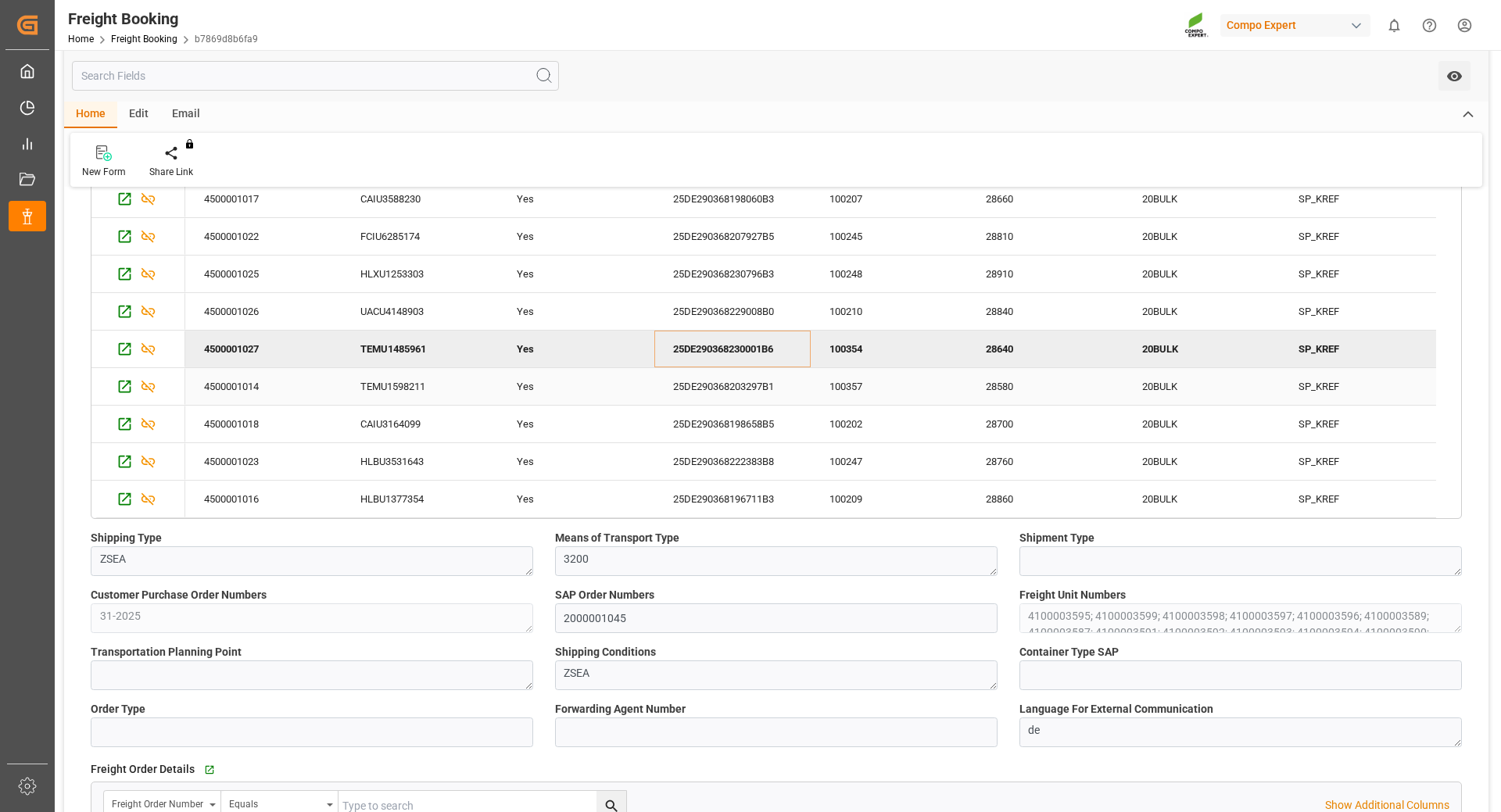
click at [731, 385] on div "25DE290368203297B1" at bounding box center [732, 386] width 156 height 37
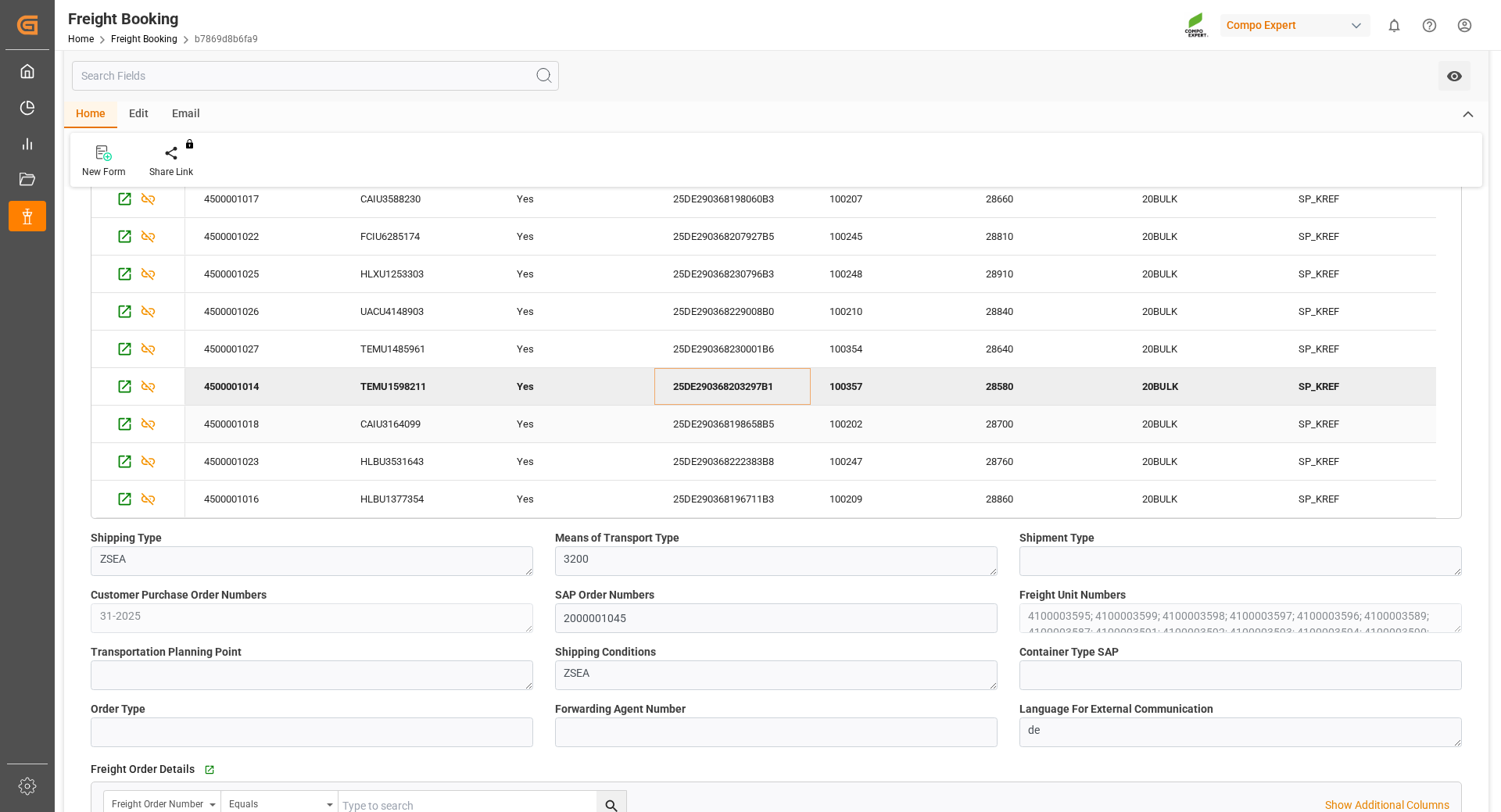
click at [677, 416] on div "25DE290368198658B5" at bounding box center [732, 423] width 156 height 37
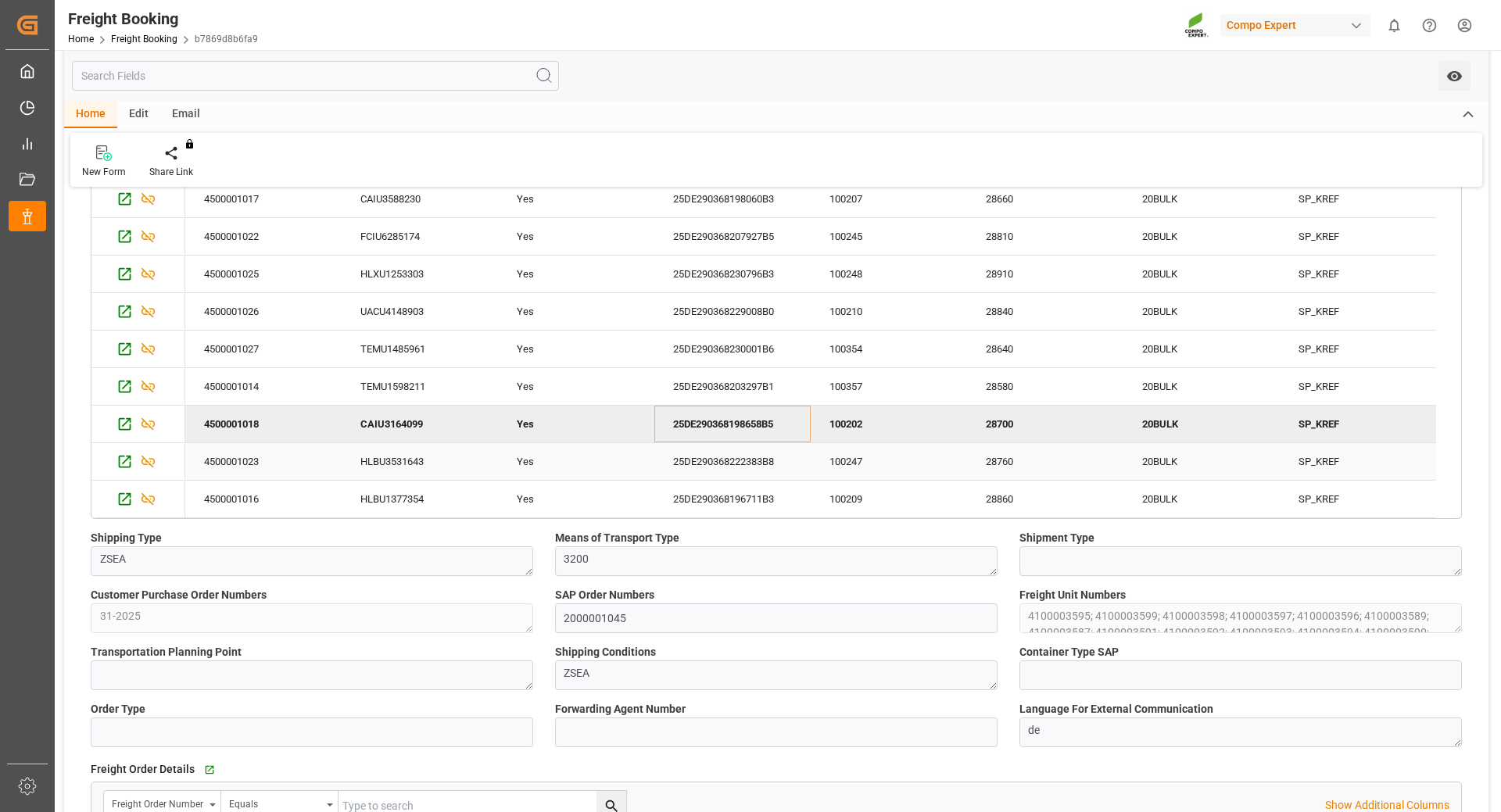
drag, startPoint x: 723, startPoint y: 459, endPoint x: 734, endPoint y: 459, distance: 11.0
click at [723, 460] on div "25DE290368222383B8" at bounding box center [732, 461] width 156 height 37
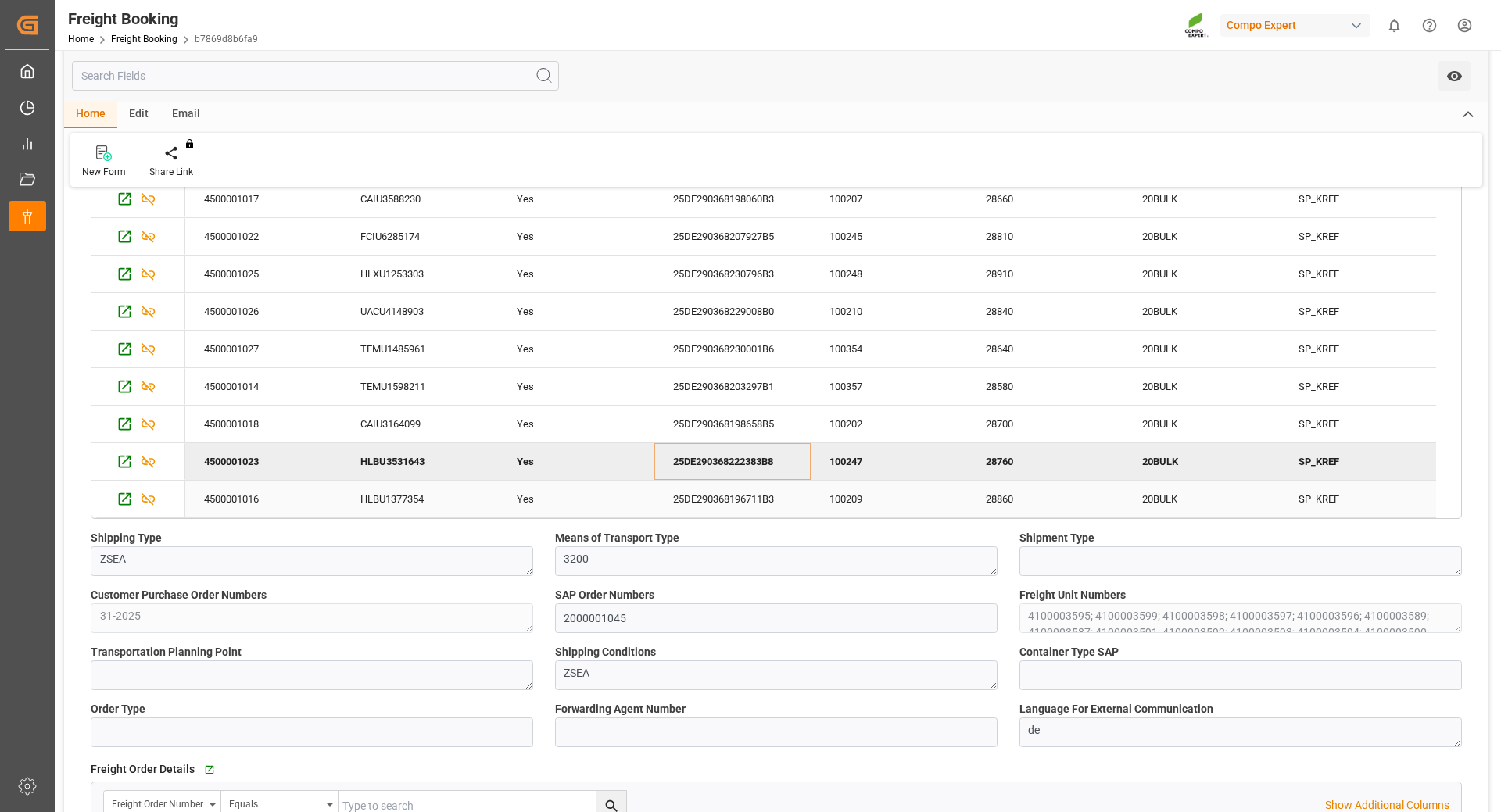
click at [862, 504] on div "100209" at bounding box center [888, 499] width 156 height 37
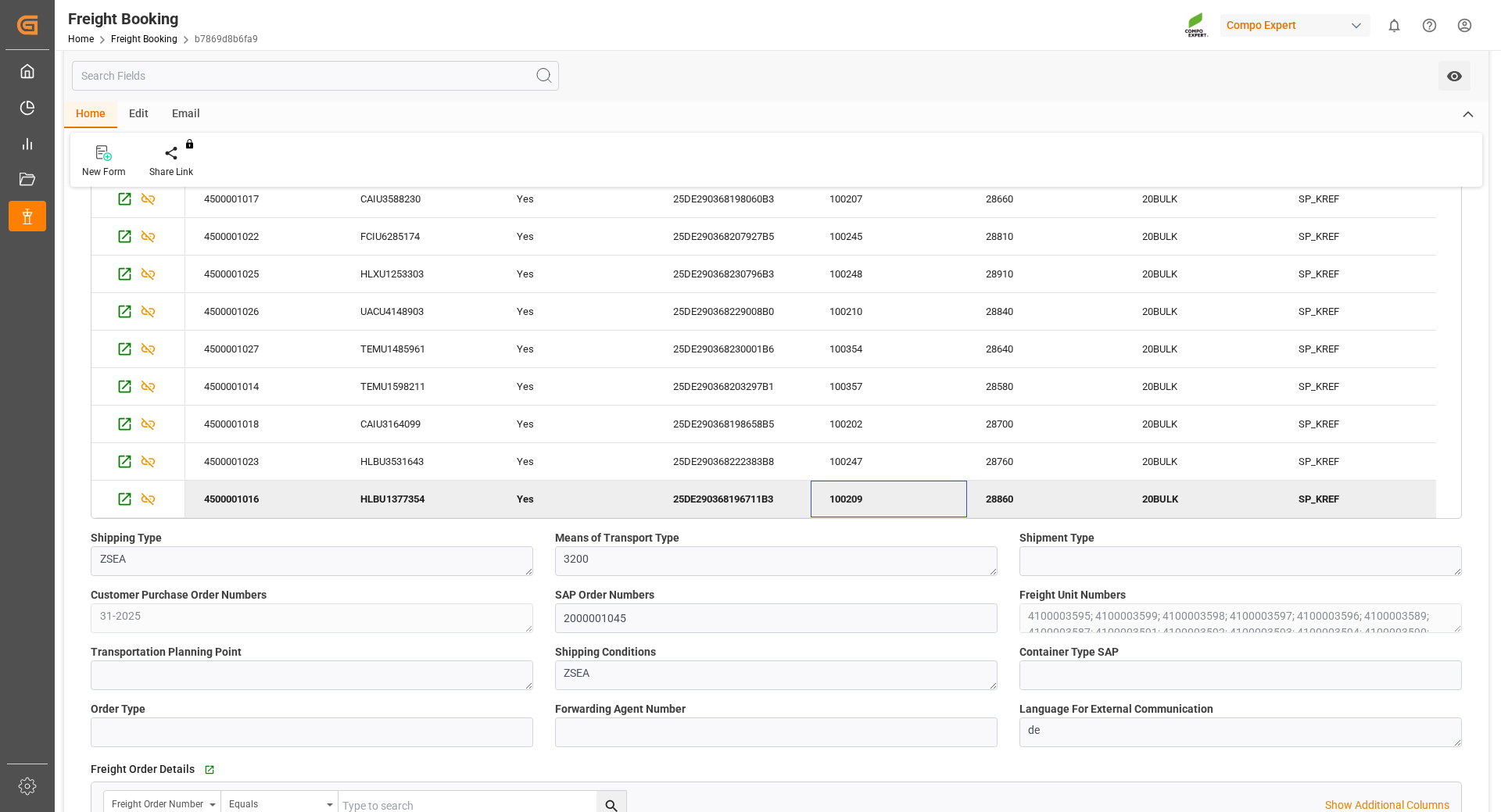
scroll to position [0, 0]
